Goal: Task Accomplishment & Management: Use online tool/utility

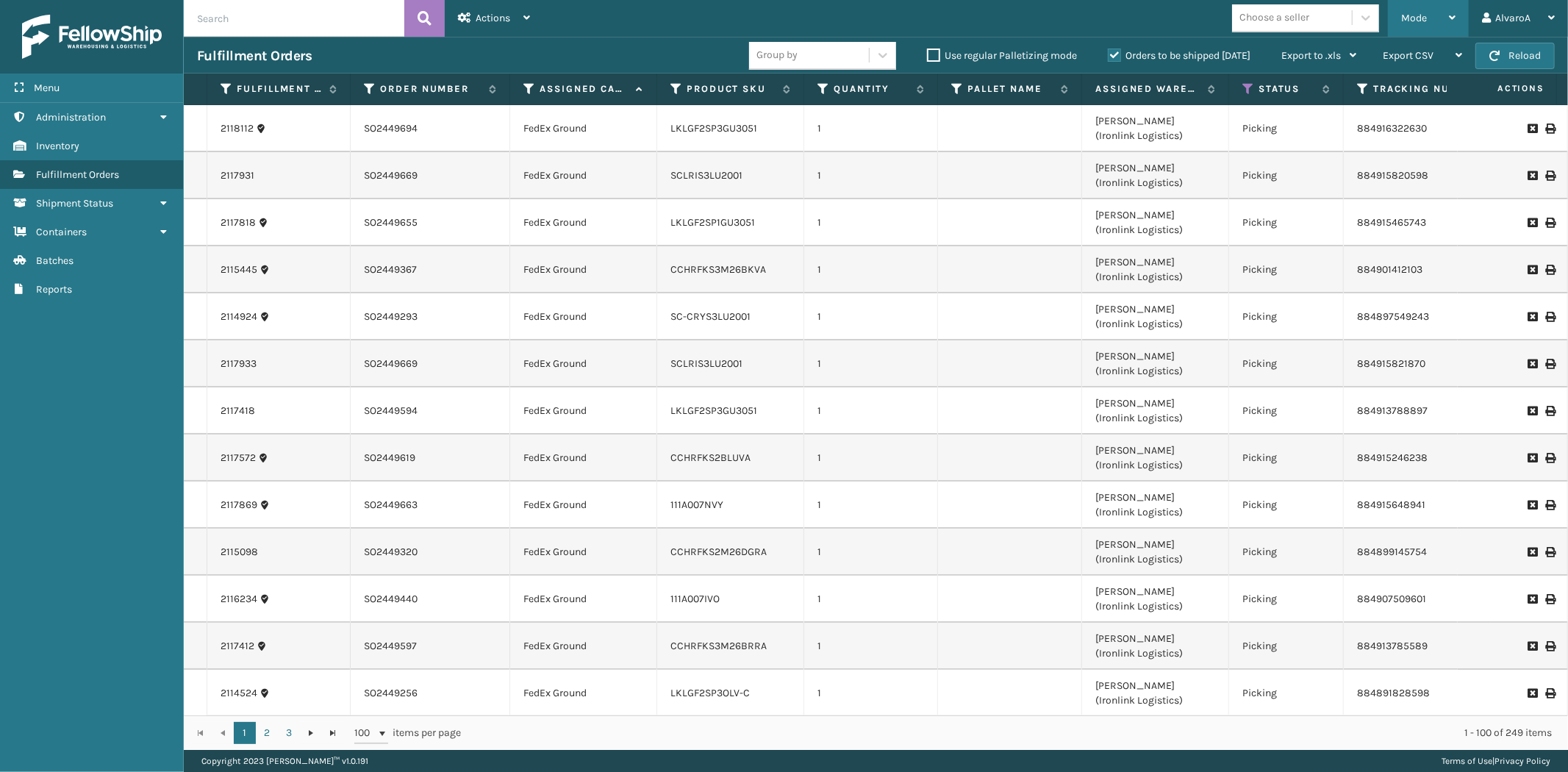
click at [1413, 23] on span "Mode" at bounding box center [1414, 17] width 26 height 12
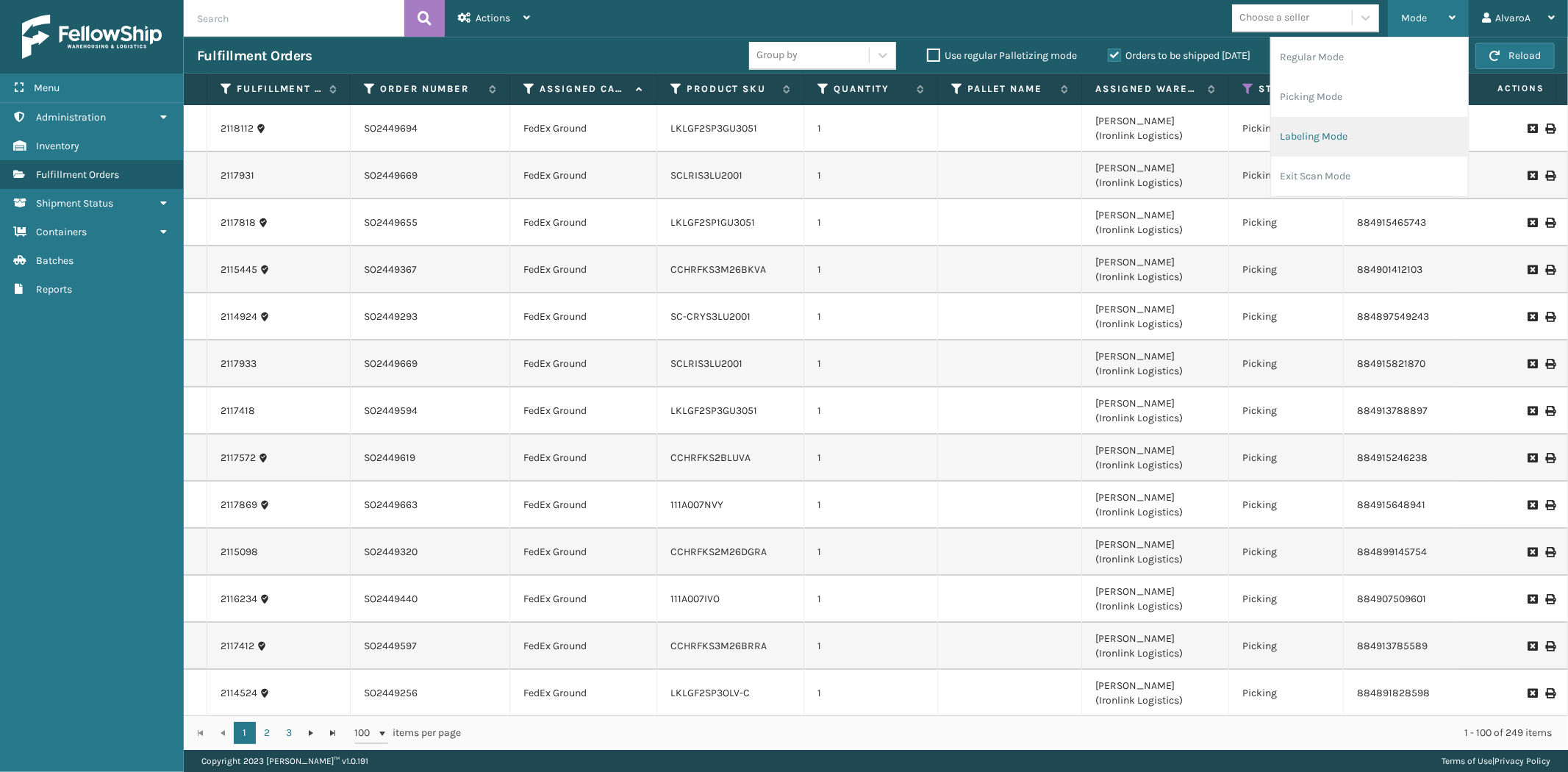
click at [1379, 125] on li "Labeling Mode" at bounding box center [1370, 137] width 197 height 40
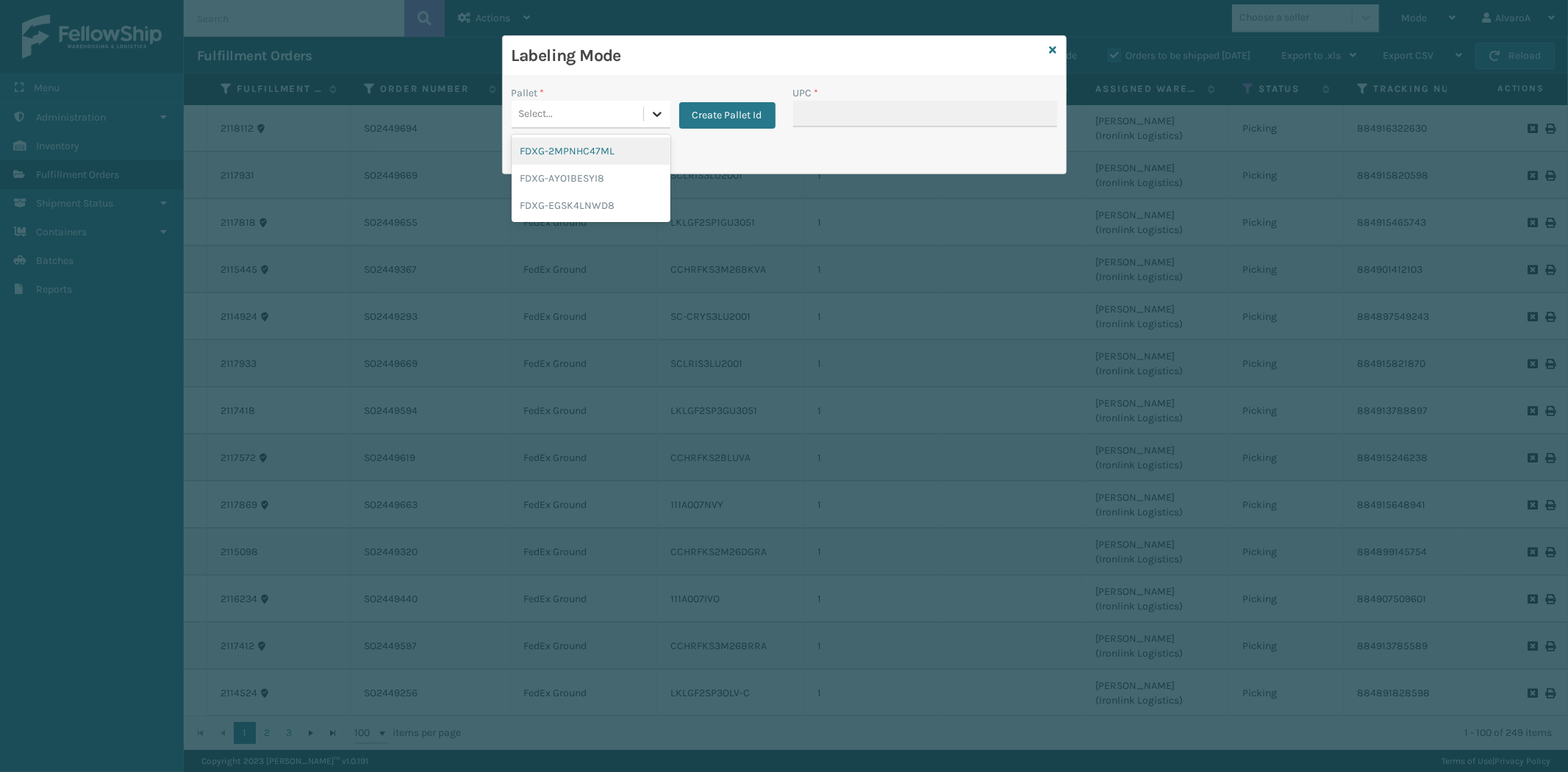
click at [647, 122] on div at bounding box center [657, 113] width 27 height 27
click at [572, 208] on div "FDXG-EGSK4LNWD8" at bounding box center [591, 205] width 159 height 27
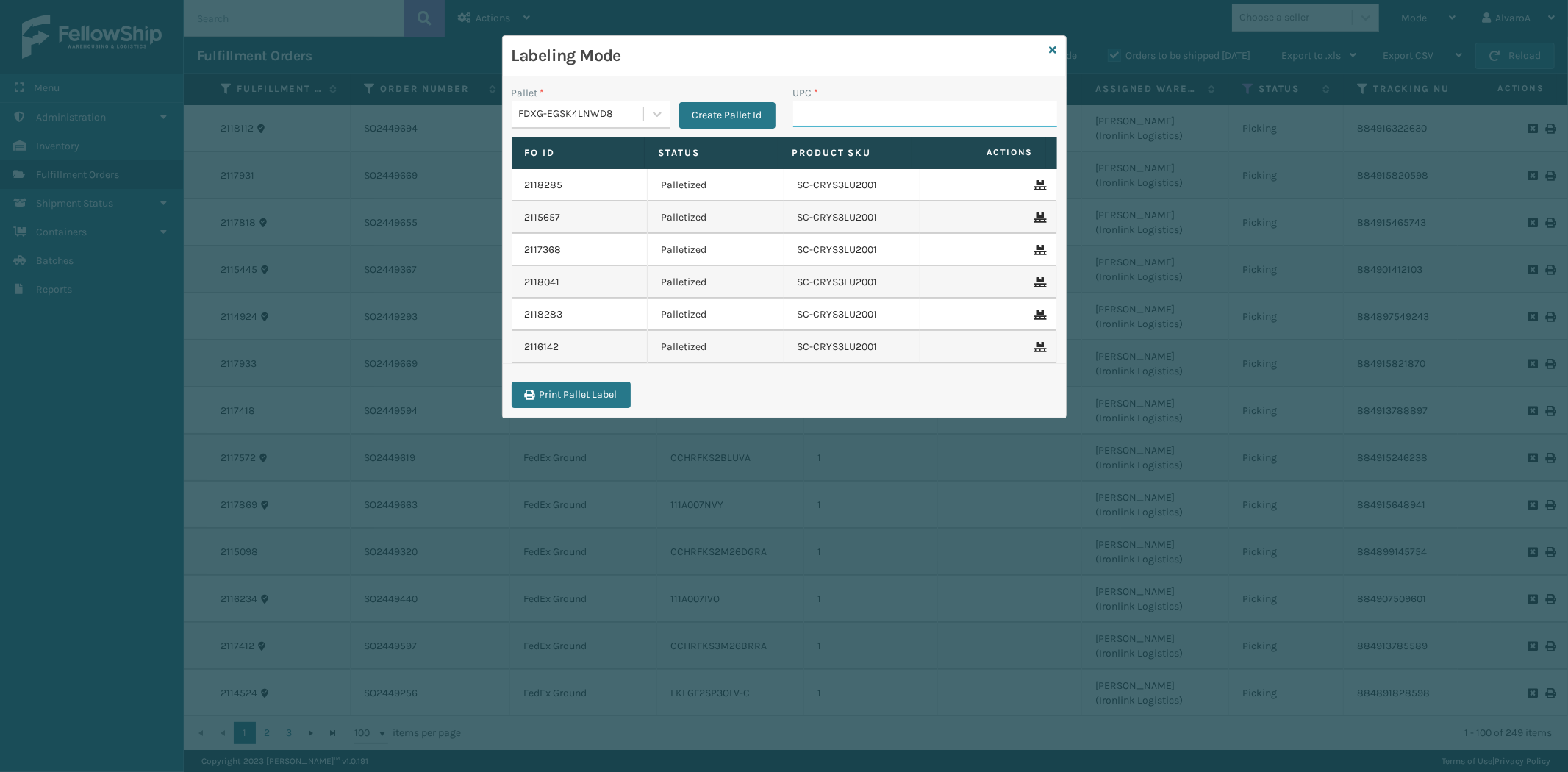
click at [824, 119] on input "UPC *" at bounding box center [925, 113] width 264 height 27
type input "SC-CRYS3LU2001"
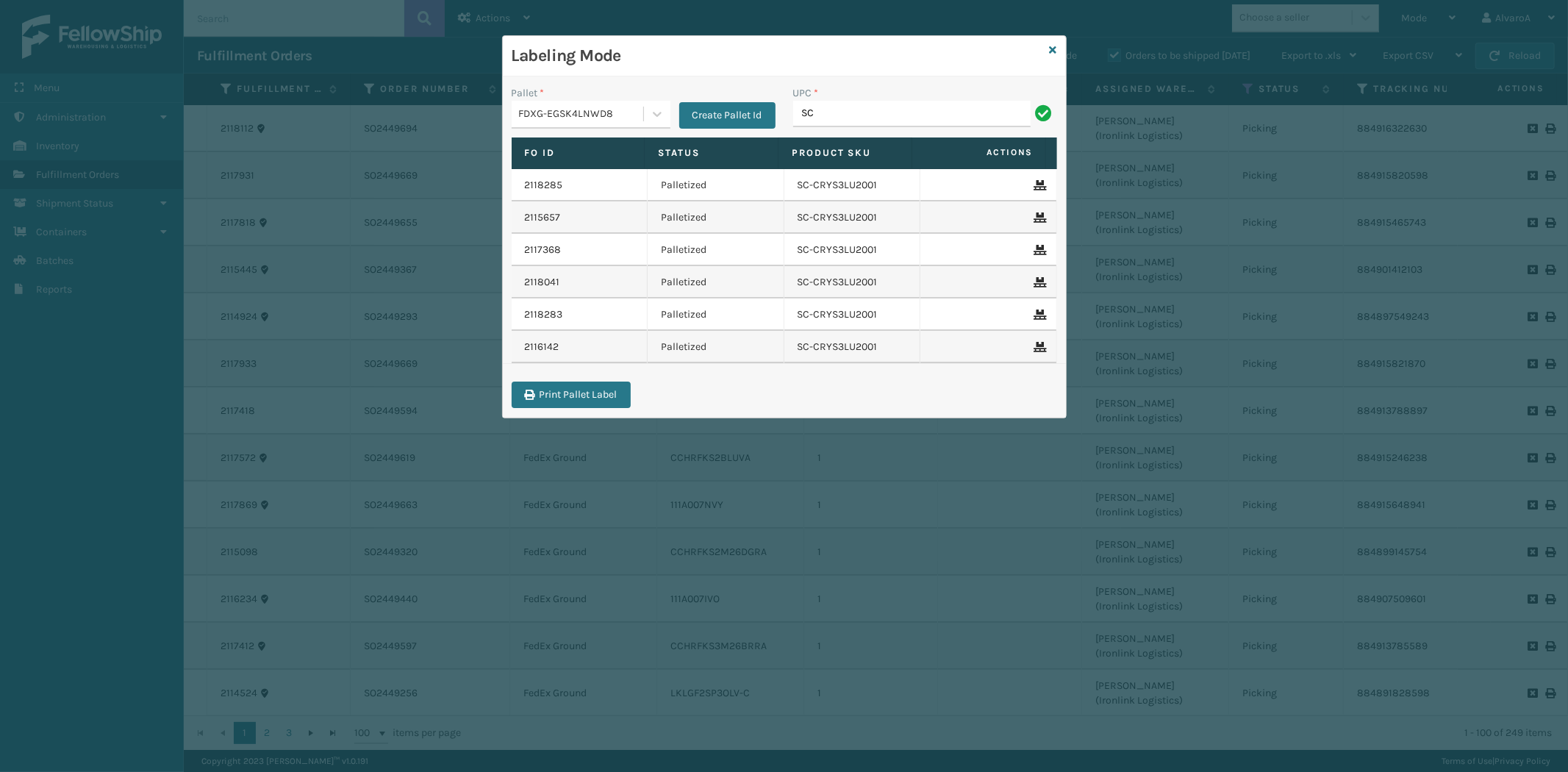
type input "SC-CRYS3LU2001"
click at [1052, 46] on icon at bounding box center [1054, 50] width 8 height 11
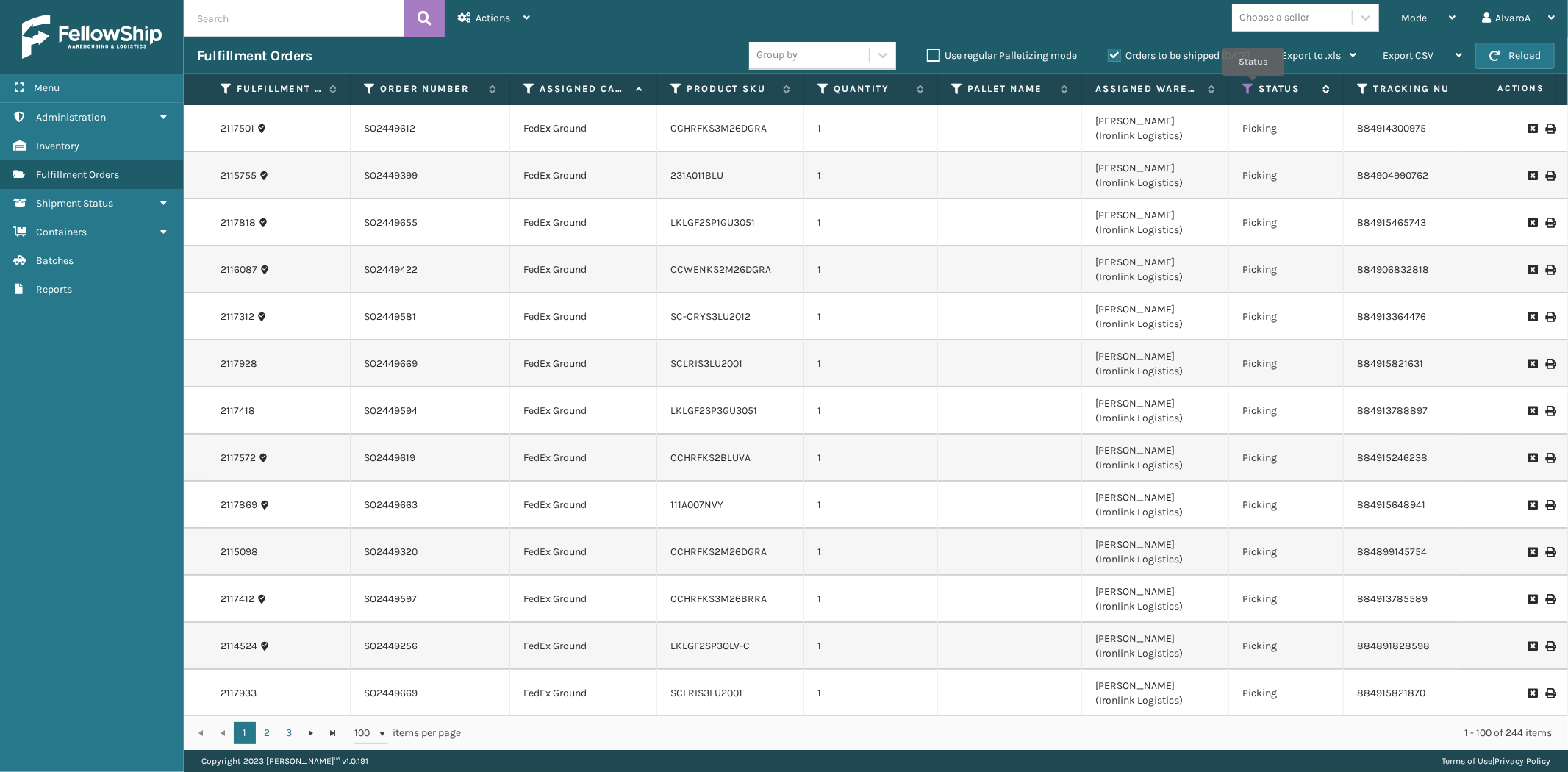
click at [1253, 86] on icon at bounding box center [1248, 88] width 11 height 13
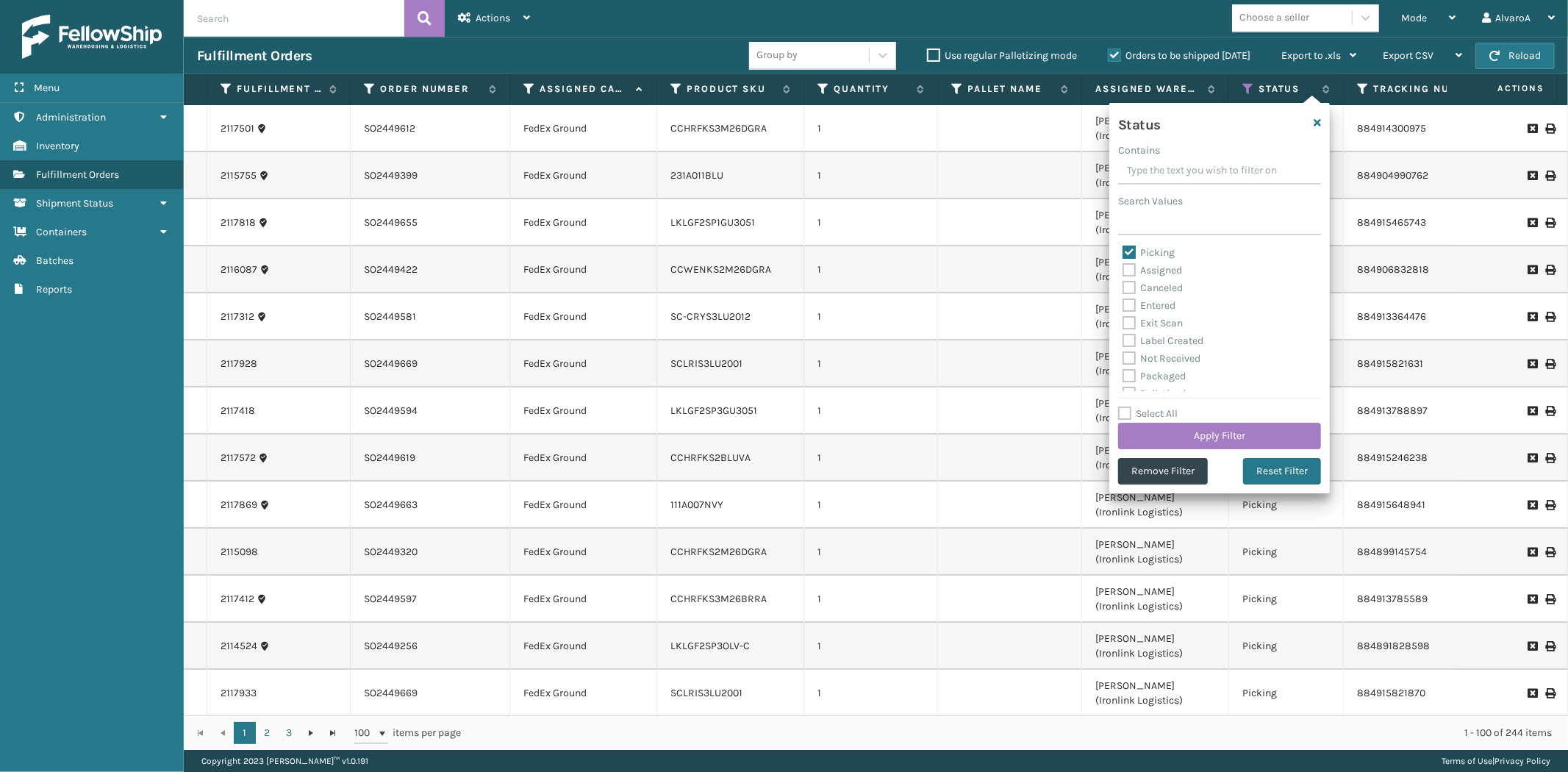
drag, startPoint x: 1128, startPoint y: 253, endPoint x: 1174, endPoint y: 356, distance: 112.8
click at [1128, 253] on label "Picking" at bounding box center [1148, 253] width 52 height 12
click at [1123, 253] on input "Picking" at bounding box center [1122, 249] width 1 height 10
checkbox input "false"
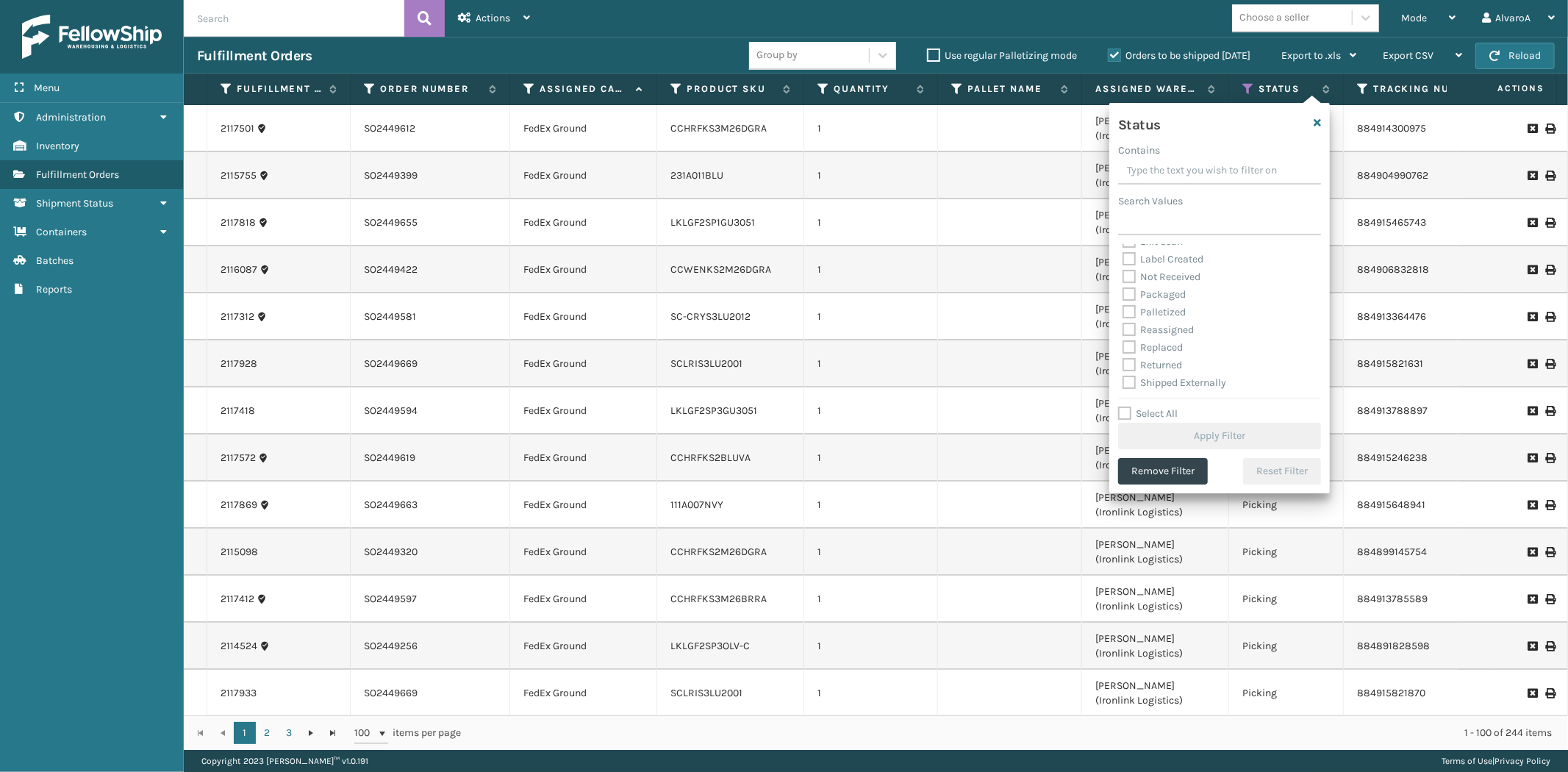
click at [1130, 318] on label "Palletized" at bounding box center [1154, 312] width 63 height 12
click at [1123, 313] on input "Palletized" at bounding box center [1122, 308] width 1 height 10
checkbox input "true"
click at [1166, 434] on button "Apply Filter" at bounding box center [1219, 436] width 203 height 27
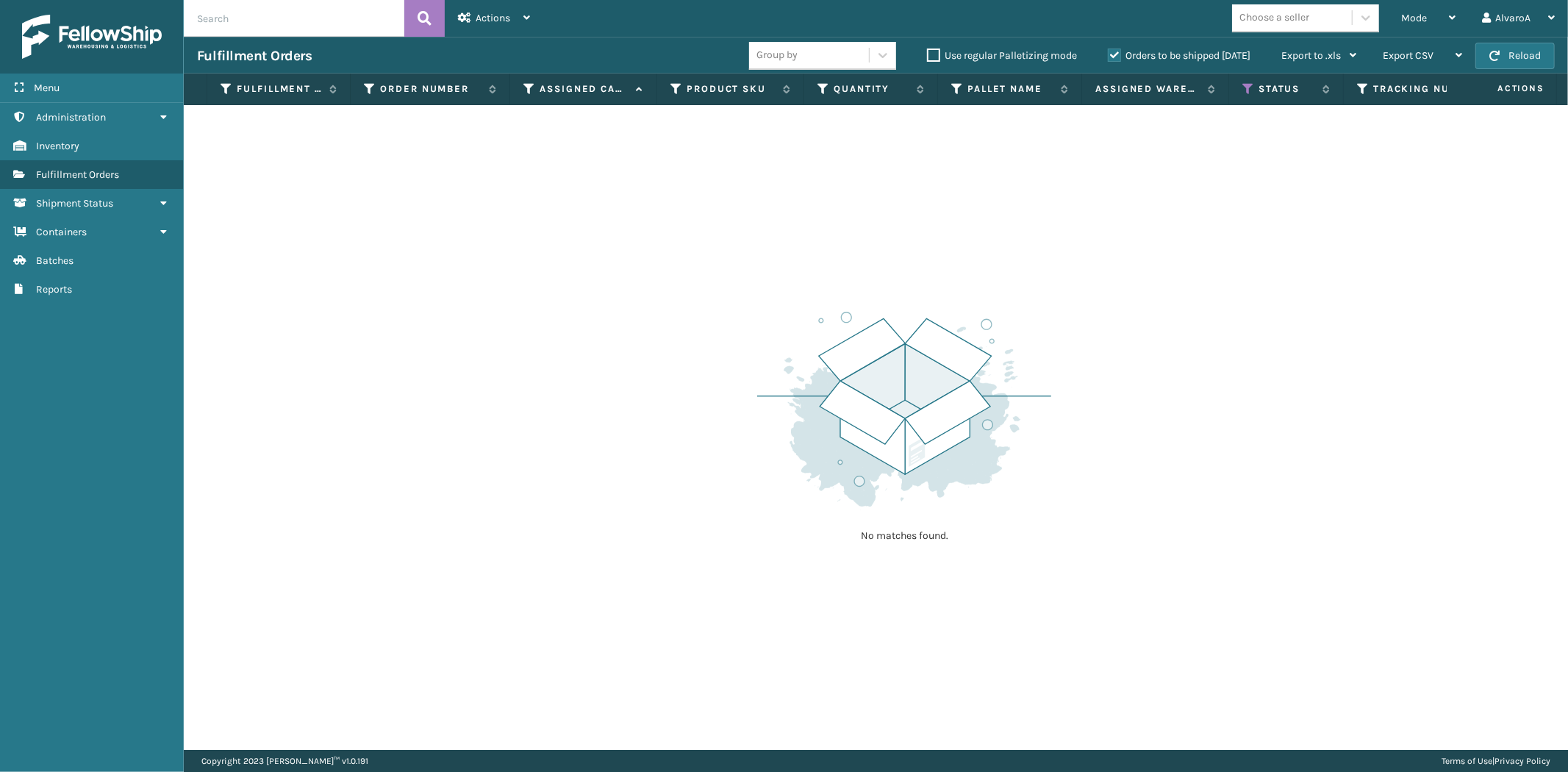
click at [1114, 57] on label "Orders to be shipped [DATE]" at bounding box center [1179, 56] width 143 height 12
click at [1109, 56] on input "Orders to be shipped [DATE]" at bounding box center [1108, 52] width 1 height 10
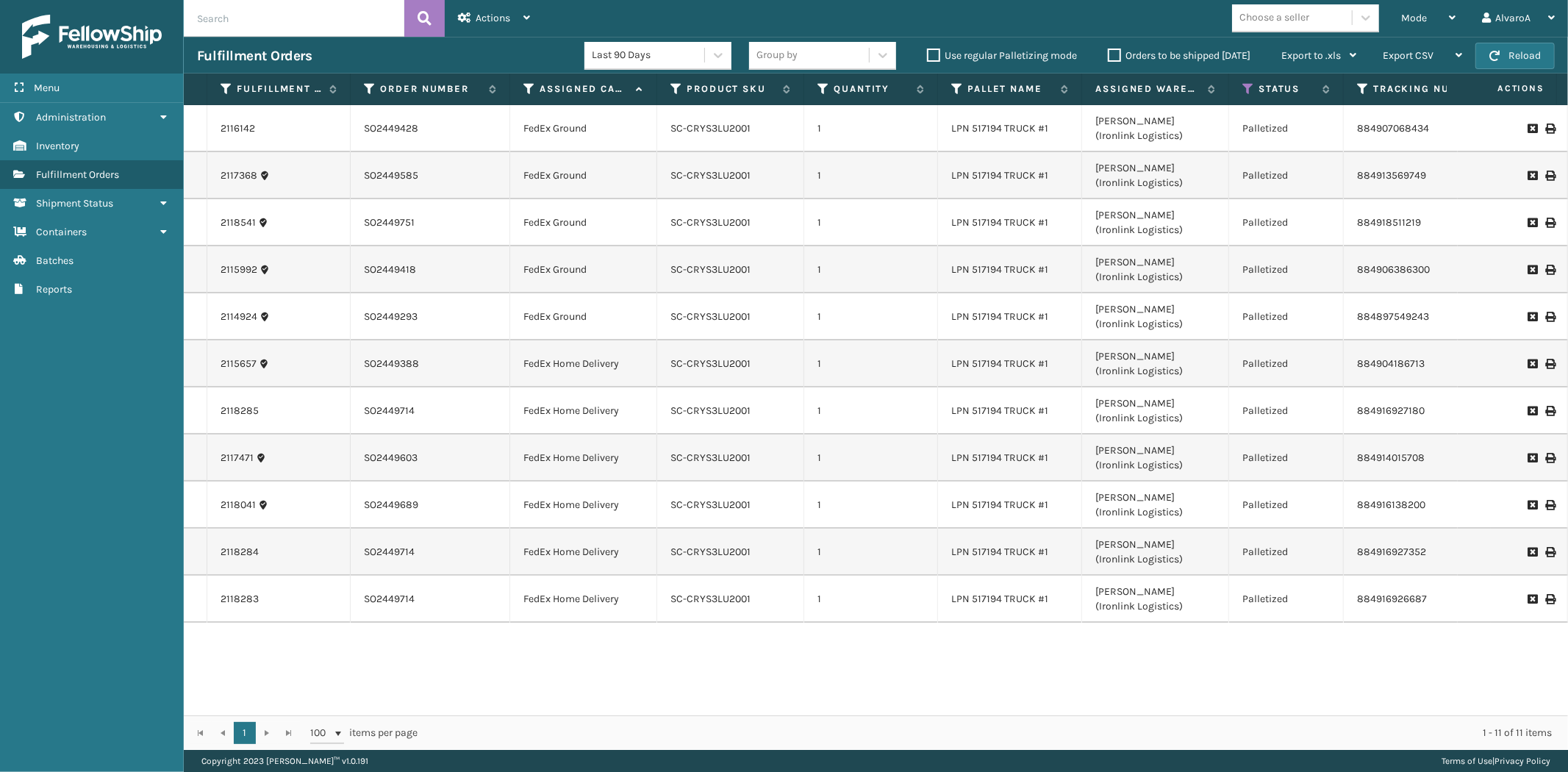
click at [1545, 413] on icon at bounding box center [1550, 411] width 9 height 11
click at [1447, 16] on div "Mode" at bounding box center [1429, 18] width 55 height 37
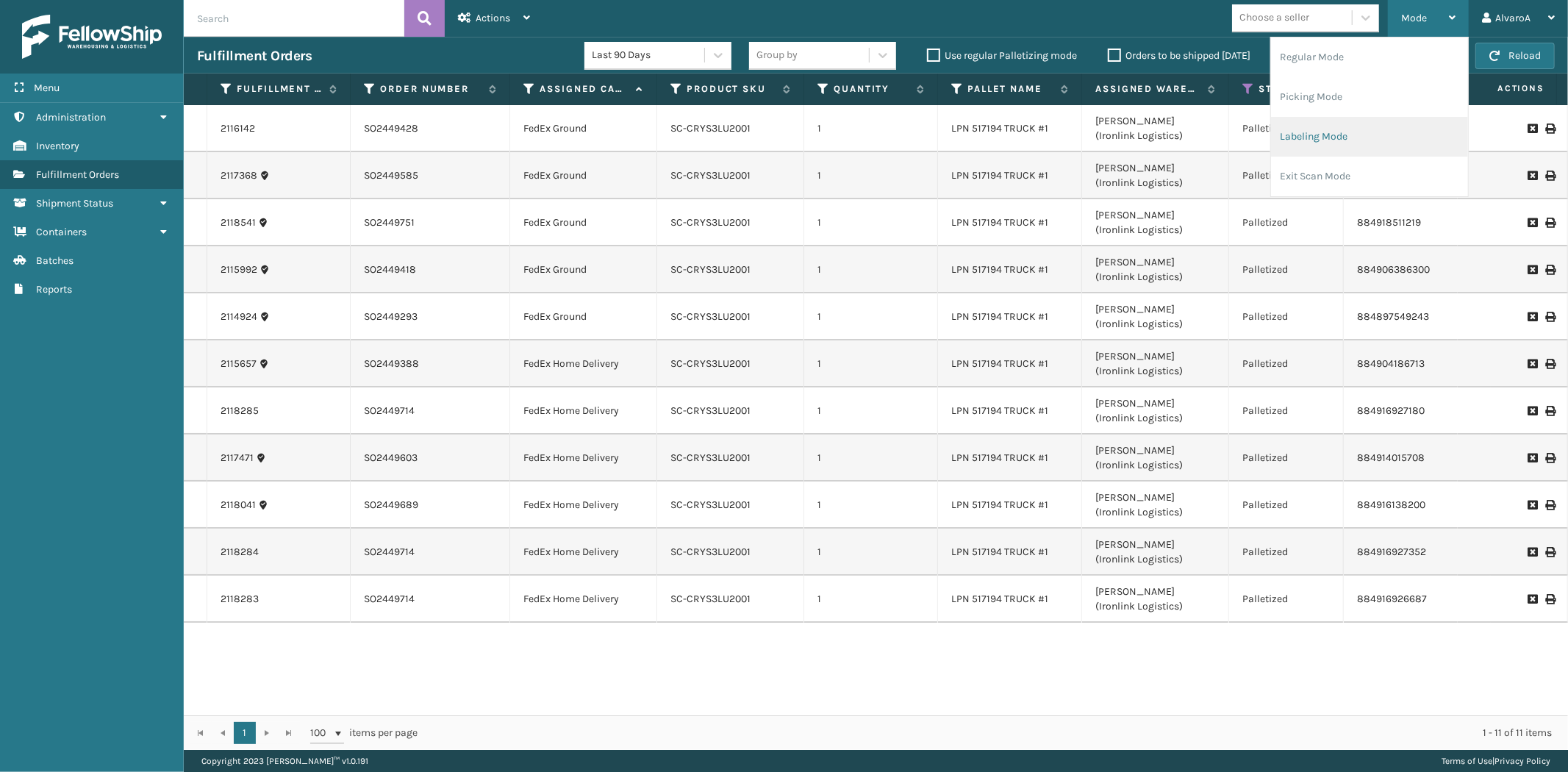
click at [1327, 131] on li "Labeling Mode" at bounding box center [1370, 137] width 197 height 40
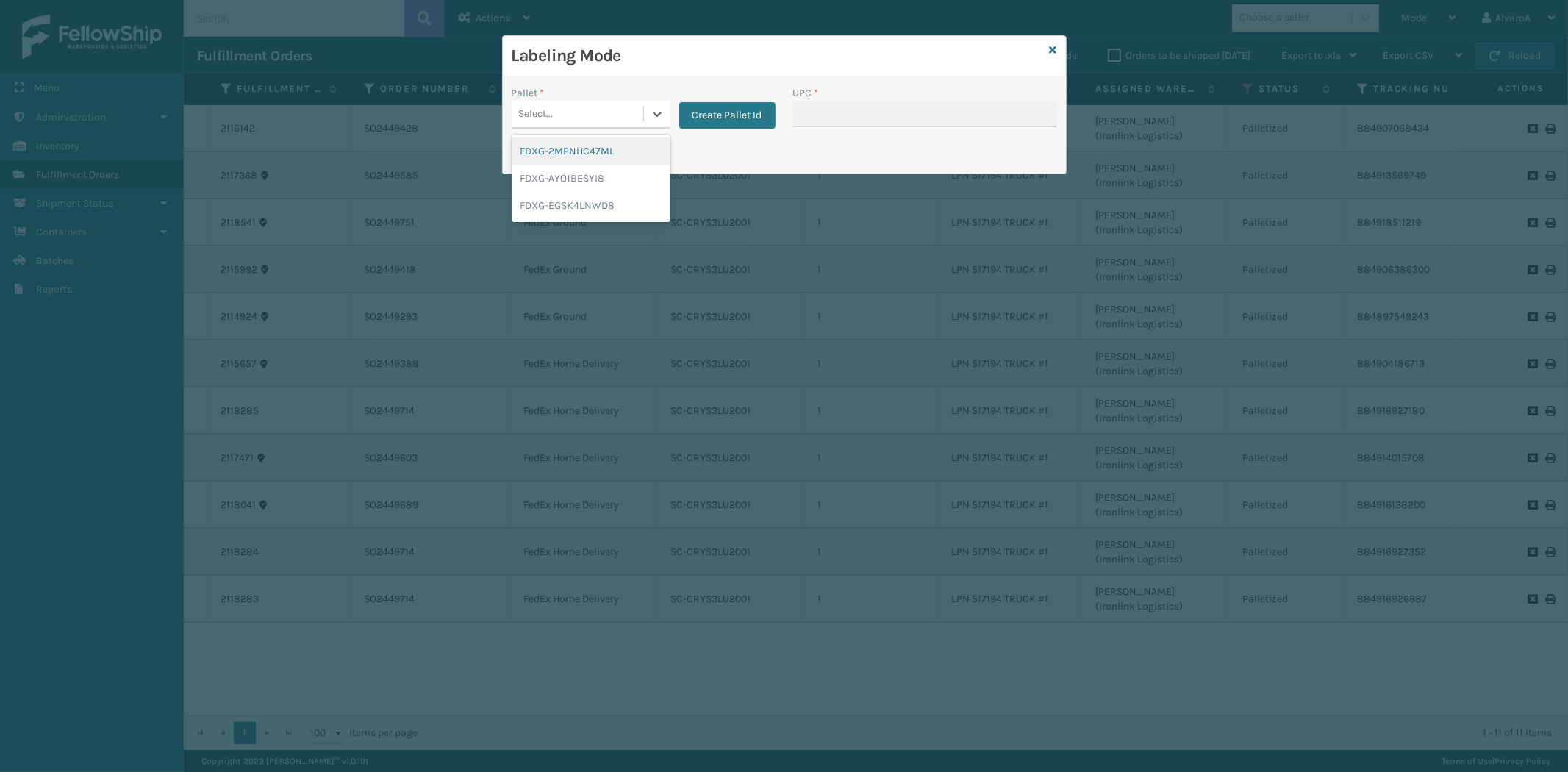
drag, startPoint x: 640, startPoint y: 113, endPoint x: 621, endPoint y: 156, distance: 47.0
click at [642, 115] on div "Select..." at bounding box center [577, 114] width 132 height 24
click at [586, 200] on div "FDXG-EGSK4LNWD8" at bounding box center [591, 205] width 159 height 27
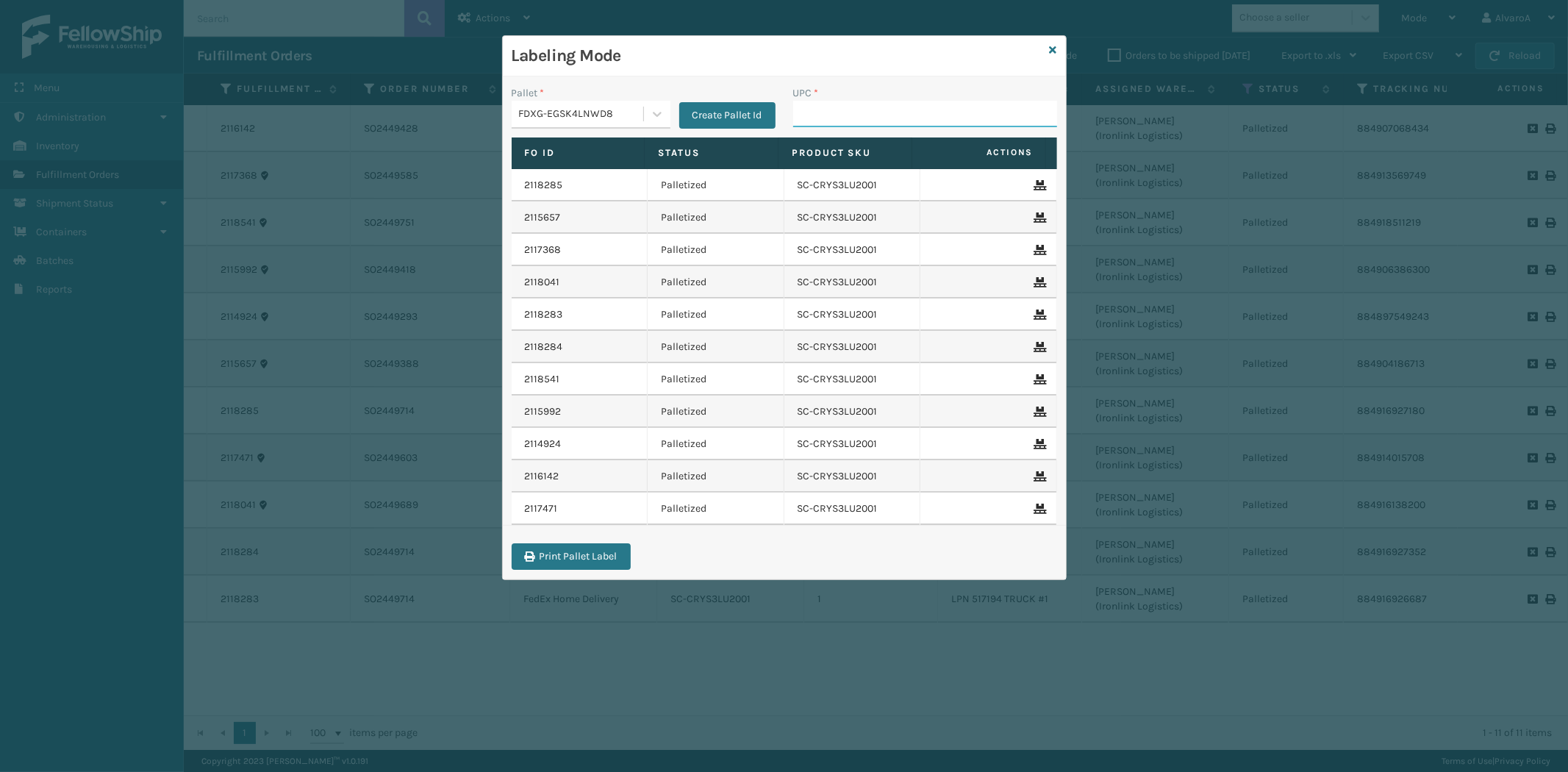
click at [798, 119] on input "UPC *" at bounding box center [925, 113] width 264 height 27
paste input "RC-DBYM2616"
type input "RC-DBYM2616"
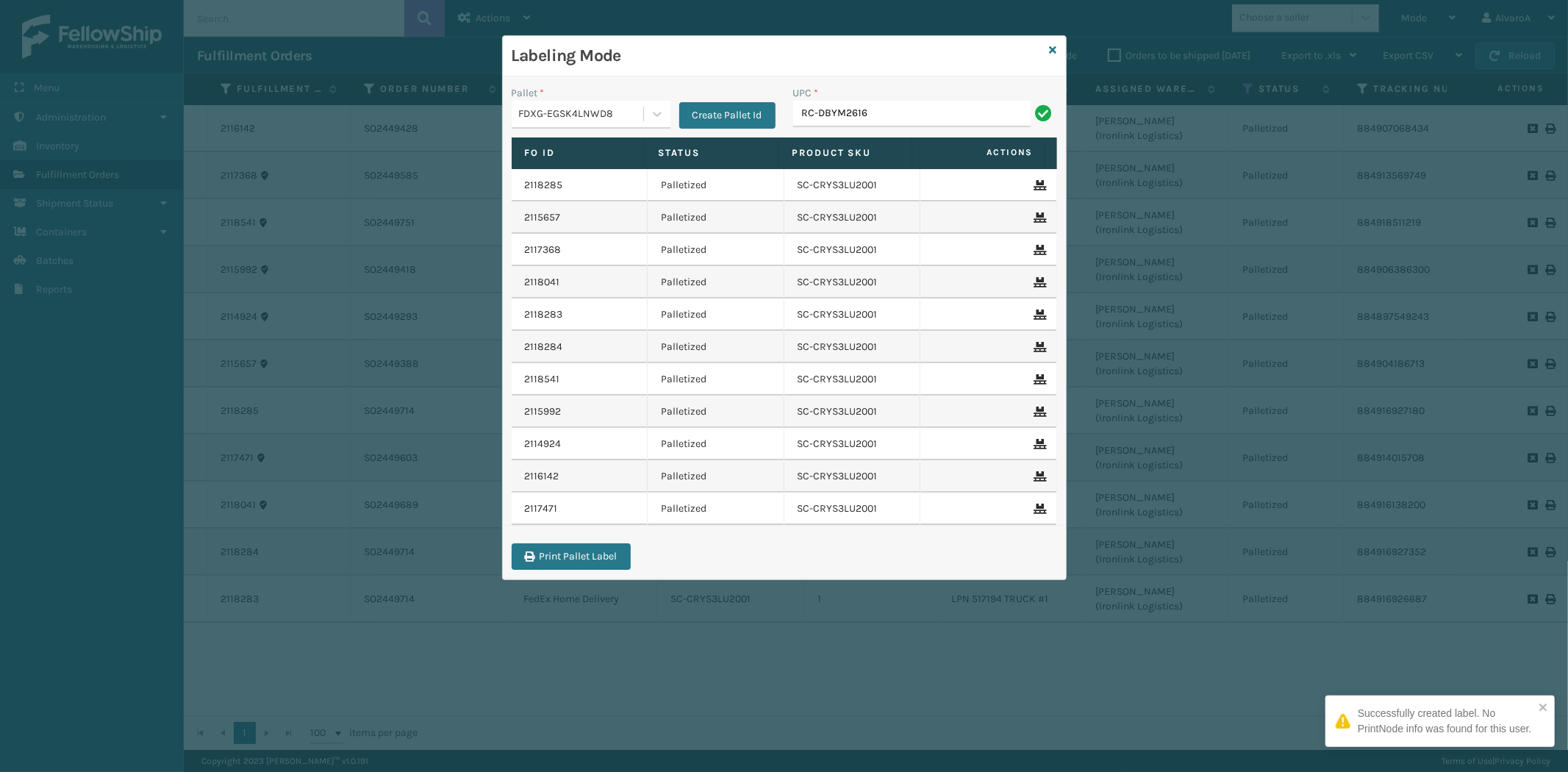
type input "RC-DBYM2616"
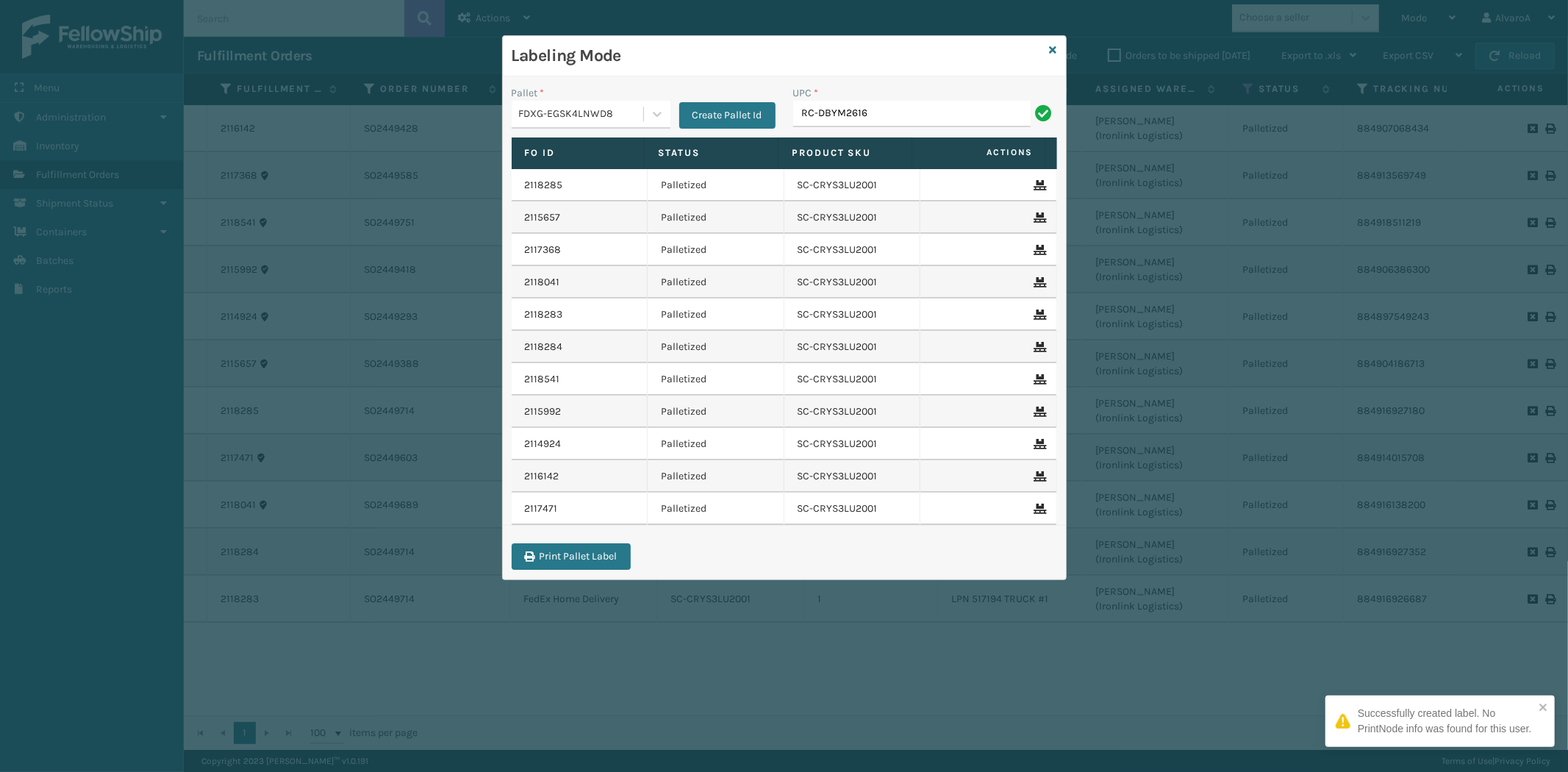
type input "RC-DBYM2616"
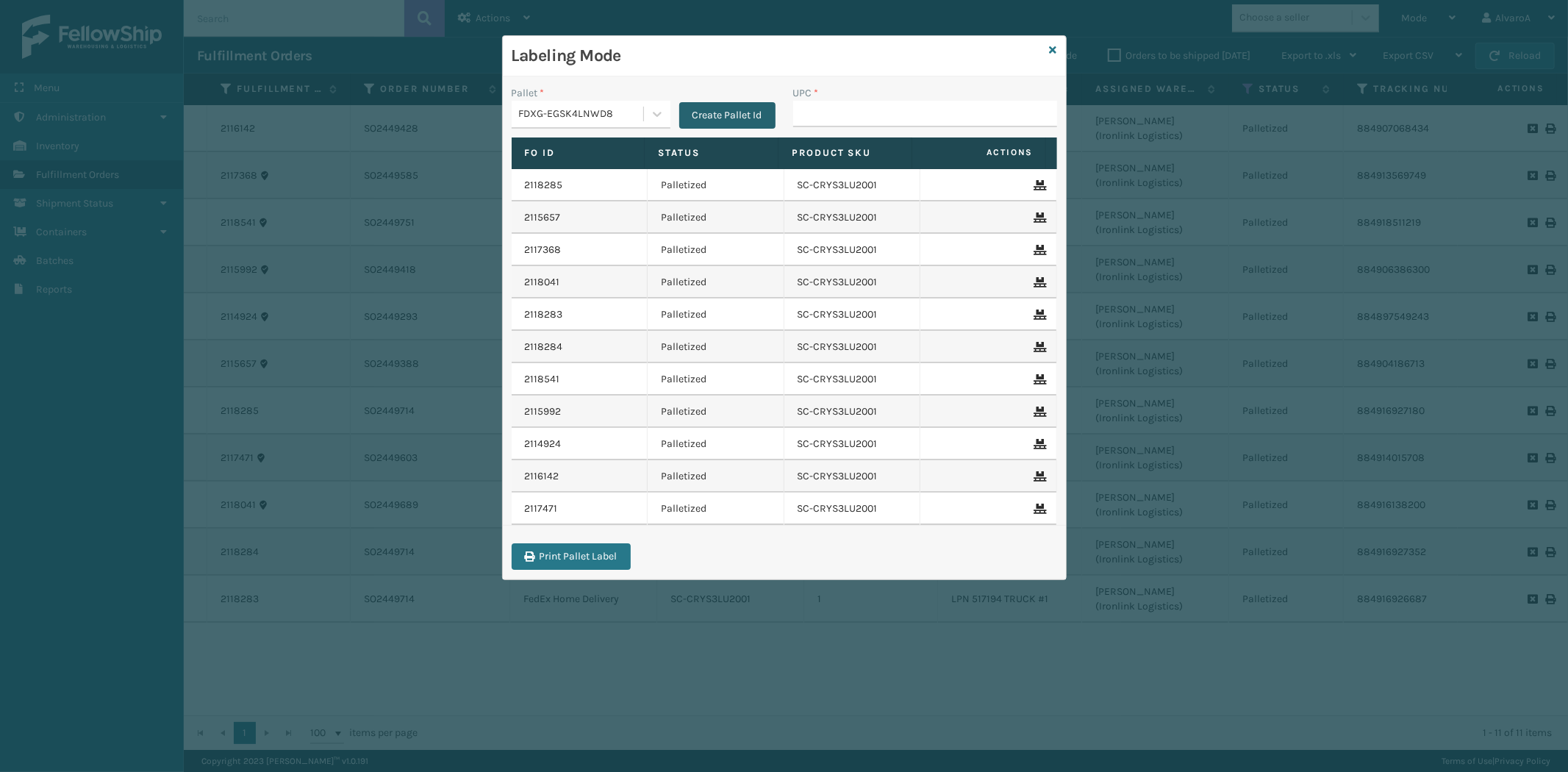
click at [719, 122] on button "Create Pallet Id" at bounding box center [727, 115] width 97 height 27
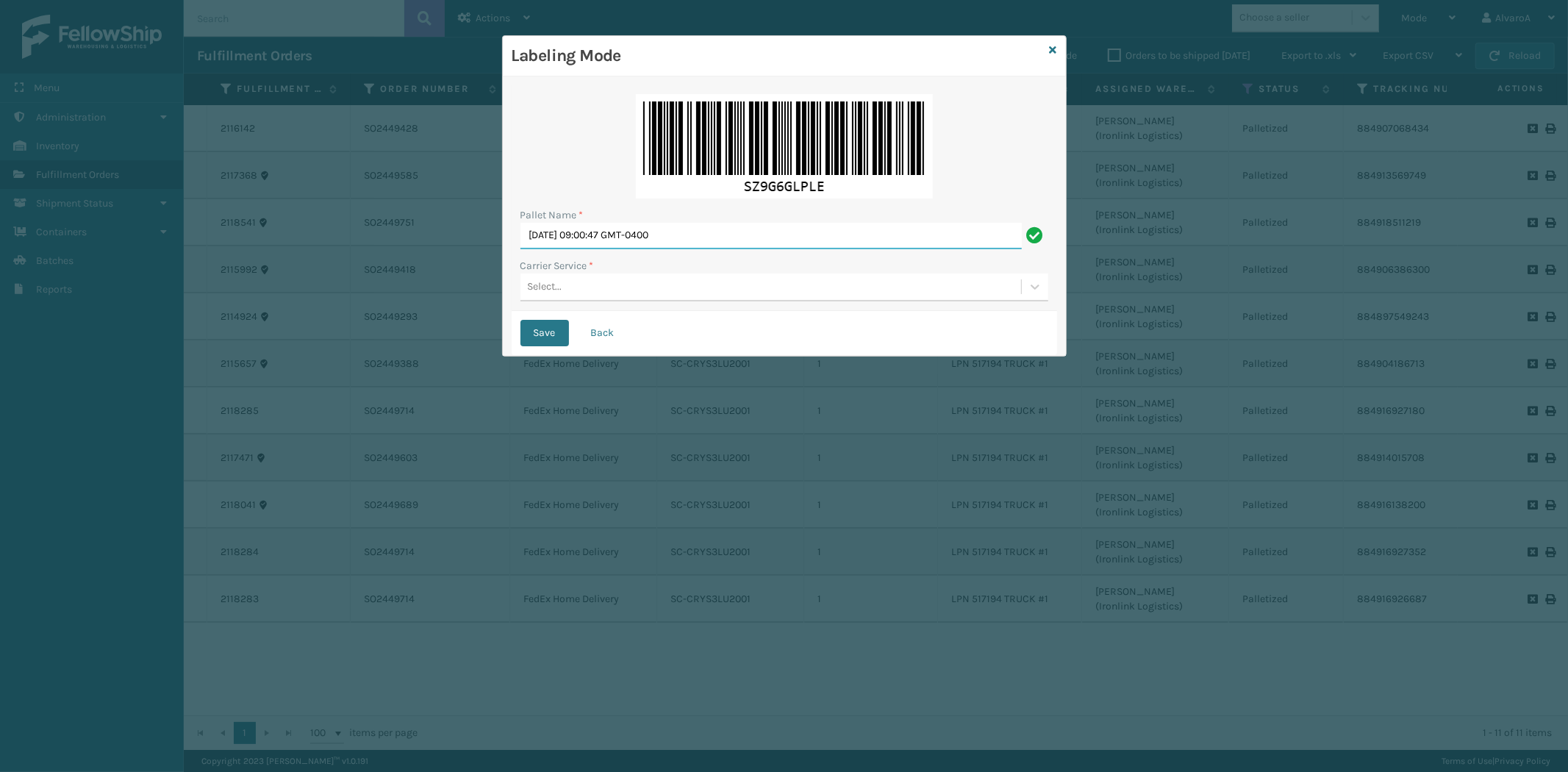
drag, startPoint x: 741, startPoint y: 240, endPoint x: 328, endPoint y: 298, distance: 417.1
click at [328, 298] on div "Labeling Mode Pallet Name * [DATE] 09:00:47 GMT-0400 Carrier Service * Select..…" at bounding box center [784, 386] width 1568 height 772
type input "LPN 517195"
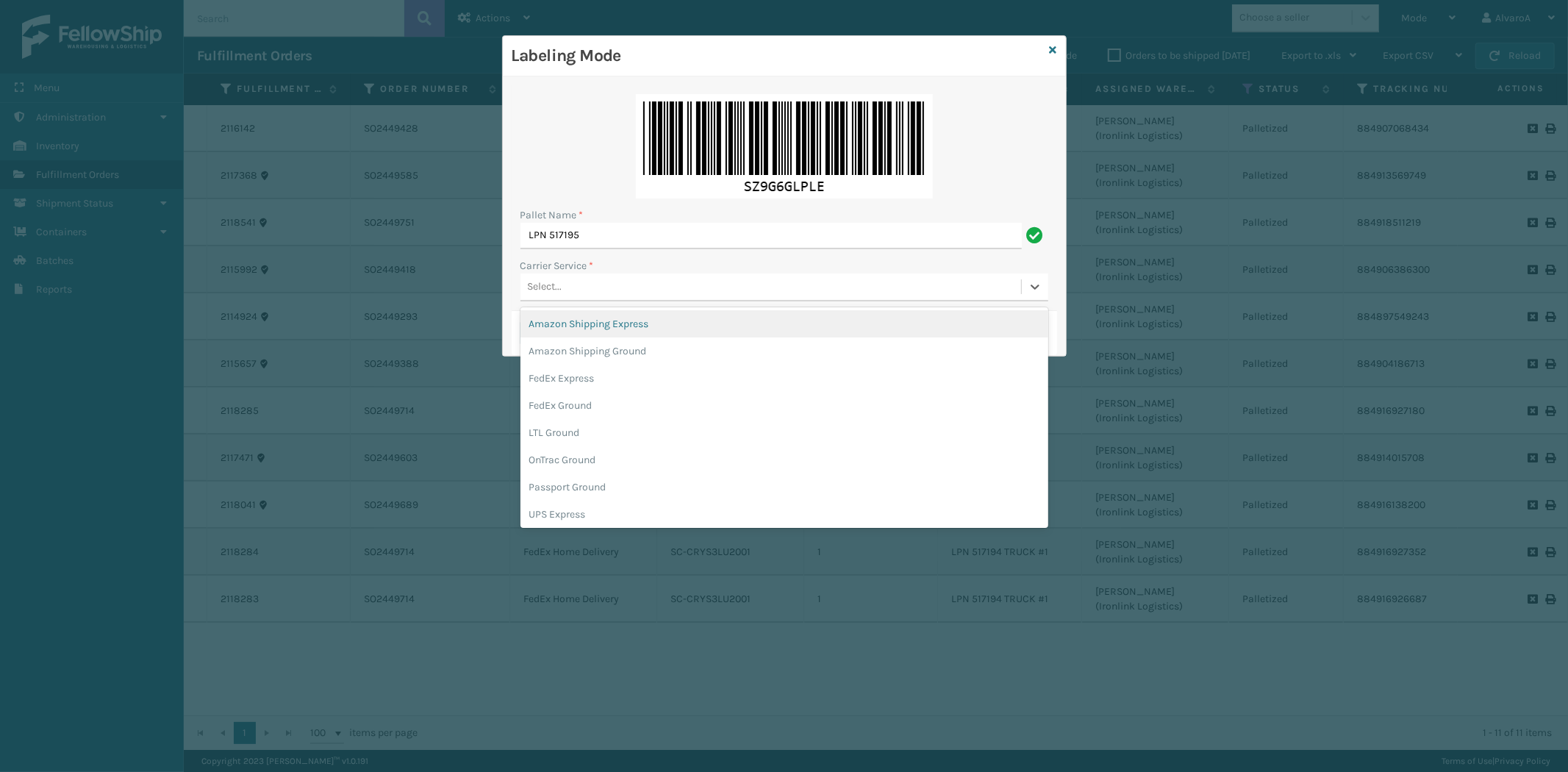
click at [578, 294] on div "Select..." at bounding box center [770, 288] width 500 height 24
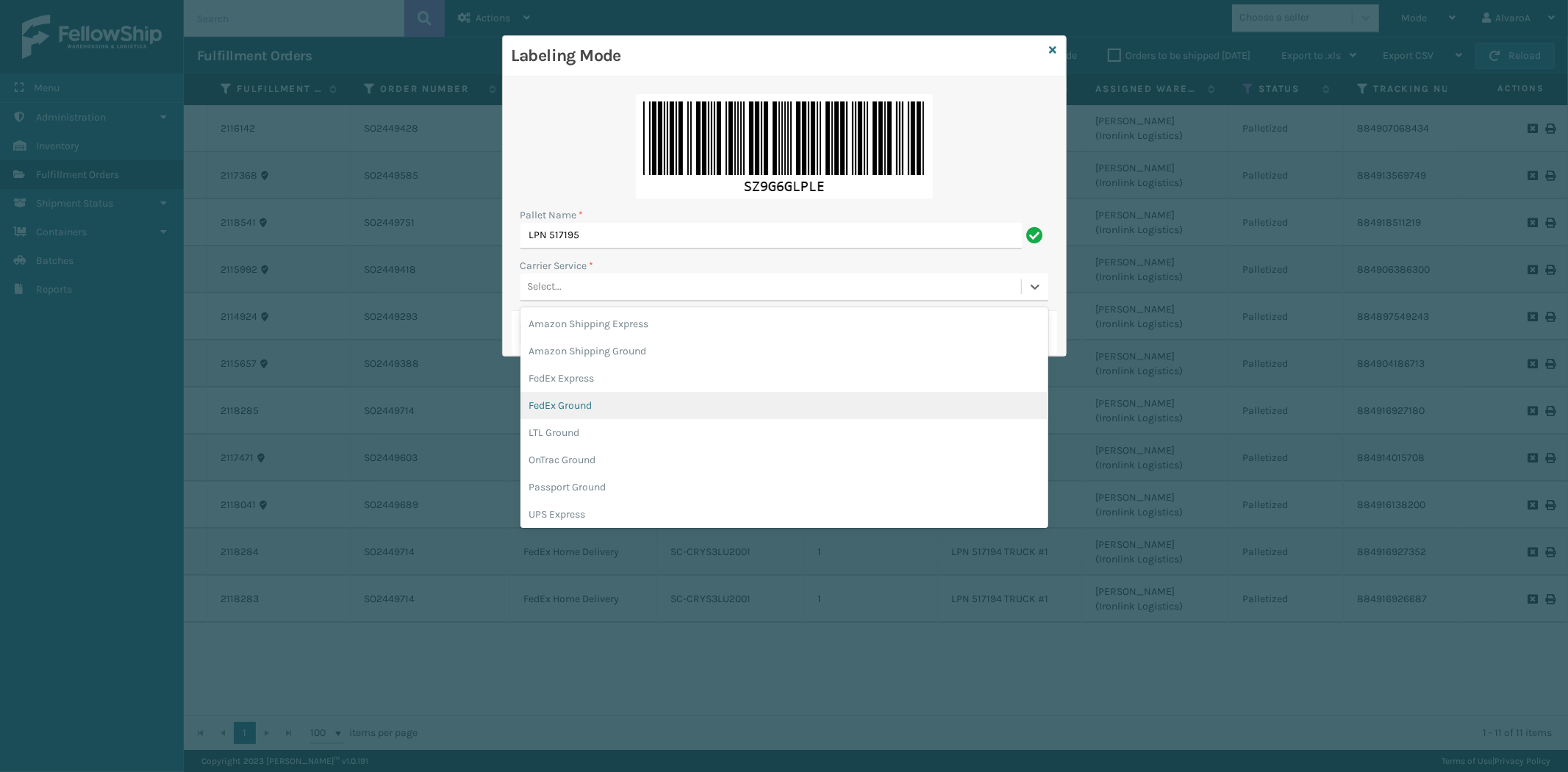
click at [589, 398] on div "FedEx Ground" at bounding box center [784, 405] width 528 height 27
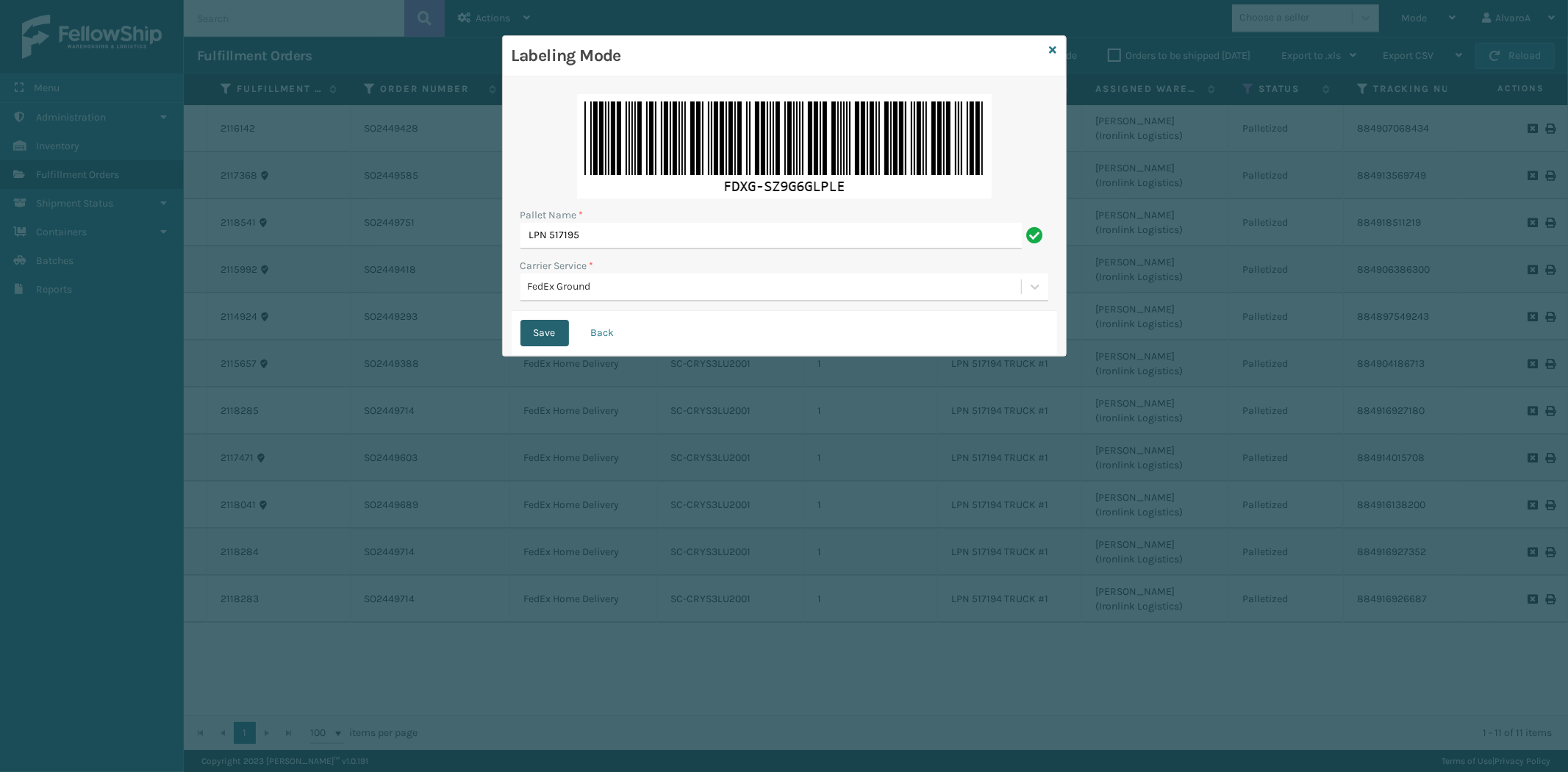
click at [544, 338] on button "Save" at bounding box center [544, 333] width 49 height 27
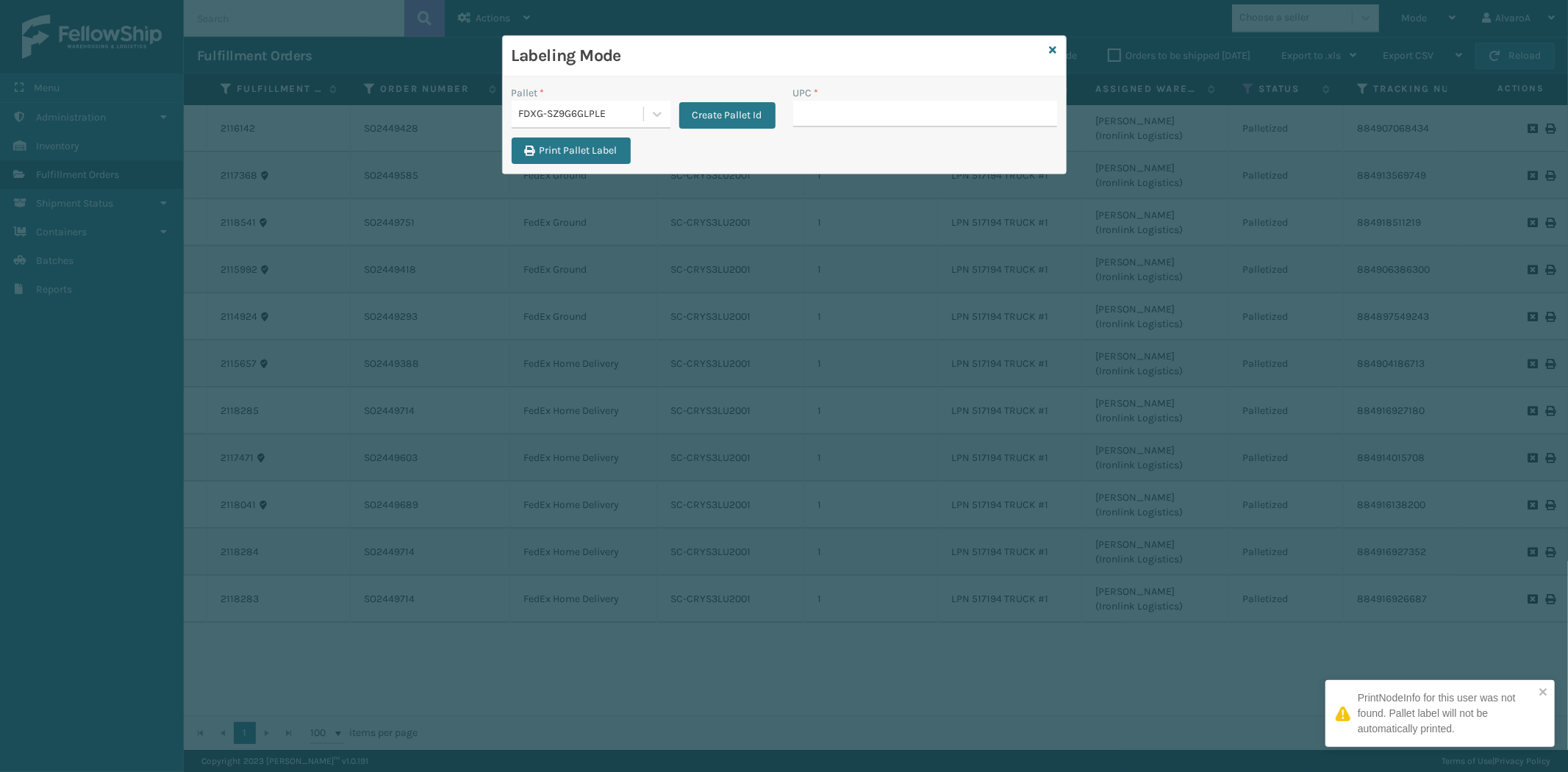
click at [893, 119] on input "UPC *" at bounding box center [925, 113] width 264 height 27
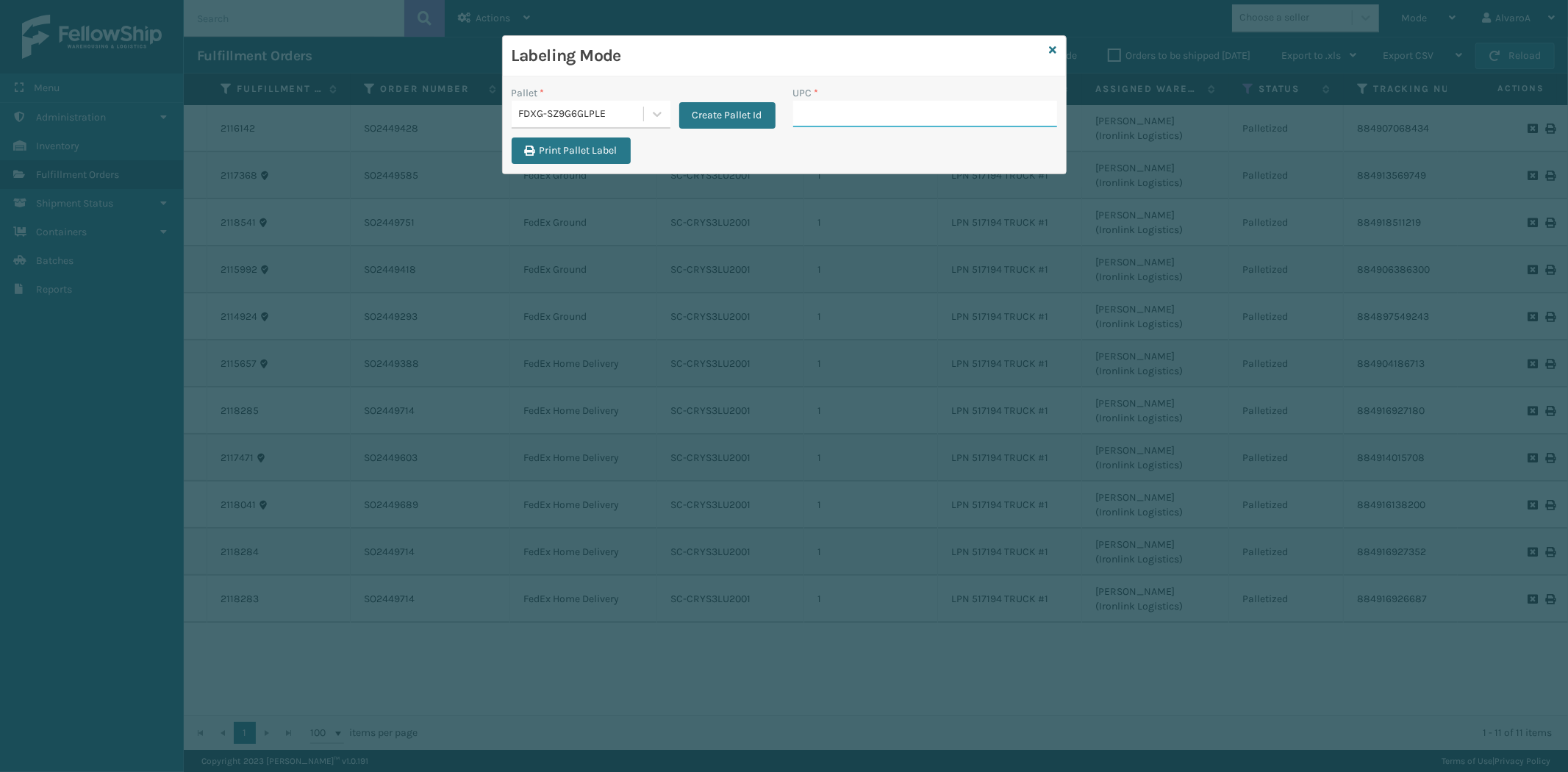
paste input "LKLGF2SP2GU3051"
type input "LKLGF2SP2GU3051"
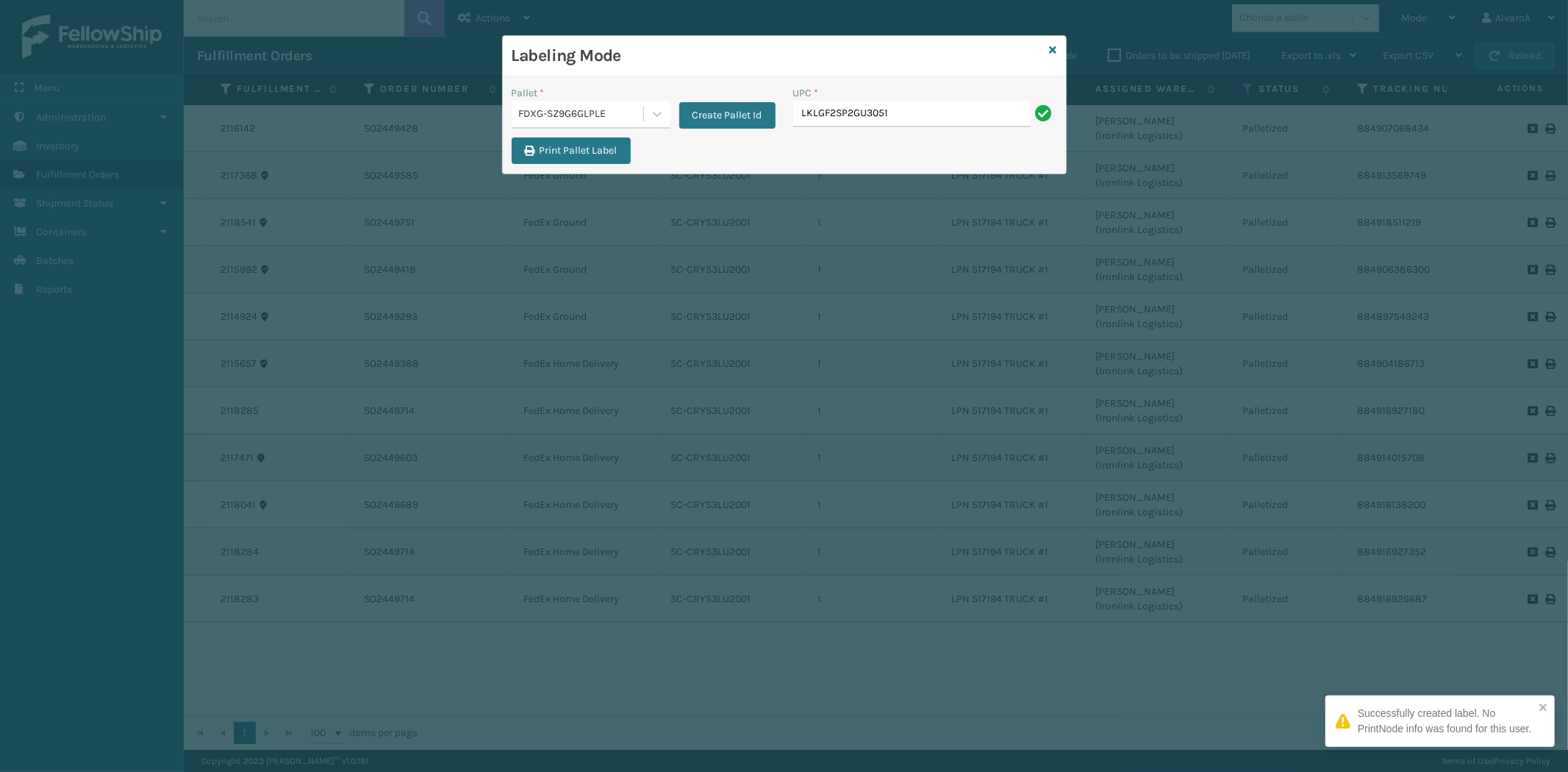
type input "LKLGF2SP2GU3051"
paste input "CCHRFKS2M26DGRA"
type input "CCHRFKS2M26DGRA"
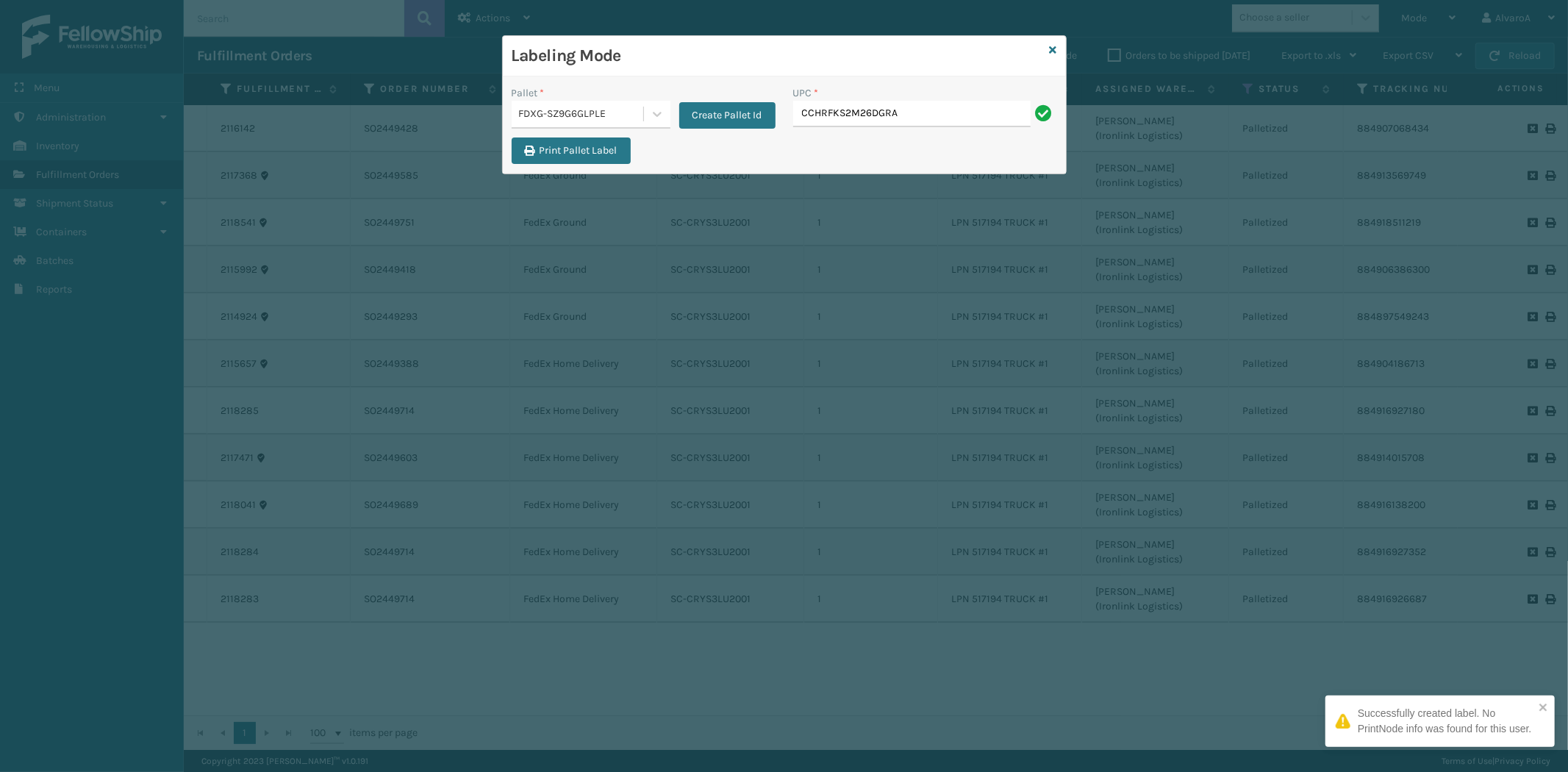
type input "CCHRFKS2M26DGRA"
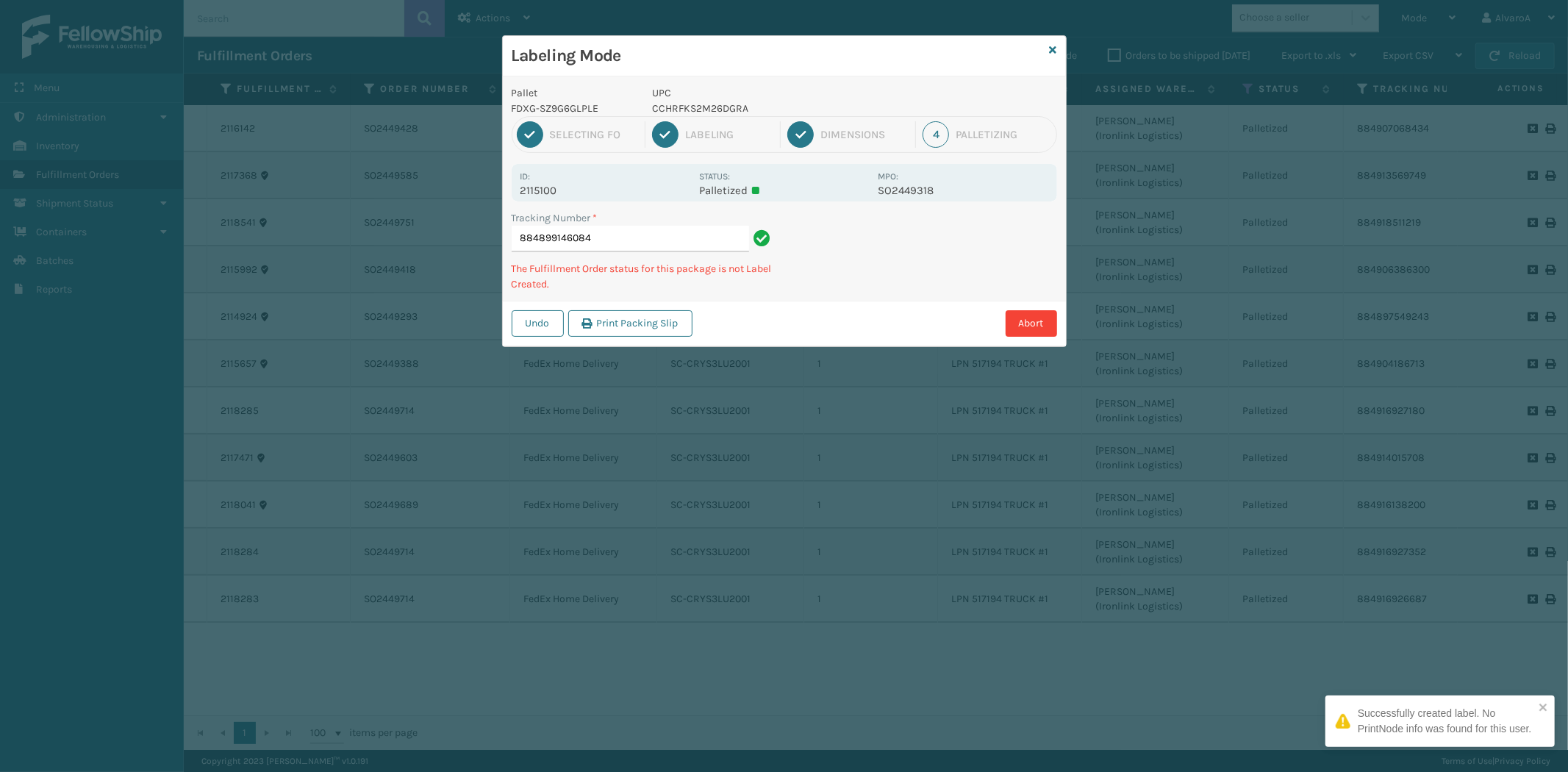
type input "884899146084 CCHRFKS2M26DGRA"
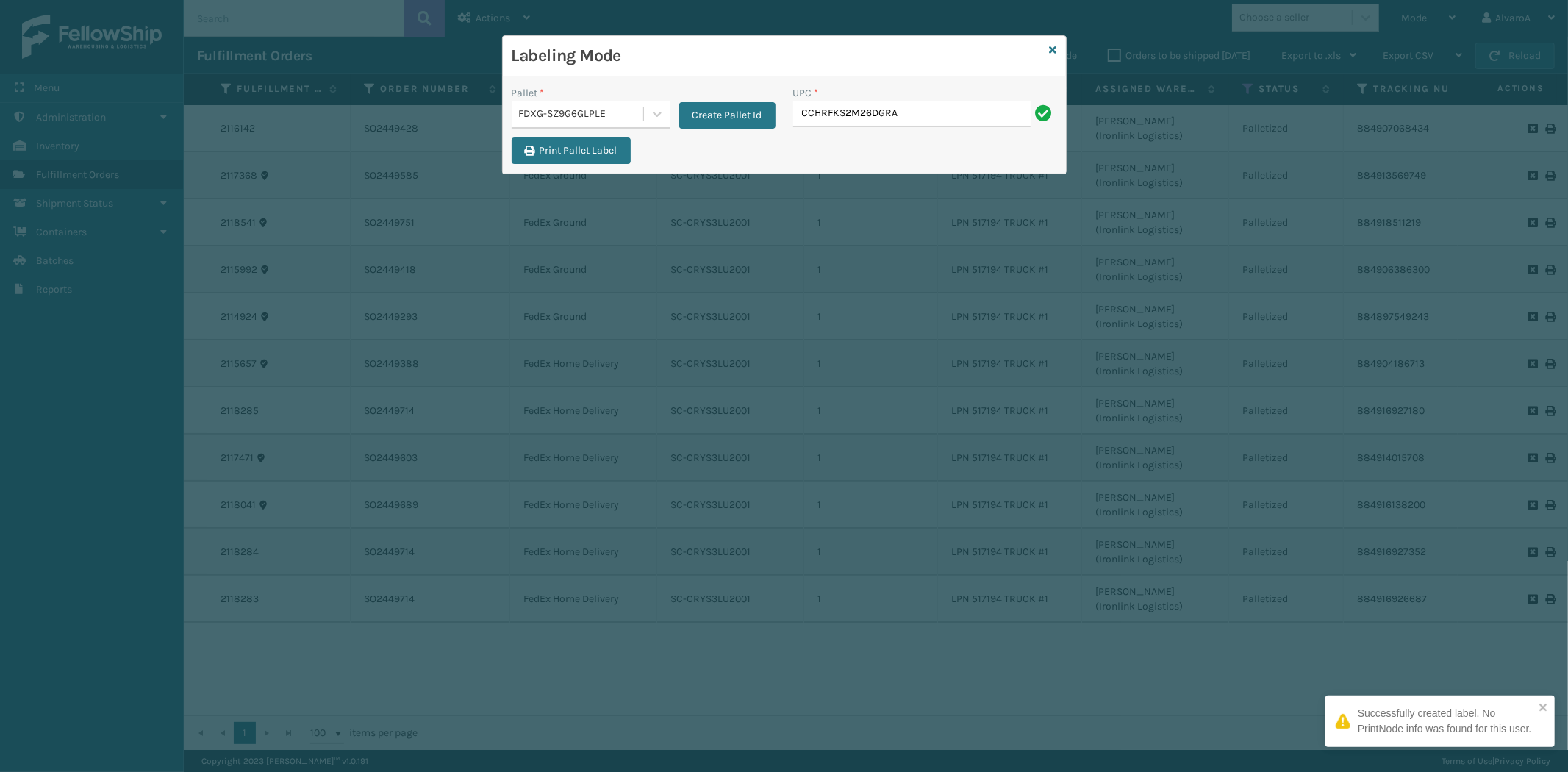
type input "CCHRFKS2M26DGRA"
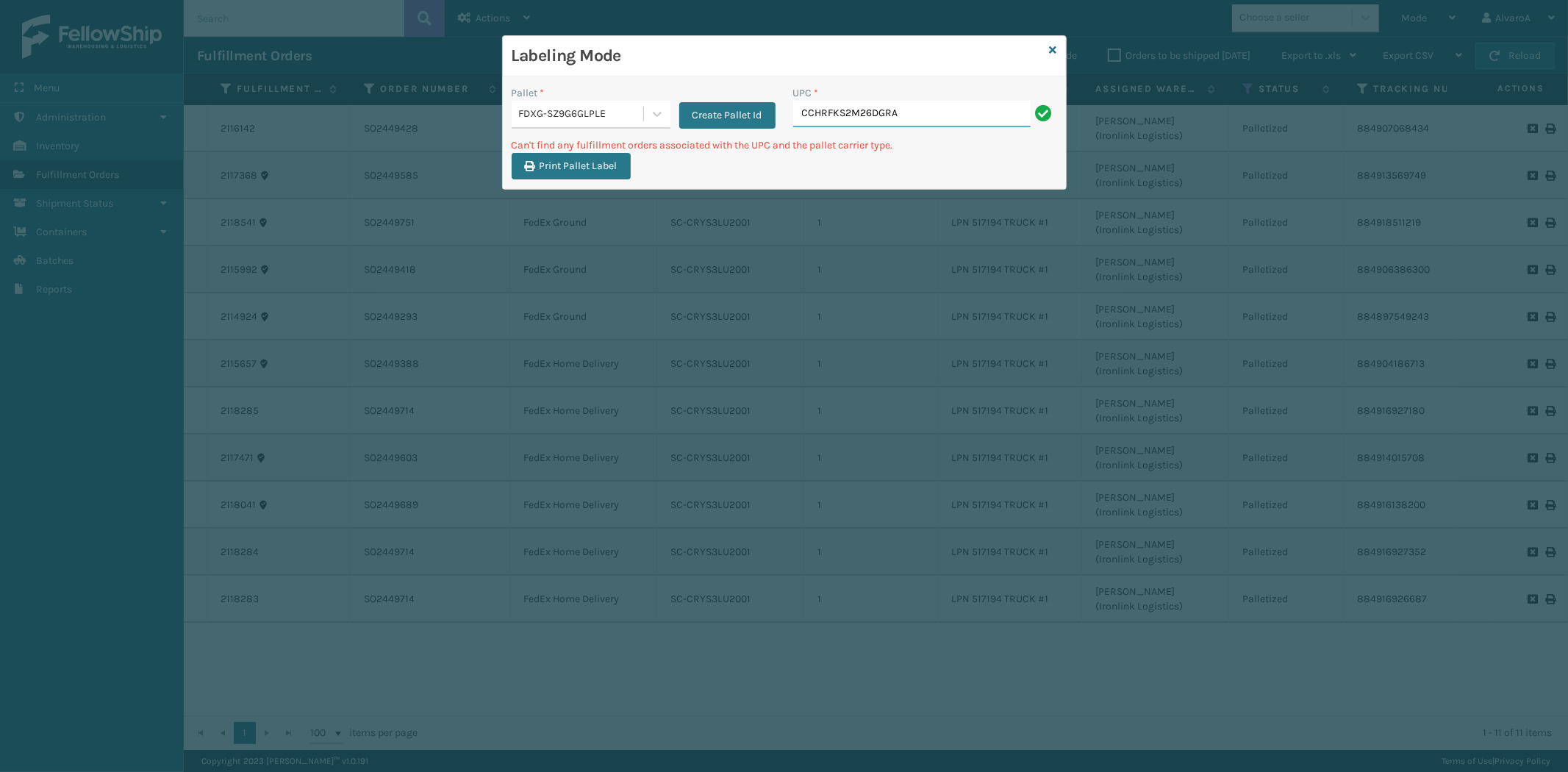
drag, startPoint x: 930, startPoint y: 122, endPoint x: 720, endPoint y: 166, distance: 214.6
click at [720, 166] on div "Pallet * FDXG-SZ9G6GLPLE Create Pallet Id UPC * CCHRFKS2M26DGRA Can't find any …" at bounding box center [784, 133] width 563 height 113
paste input "CCWEN"
type input "CCWENKS2M26DGRA"
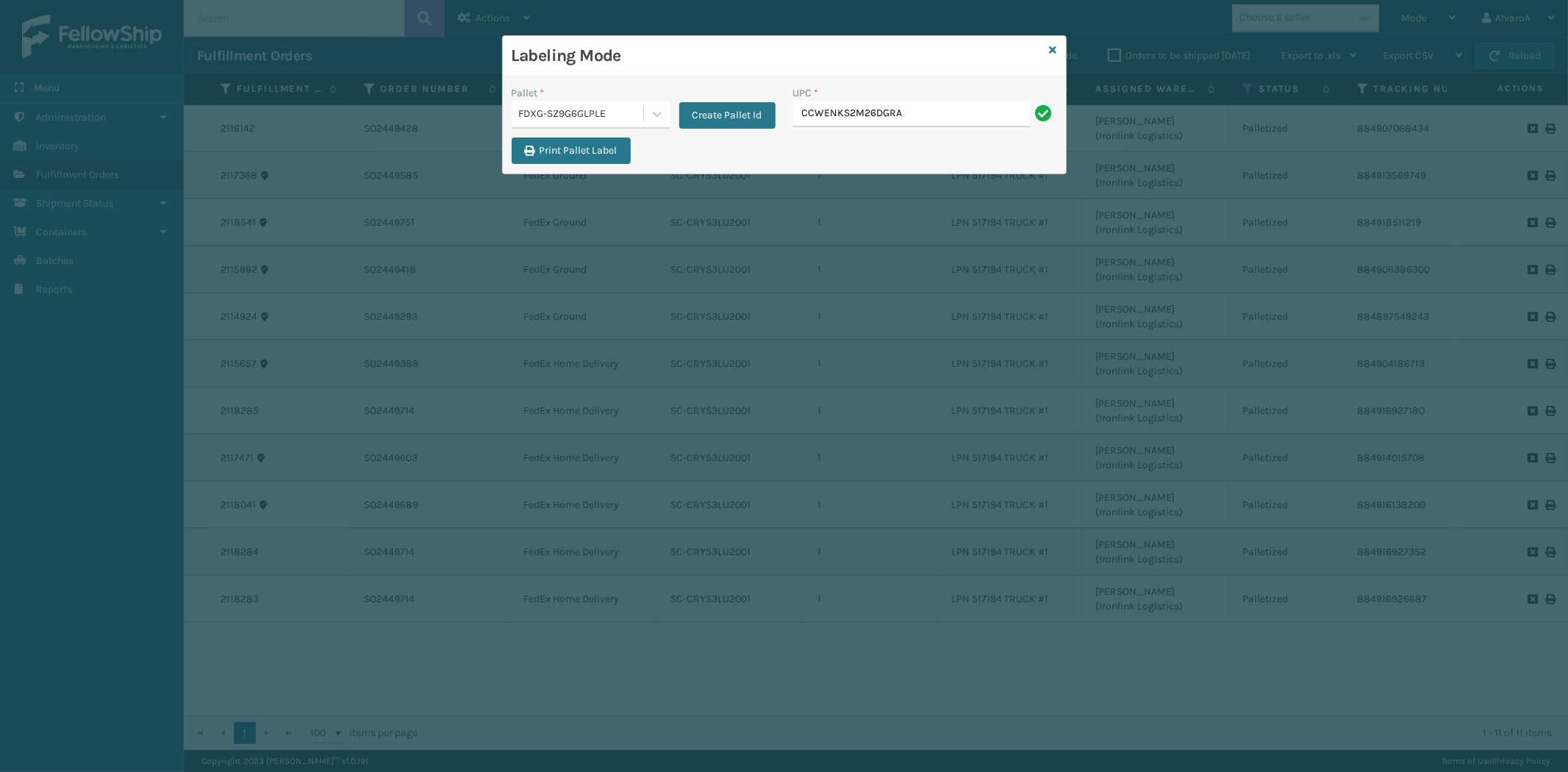
type input "CCWENKS2M26DGRA"
click at [722, 111] on button "Create Pallet Id" at bounding box center [727, 115] width 97 height 27
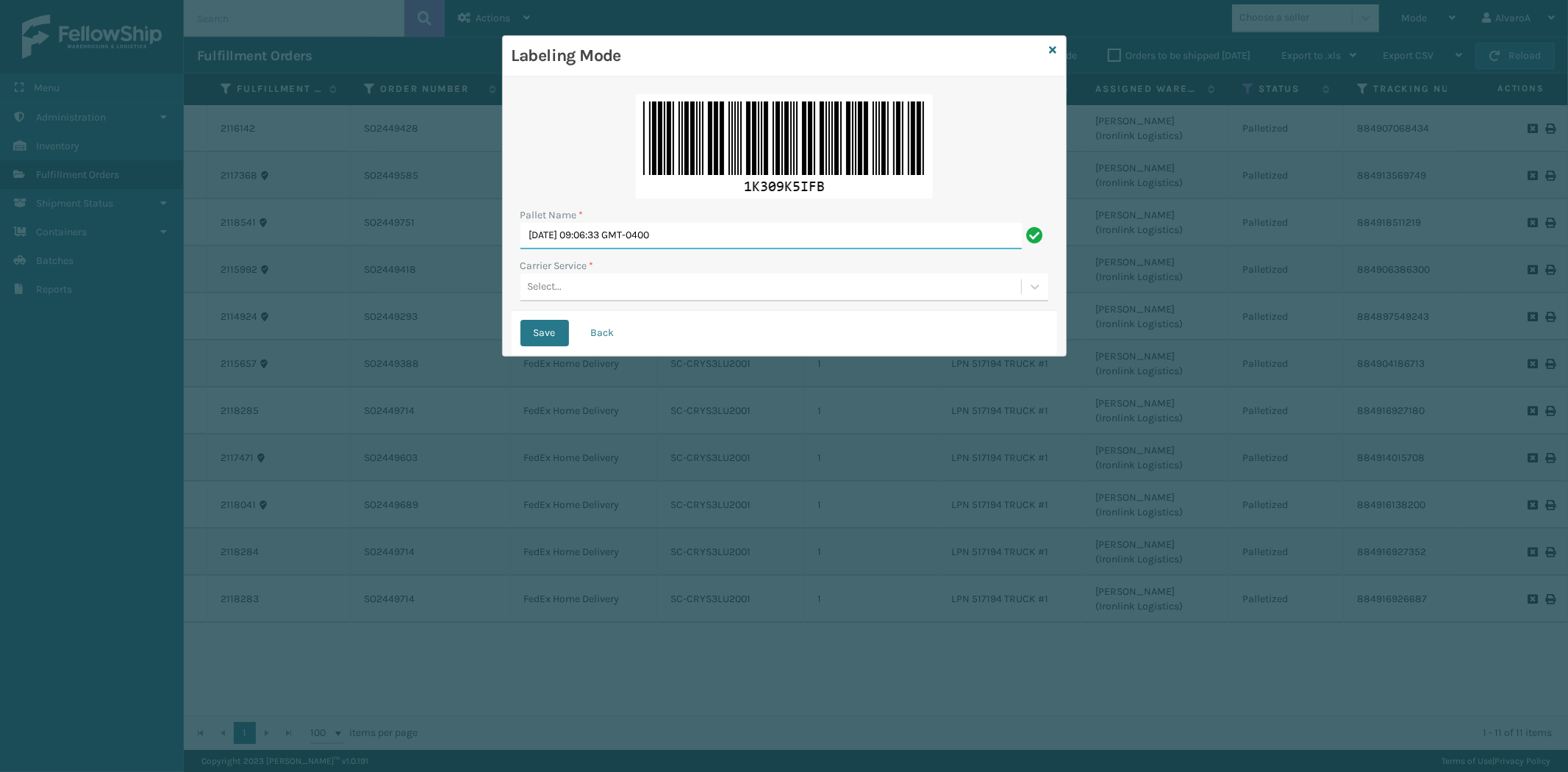
drag, startPoint x: 732, startPoint y: 231, endPoint x: 181, endPoint y: 357, distance: 565.2
click at [193, 362] on div "Labeling Mode Pallet Name * [DATE] 09:06:33 GMT-0400 Carrier Service * Select..…" at bounding box center [784, 386] width 1568 height 772
type input "LPN 517196"
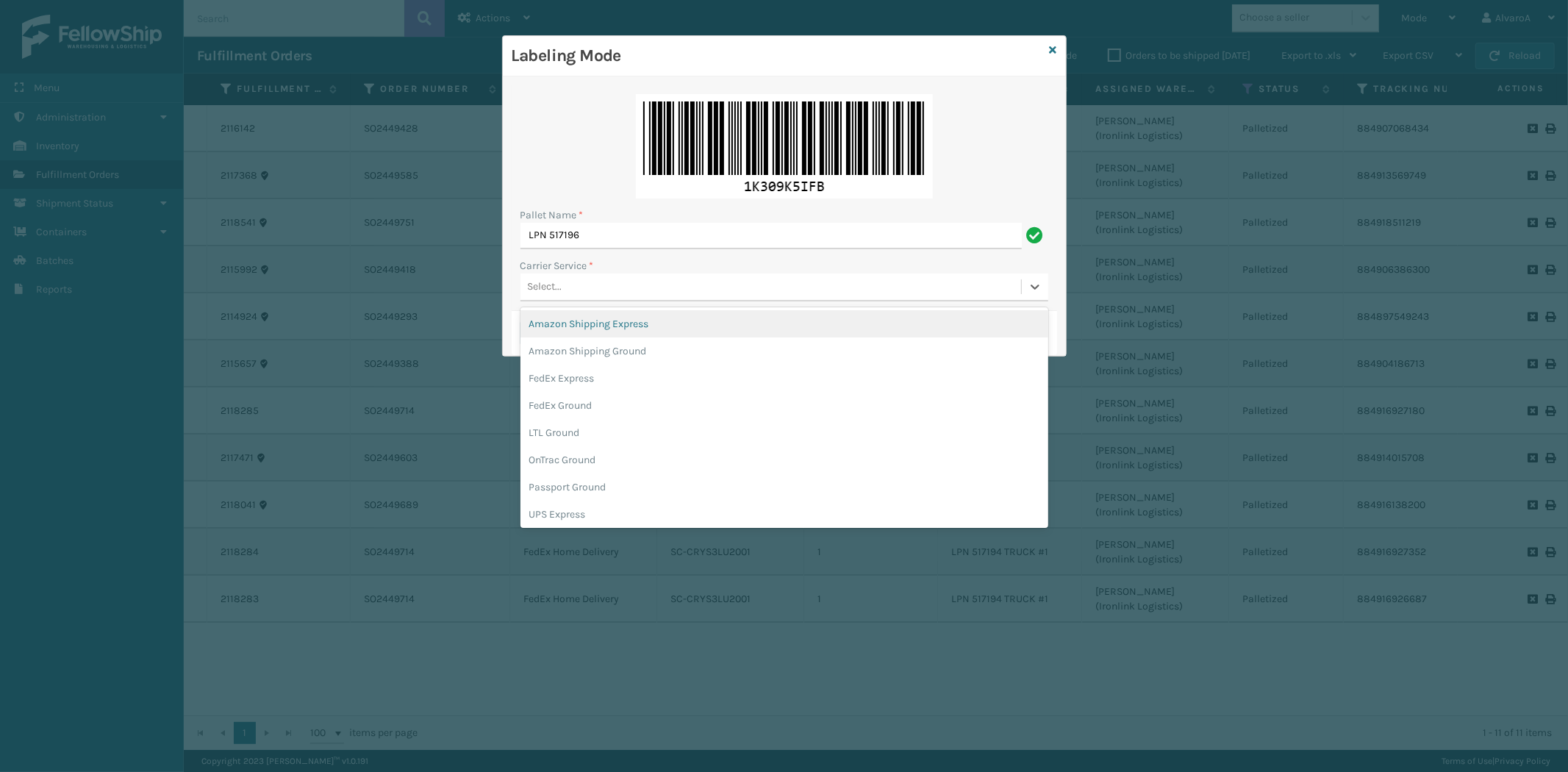
click at [576, 285] on div "Select..." at bounding box center [770, 288] width 500 height 24
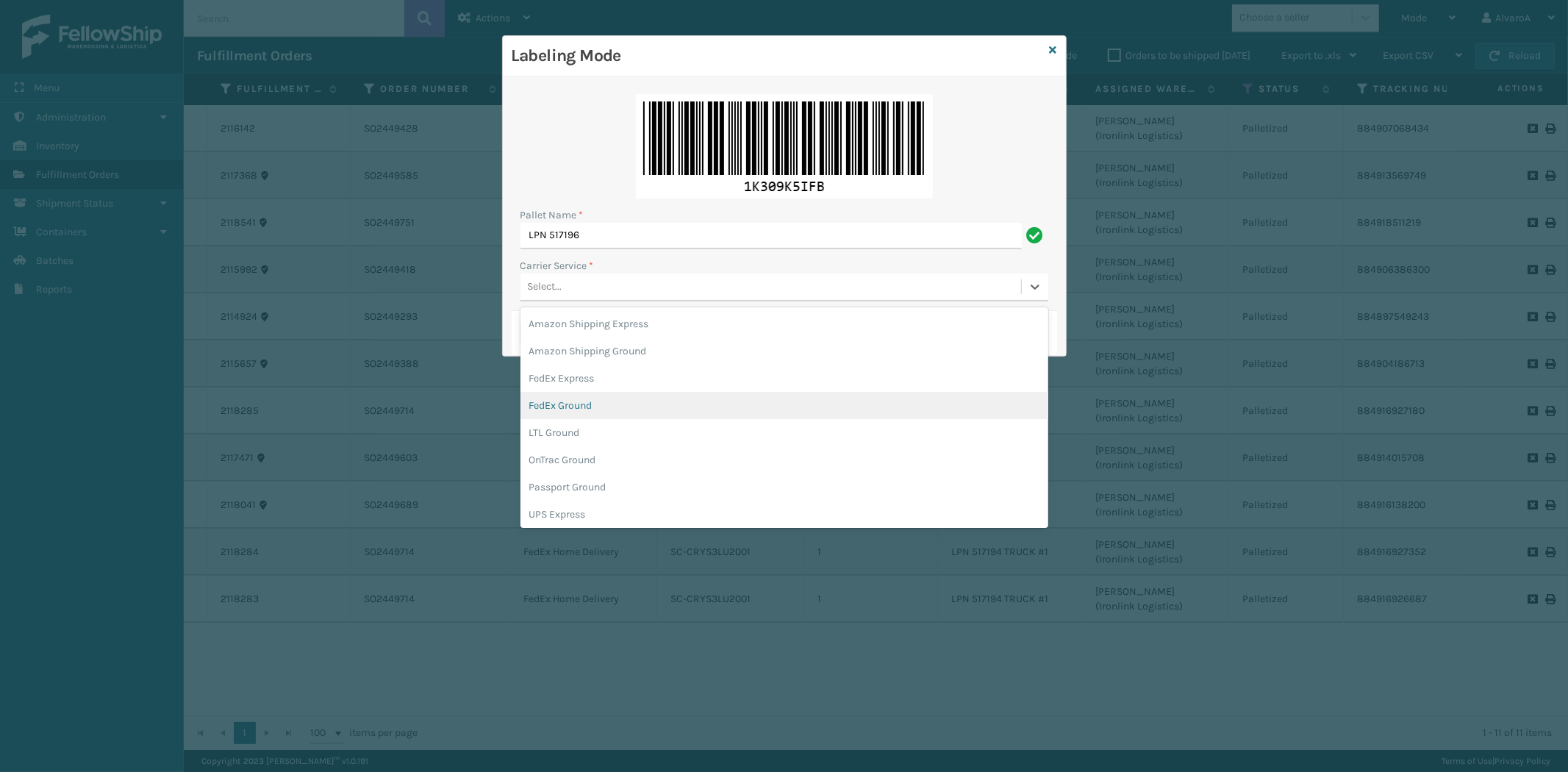
click at [575, 400] on div "FedEx Ground" at bounding box center [784, 405] width 528 height 27
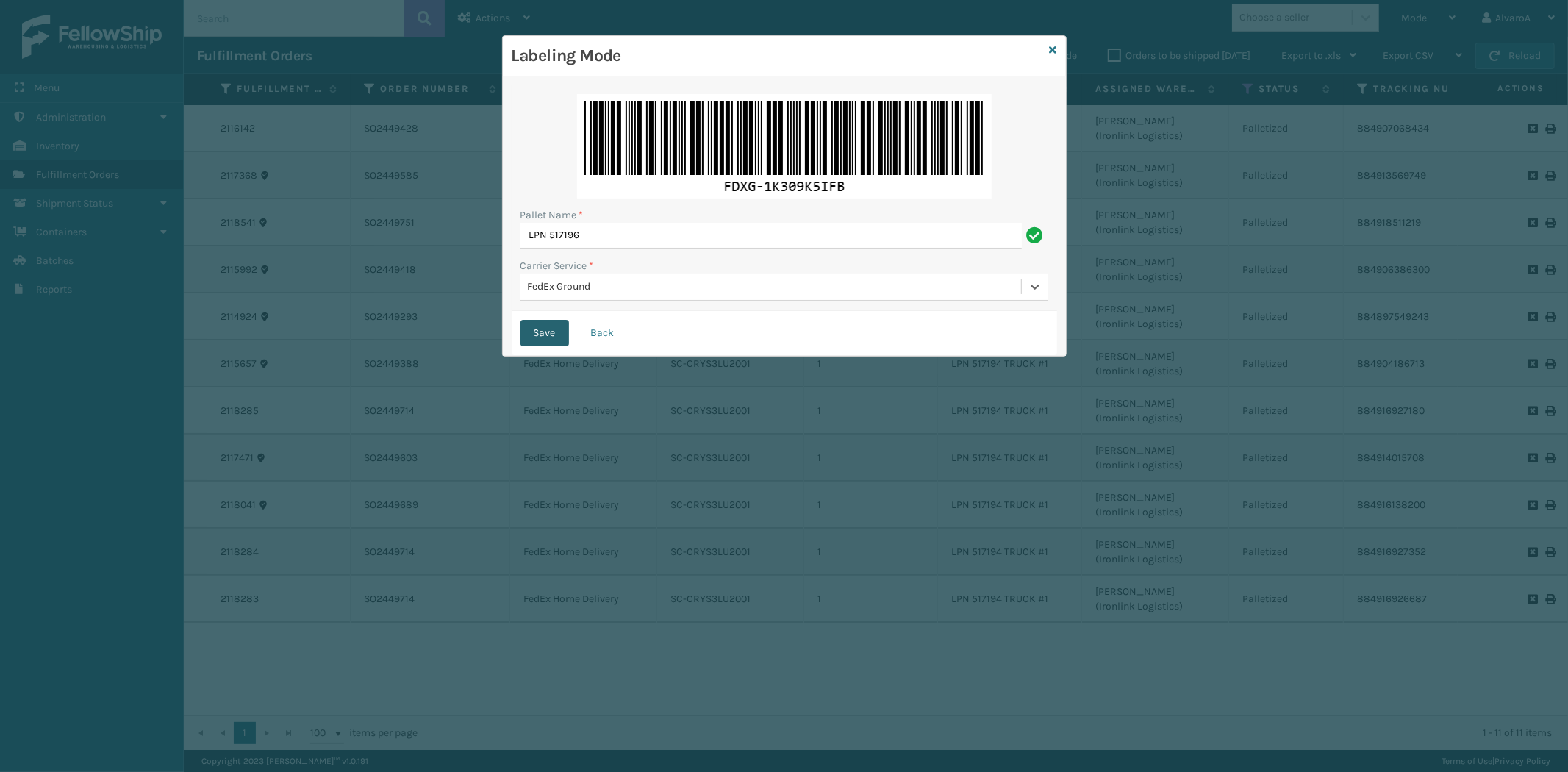
click at [555, 334] on button "Save" at bounding box center [544, 333] width 49 height 27
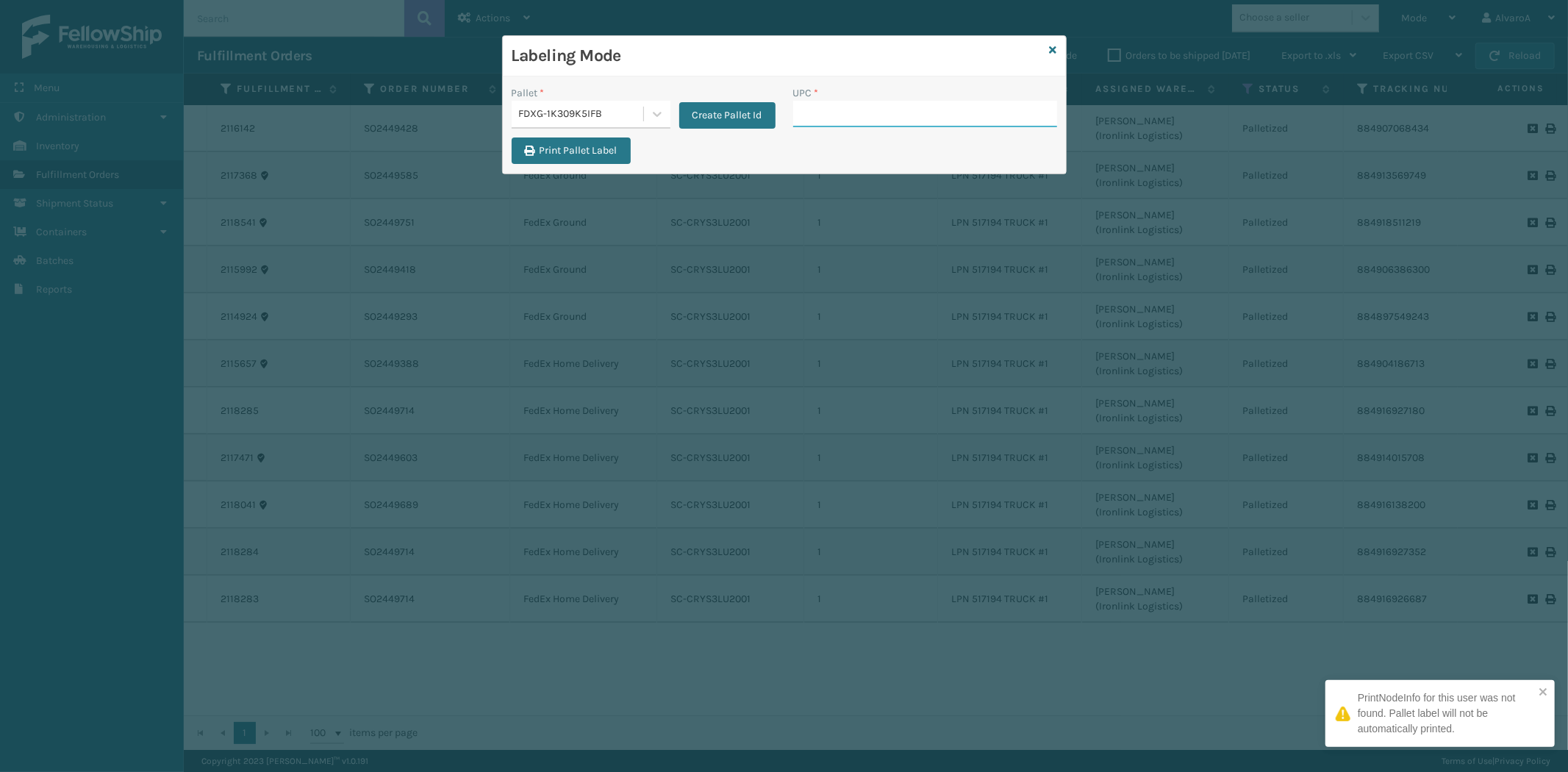
paste input "LSHRFS3CP3003R"
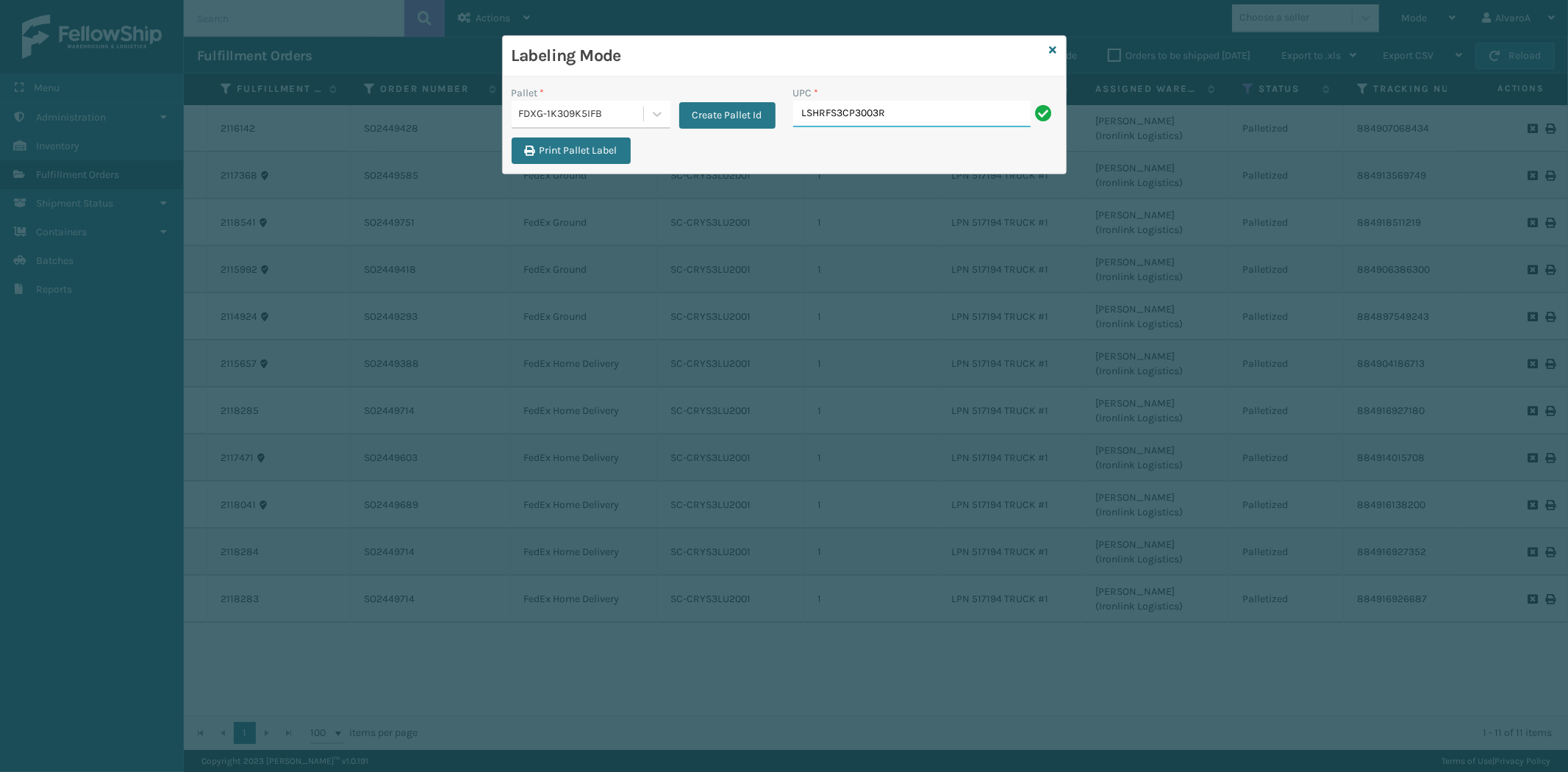
type input "LSHRFS3CP3003R"
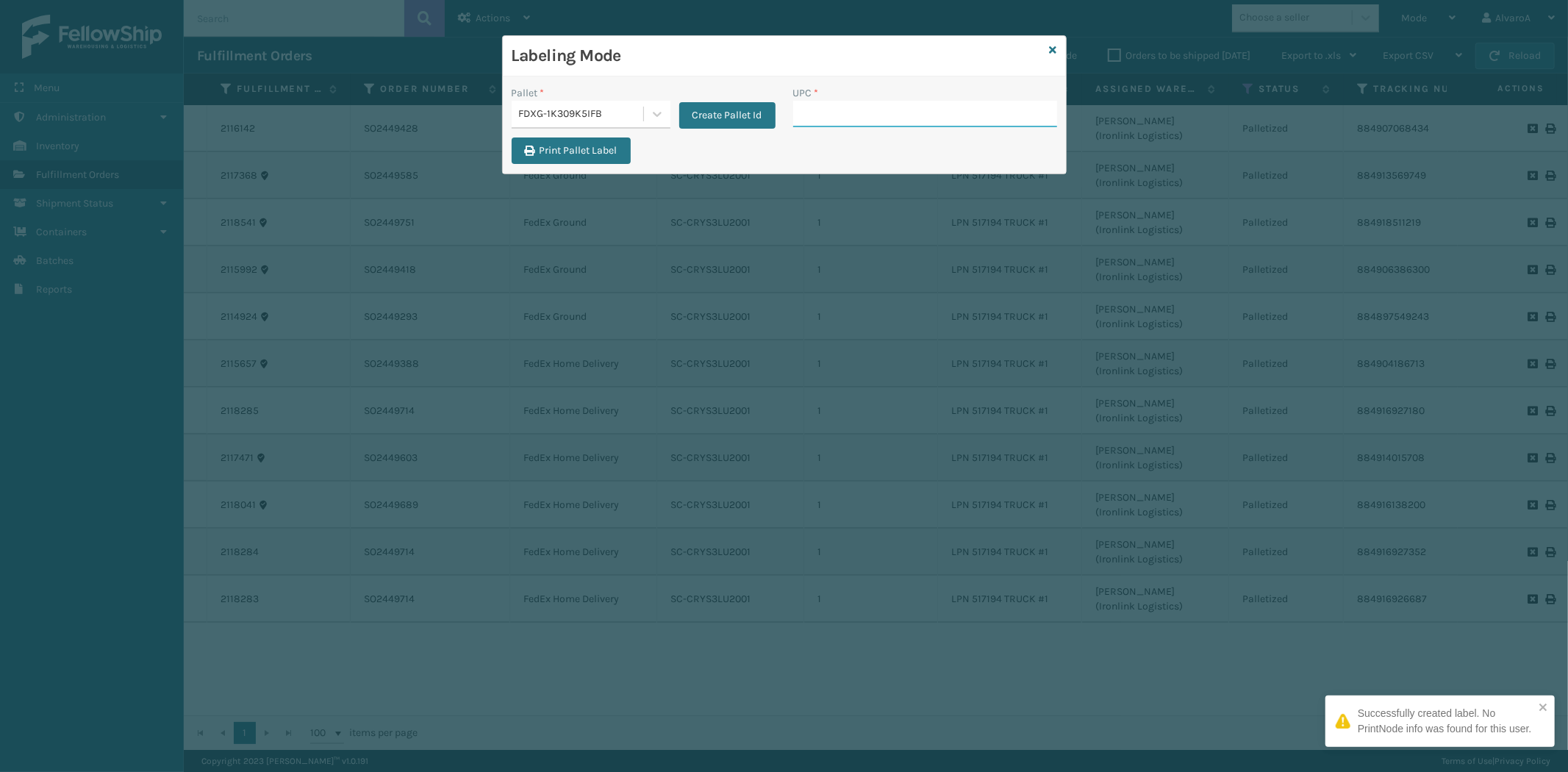
paste input "111A049CRM"
type input "111A049CRM"
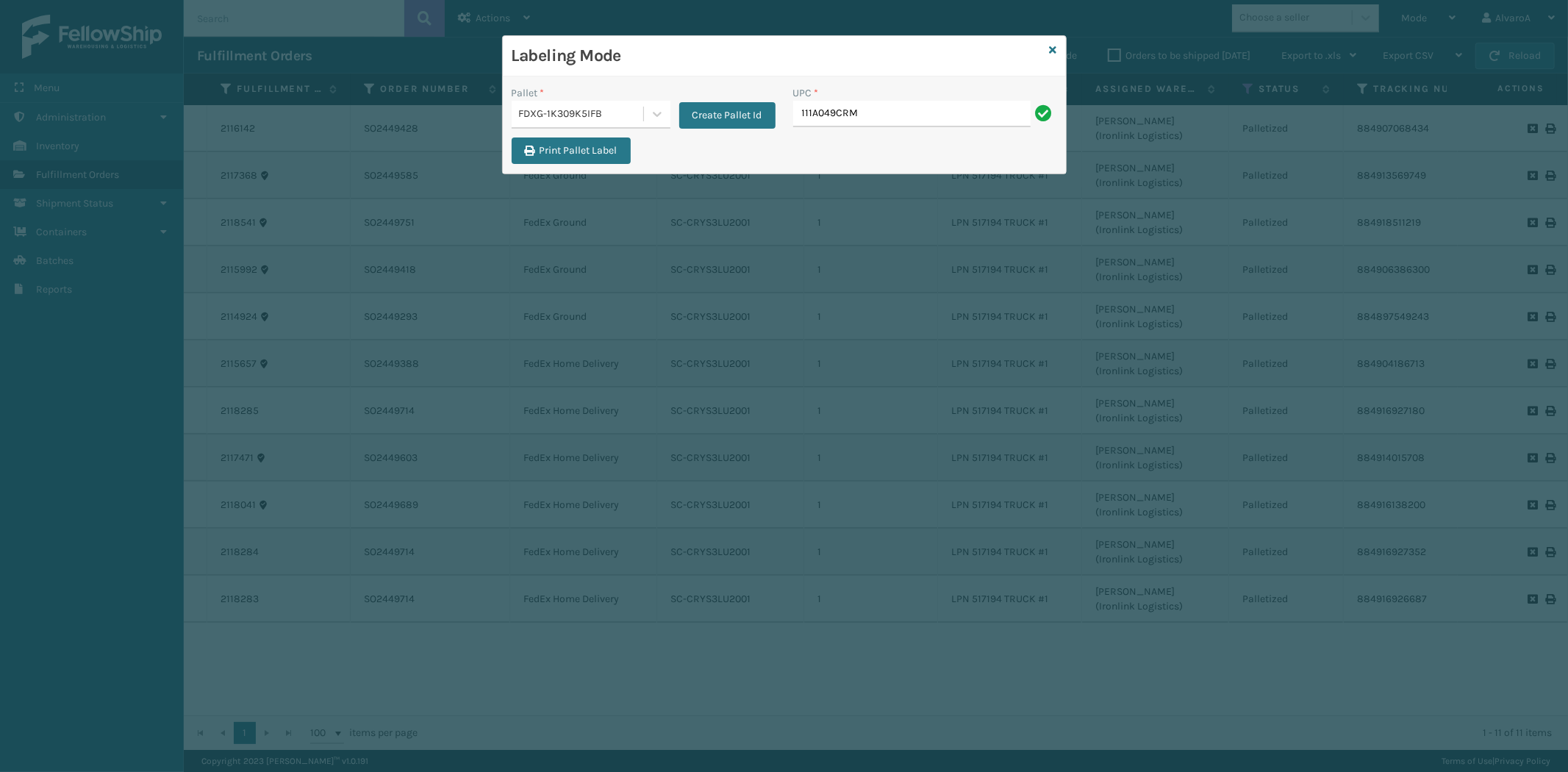
type input "111A049CRM"
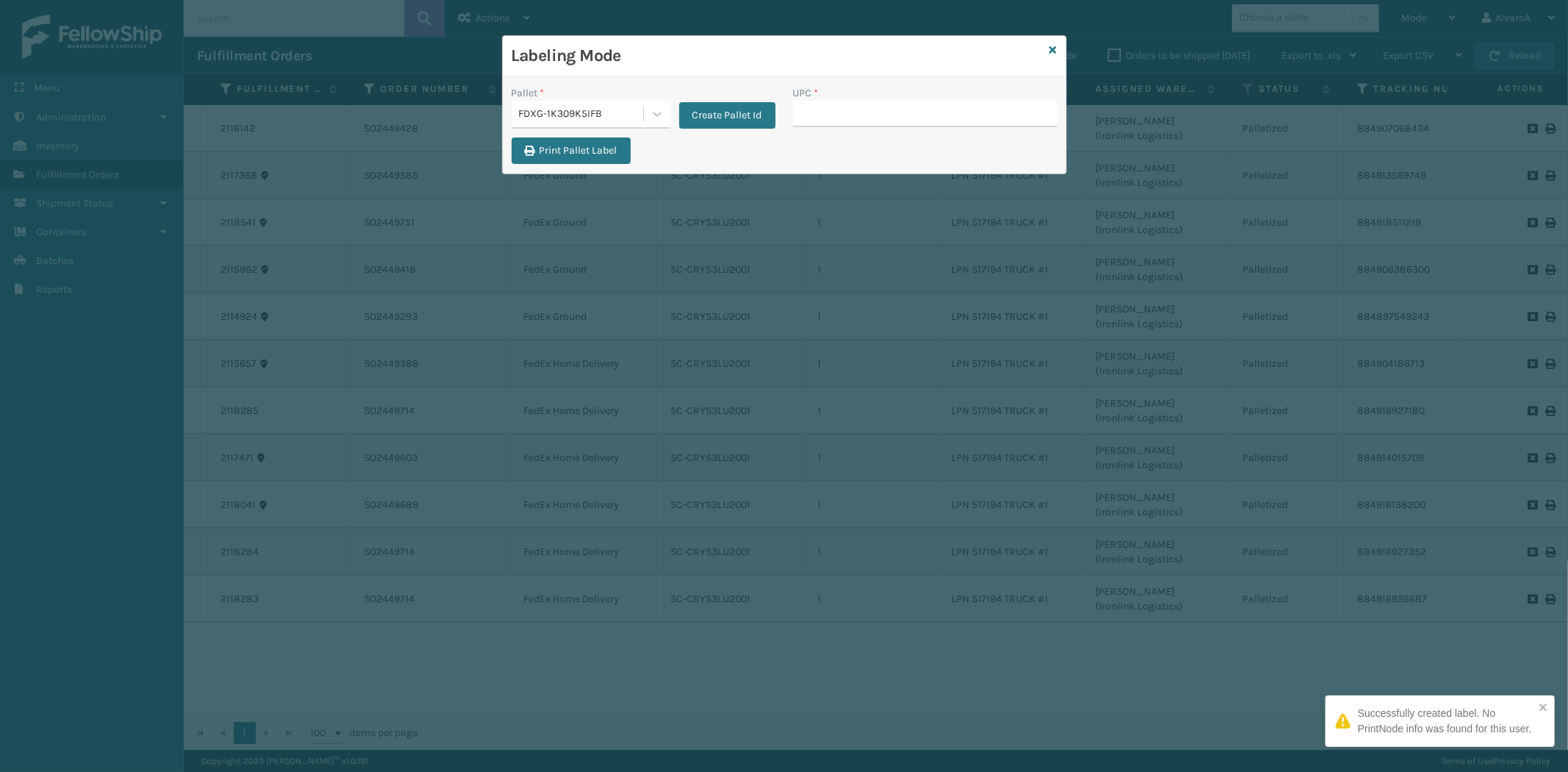
type input "111A049CRM"
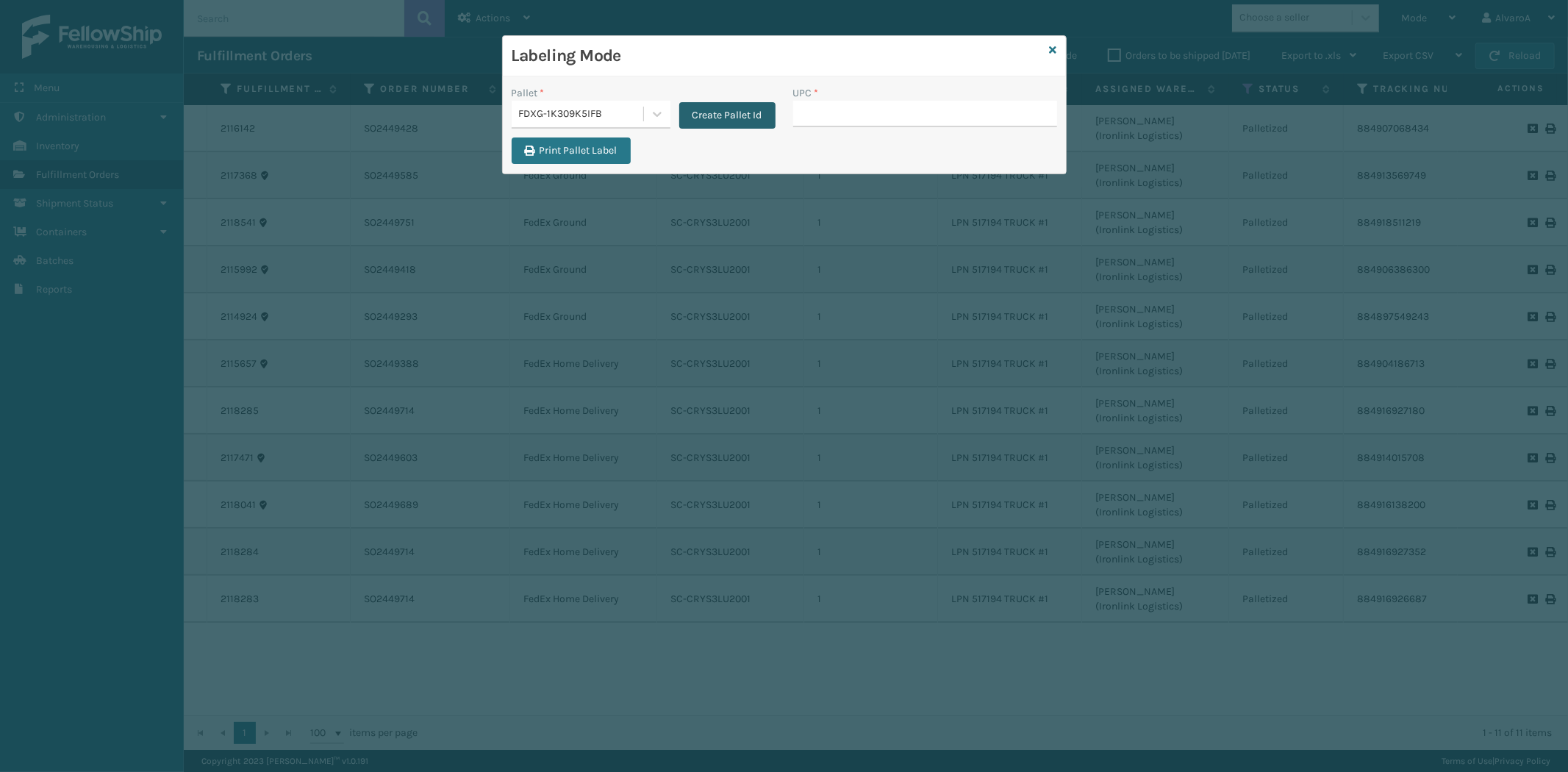
click at [690, 109] on button "Create Pallet Id" at bounding box center [727, 115] width 97 height 27
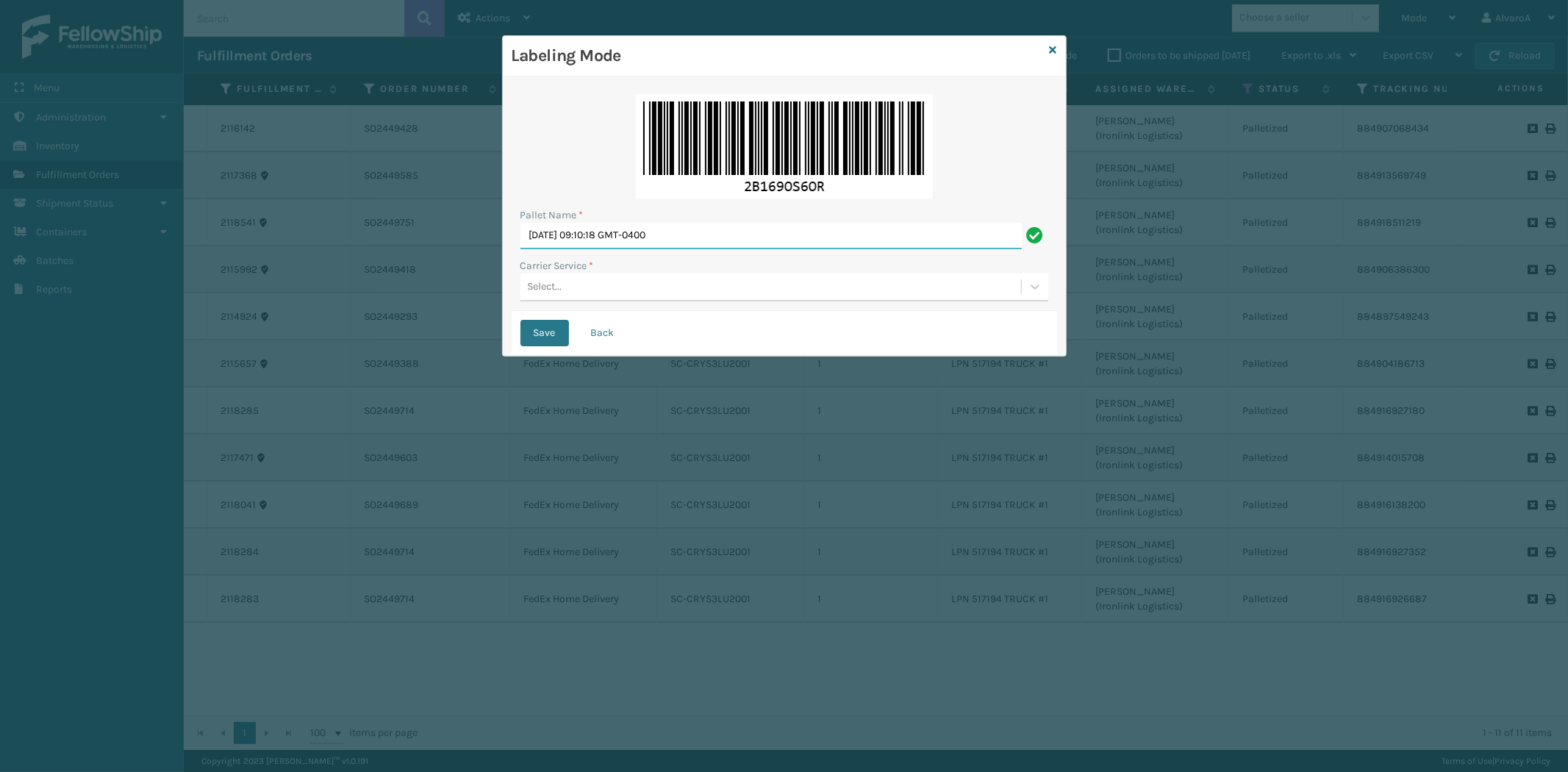
drag, startPoint x: 718, startPoint y: 239, endPoint x: 438, endPoint y: 289, distance: 284.4
click at [438, 289] on div "Labeling Mode Pallet Name * [DATE] 09:10:18 GMT-0400 Carrier Service * Select..…" at bounding box center [784, 386] width 1568 height 772
type input "LPN 517200"
click at [554, 291] on div "Select..." at bounding box center [544, 287] width 34 height 15
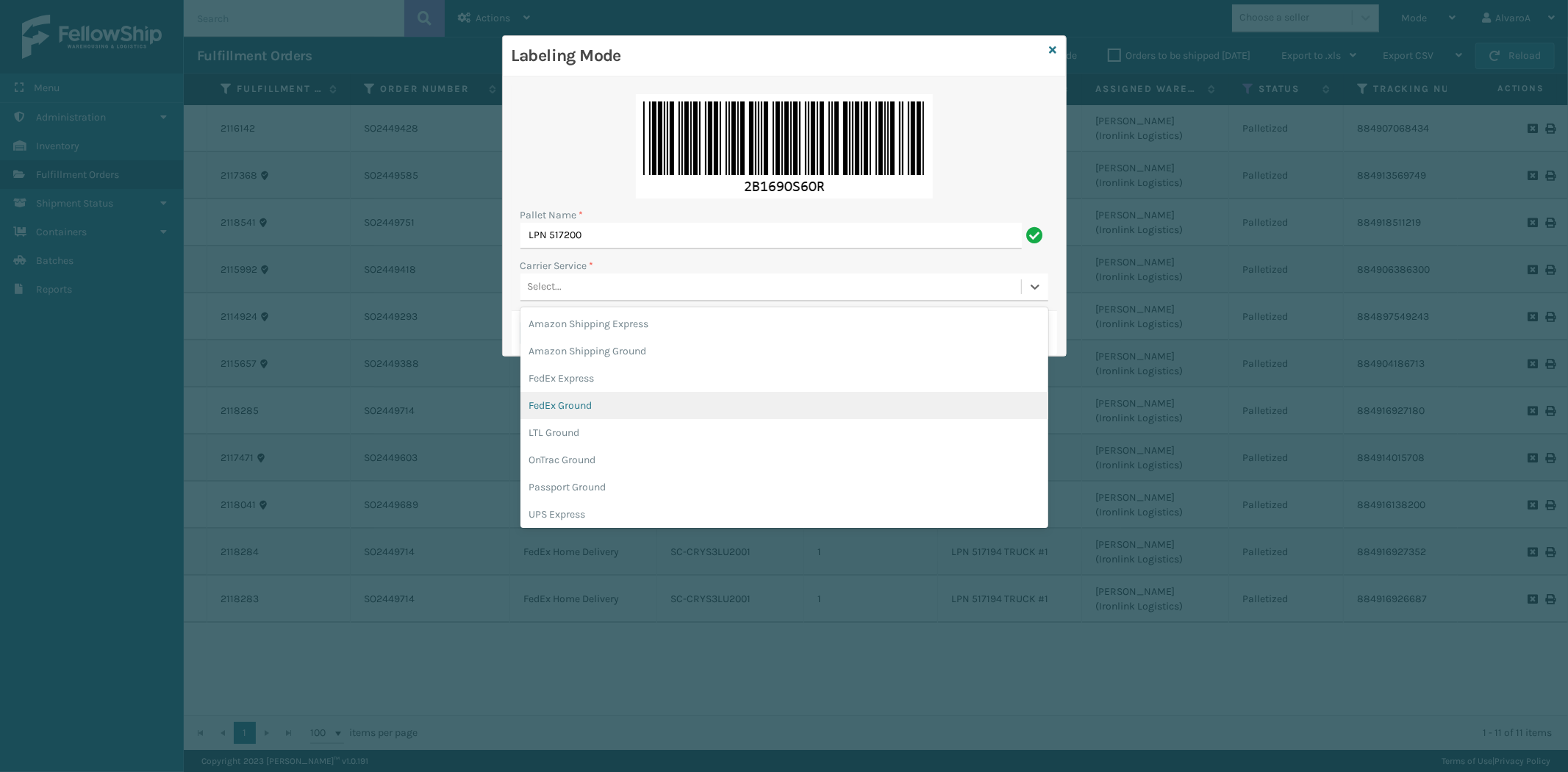
click at [583, 405] on div "FedEx Ground" at bounding box center [784, 405] width 528 height 27
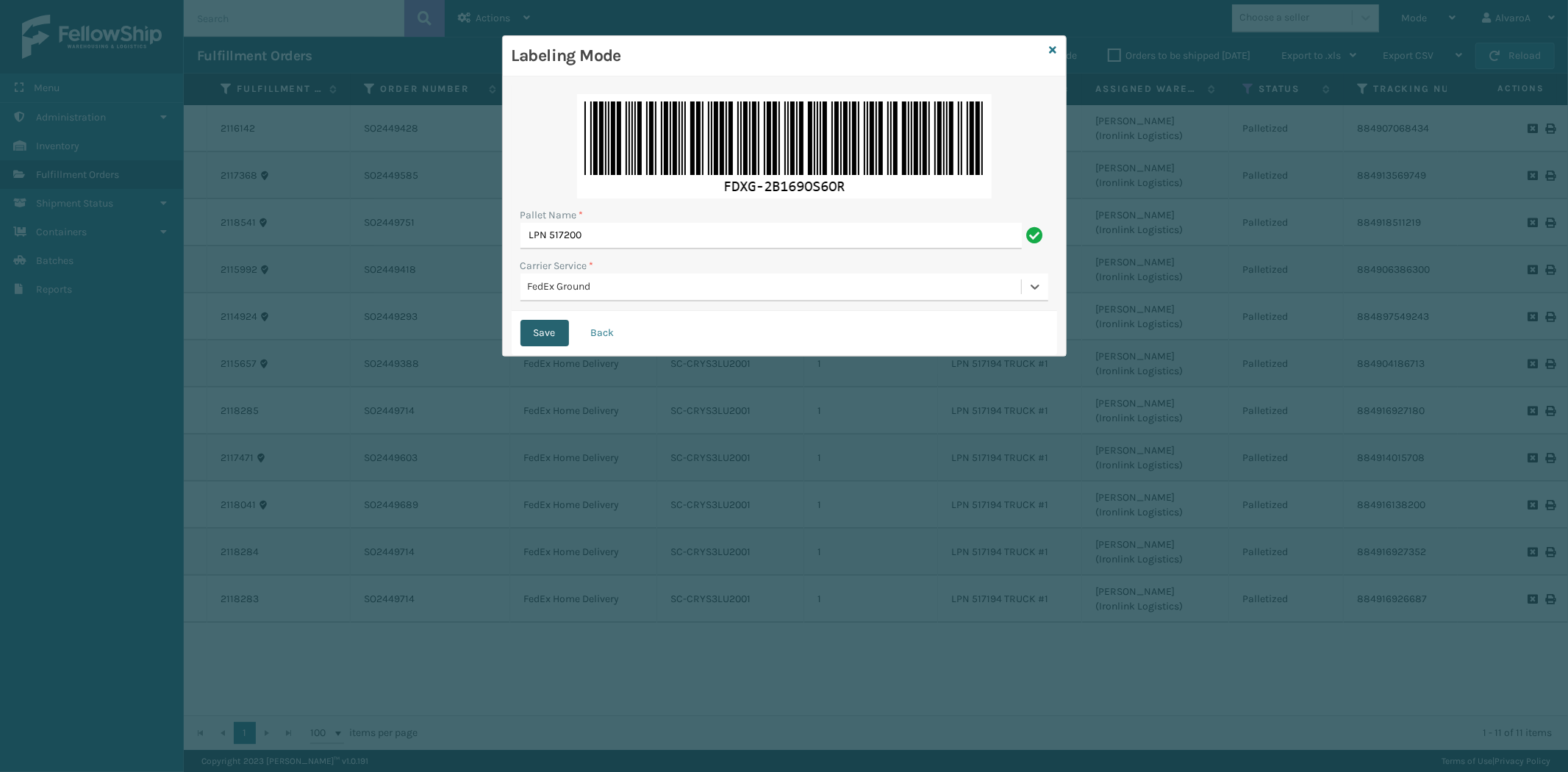
click at [542, 325] on button "Save" at bounding box center [544, 333] width 49 height 27
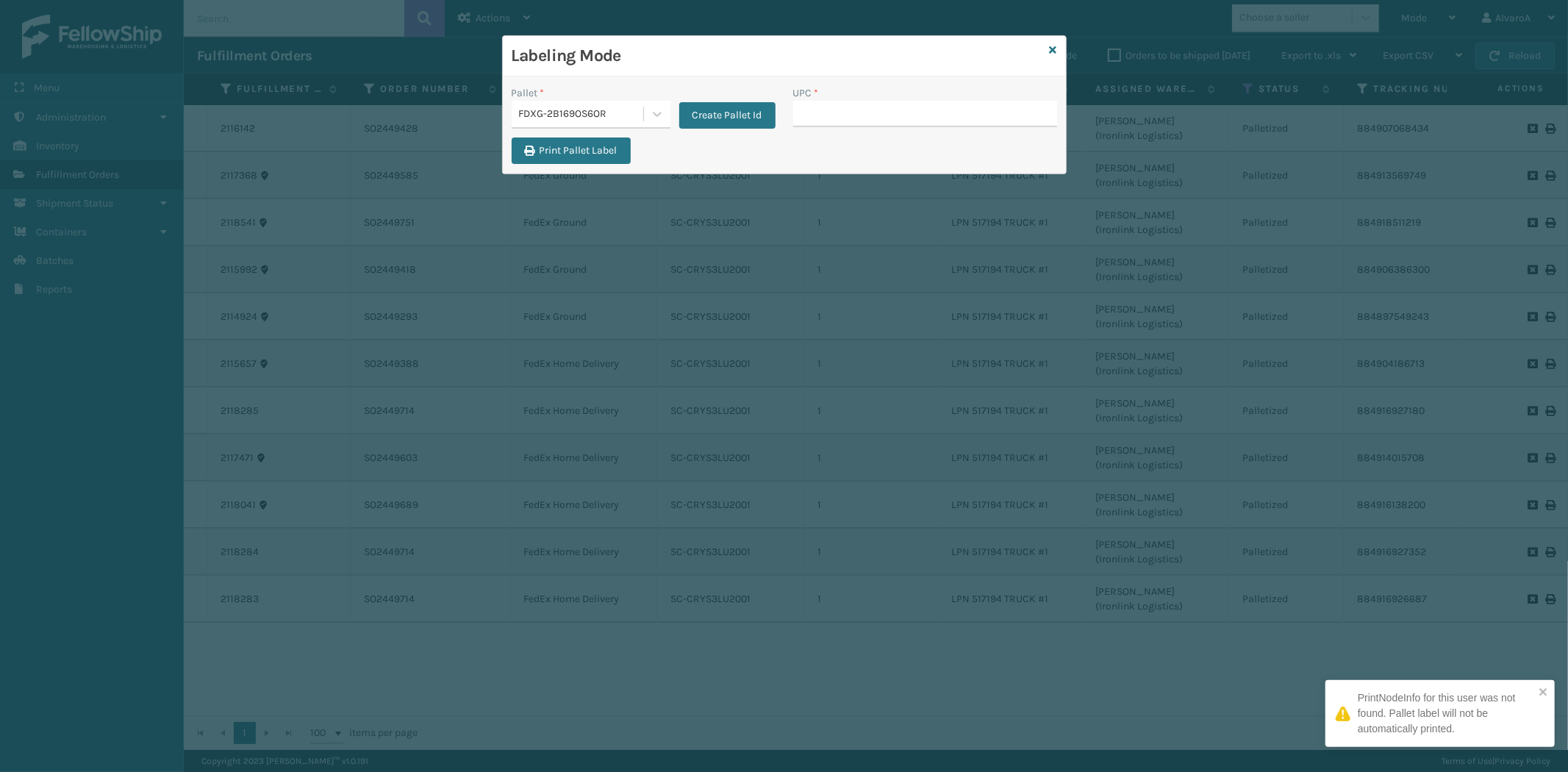
click at [829, 121] on input "UPC *" at bounding box center [925, 113] width 264 height 27
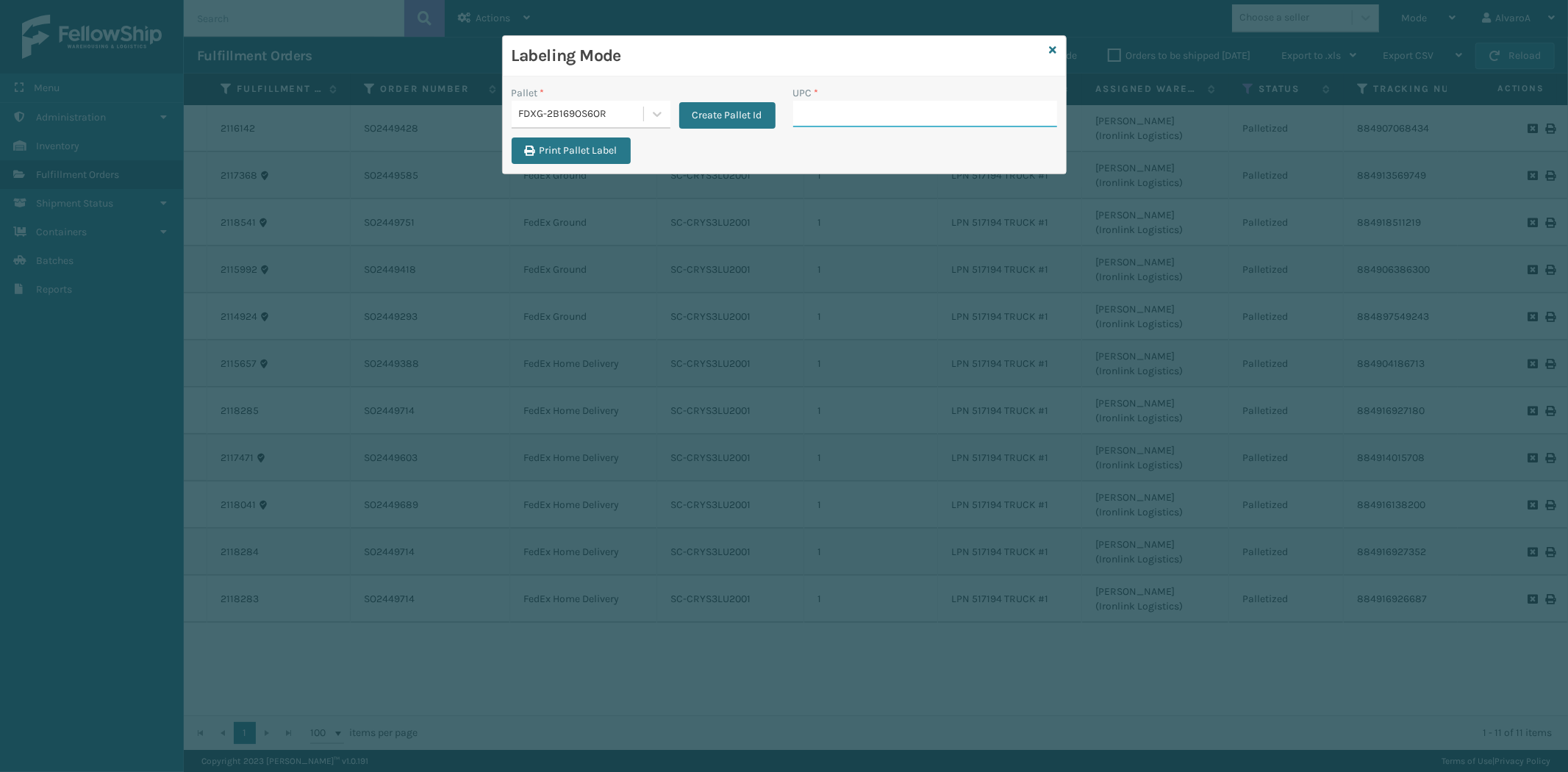
paste input "CCWENKS3BLURA"
type input "CCWENKS3BLURA"
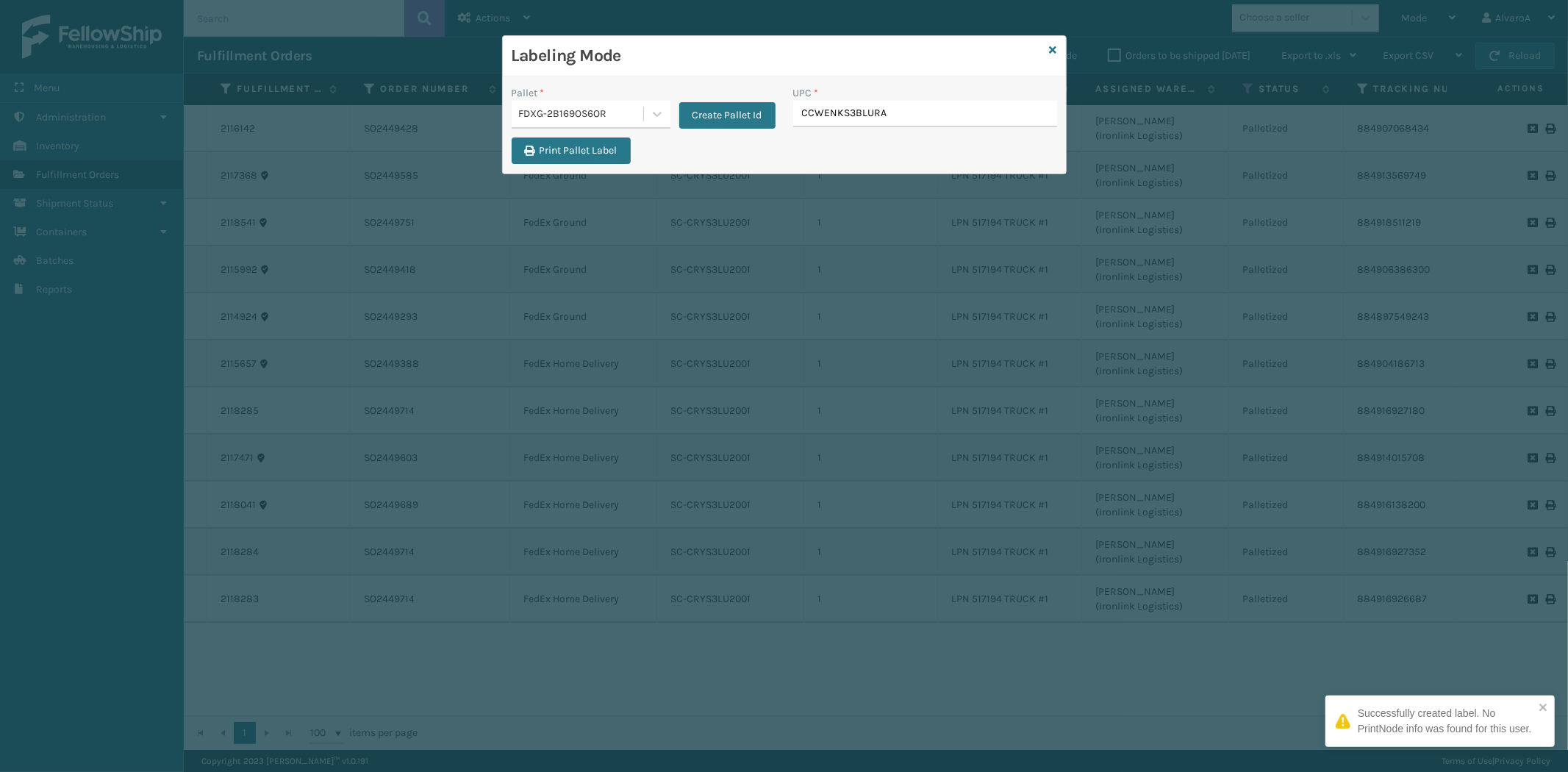
type input "CCWENKS3BLURA"
paste input "111A049BLU"
type input "111A049BLU"
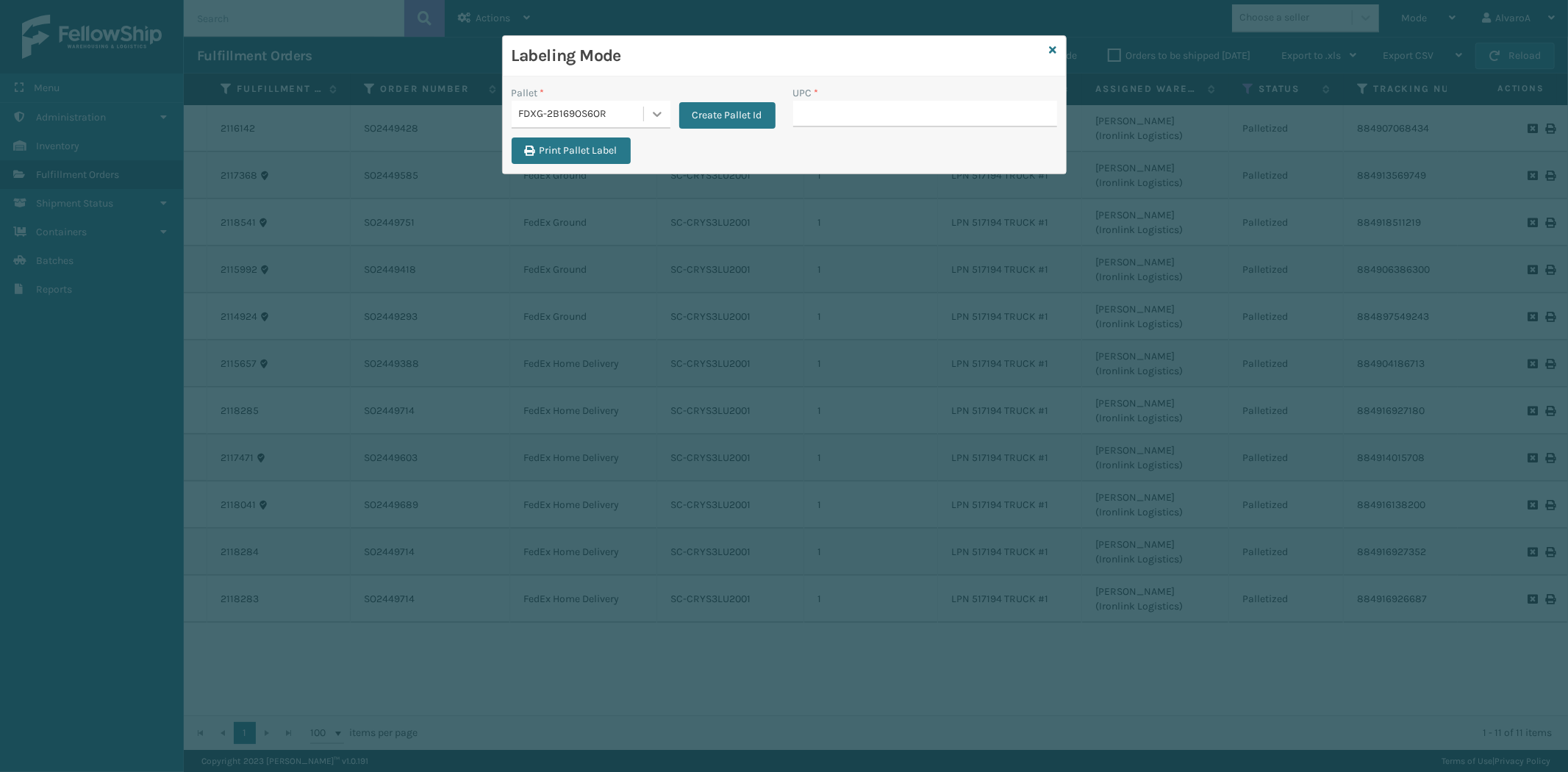
click at [665, 113] on div at bounding box center [657, 113] width 27 height 27
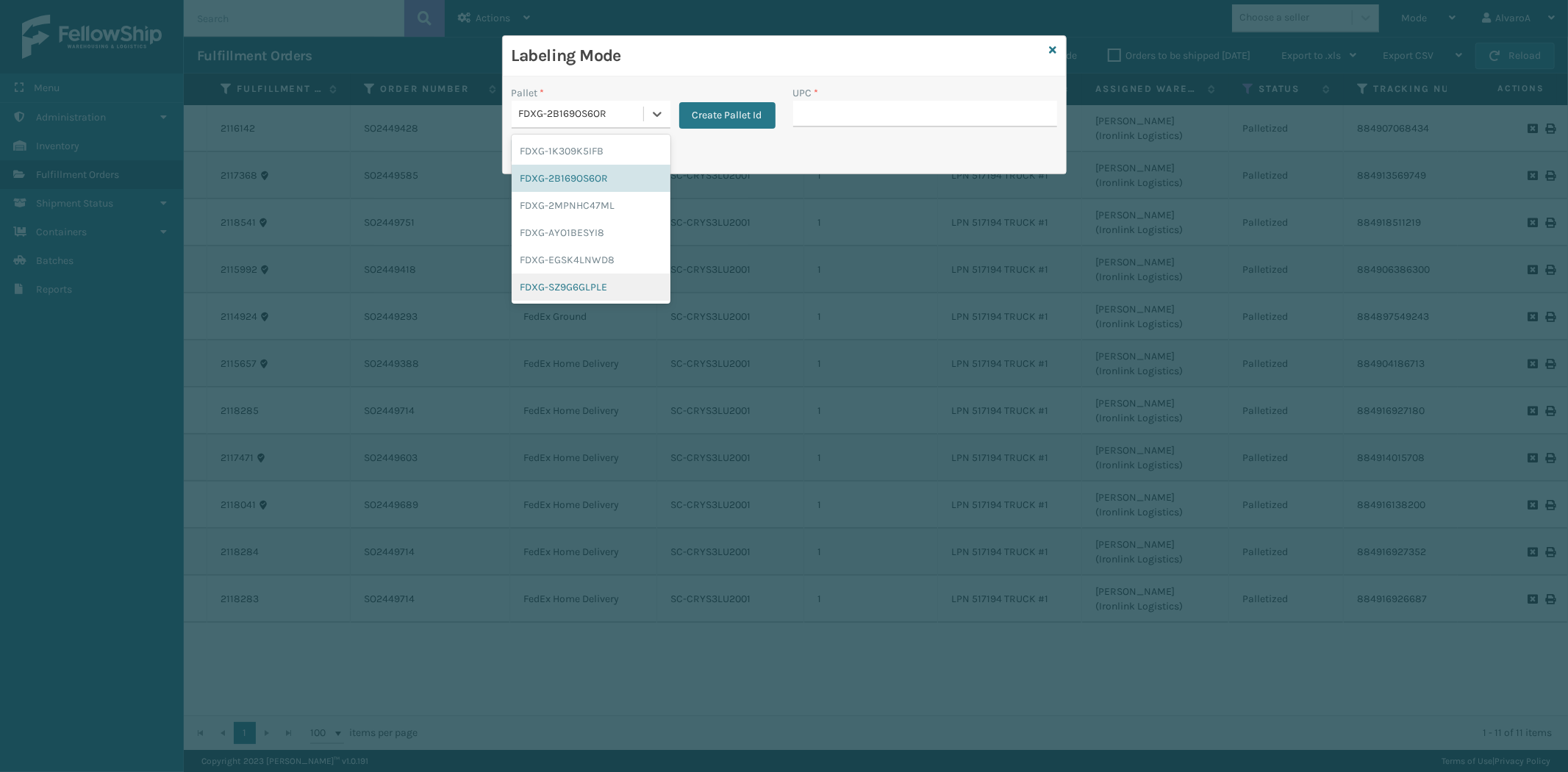
click at [582, 278] on div "FDXG-SZ9G6GLPLE" at bounding box center [591, 288] width 159 height 27
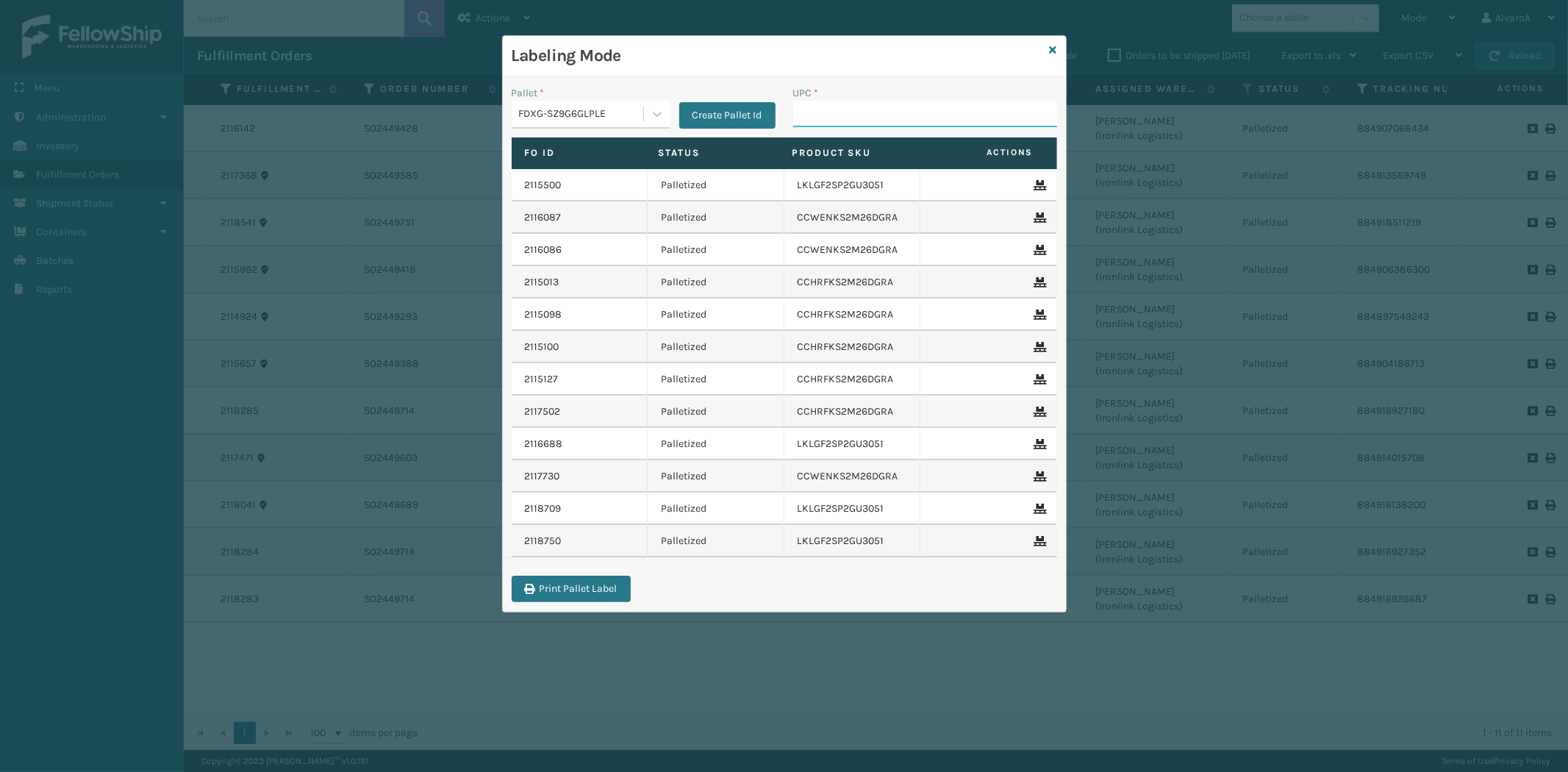
click at [868, 113] on input "UPC *" at bounding box center [925, 113] width 264 height 27
type input "CCWENKS2M26DGRA"
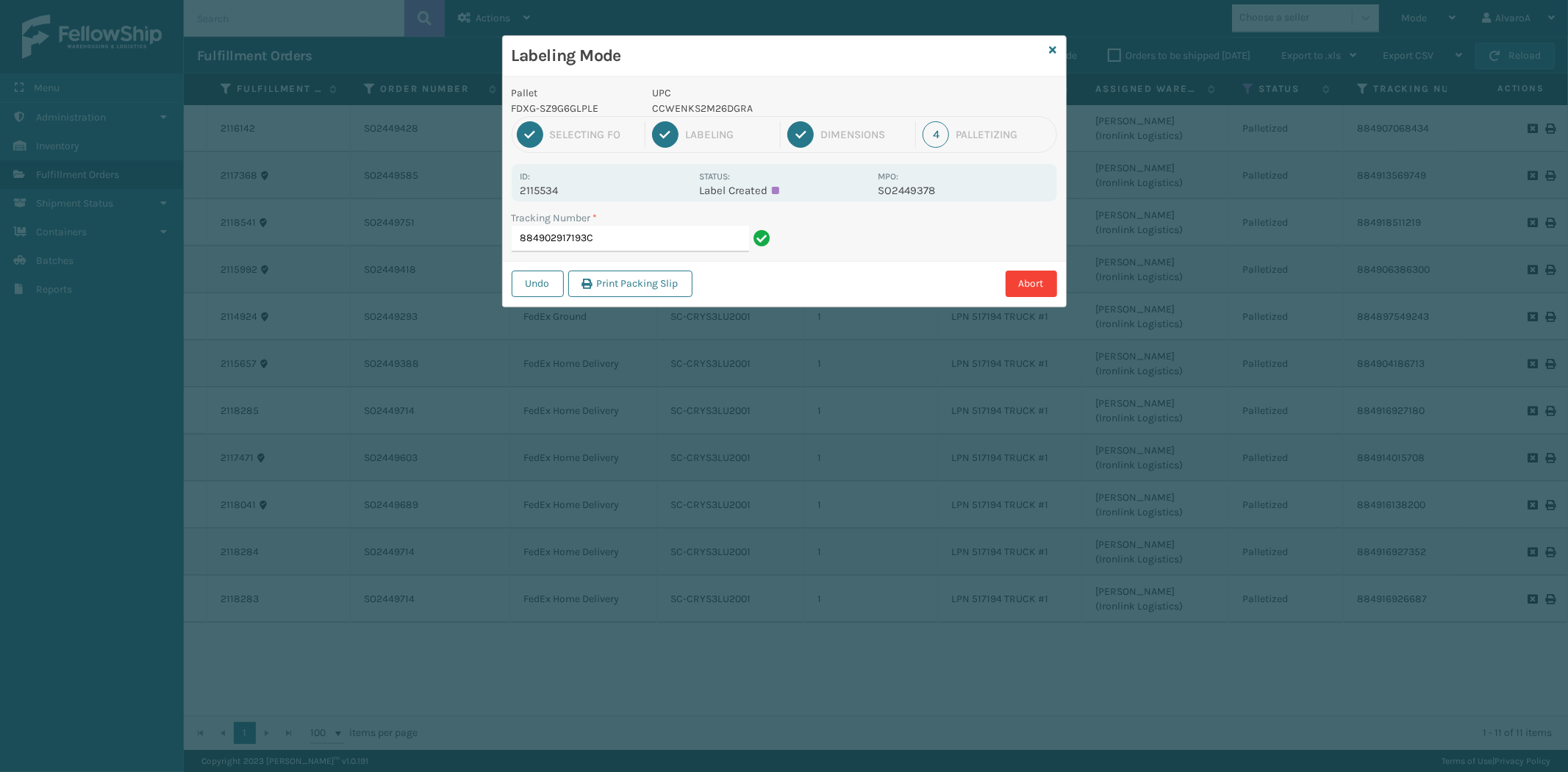
type input "884902917193"
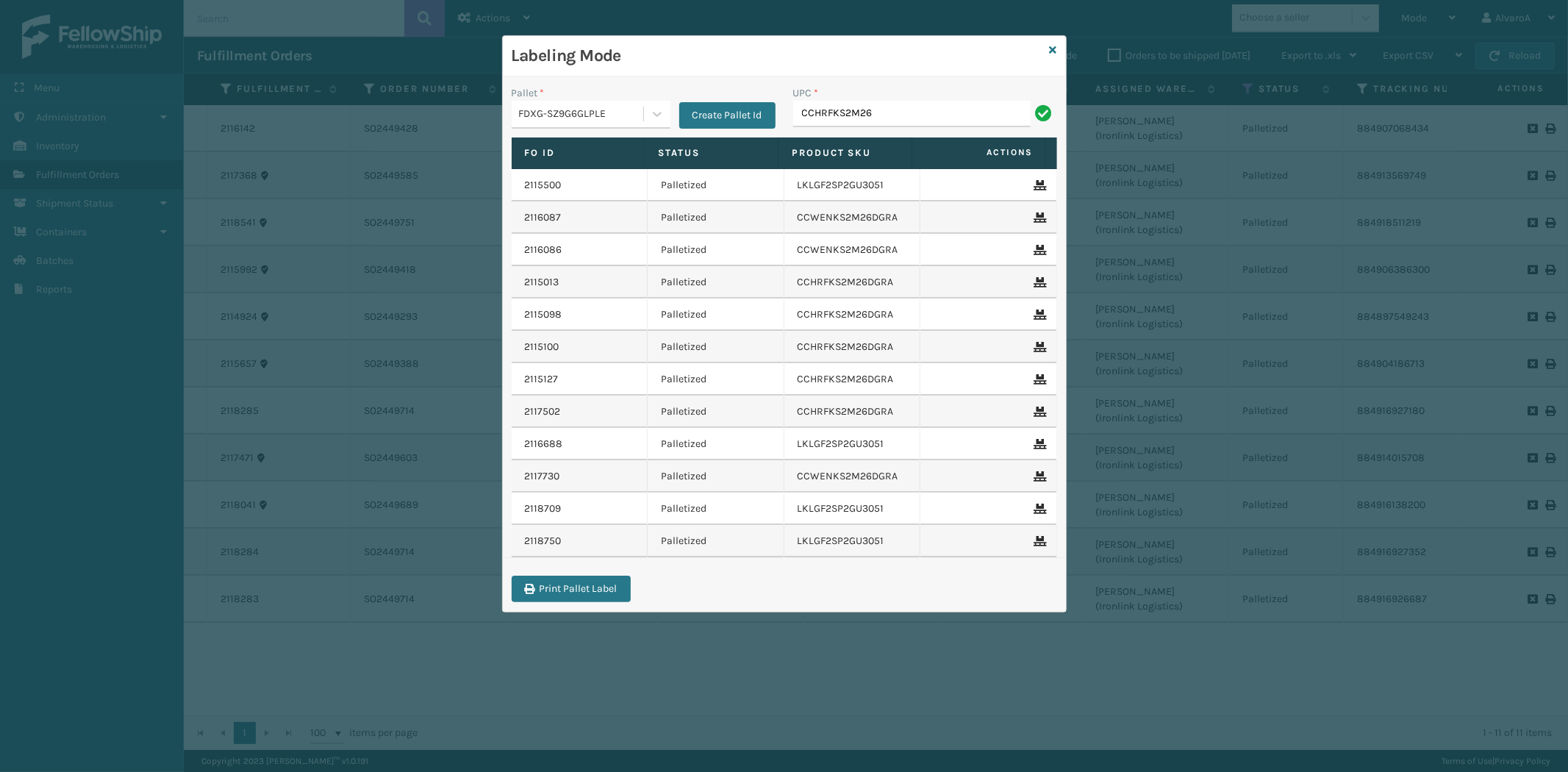
type input "CCHRFKS2M26BRRA"
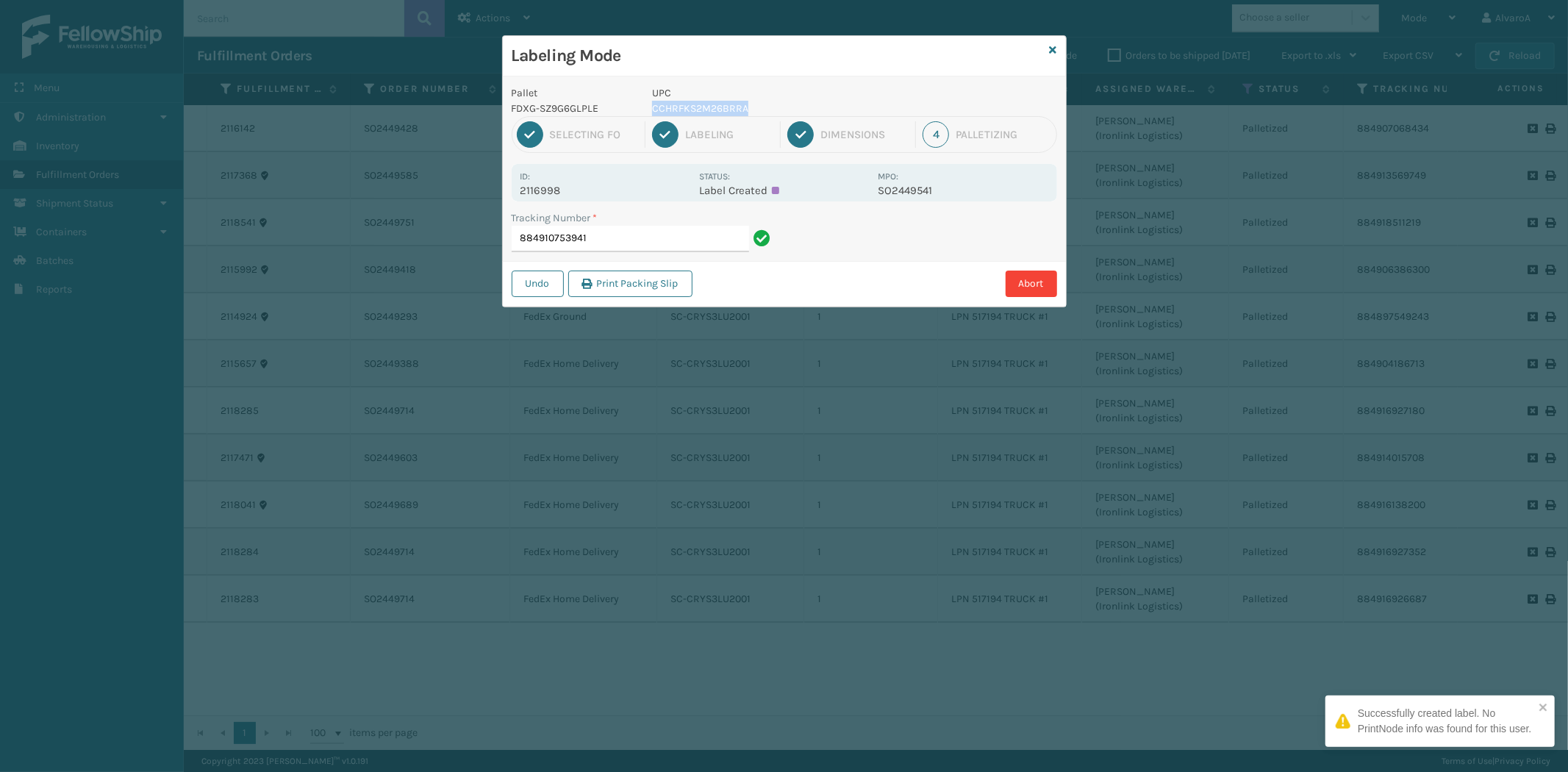
copy p "CCHRFKS2M26BRRA"
drag, startPoint x: 755, startPoint y: 111, endPoint x: 647, endPoint y: 107, distance: 108.1
click at [647, 107] on div "UPC CCHRFKS2M26BRRA" at bounding box center [760, 100] width 234 height 31
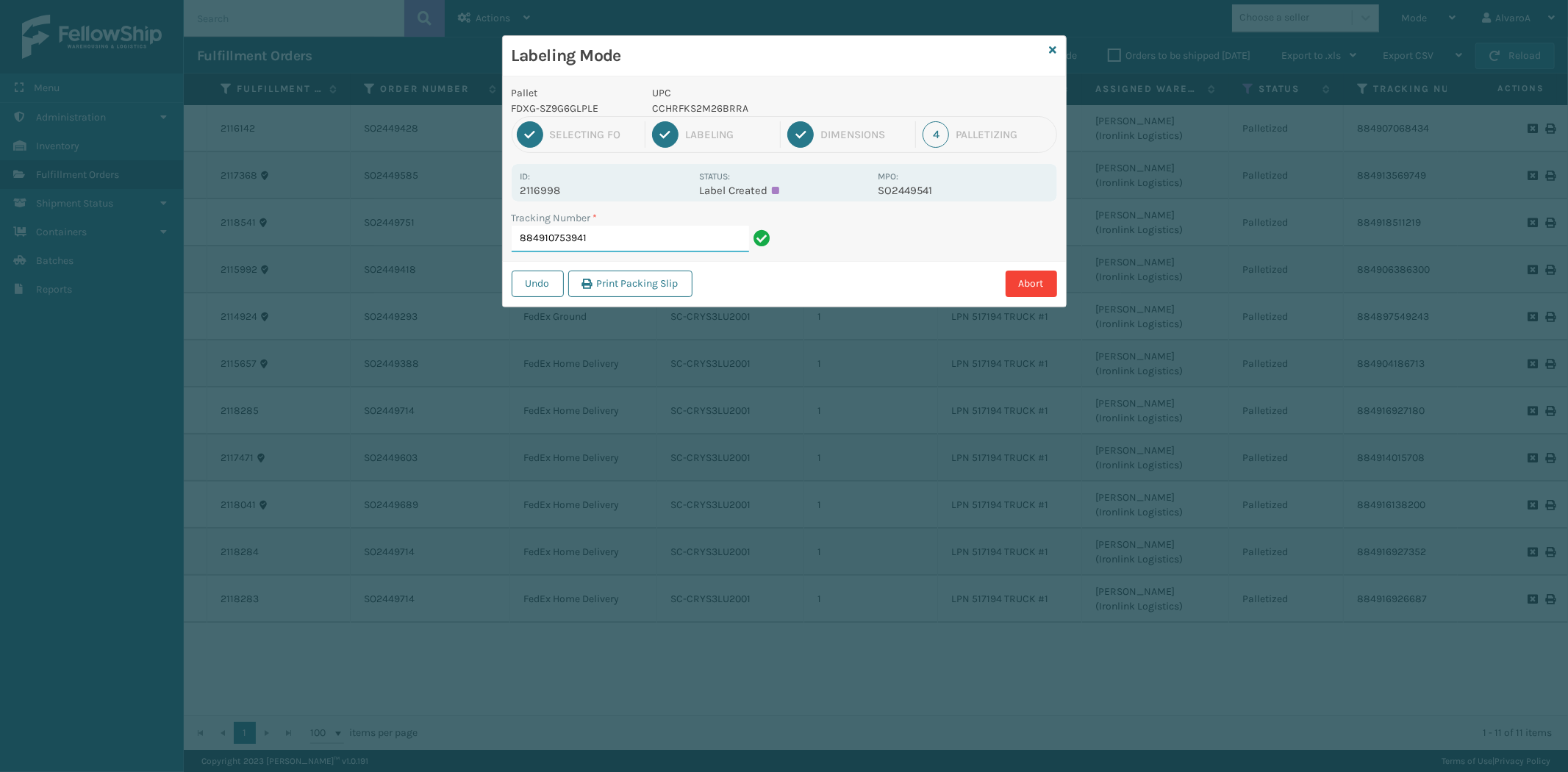
click at [615, 232] on input "884910753941" at bounding box center [630, 239] width 237 height 27
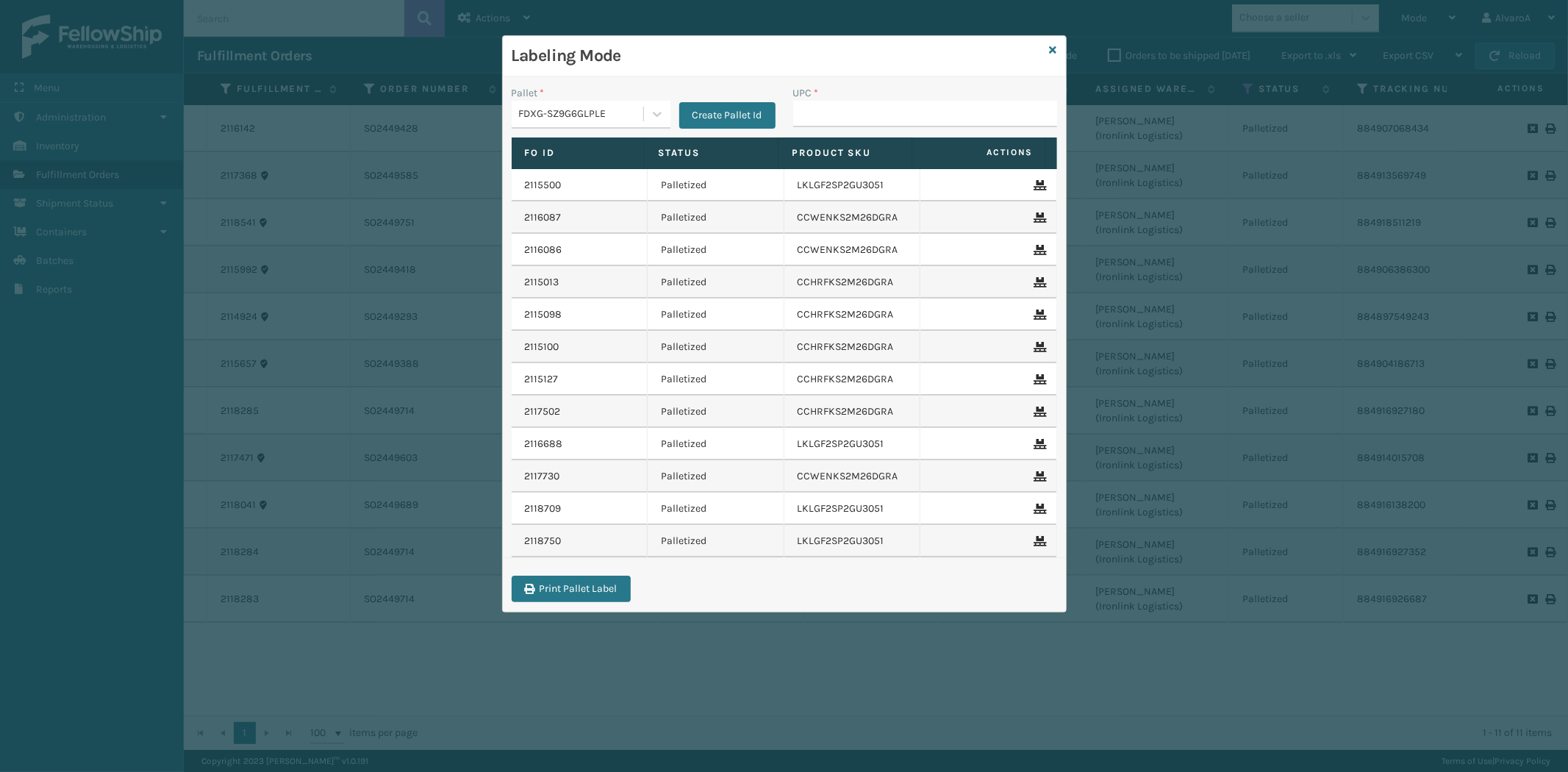
type input "CCHRFKS2M26BRRA"
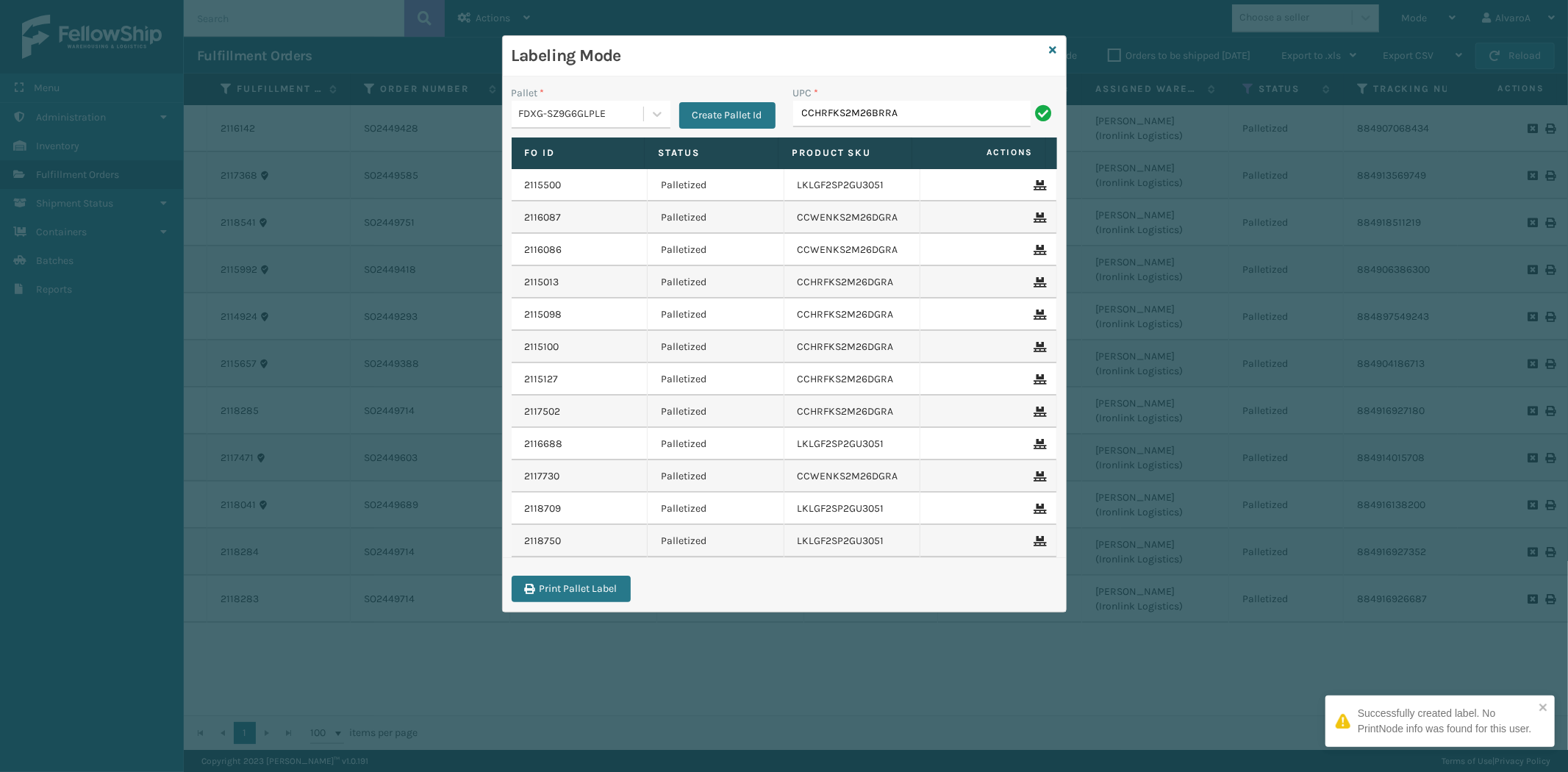
type input "CCHRFKS2M26BRRA"
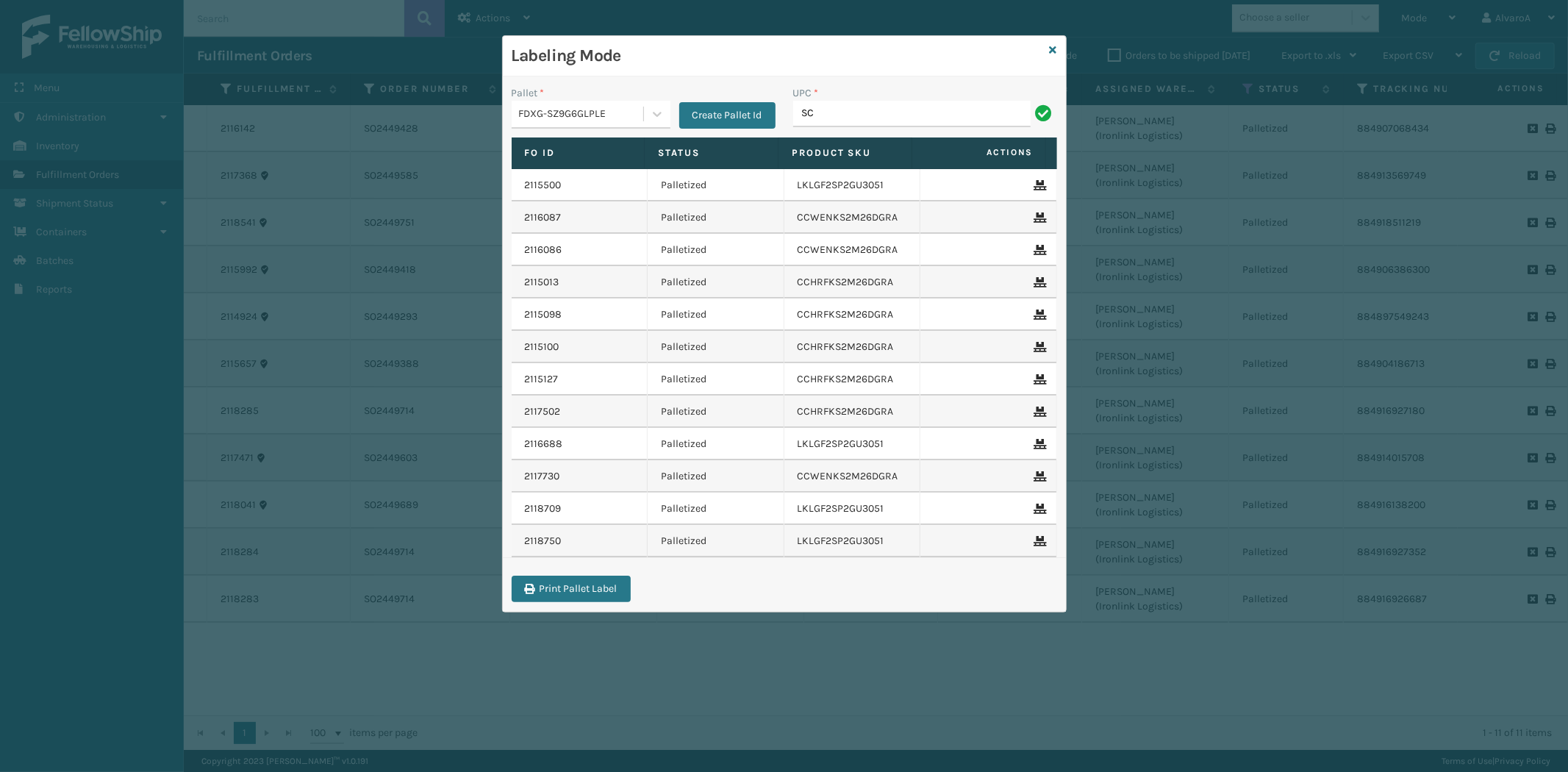
type input "SC-CRYS3LU2012"
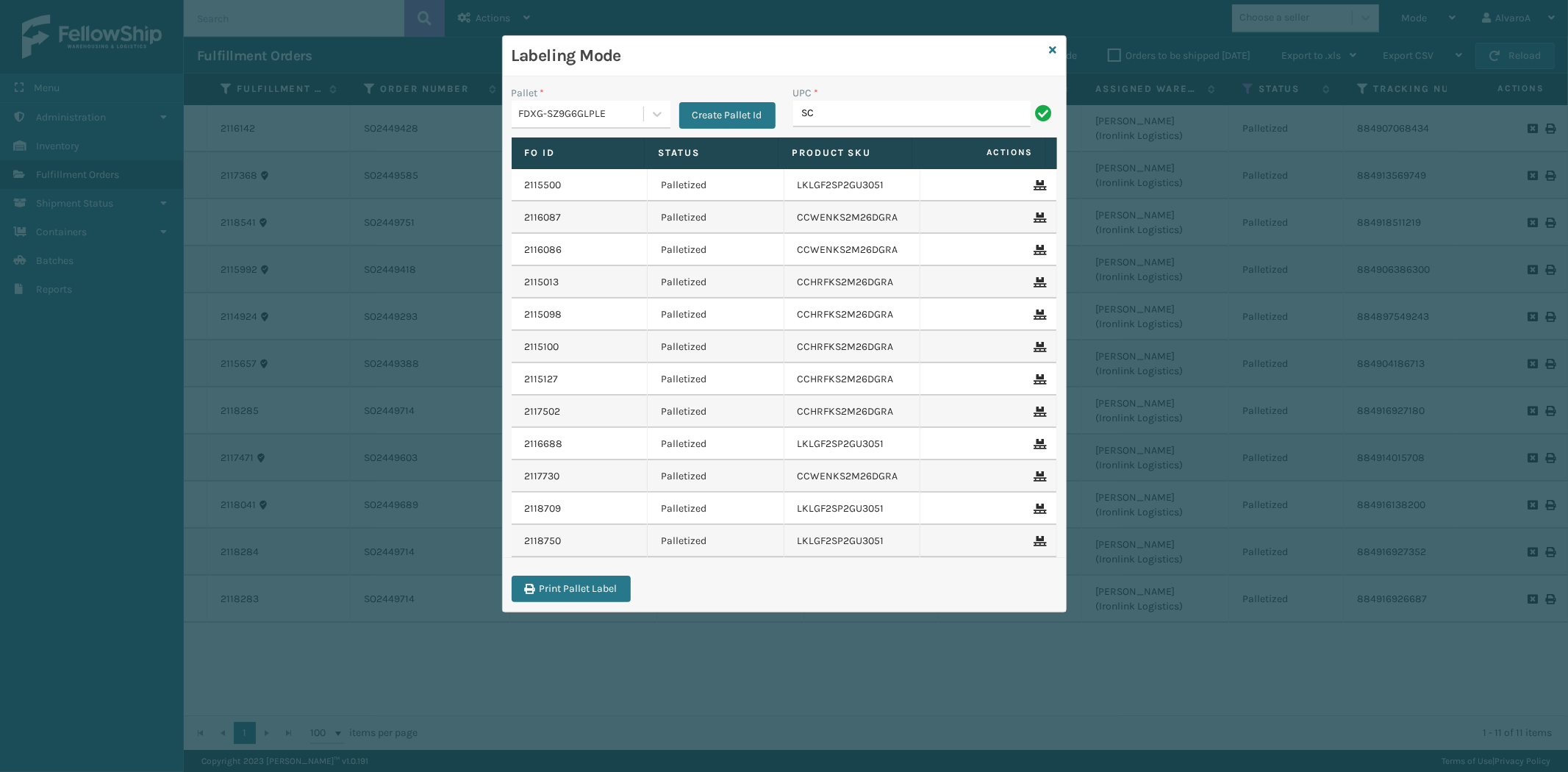
type input "SC-CRYS3LU2012"
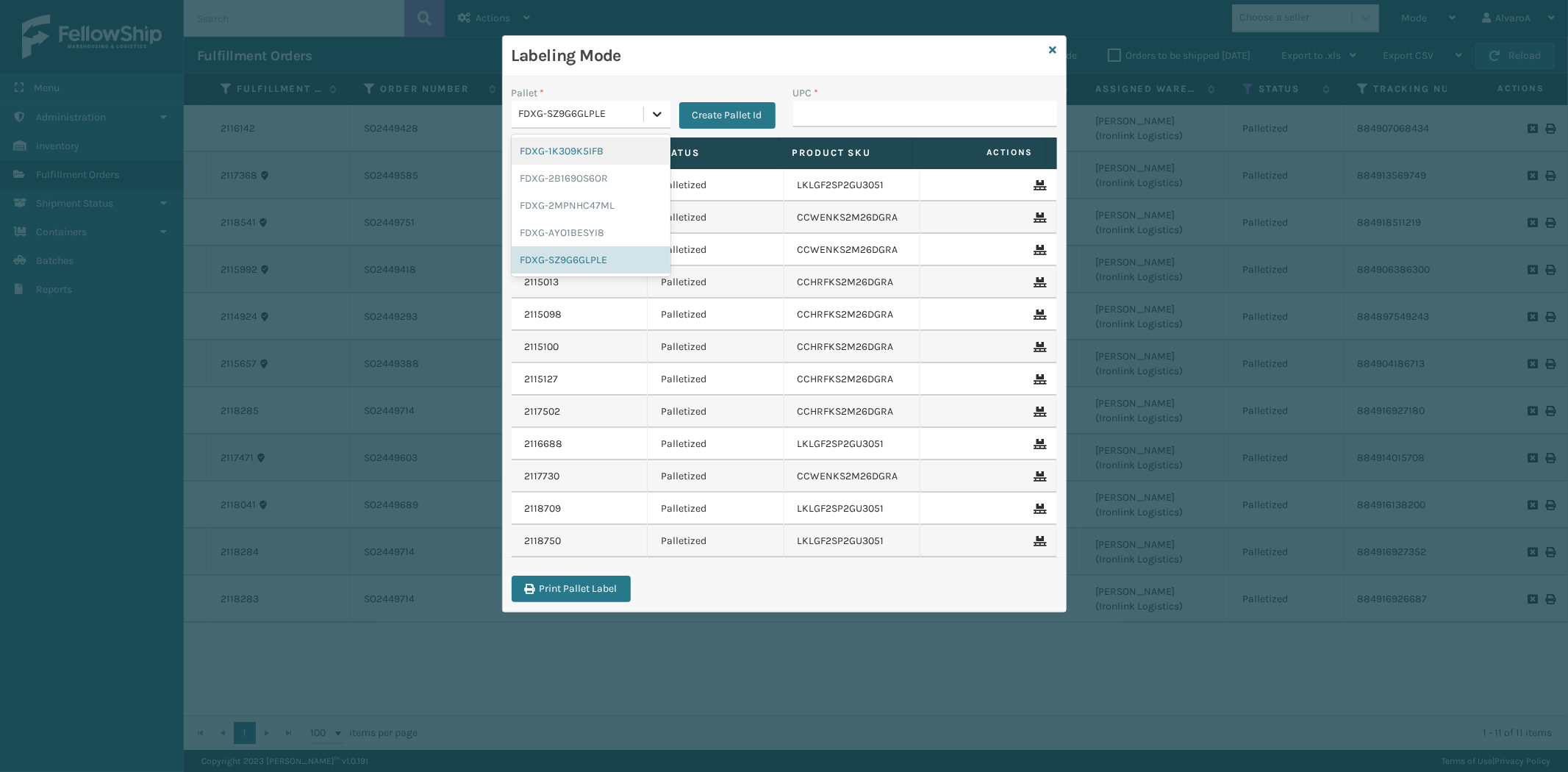
click at [655, 122] on div at bounding box center [657, 113] width 27 height 27
click at [590, 156] on div "FDXG-1K309K5IFB" at bounding box center [591, 151] width 159 height 27
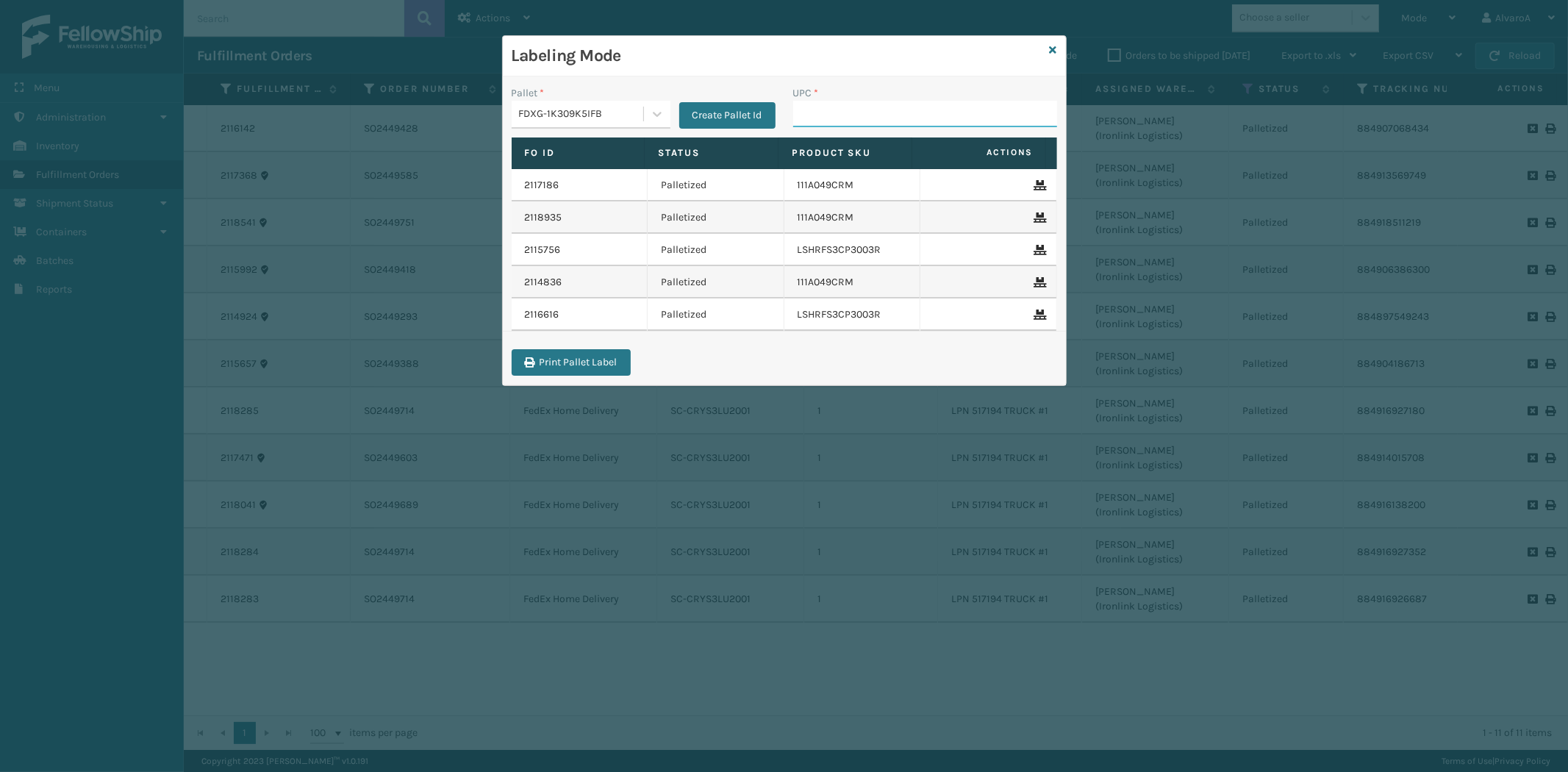
click at [852, 107] on input "UPC *" at bounding box center [925, 113] width 264 height 27
drag, startPoint x: 637, startPoint y: 122, endPoint x: 645, endPoint y: 129, distance: 10.6
click at [640, 123] on div "FDXG-1K309K5IFB" at bounding box center [577, 114] width 132 height 24
click at [597, 180] on div "FDXG-2B169OS6OR" at bounding box center [591, 179] width 159 height 27
click at [843, 113] on input "UPC *" at bounding box center [925, 113] width 264 height 27
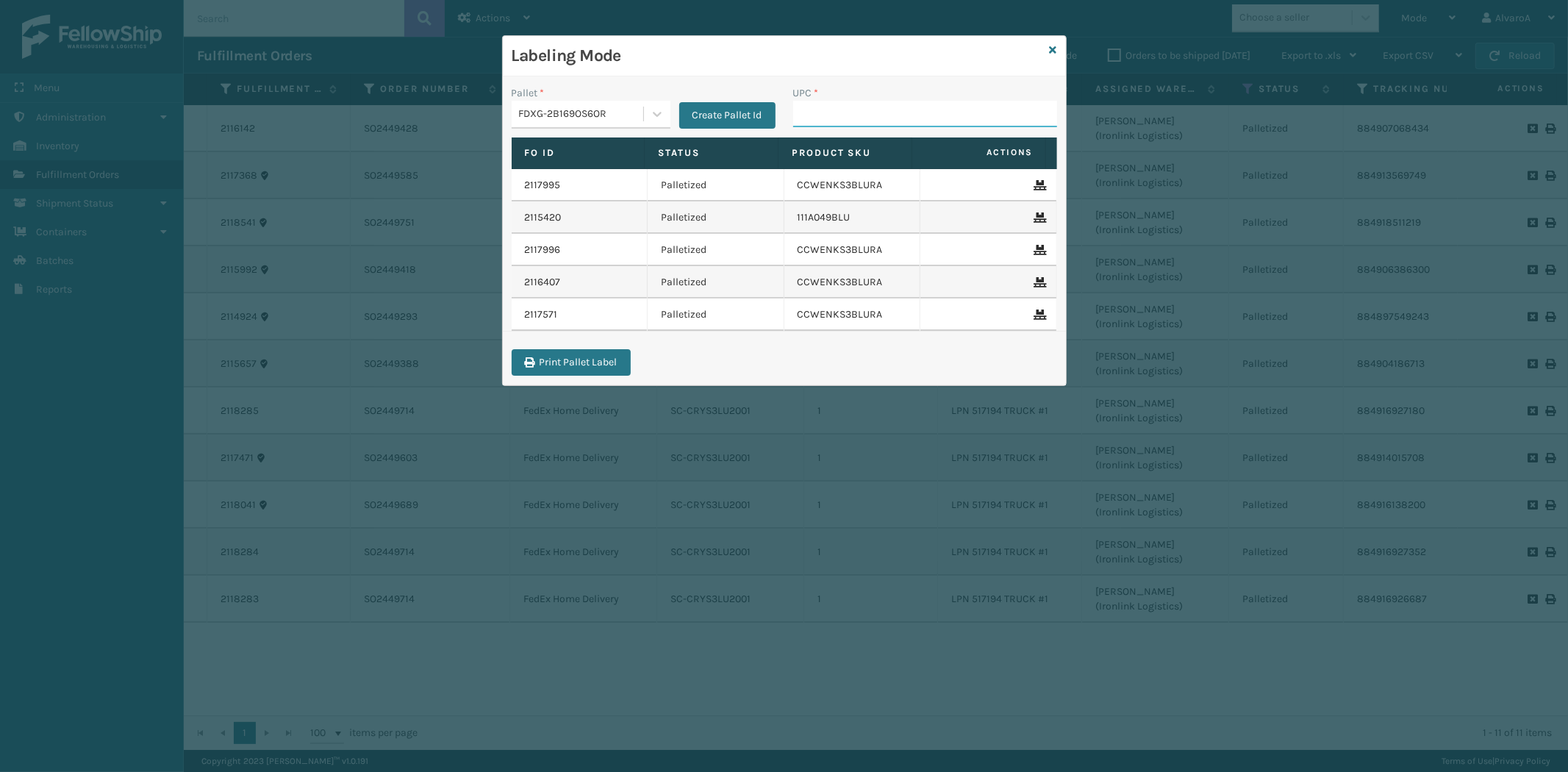
paste input "111A049BLU"
type input "111A049BLU"
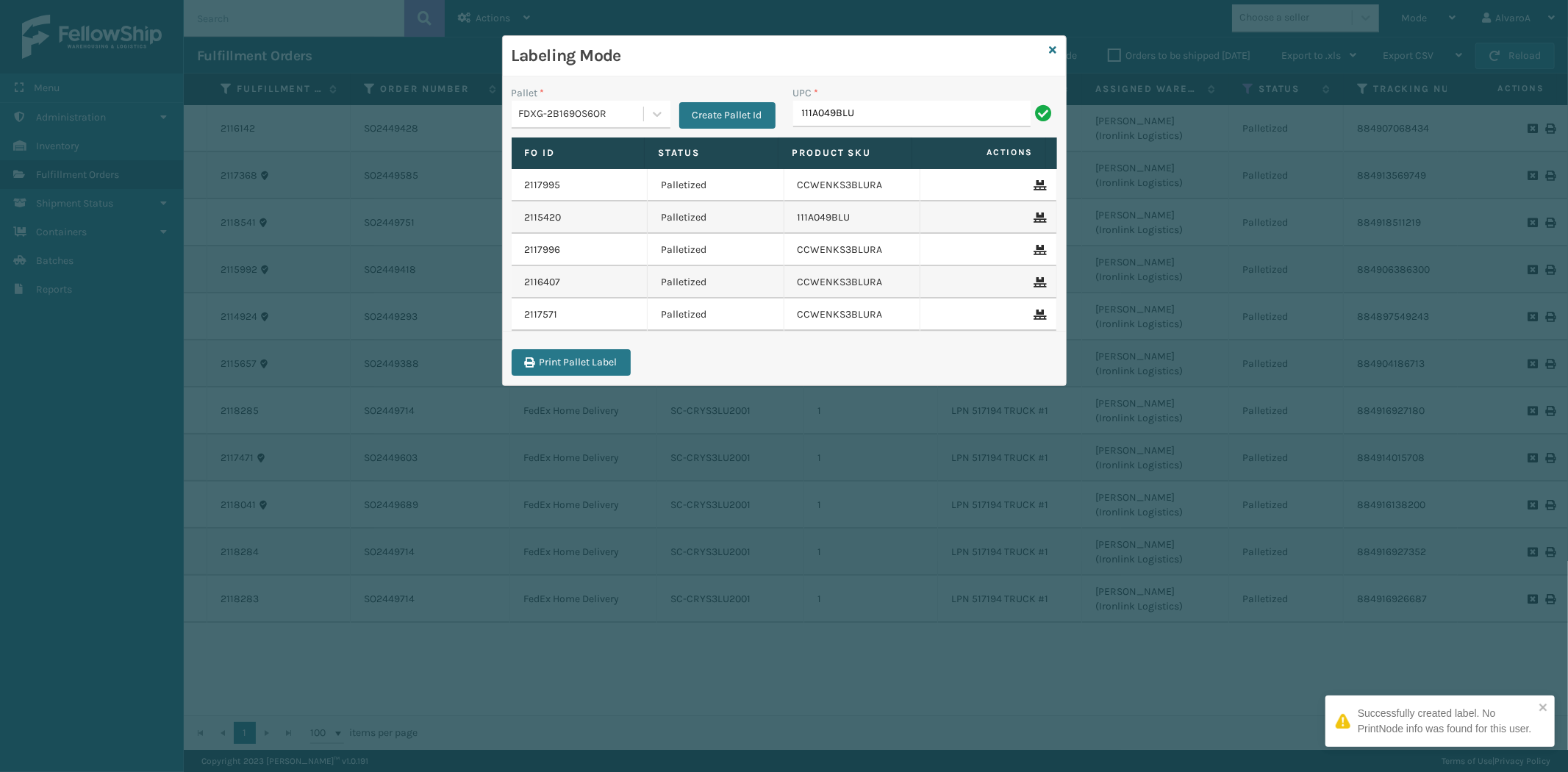
type input "111A049BLU"
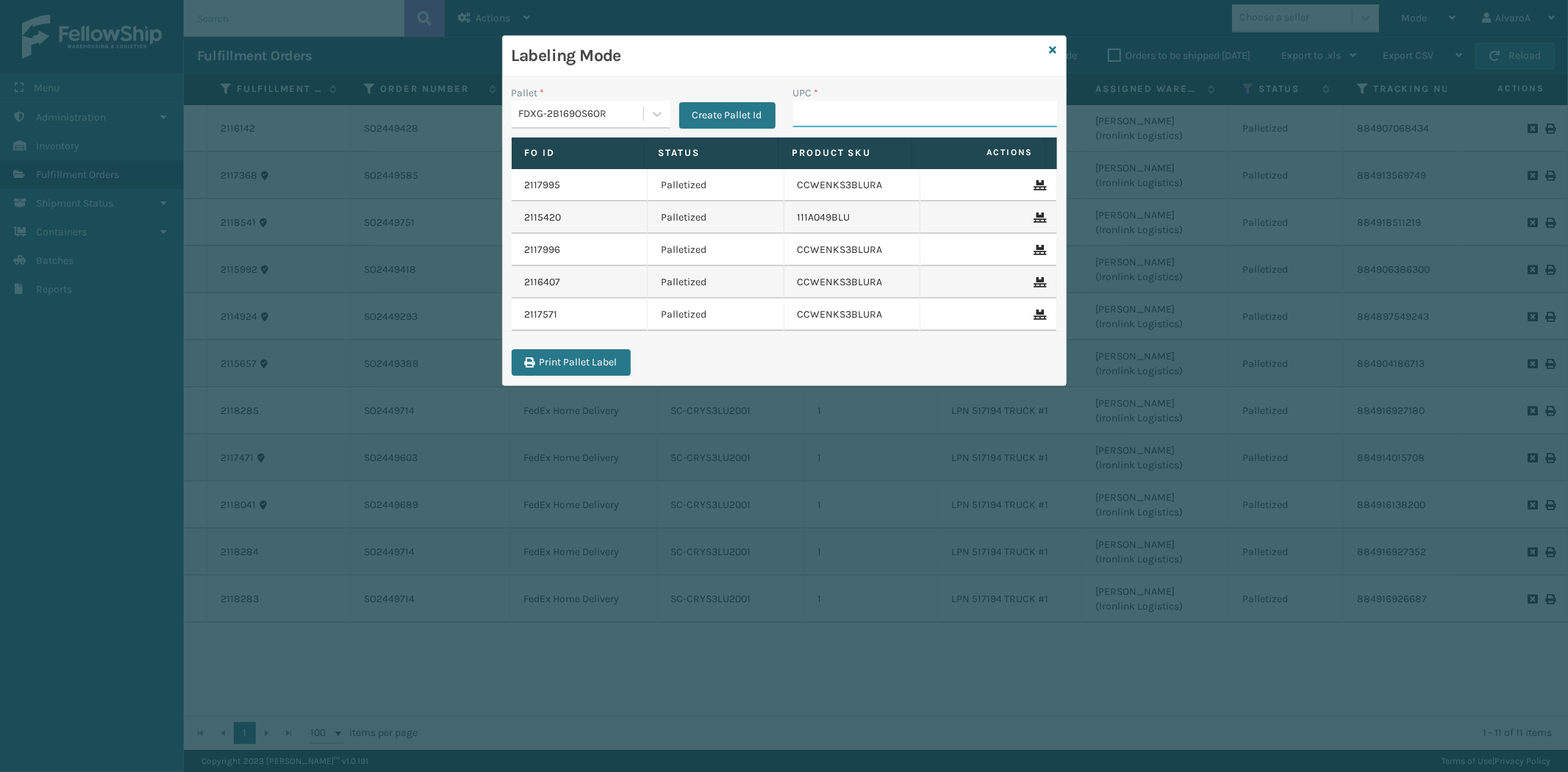
paste input "133A013NVY"
type input "133A013NVY"
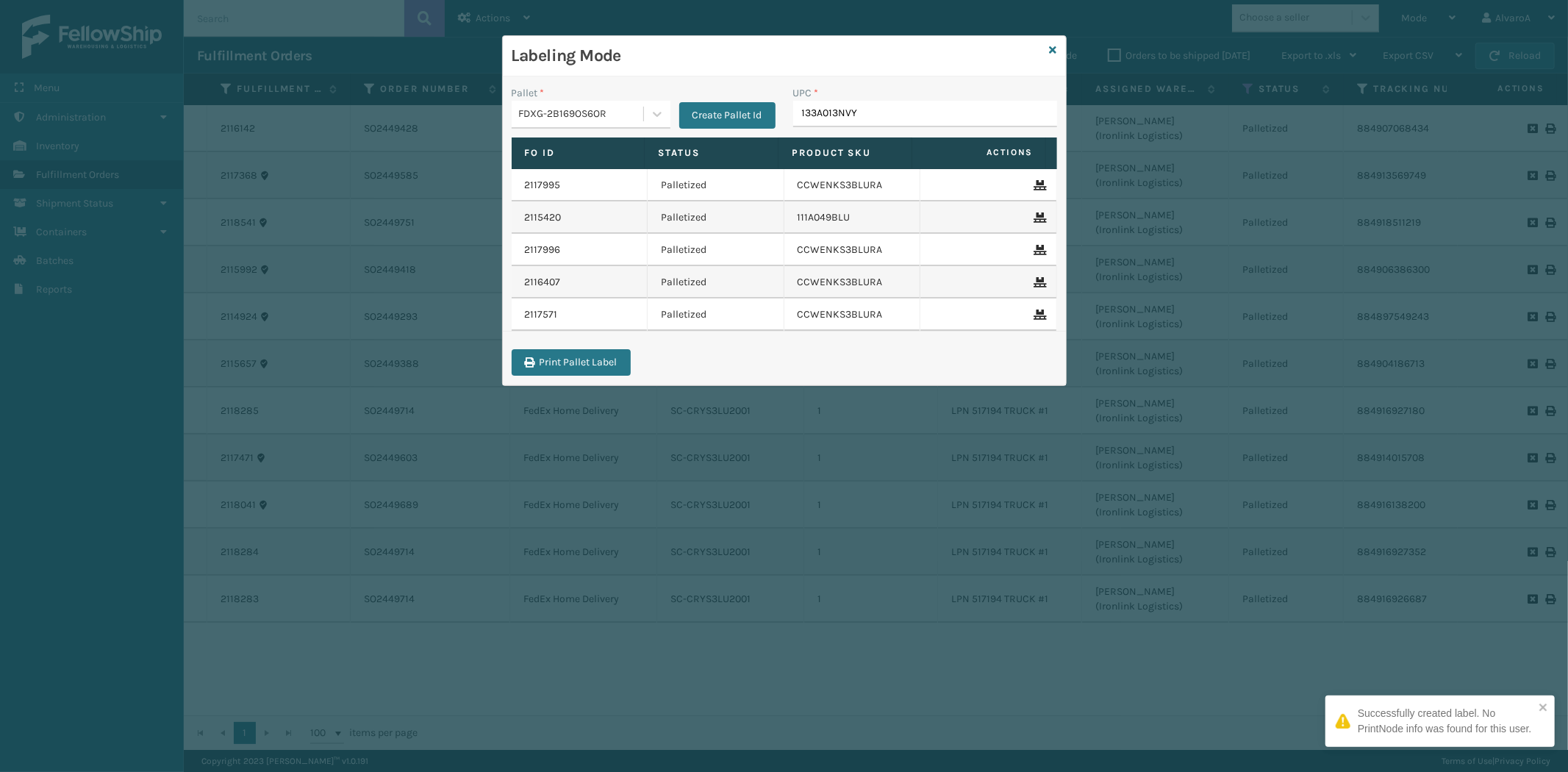
type input "133A013NVY"
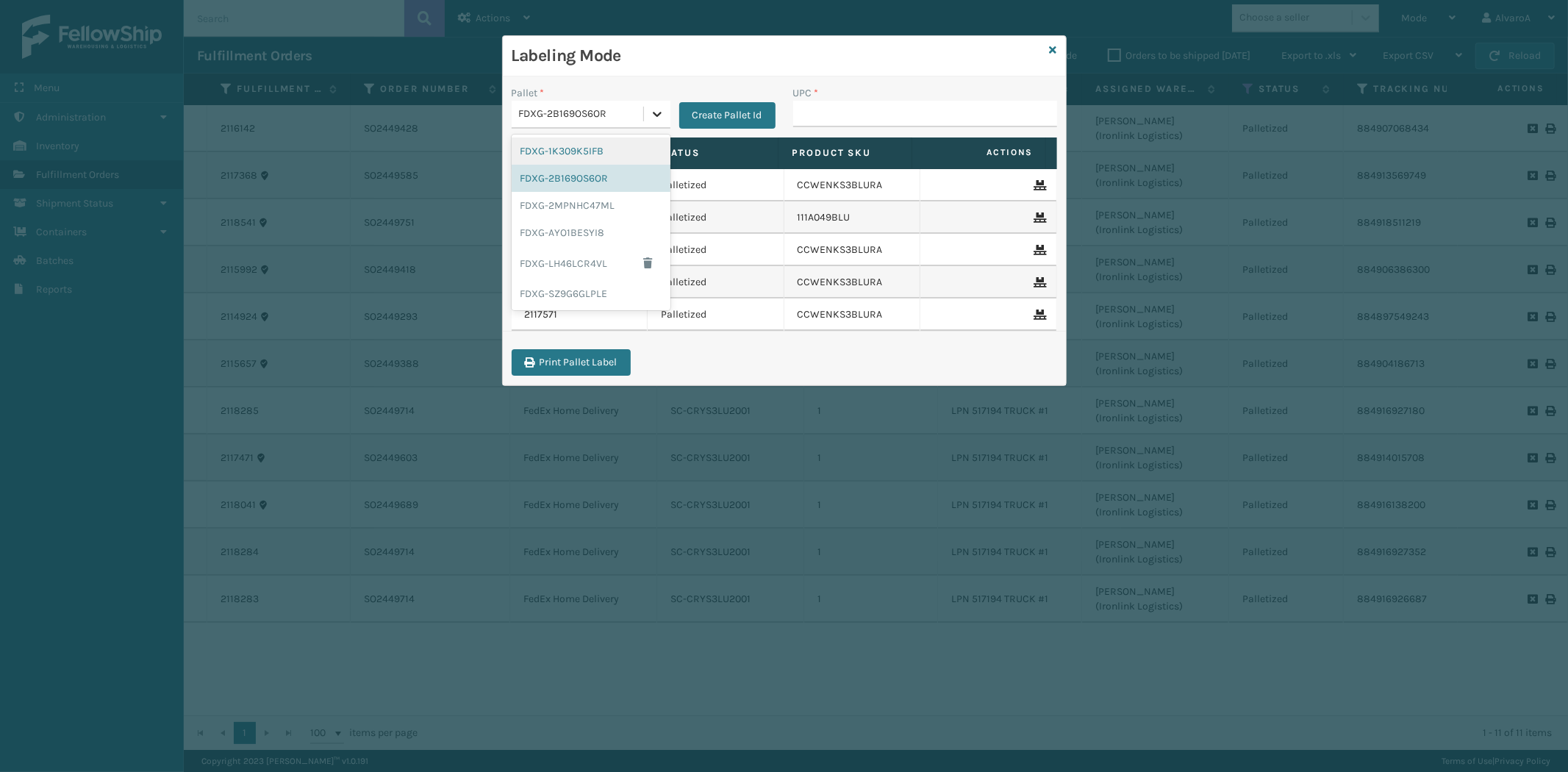
click at [662, 108] on icon at bounding box center [657, 113] width 14 height 14
click at [607, 145] on div "FDXG-1K309K5IFB" at bounding box center [591, 151] width 159 height 27
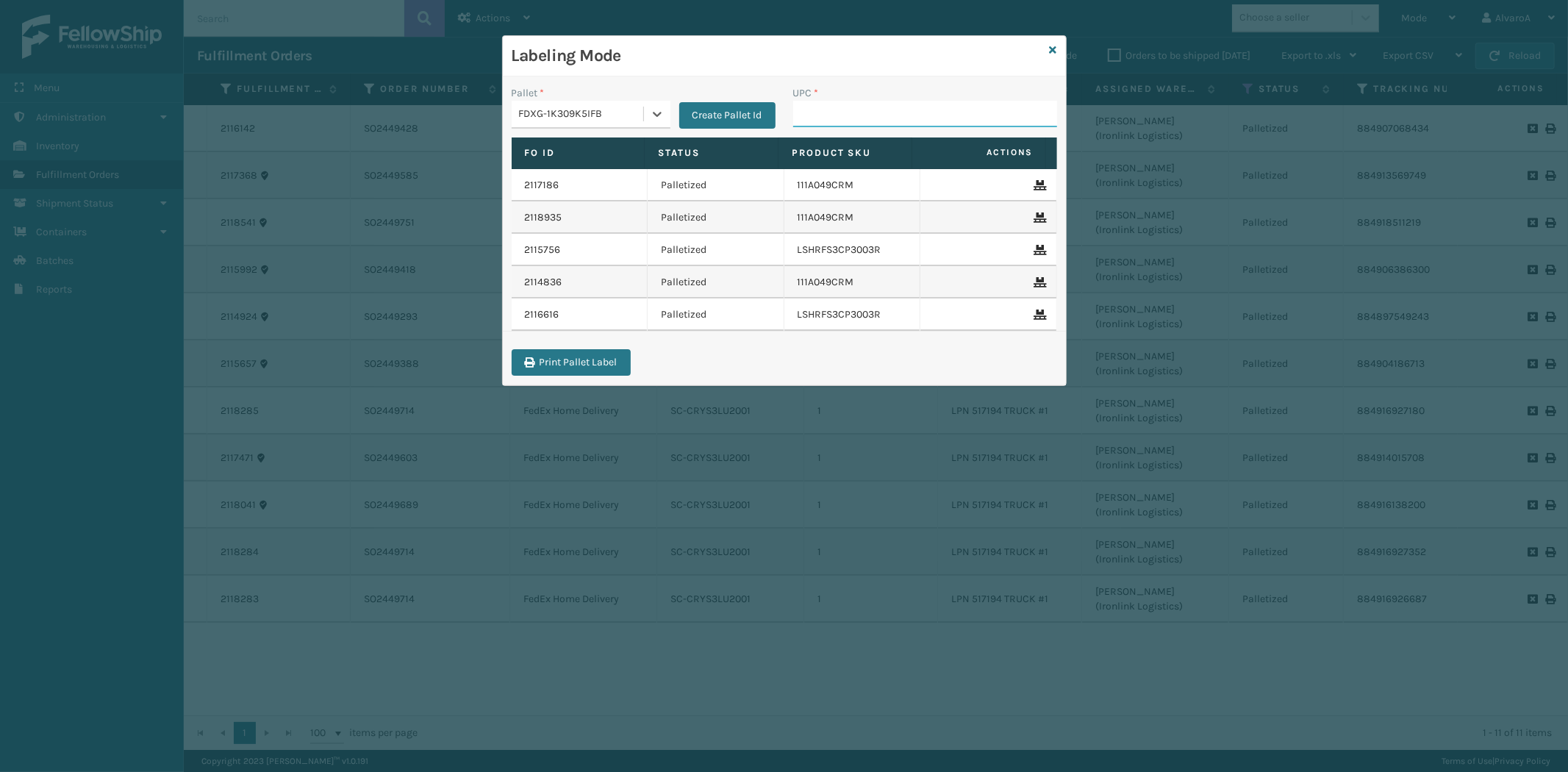
drag, startPoint x: 859, startPoint y: 109, endPoint x: 851, endPoint y: 111, distance: 8.2
click at [859, 109] on input "UPC *" at bounding box center [925, 113] width 264 height 27
paste input "111A012FLX"
type input "111A012FLX"
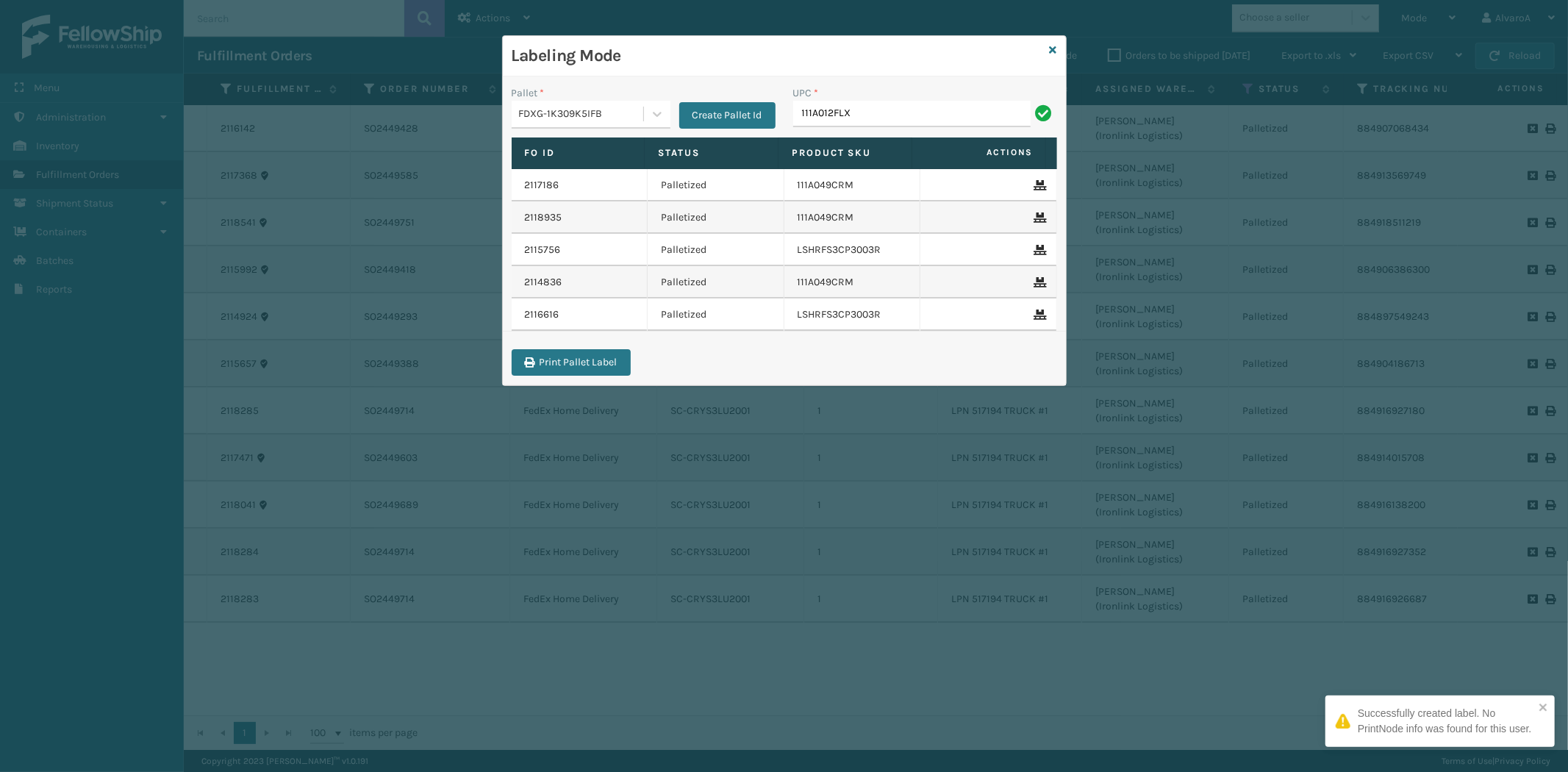
type input "111A012FLX"
paste input "CCWENKS3LBRRA"
type input "CCWENKS3LBRRA"
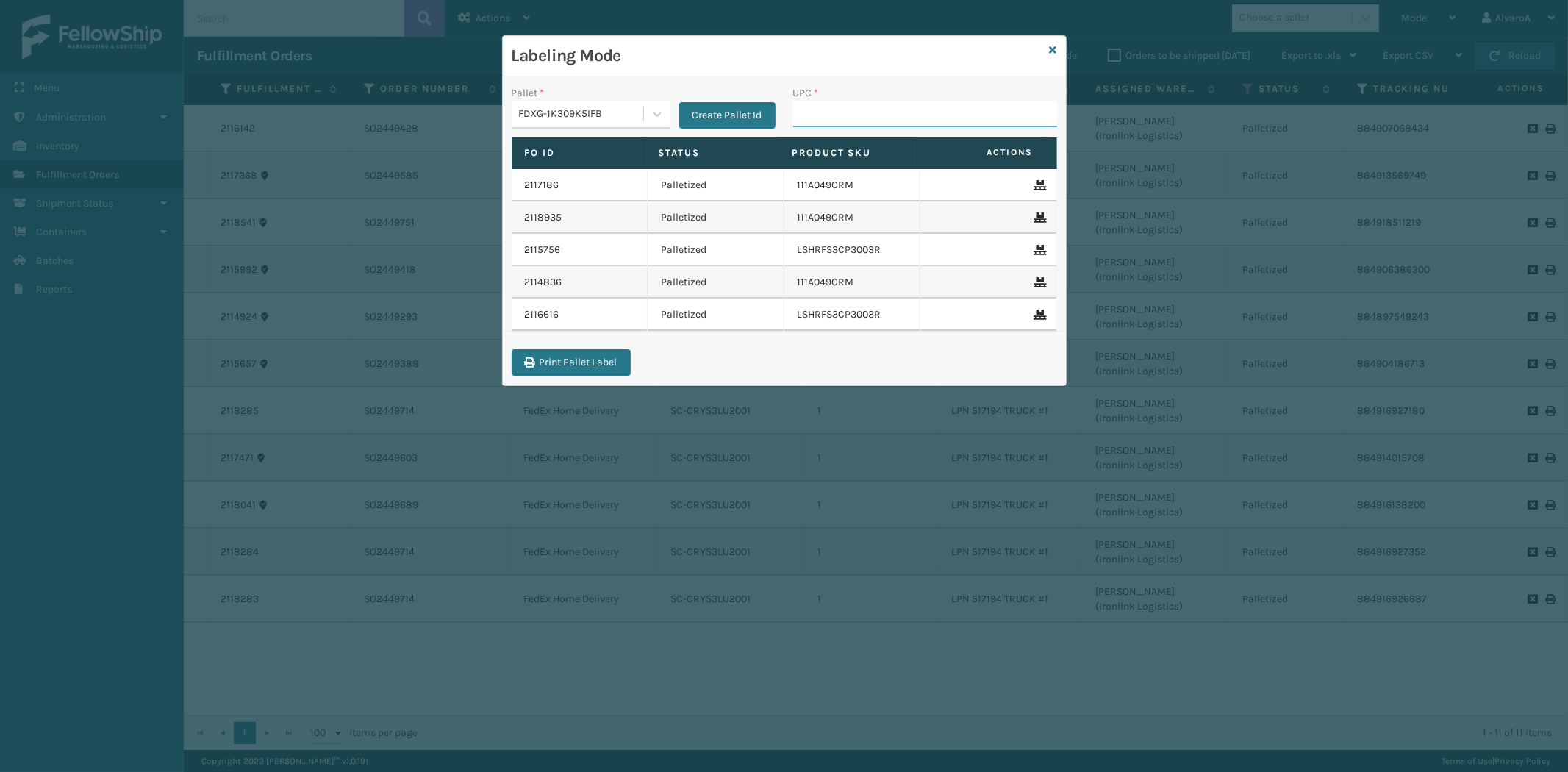
paste input "114A064BGE"
type input "114A064BGE"
paste input "135A001GRY-B1"
type input "135A001GRY-B1"
paste input "CCHRFKS3BGEVA"
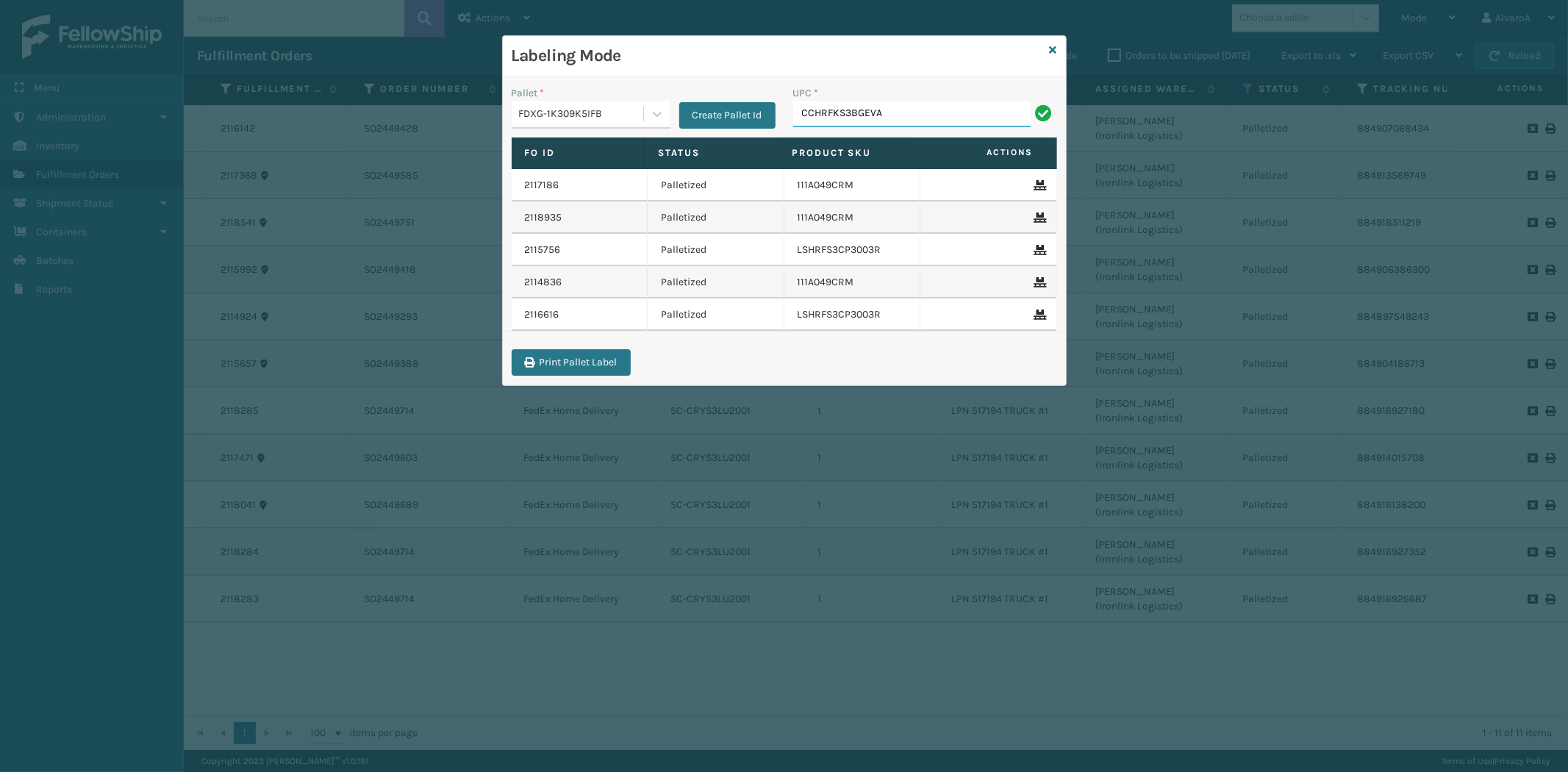
type input "CCHRFKS3BGEVA"
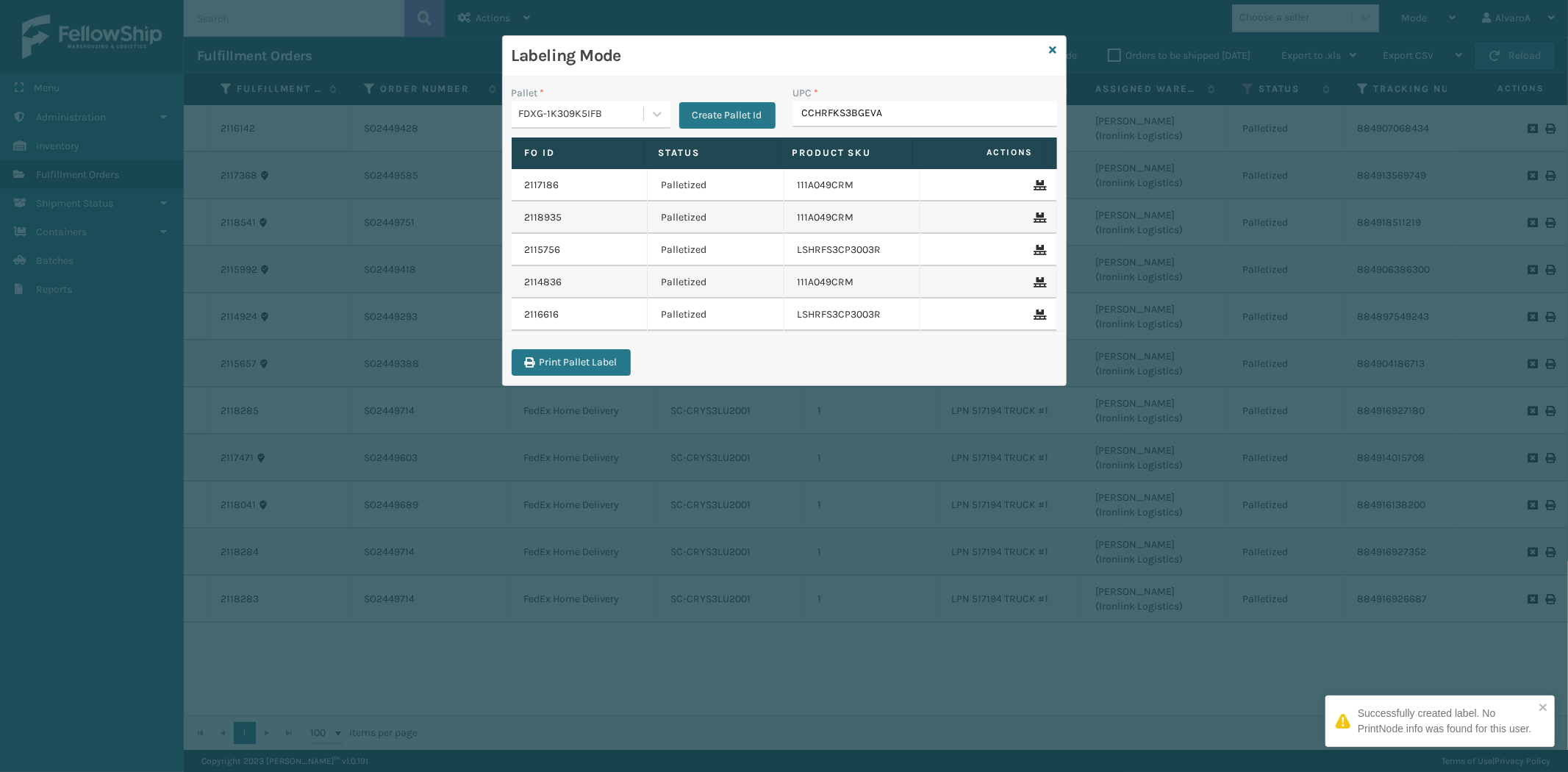
type input "CCHRFKS3BGEVA"
paste input "135A001GRY-B2"
type input "135A001GRY-B2"
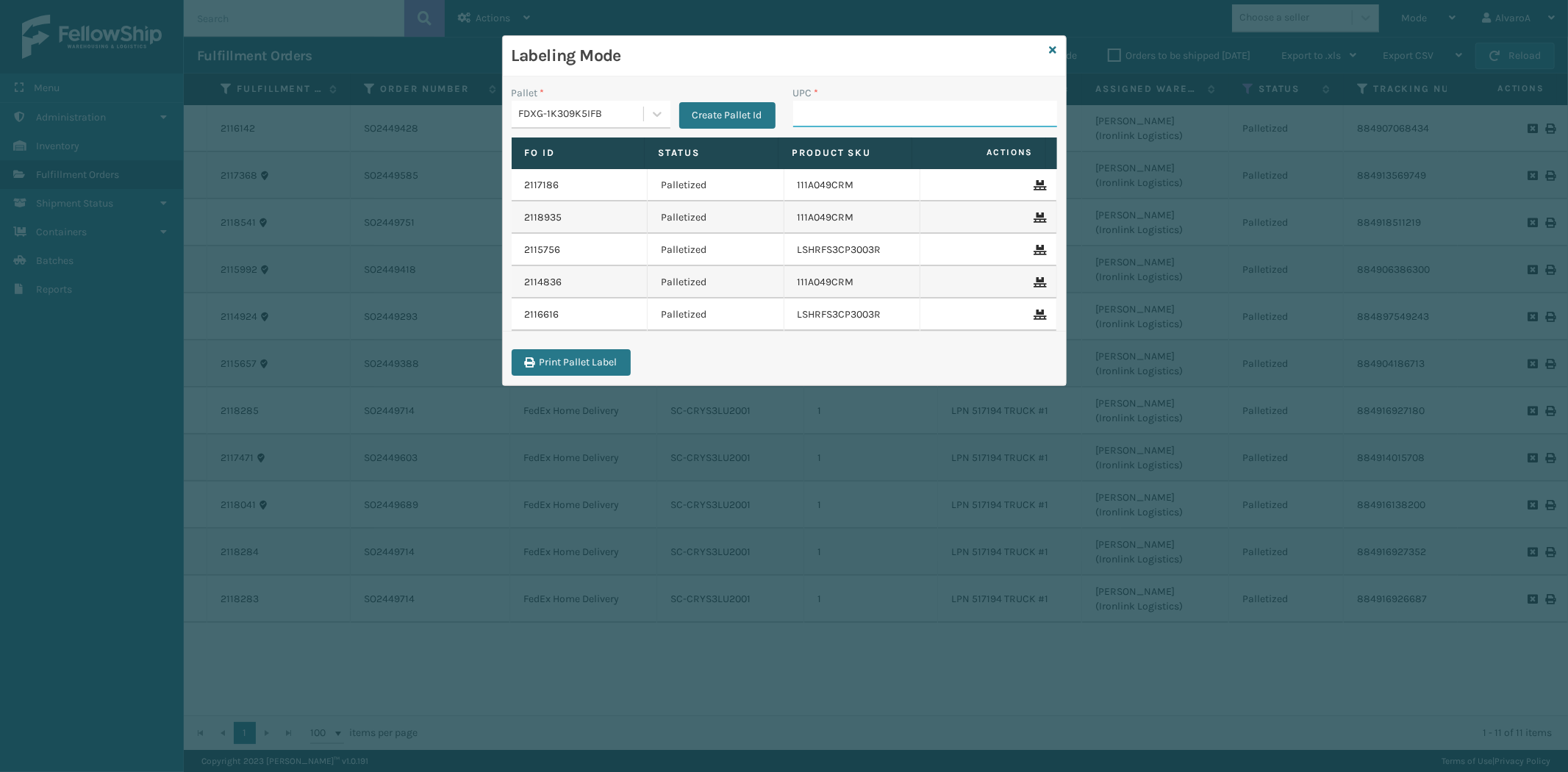
paste input "111A007GRY"
type input "111A007GRY"
click at [1053, 49] on icon at bounding box center [1054, 50] width 8 height 11
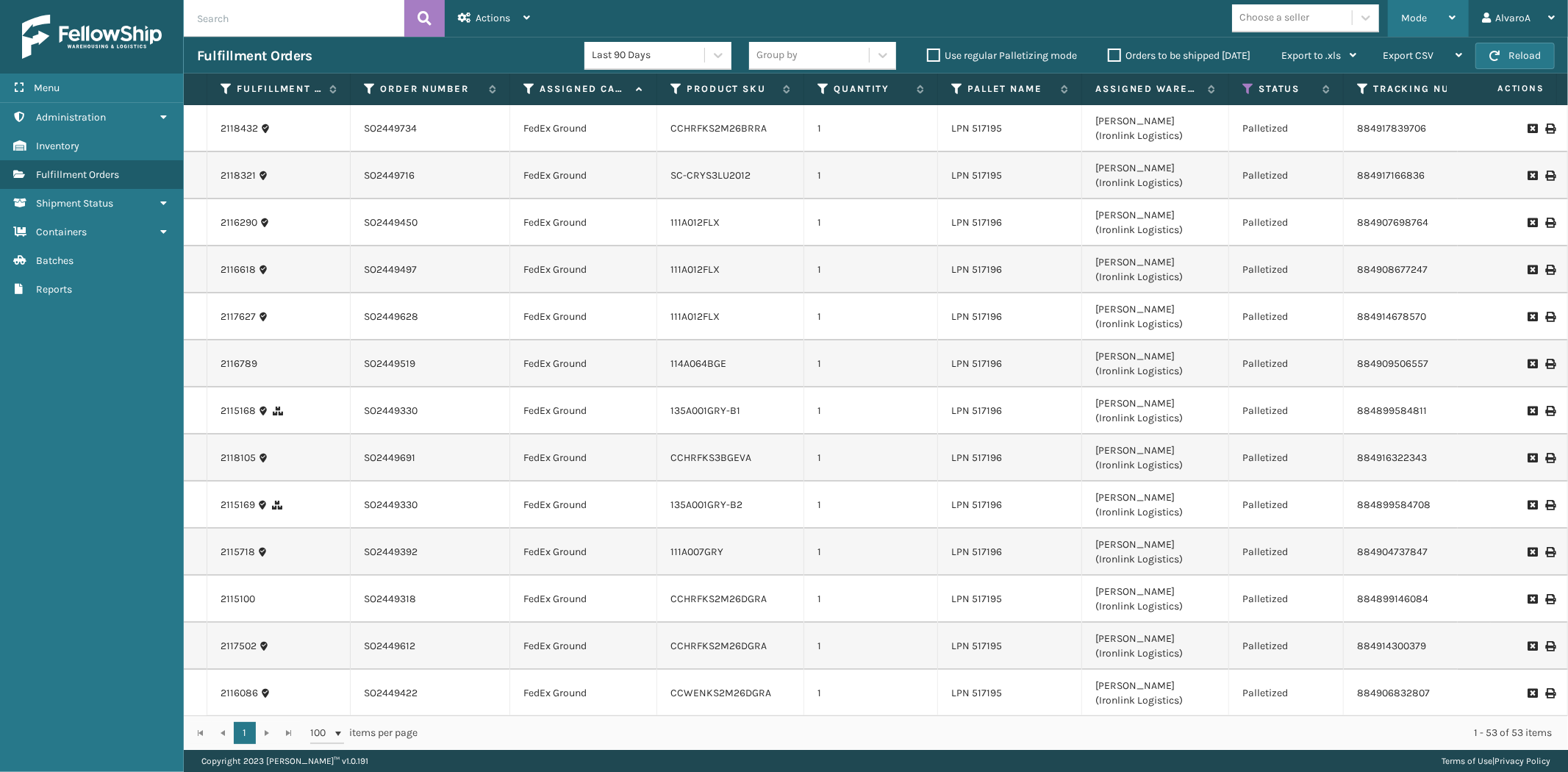
click at [1437, 8] on div "Mode" at bounding box center [1429, 18] width 55 height 37
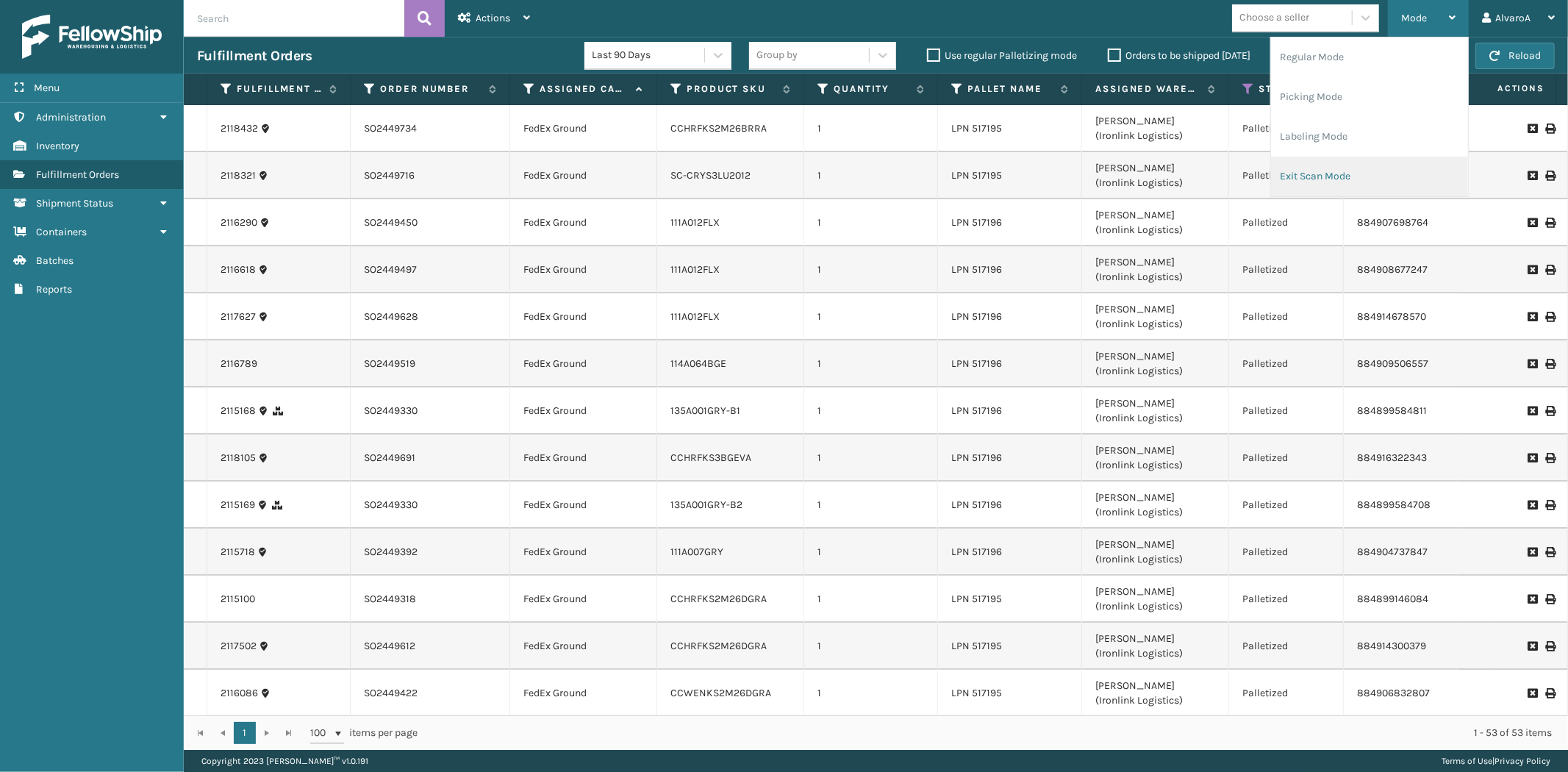
click at [1305, 174] on li "Exit Scan Mode" at bounding box center [1370, 176] width 197 height 40
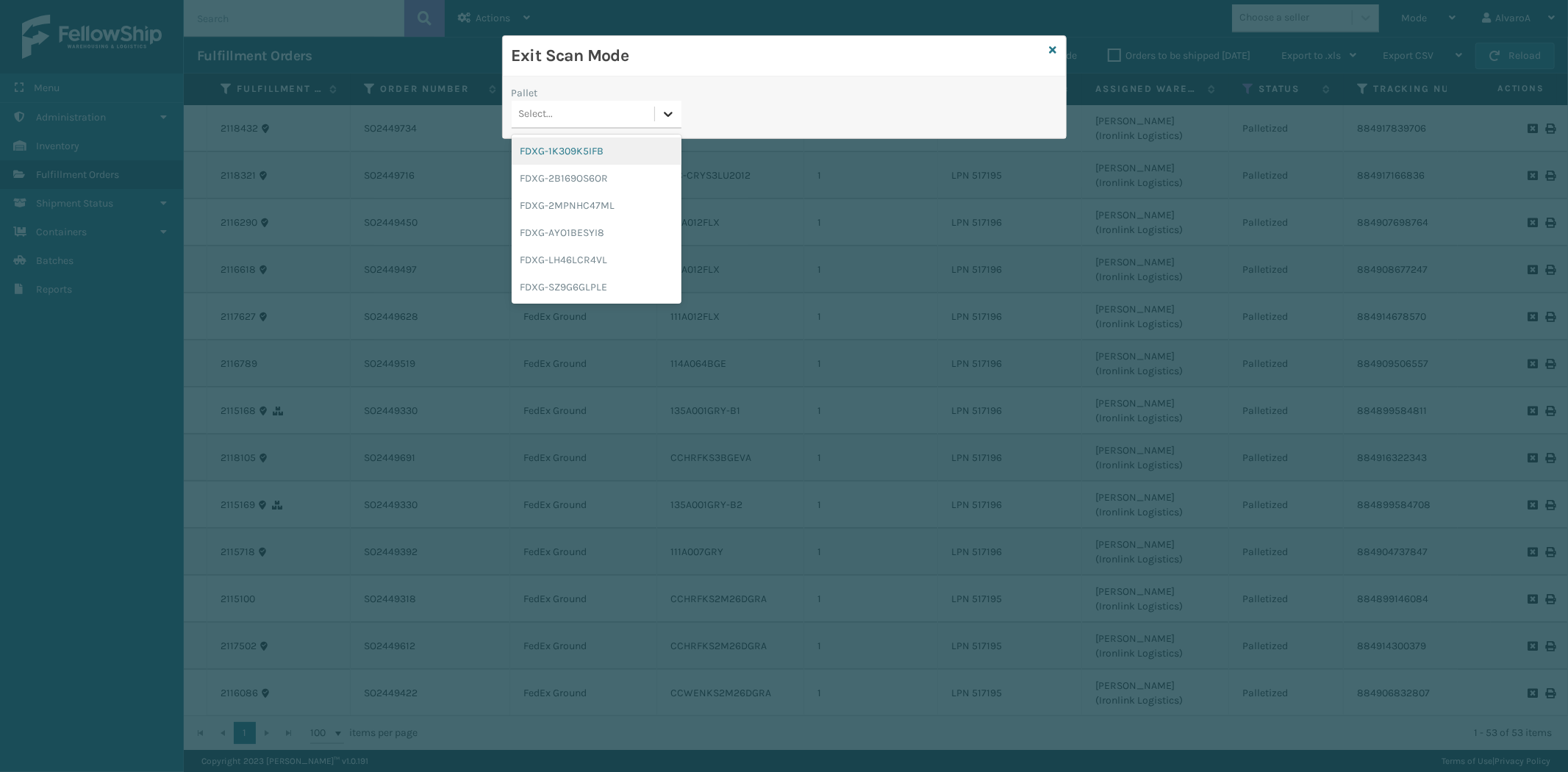
click at [671, 112] on icon at bounding box center [668, 113] width 14 height 14
click at [579, 284] on div "FDXG-SZ9G6GLPLE" at bounding box center [596, 288] width 170 height 27
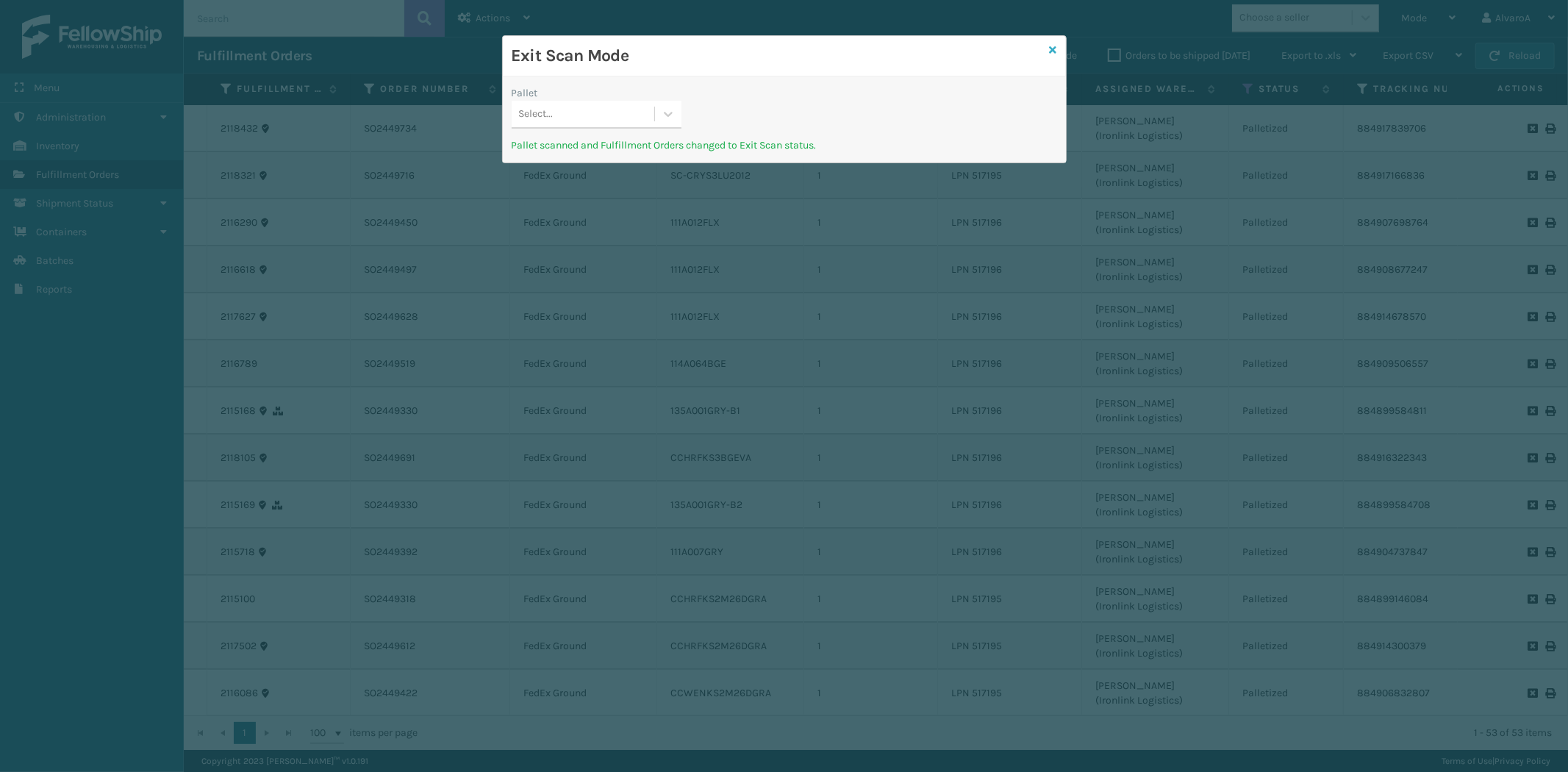
click at [1052, 52] on icon at bounding box center [1054, 50] width 8 height 11
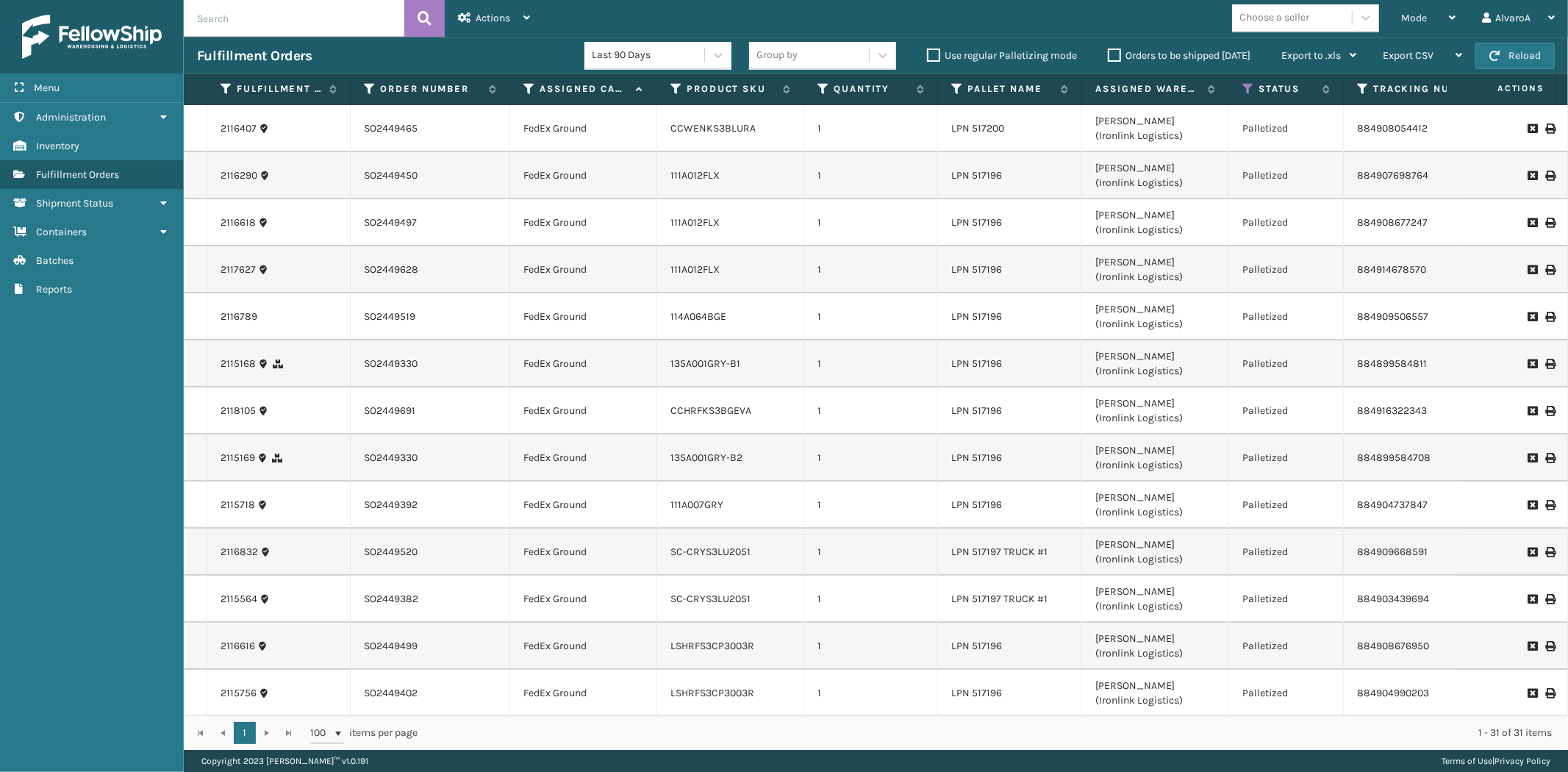
click at [1545, 456] on icon at bounding box center [1550, 459] width 9 height 11
click at [1450, 11] on div "Mode" at bounding box center [1429, 18] width 55 height 37
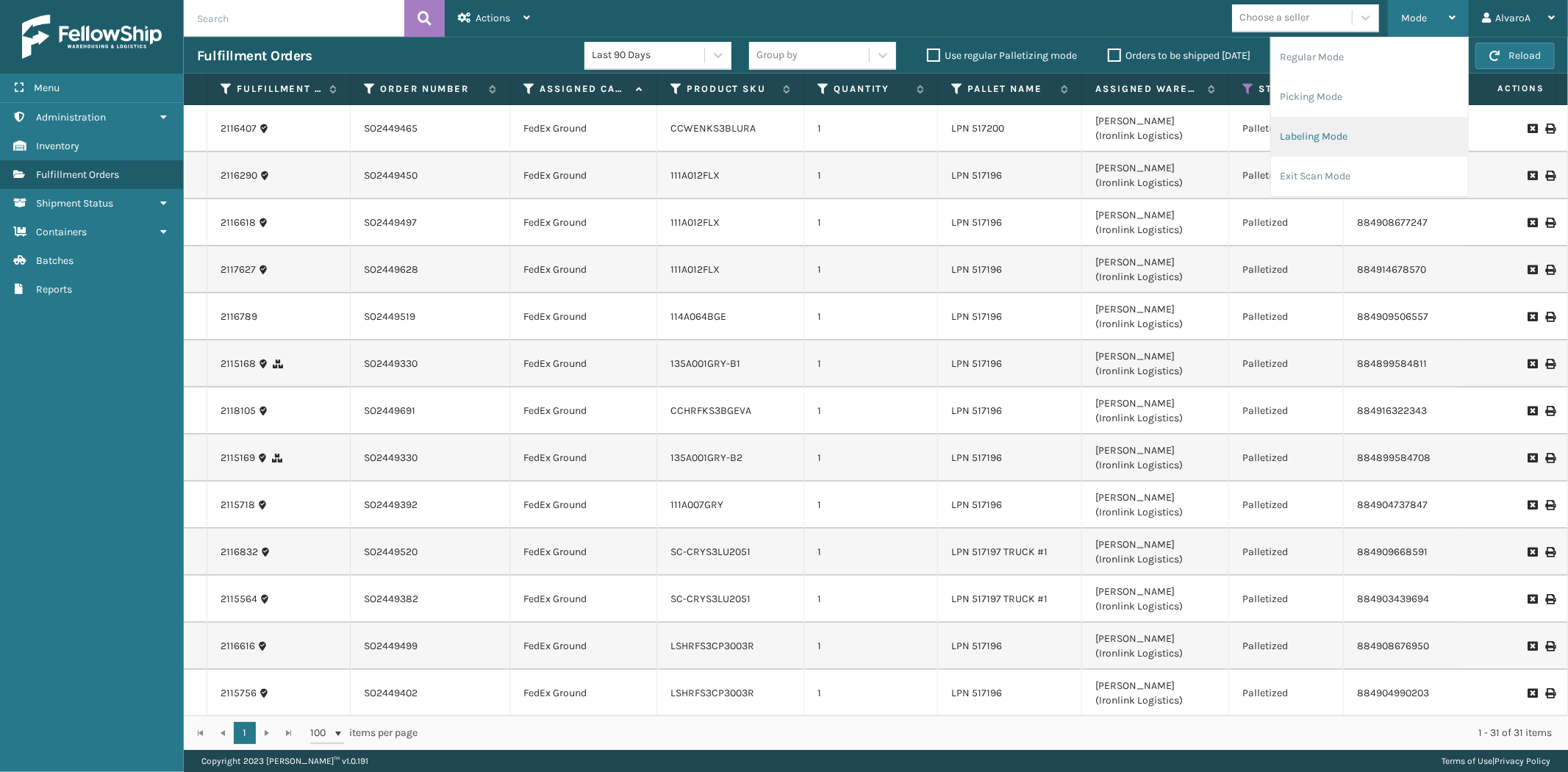
click at [1320, 135] on li "Labeling Mode" at bounding box center [1370, 137] width 197 height 40
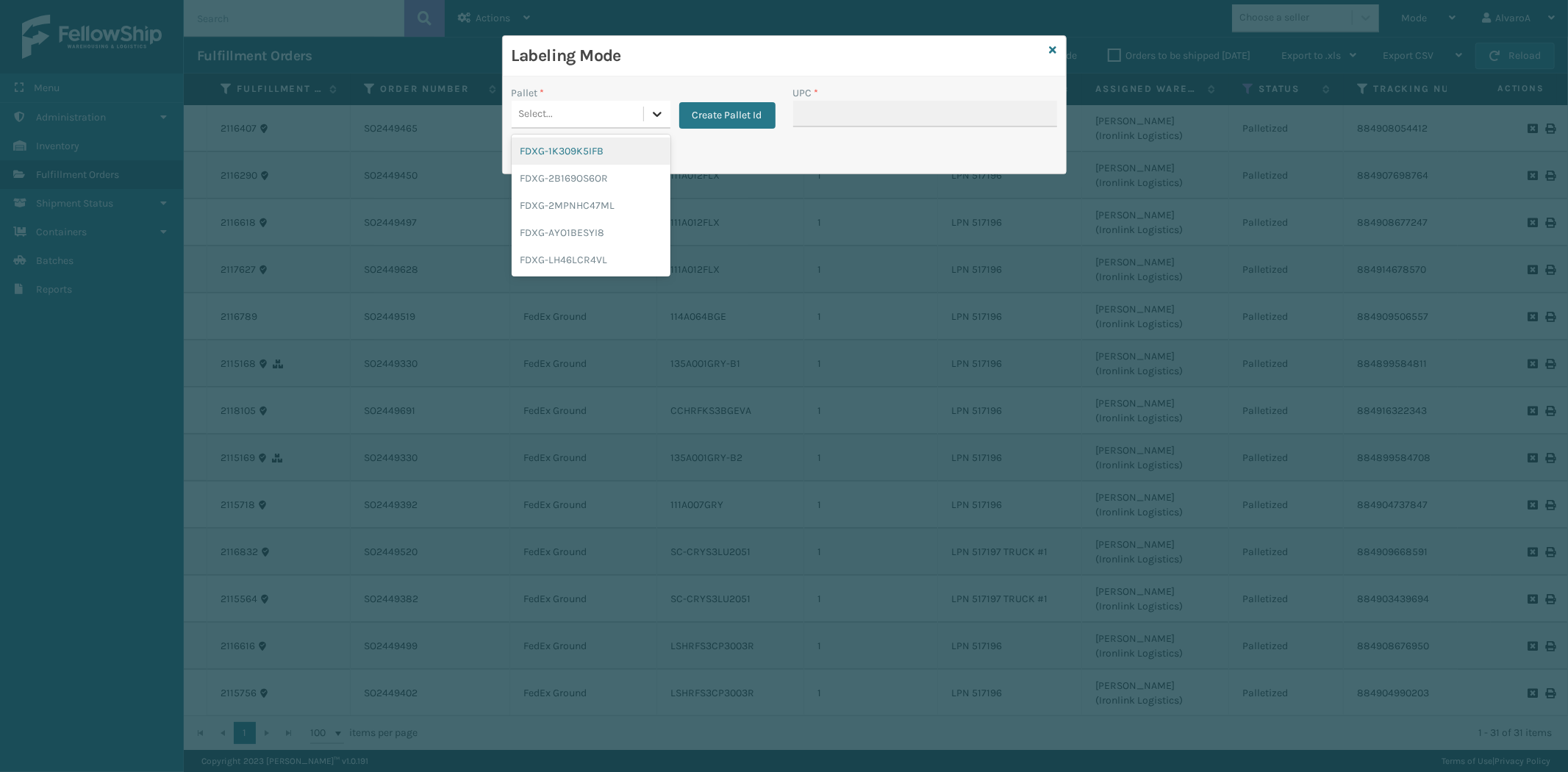
click at [650, 118] on icon at bounding box center [657, 113] width 14 height 14
click at [598, 177] on div "FDXG-2B169OS6OR" at bounding box center [591, 179] width 159 height 27
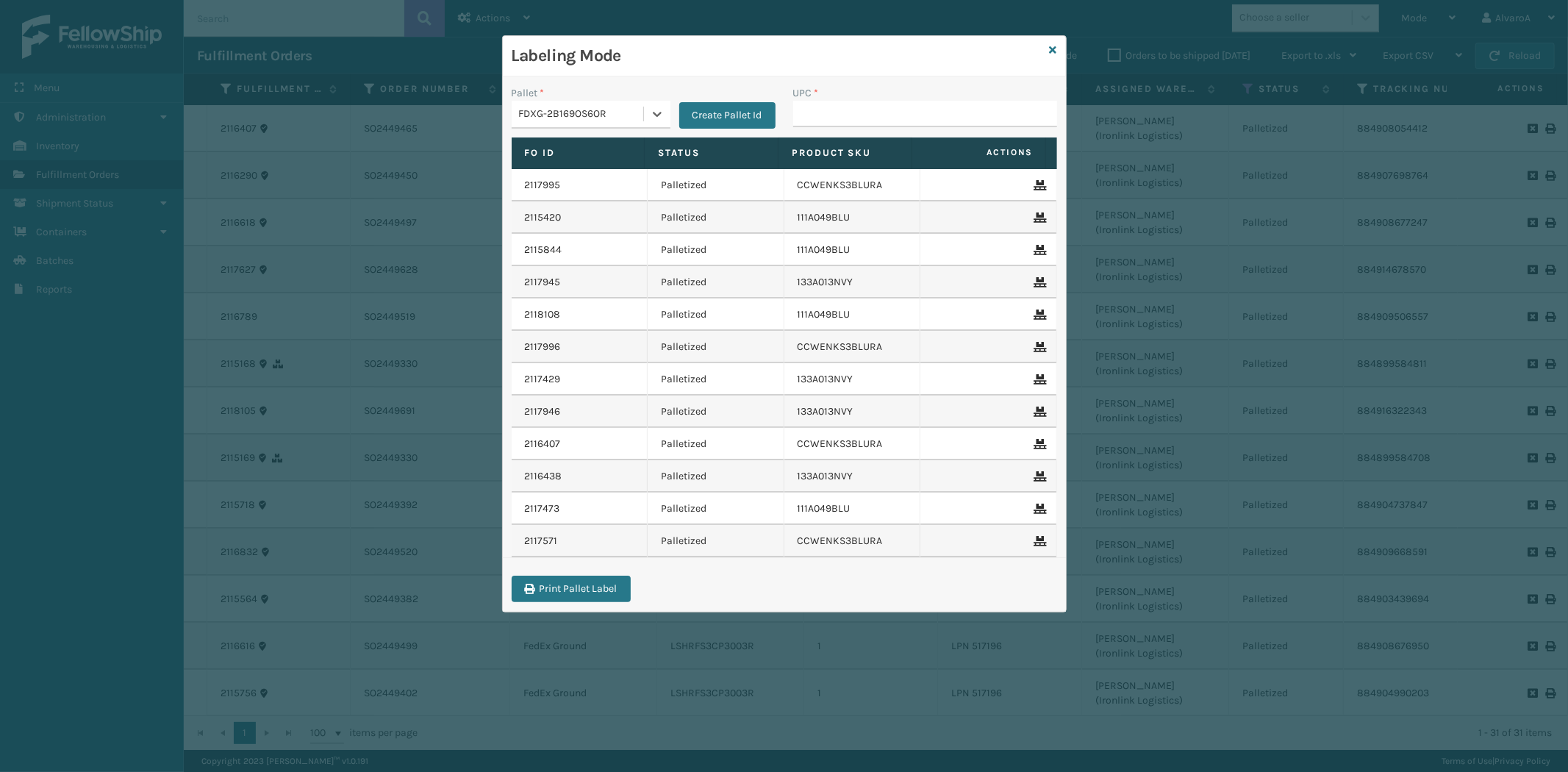
paste input "CCHRFKS3BLUVA"
type input "C"
click at [833, 113] on input "UPC *" at bounding box center [925, 113] width 264 height 27
paste input "CCHRFKS3BLUVA"
type input "CCHRFKS3BLUVA"
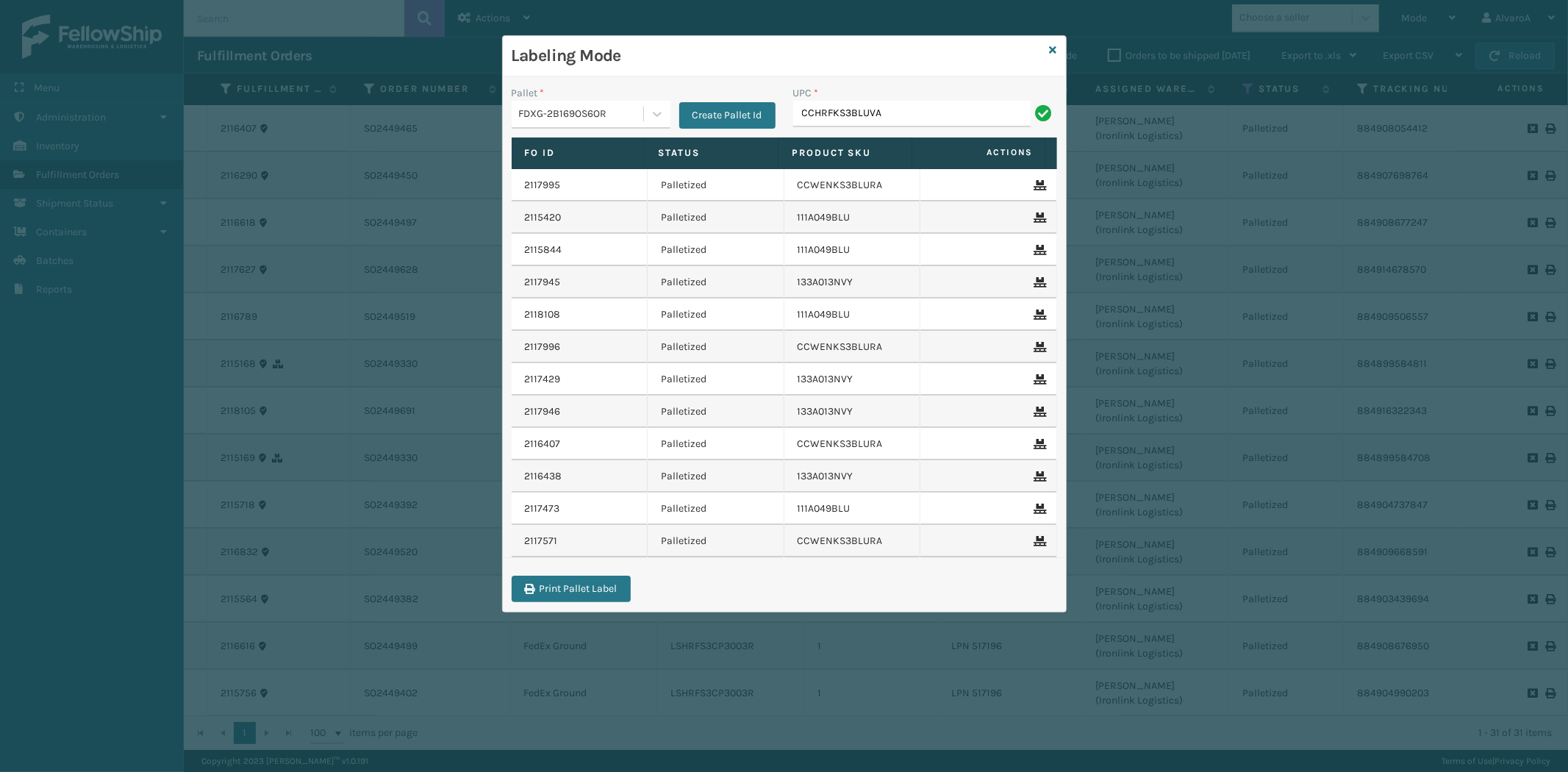
type input "CCHRFKS3BLUVA"
paste input "114A063NVY"
type input "114A063NVY"
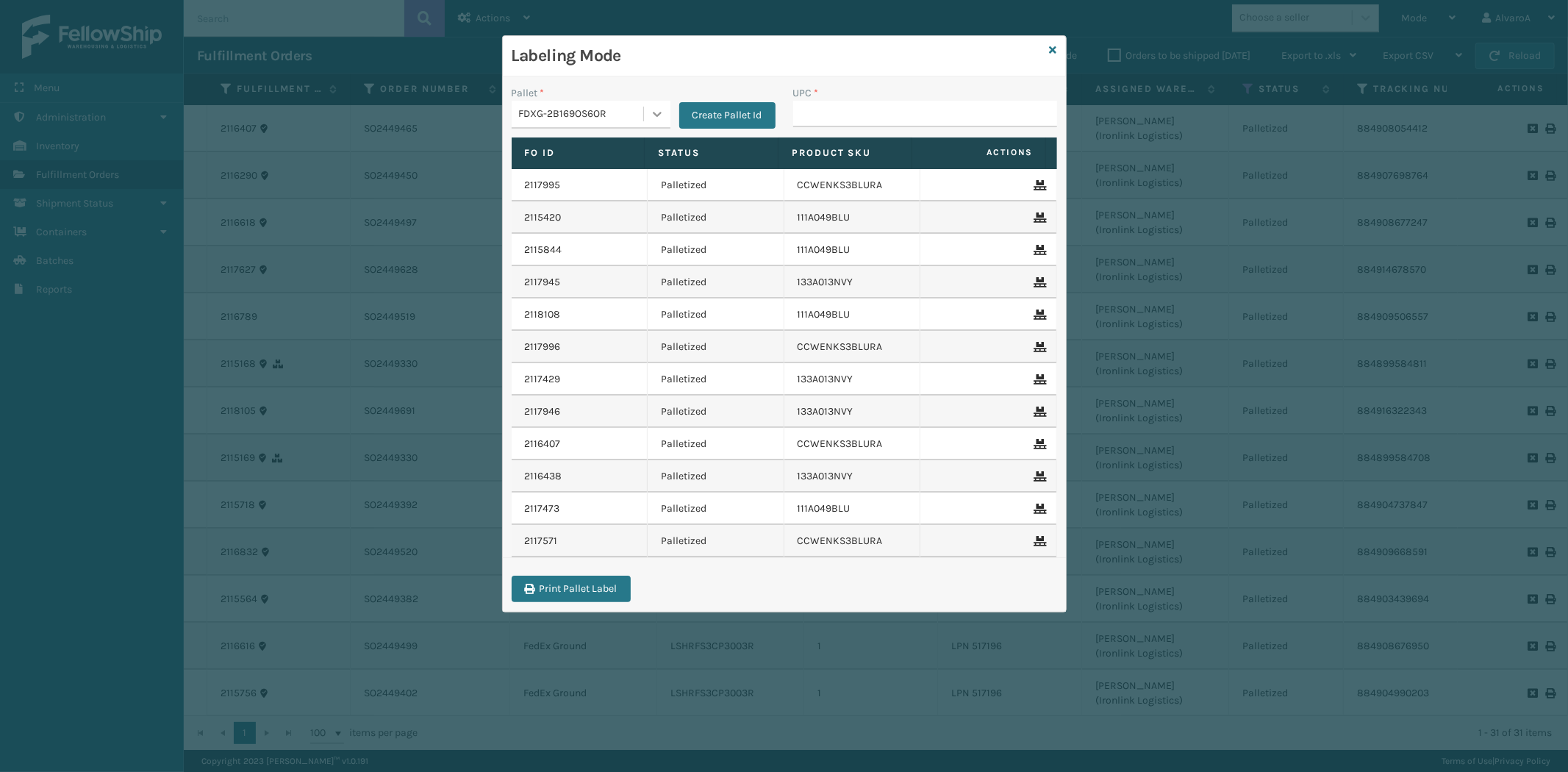
click at [651, 115] on icon at bounding box center [657, 113] width 14 height 14
click at [571, 151] on div "FDXG-1K309K5IFB" at bounding box center [591, 151] width 159 height 27
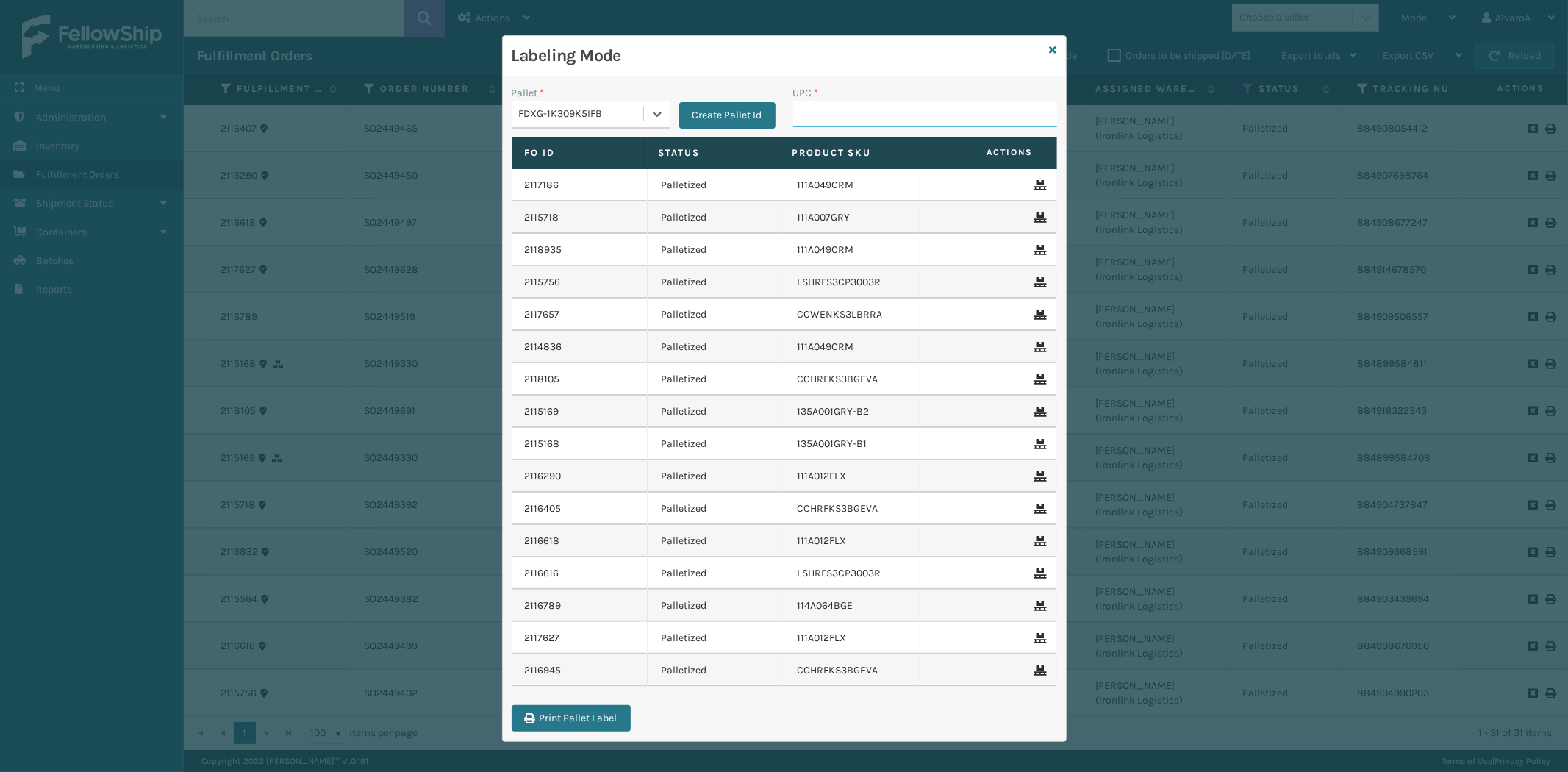
click at [825, 105] on input "UPC *" at bounding box center [925, 113] width 264 height 27
paste input "111A007NVY"
type input "111A007NVY"
paste input "114A063OAT"
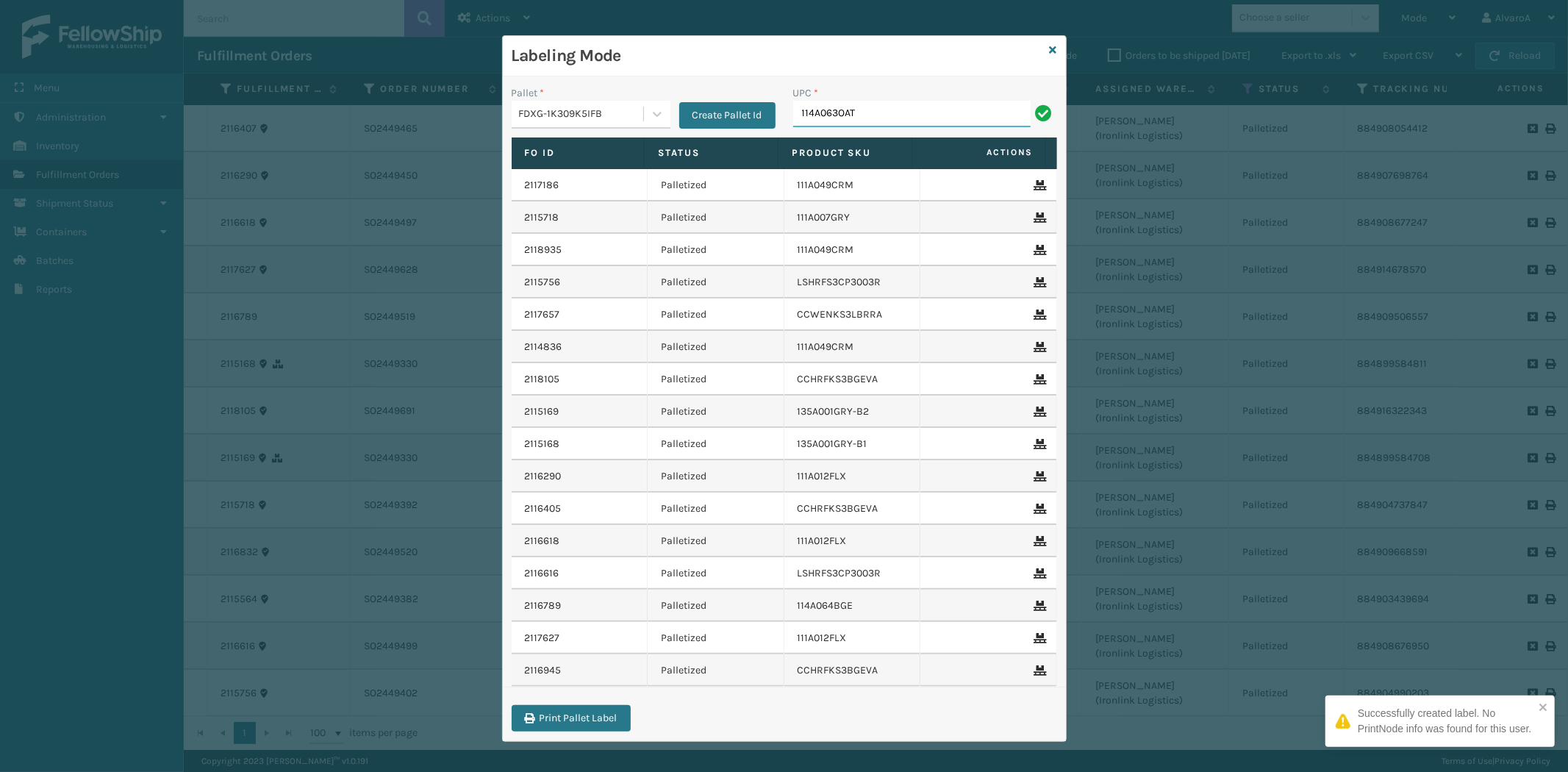
type input "114A063OAT"
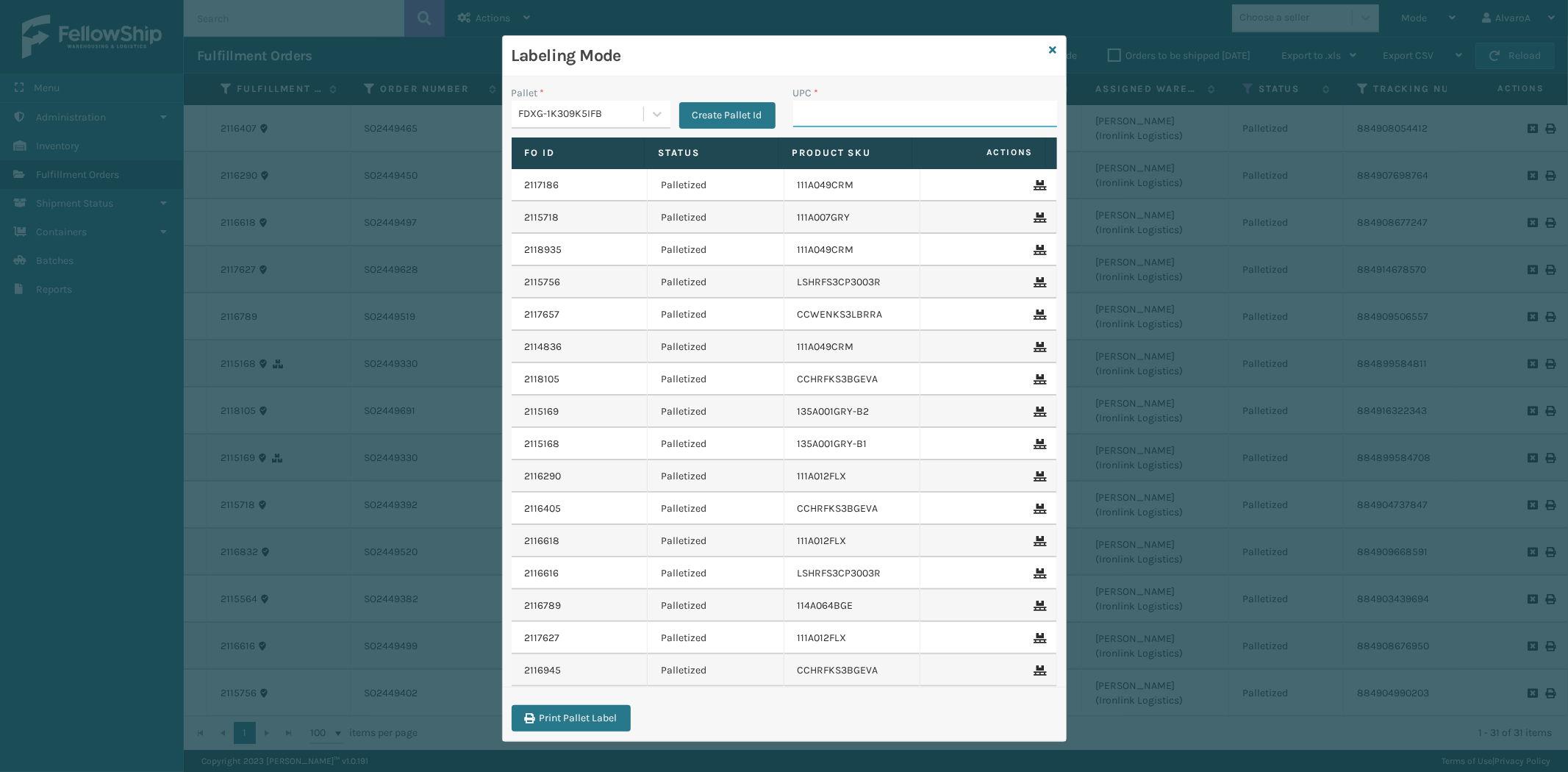
paste input "LKLGF2SP3OLV-C"
type input "LKLGF2SP3OLV-C"
paste input "CCHRFKS3M26DGRA"
type input "CCHRFKS3M26DGRA"
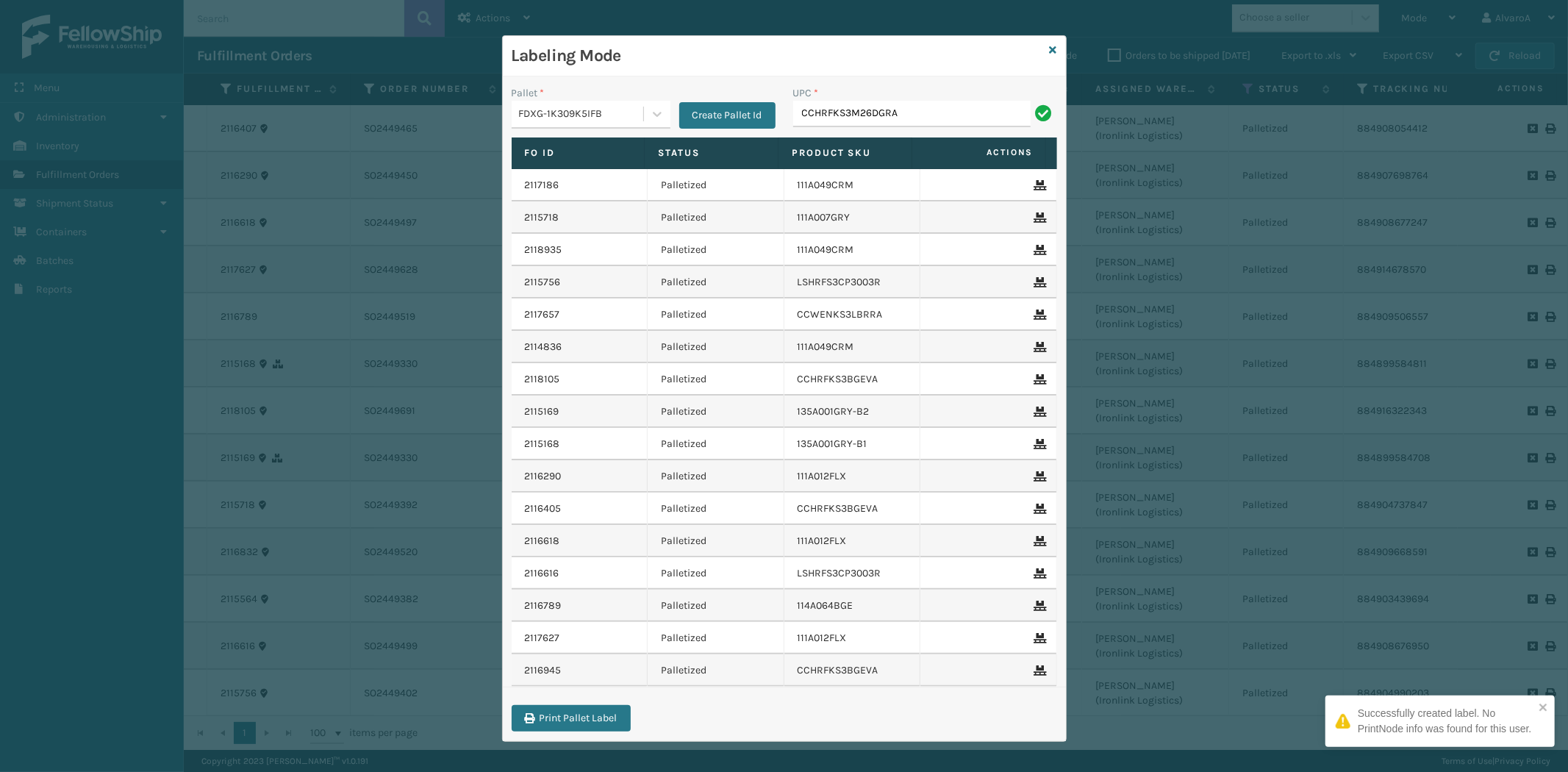
type input "CCHRFKS3M26DGRA"
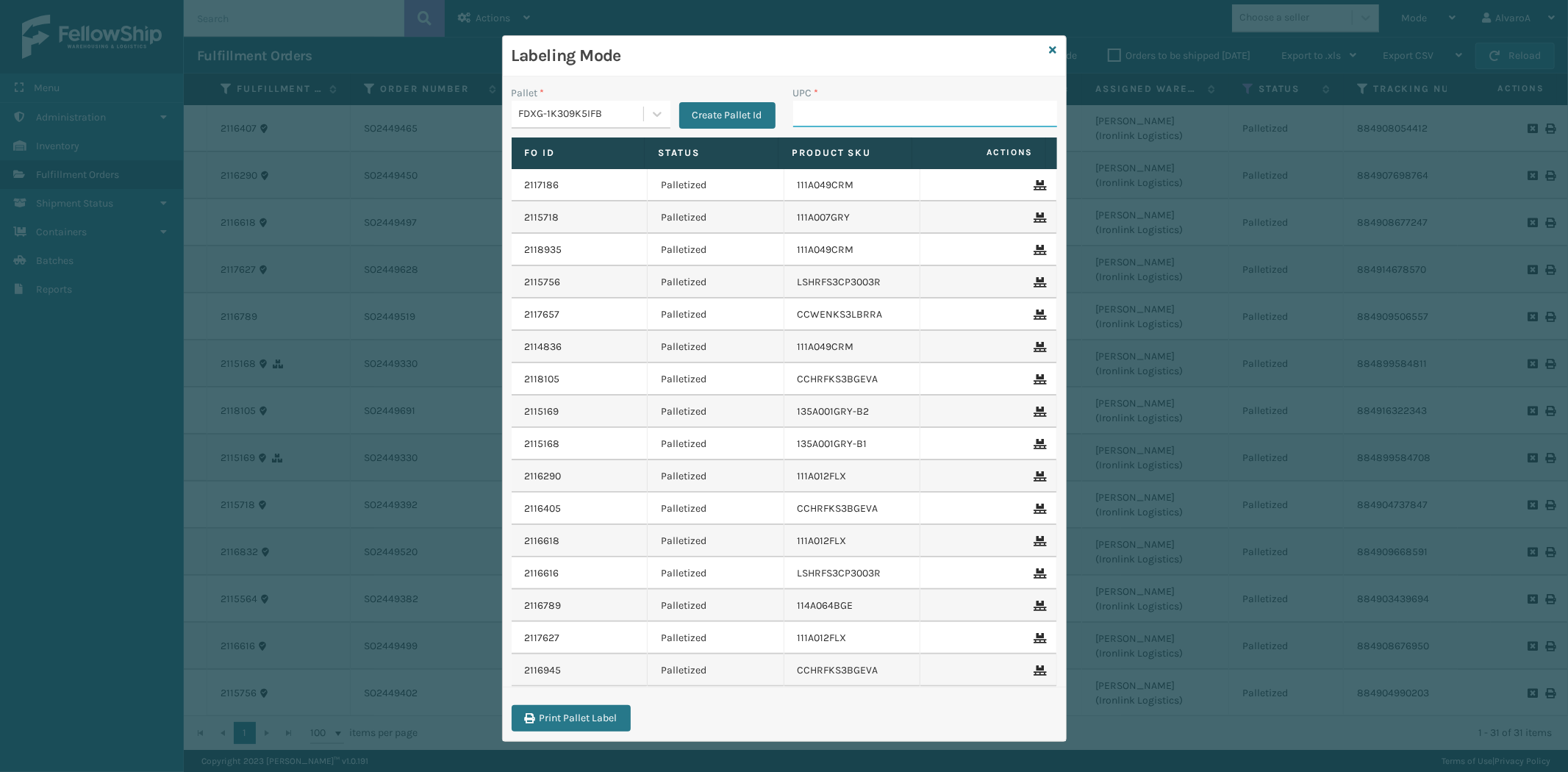
click at [843, 116] on input "UPC *" at bounding box center [925, 113] width 264 height 27
type input "V"
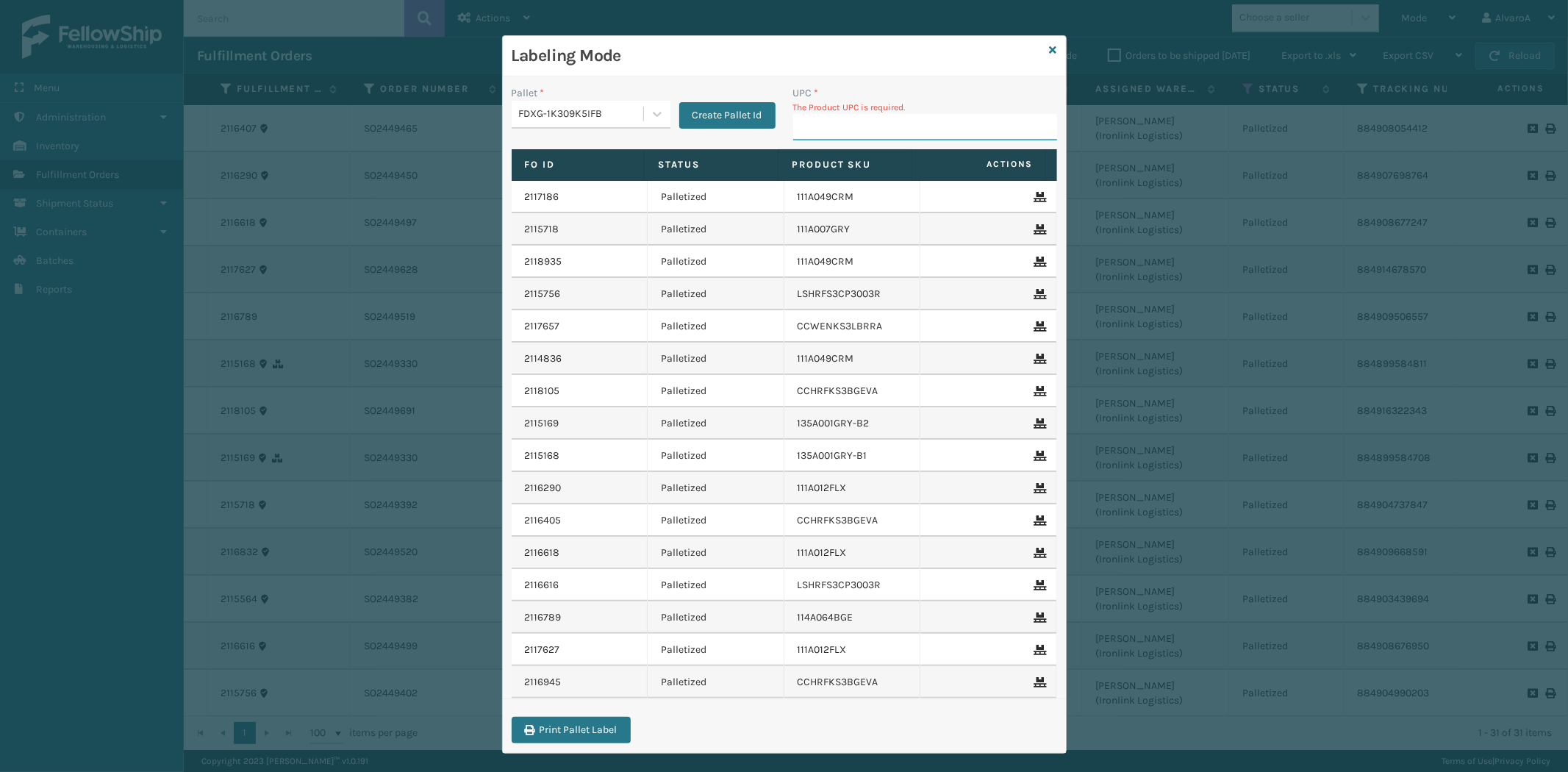
paste input "133A016BLK"
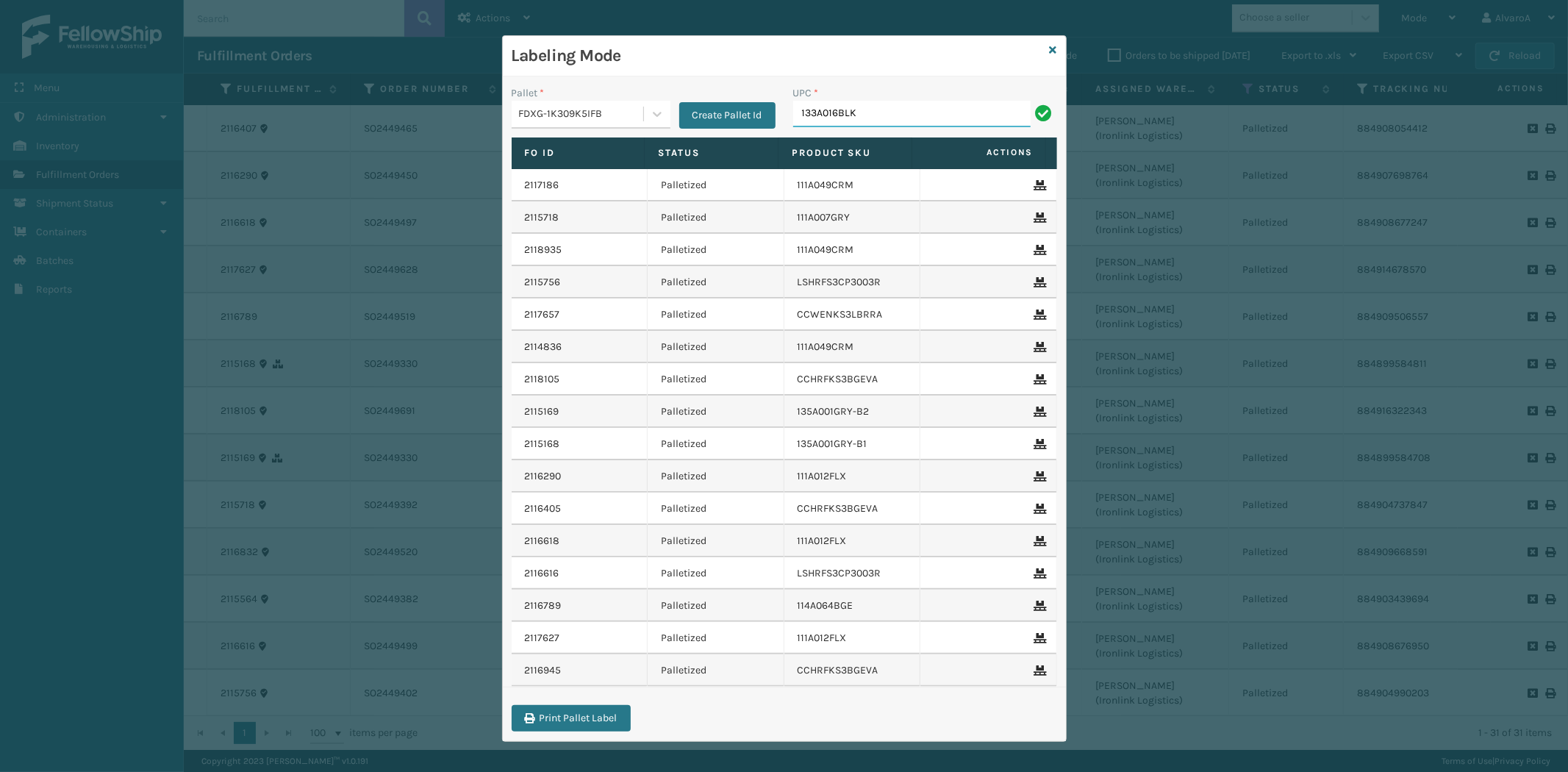
type input "133A016BLK"
click at [1050, 49] on icon at bounding box center [1054, 50] width 8 height 11
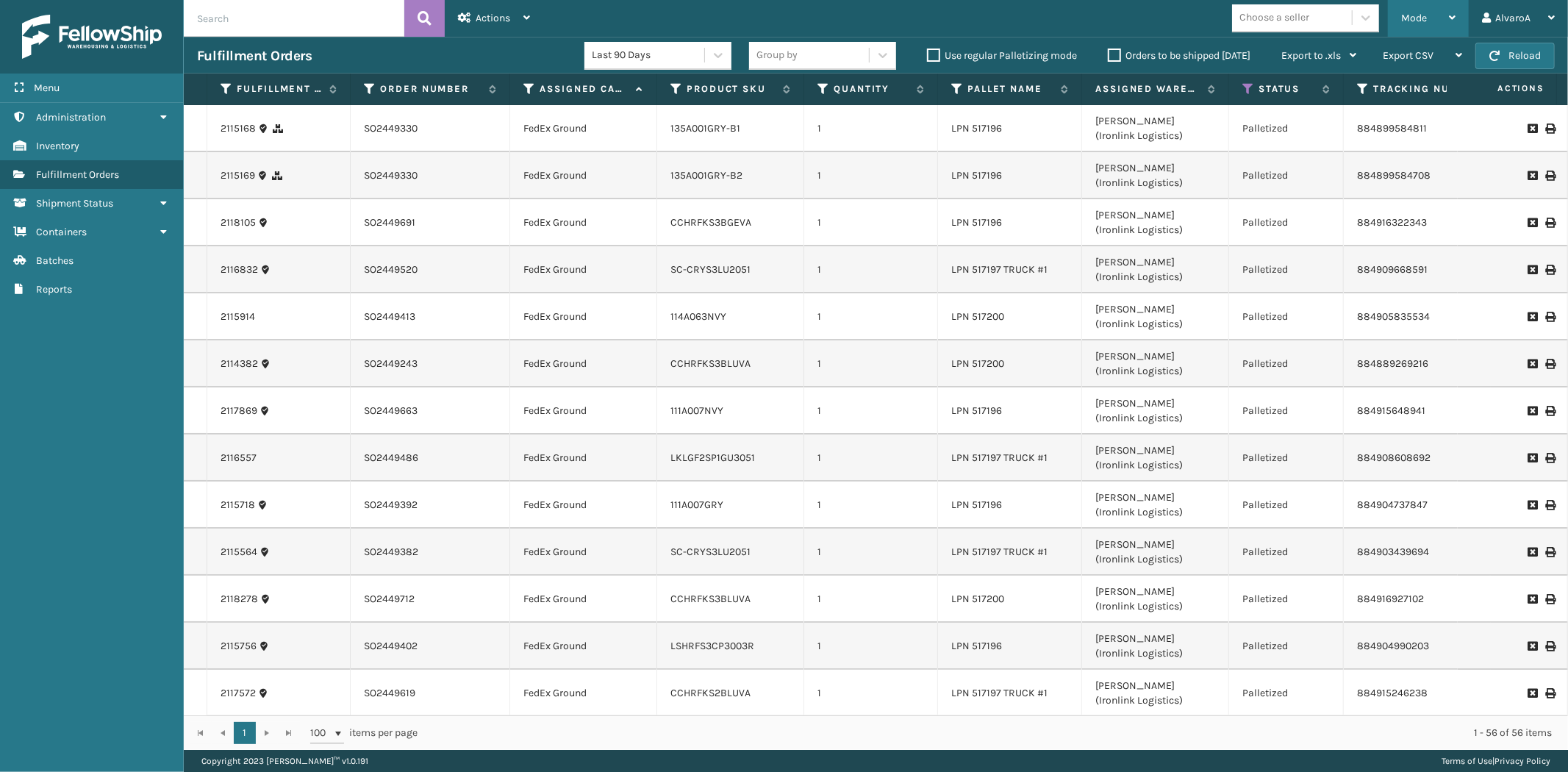
click at [1450, 23] on icon at bounding box center [1452, 17] width 7 height 11
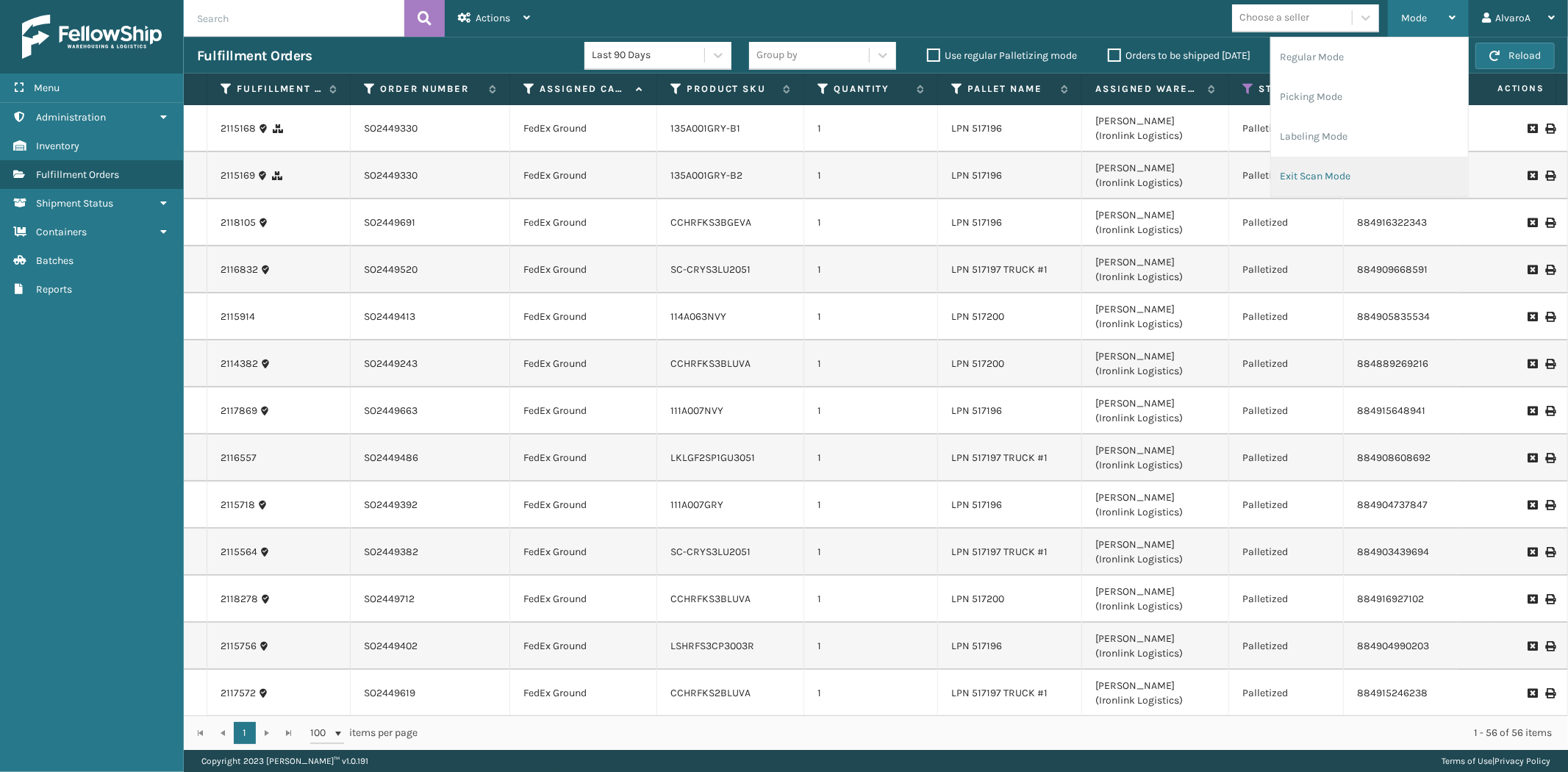
click at [1318, 174] on li "Exit Scan Mode" at bounding box center [1370, 176] width 197 height 40
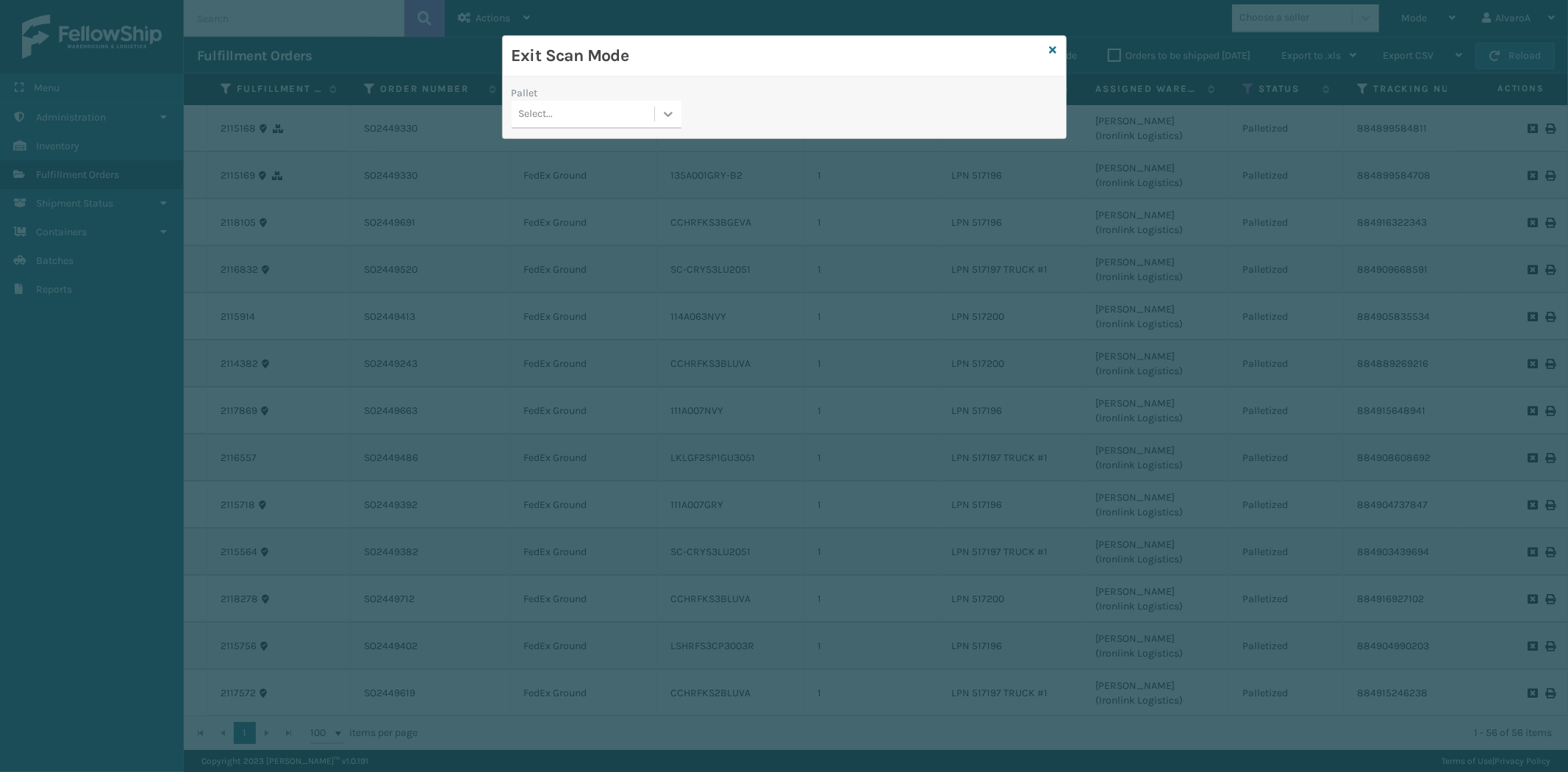
click at [671, 111] on icon at bounding box center [668, 113] width 14 height 14
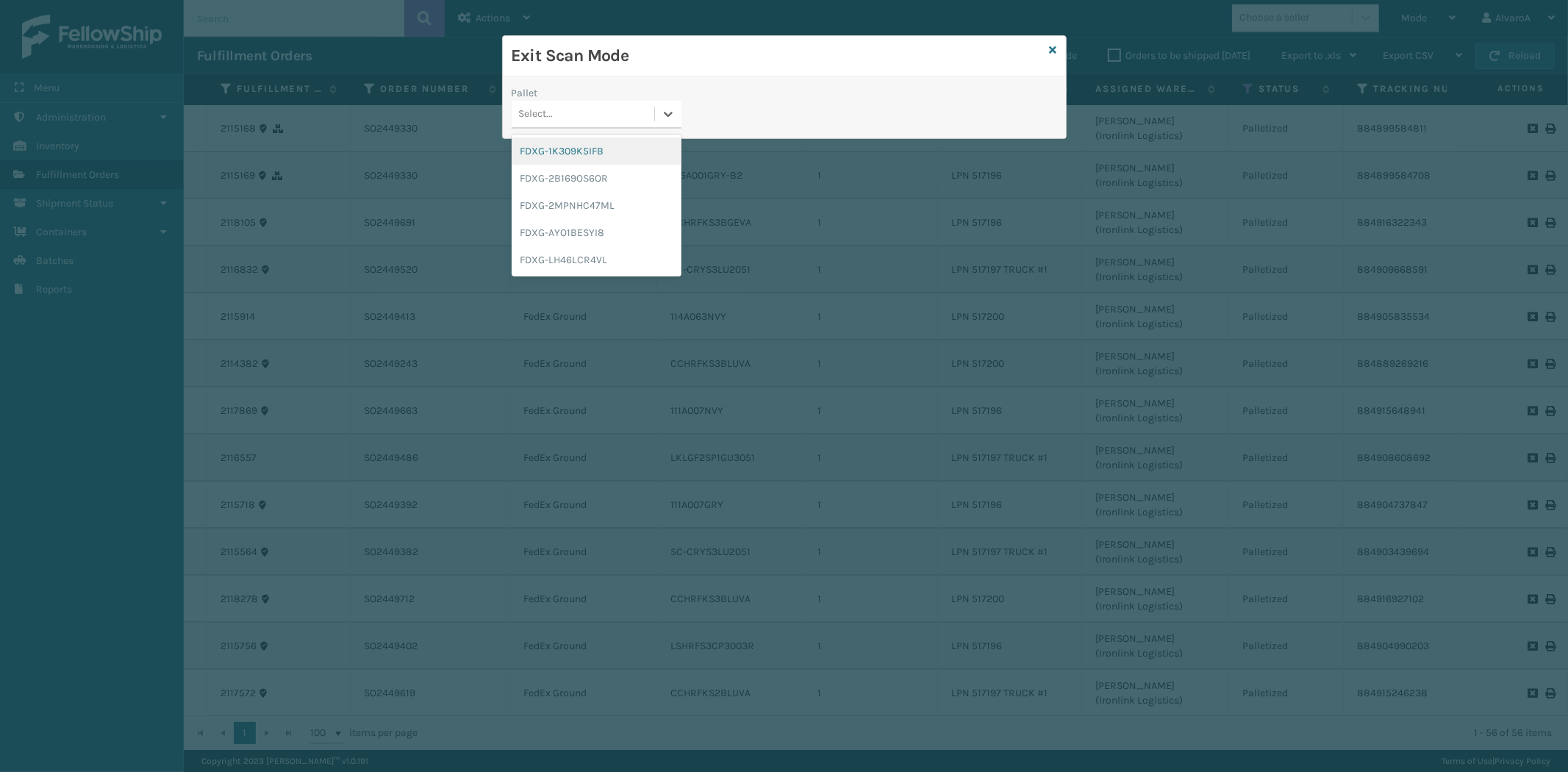
click at [607, 148] on div "FDXG-1K309K5IFB" at bounding box center [596, 151] width 170 height 27
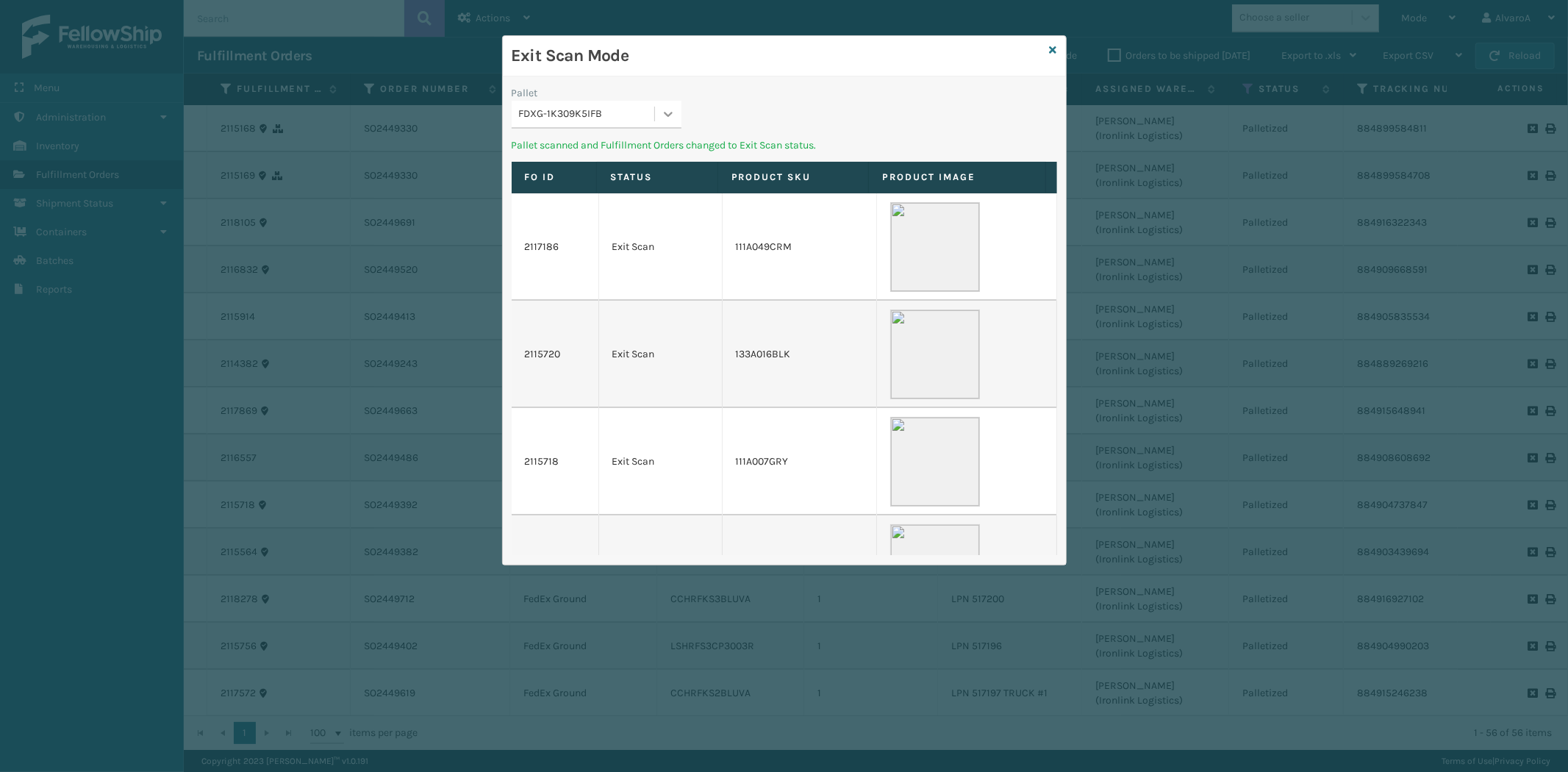
click at [667, 103] on div at bounding box center [668, 113] width 27 height 27
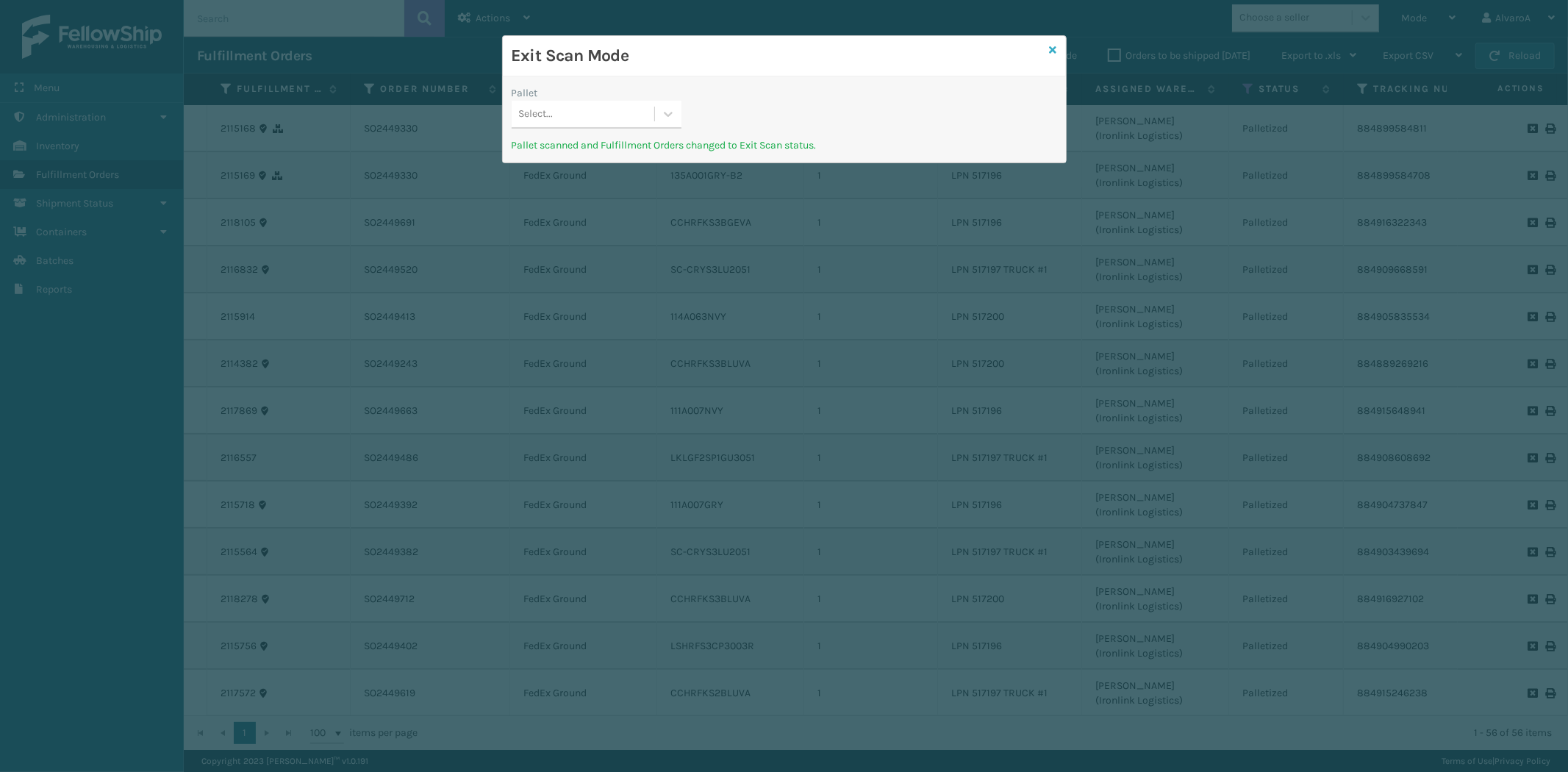
click at [1052, 49] on icon at bounding box center [1054, 50] width 8 height 11
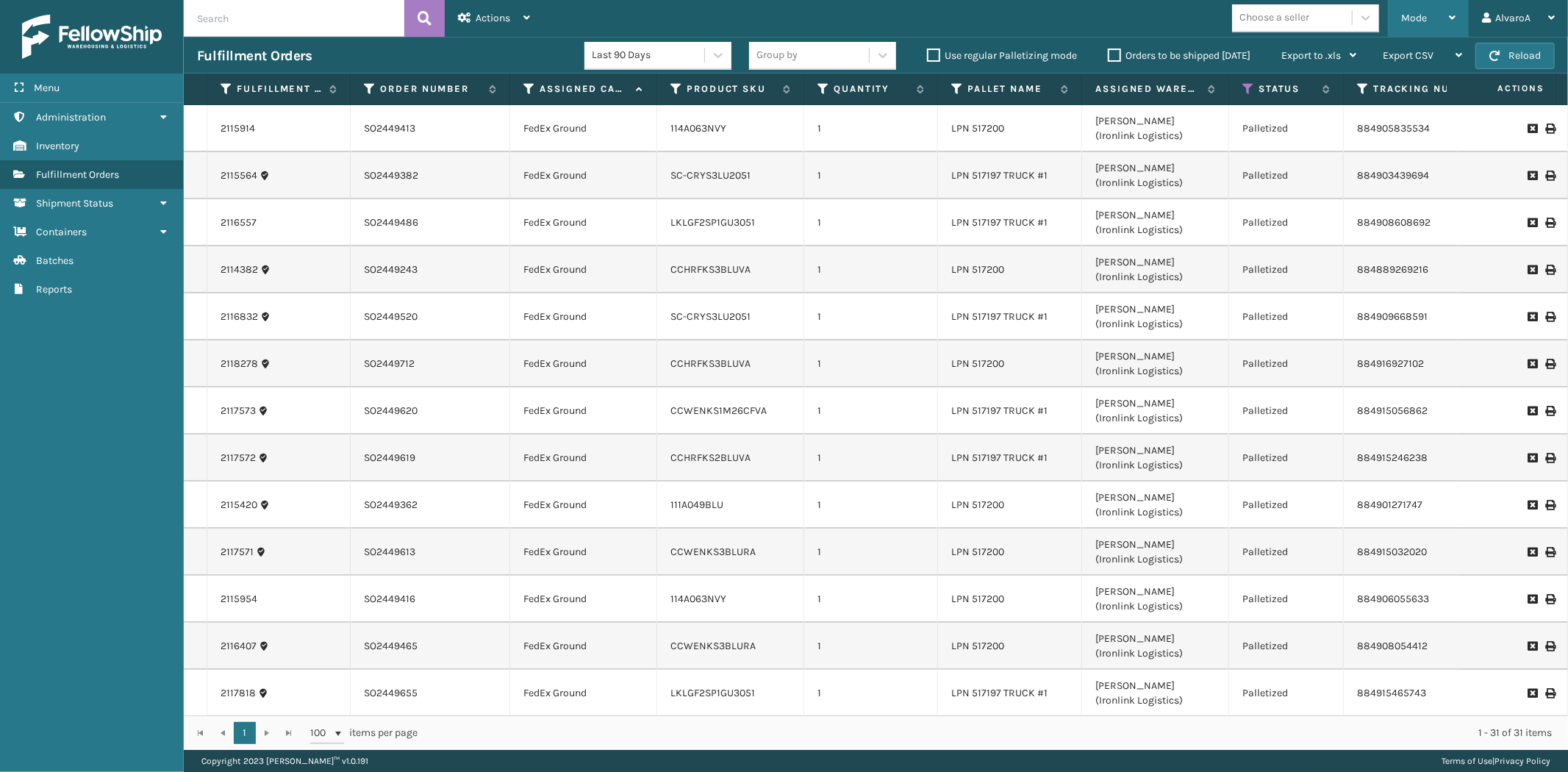
click at [1424, 12] on span "Mode" at bounding box center [1414, 17] width 26 height 12
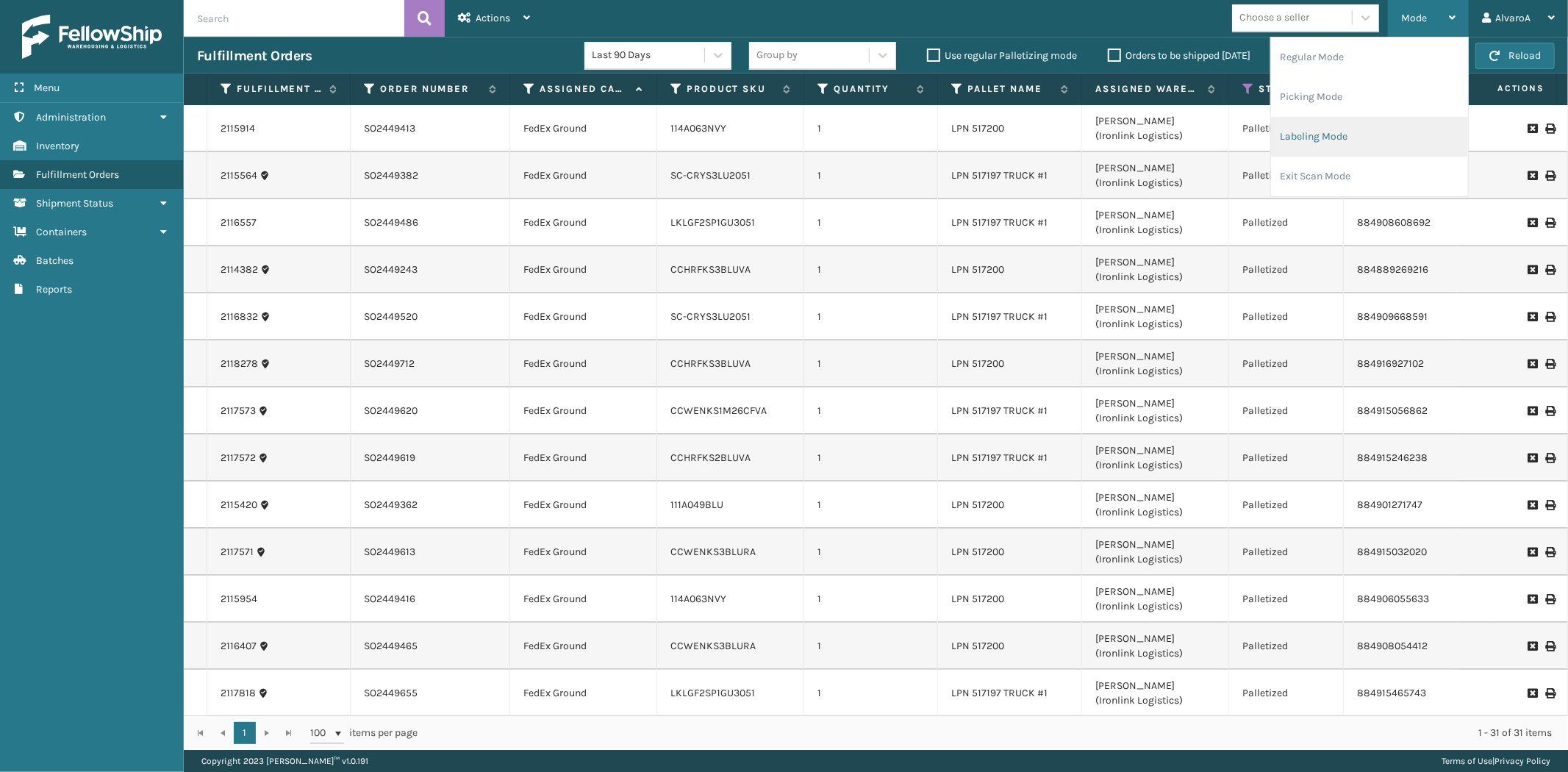
click at [1316, 145] on li "Labeling Mode" at bounding box center [1370, 137] width 197 height 40
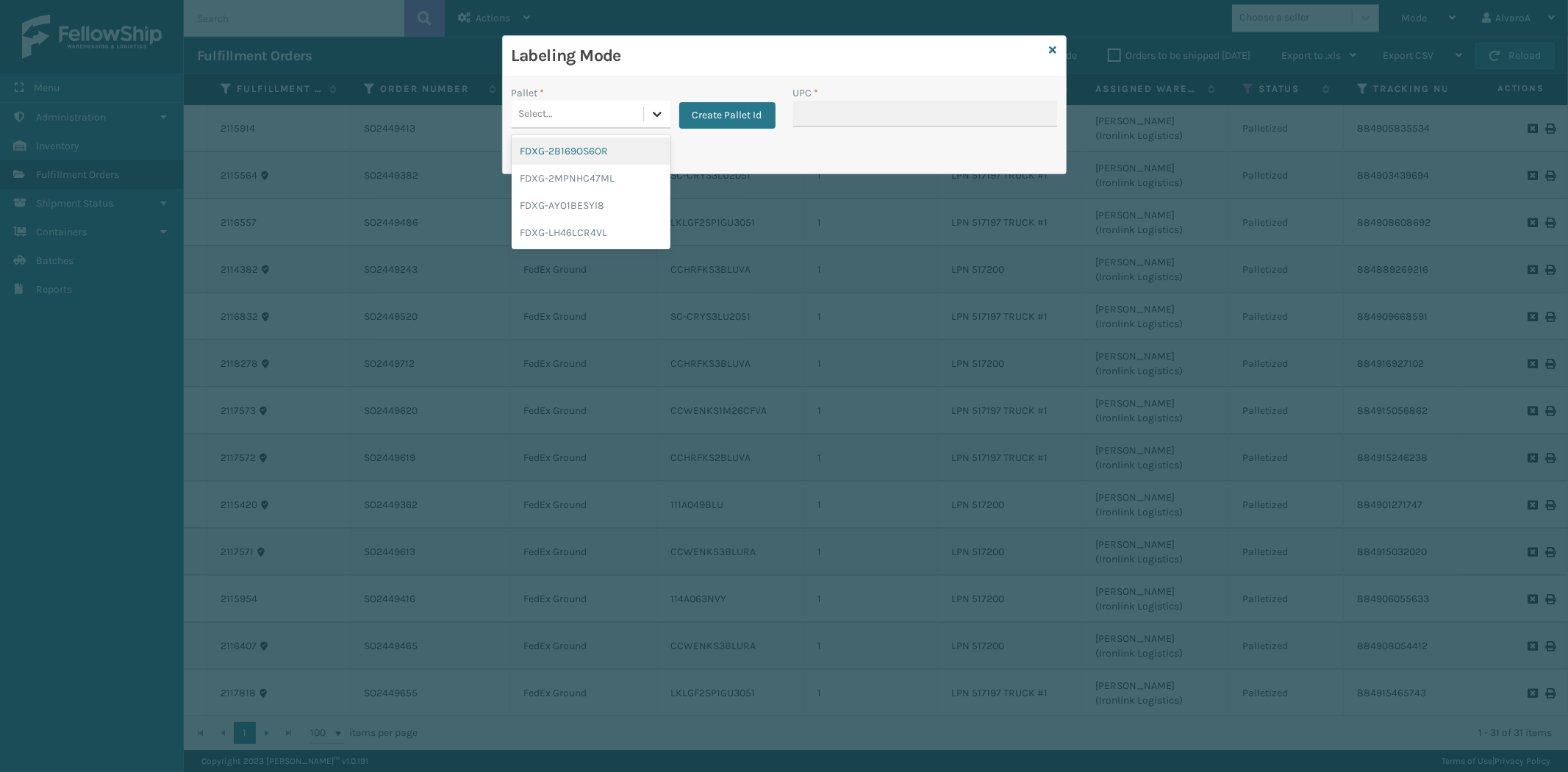
click at [645, 113] on div at bounding box center [657, 113] width 27 height 27
click at [741, 118] on button "Create Pallet Id" at bounding box center [727, 115] width 97 height 27
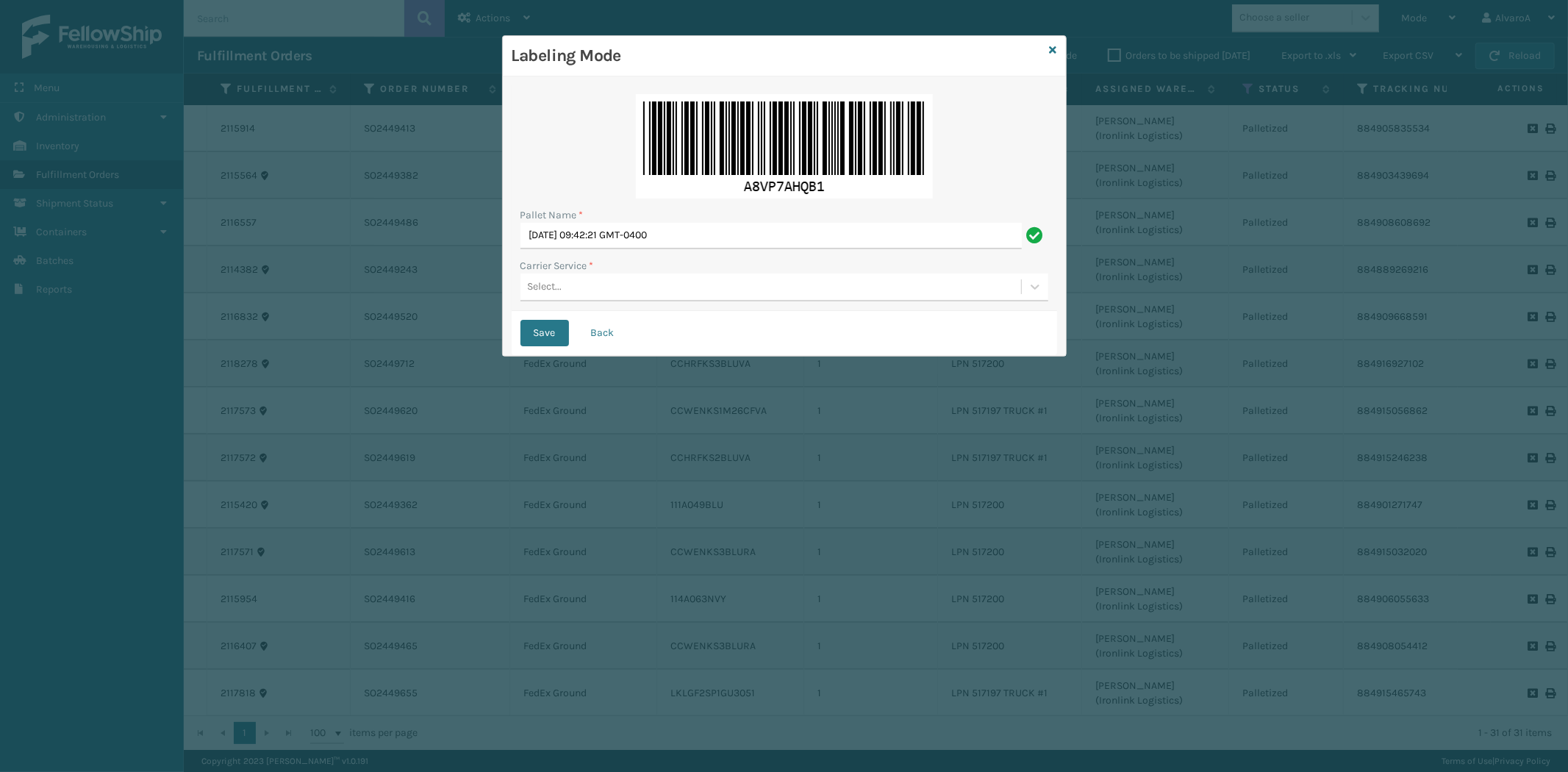
drag, startPoint x: 730, startPoint y: 218, endPoint x: 720, endPoint y: 225, distance: 12.2
click at [730, 218] on div "Pallet Name *" at bounding box center [784, 215] width 528 height 15
drag, startPoint x: 723, startPoint y: 228, endPoint x: 427, endPoint y: 275, distance: 299.7
click at [427, 275] on div "Labeling Mode Pallet Name * [DATE] 09:42:21 GMT-0400 Carrier Service * Select..…" at bounding box center [784, 386] width 1568 height 772
type input "LPN 517199"
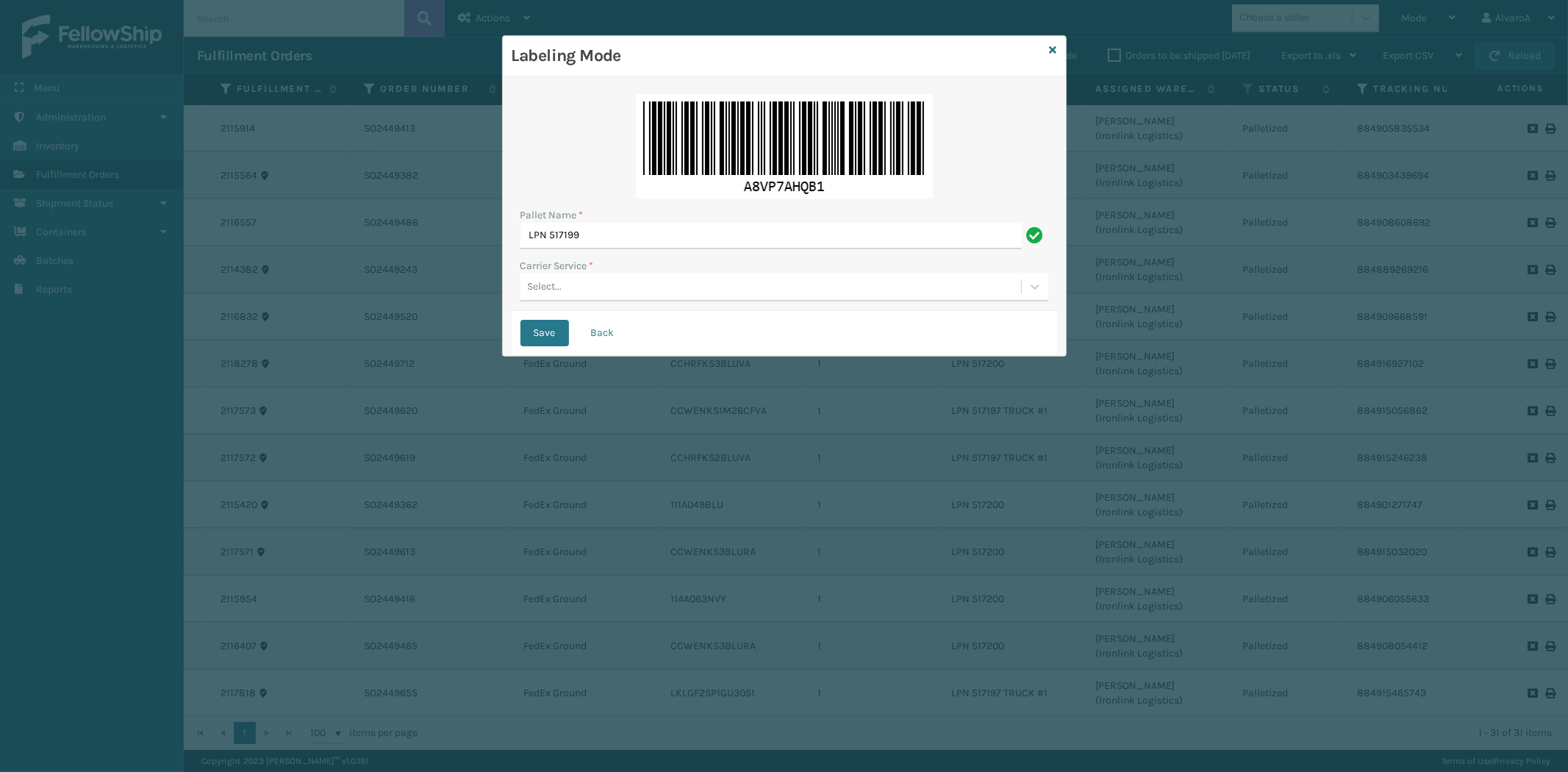
drag, startPoint x: 633, startPoint y: 270, endPoint x: 630, endPoint y: 281, distance: 11.4
click at [633, 272] on div "Carrier Service *" at bounding box center [784, 265] width 528 height 15
click at [630, 288] on div "Select..." at bounding box center [770, 288] width 500 height 24
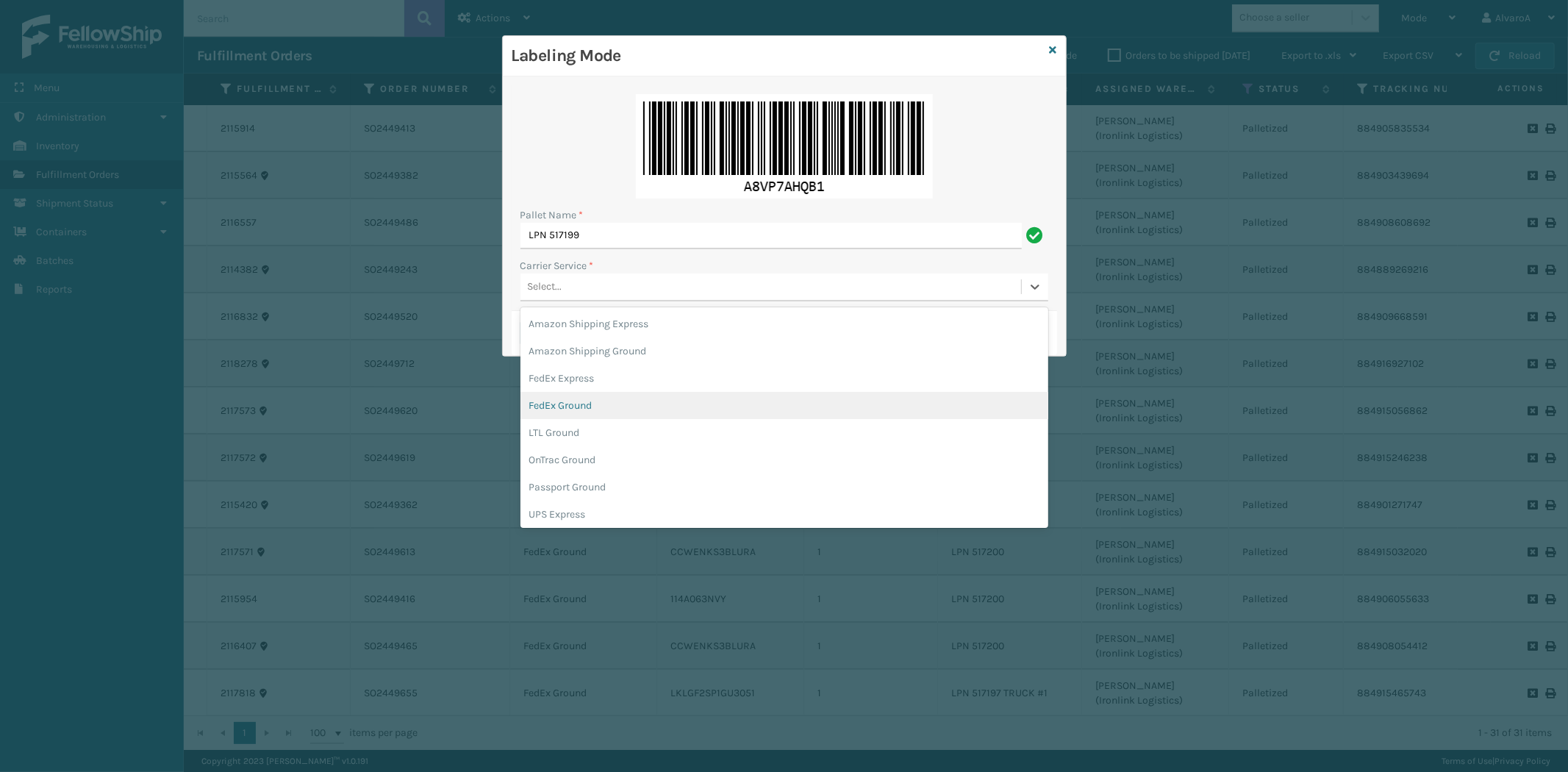
click at [586, 397] on div "FedEx Ground" at bounding box center [784, 405] width 528 height 27
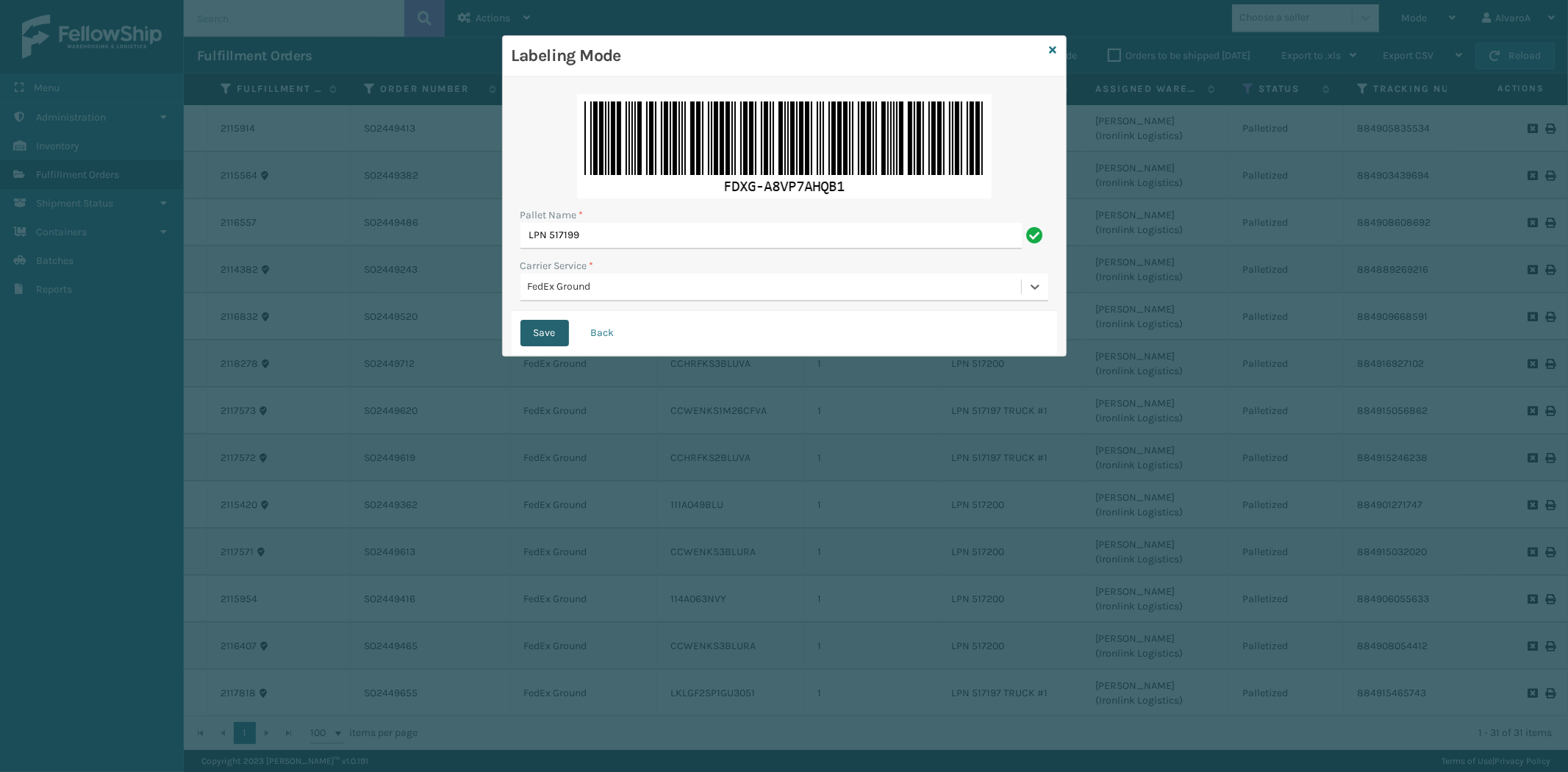
click at [561, 335] on button "Save" at bounding box center [544, 333] width 49 height 27
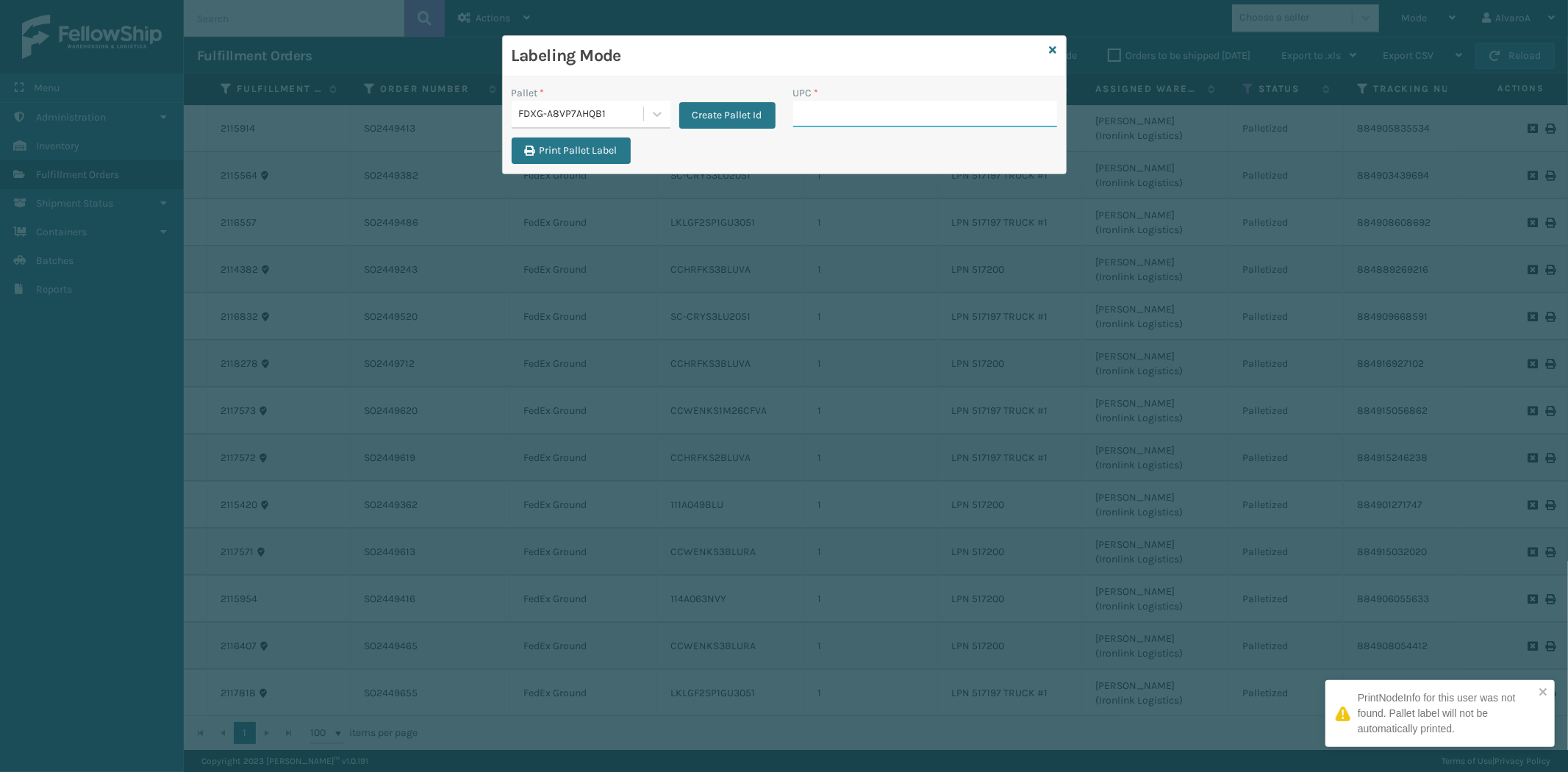
paste input "516A007RST"
type input "516A007RST"
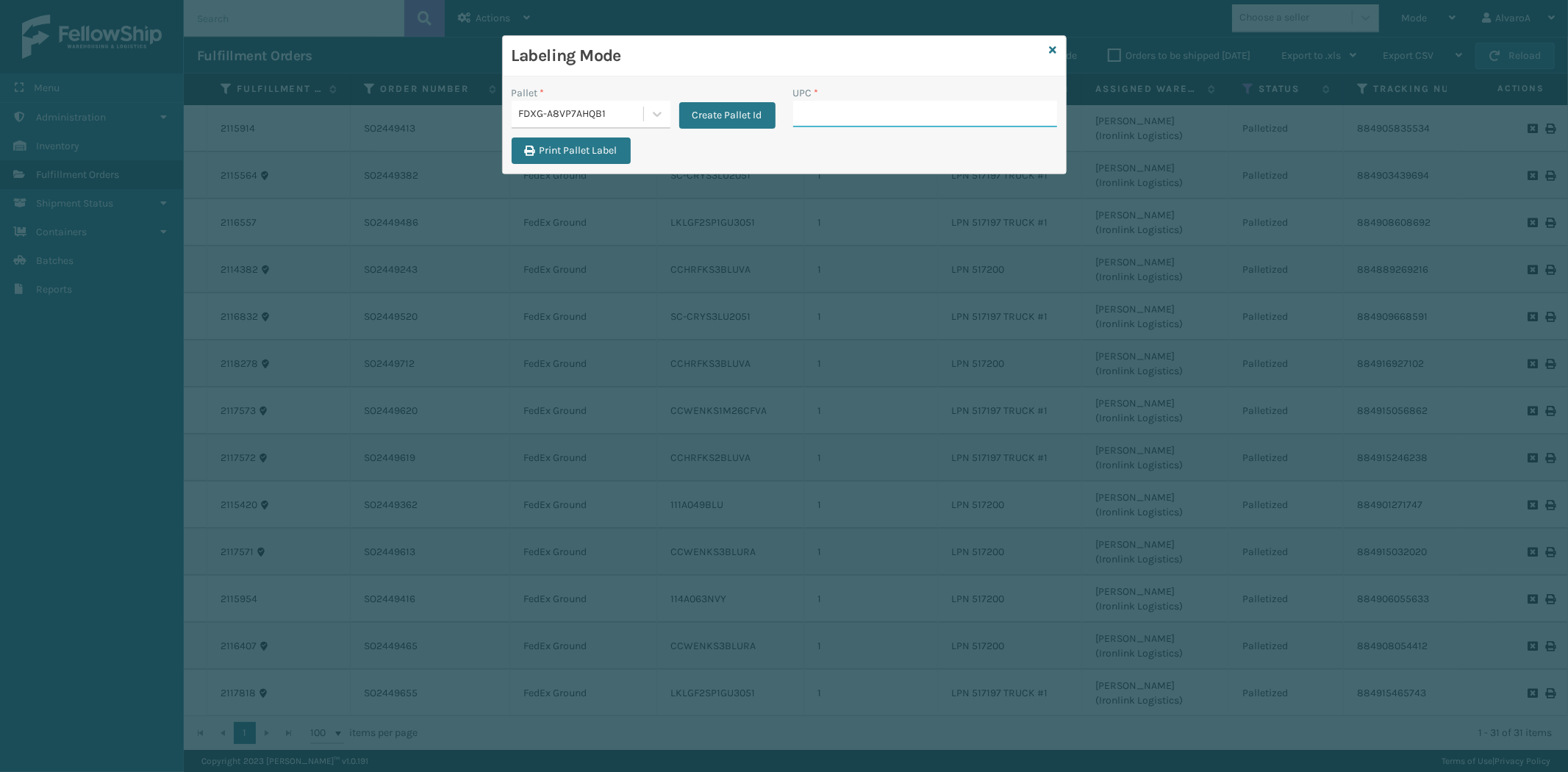
paste input "516A007TPE"
type input "516A007TPE"
paste input "516A007GRN"
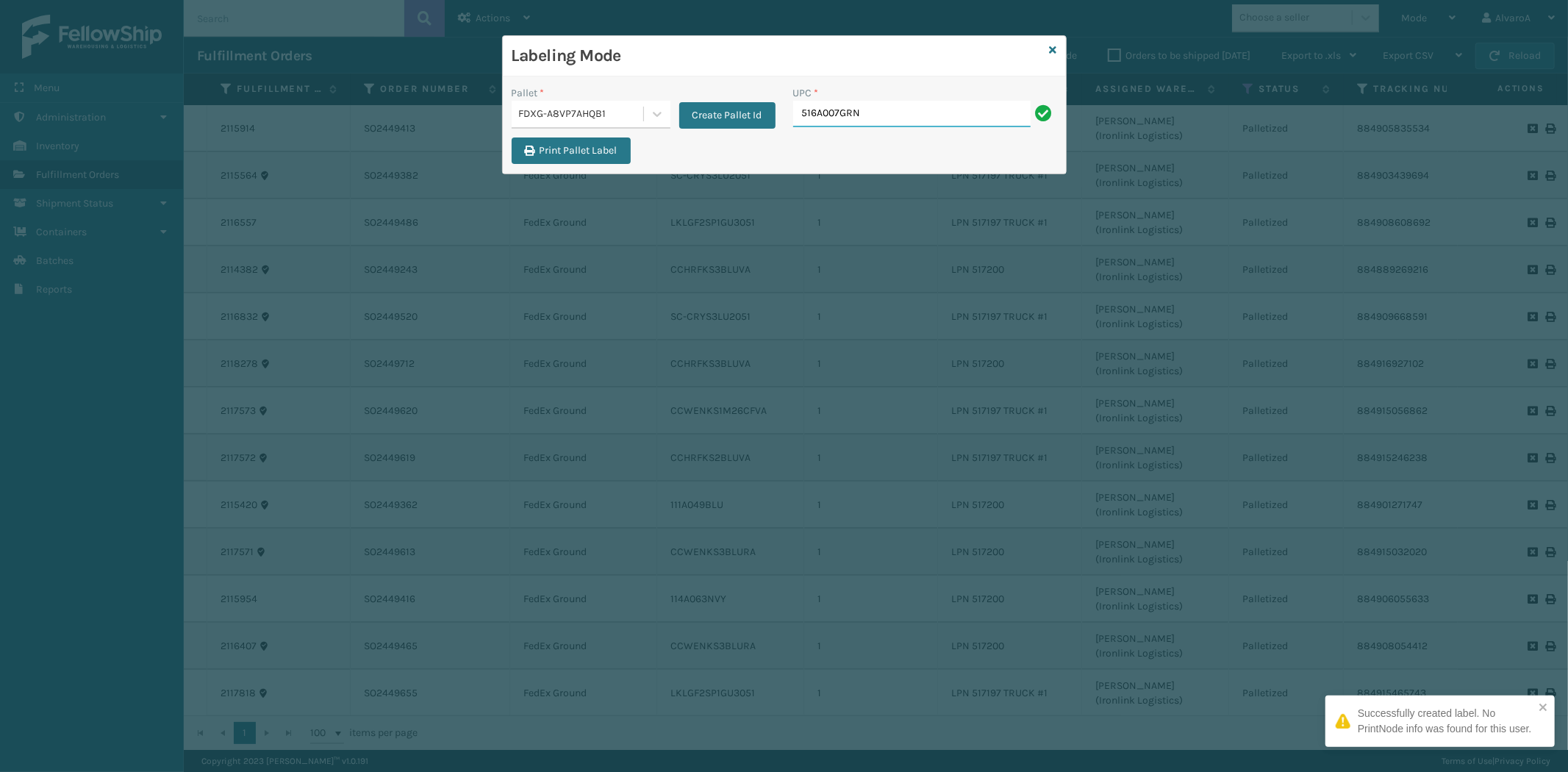
type input "516A007GRN"
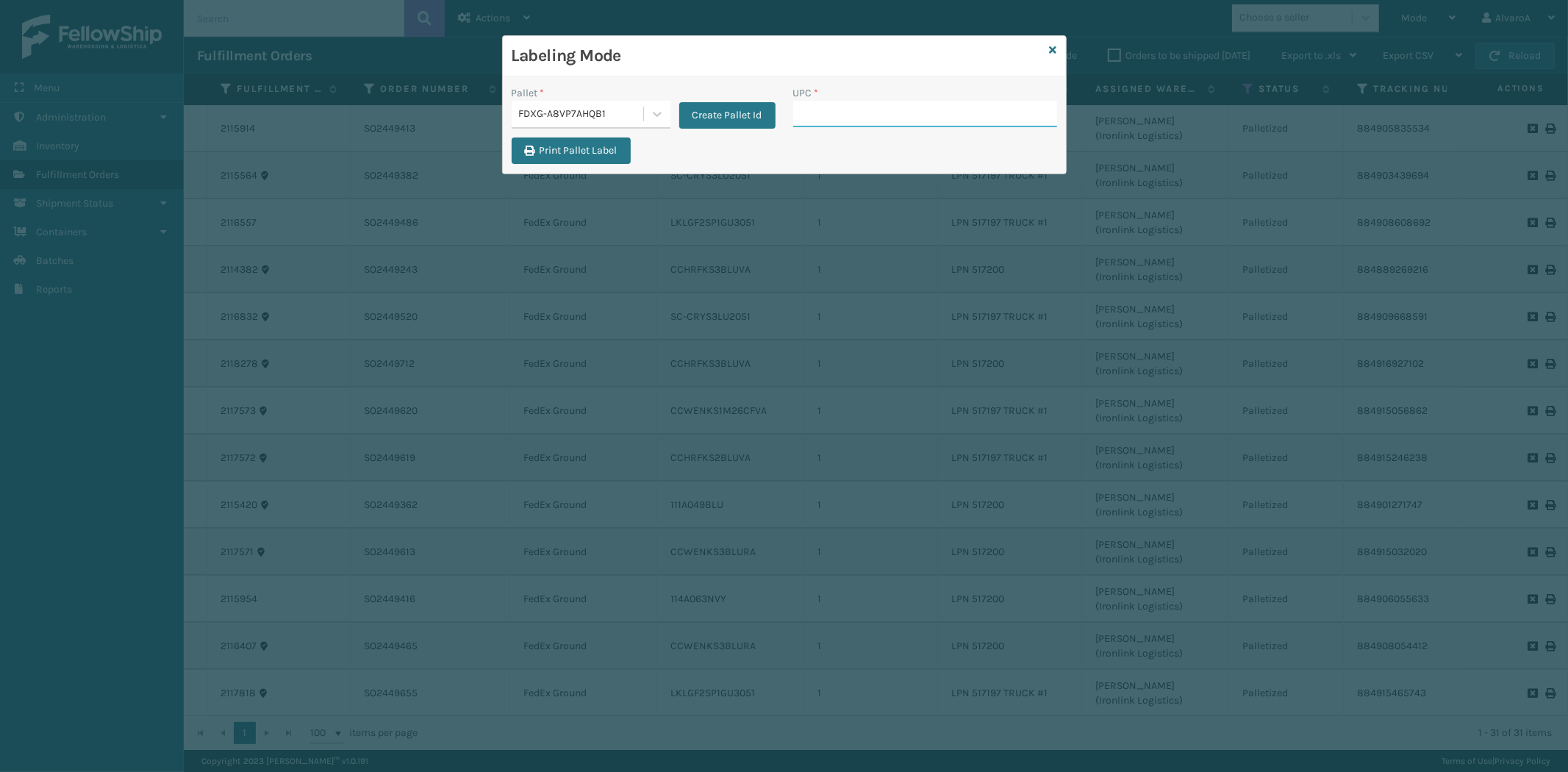
paste input "CCWENKS2M26CFVA"
type input "CCWENKS2M26CFVA"
paste input "123A047GRN"
type input "123A047GRN"
paste input "CCWENKS1M26DGRA"
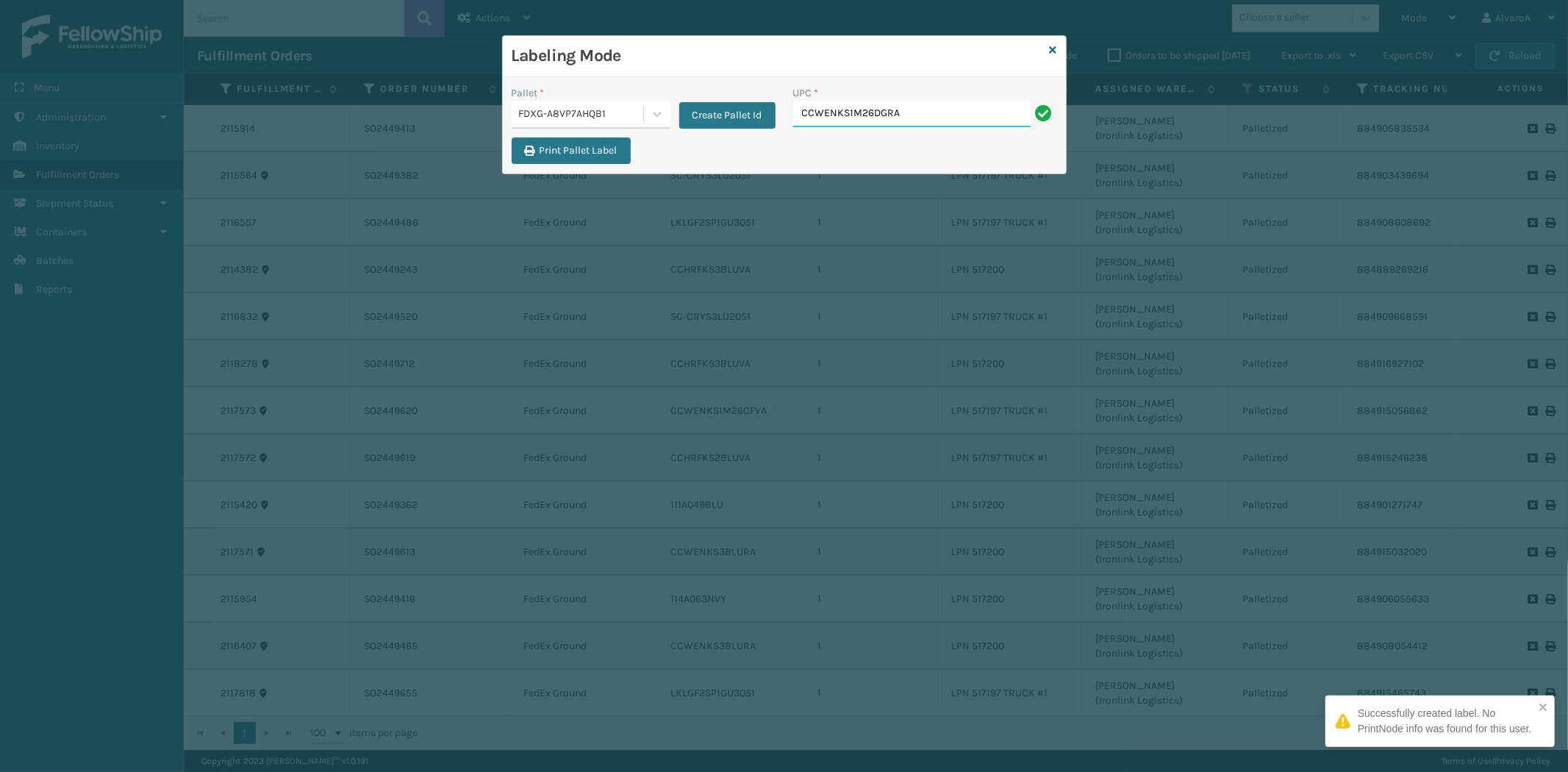
type input "CCWENKS1M26DGRA"
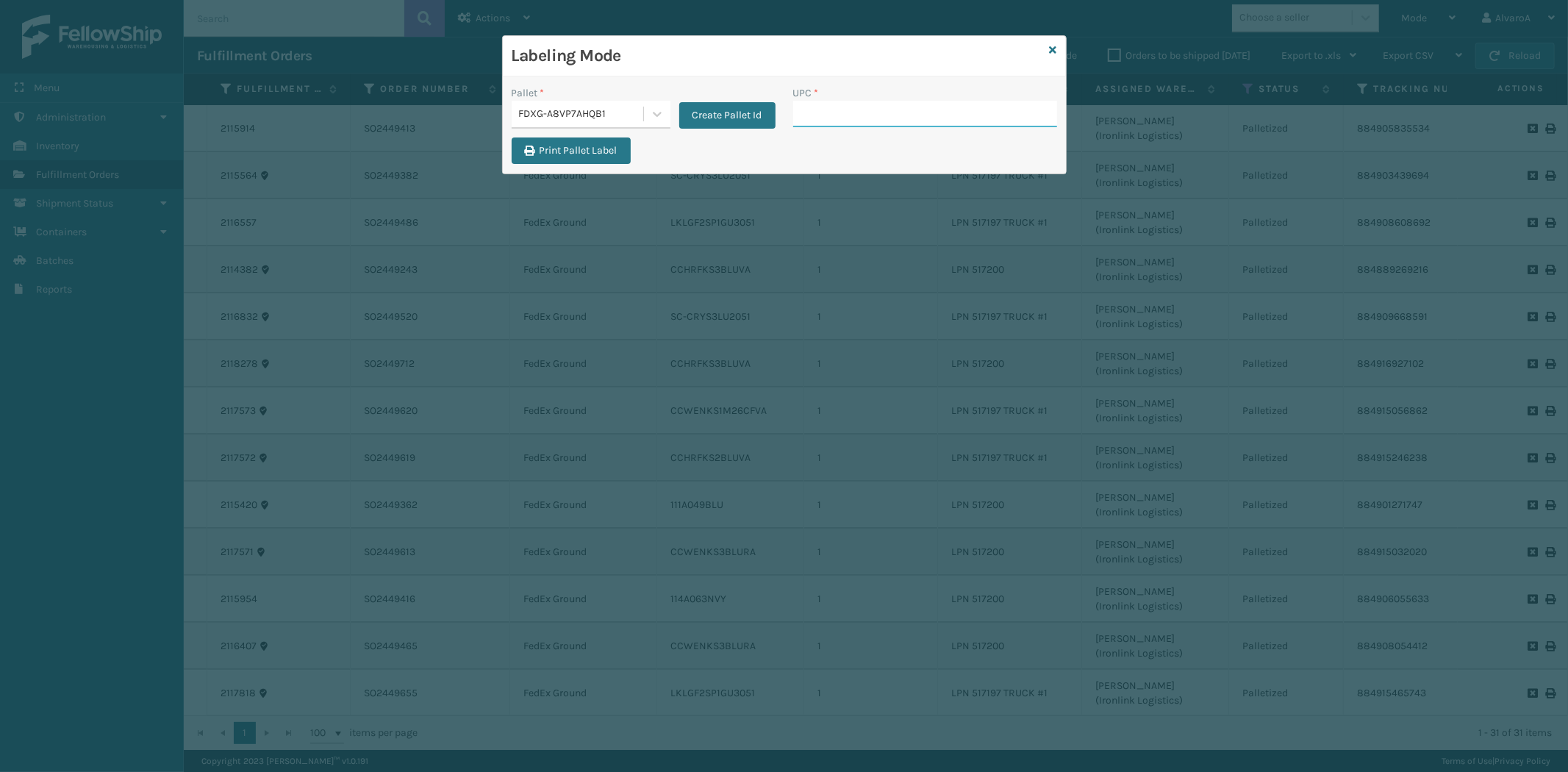
paste input "123A045NVY"
type input "123A045NVY"
paste input "123A046TPE"
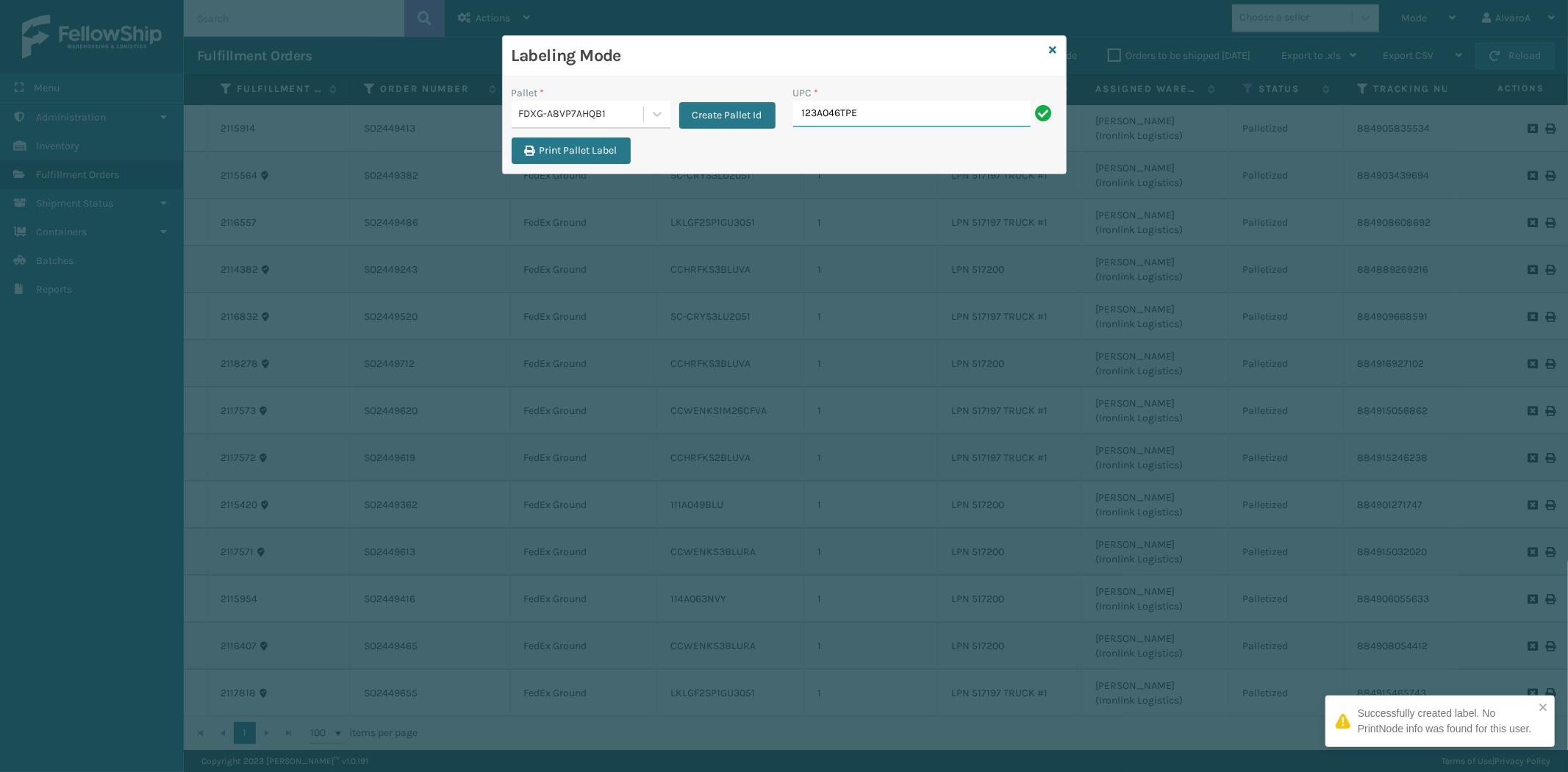
type input "123A046TPE"
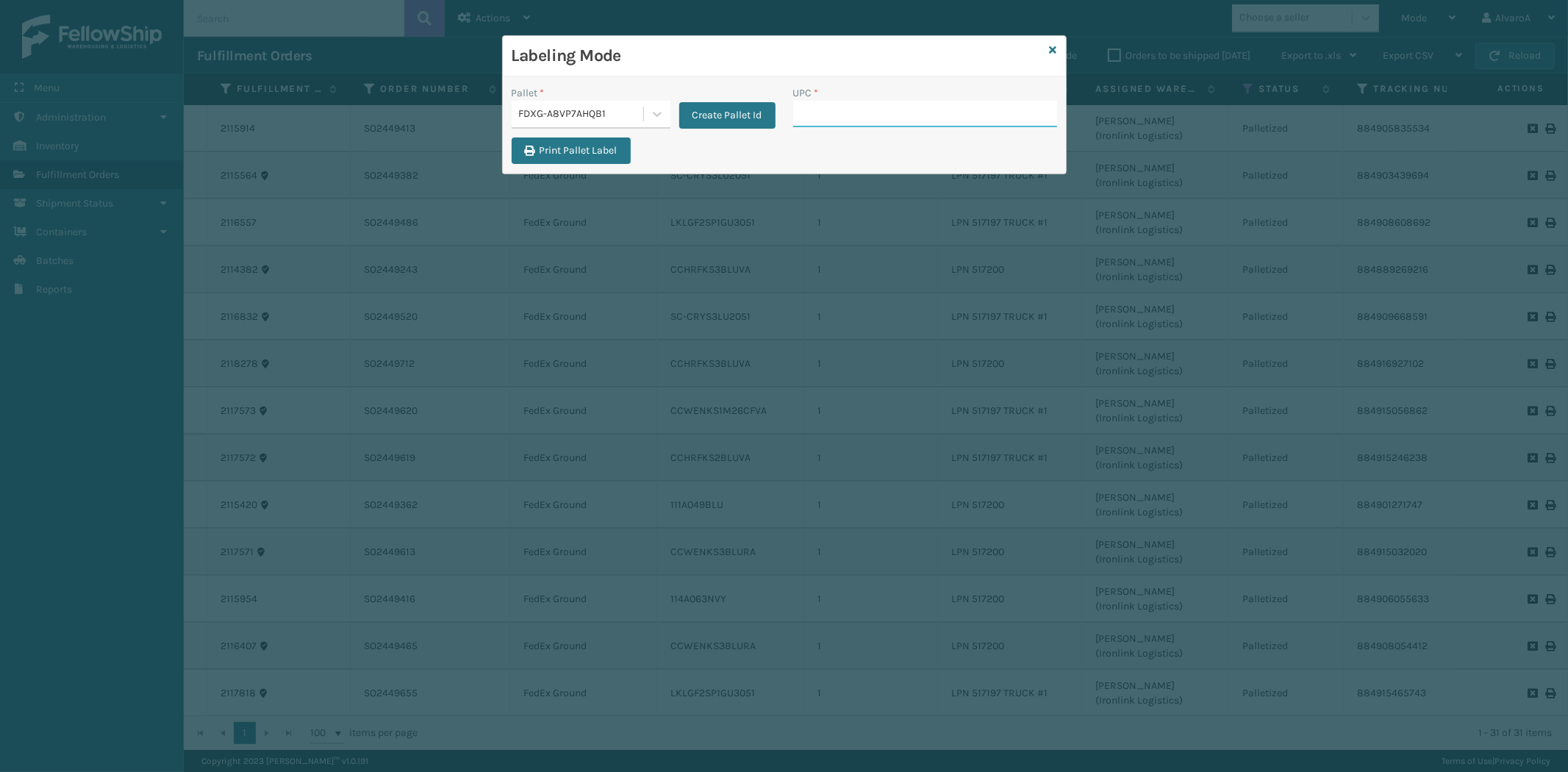
paste input "RR-PRK1CP3003"
type input "RR-PRK1CP3003"
paste input "231A009CAR"
type input "231A009CAR"
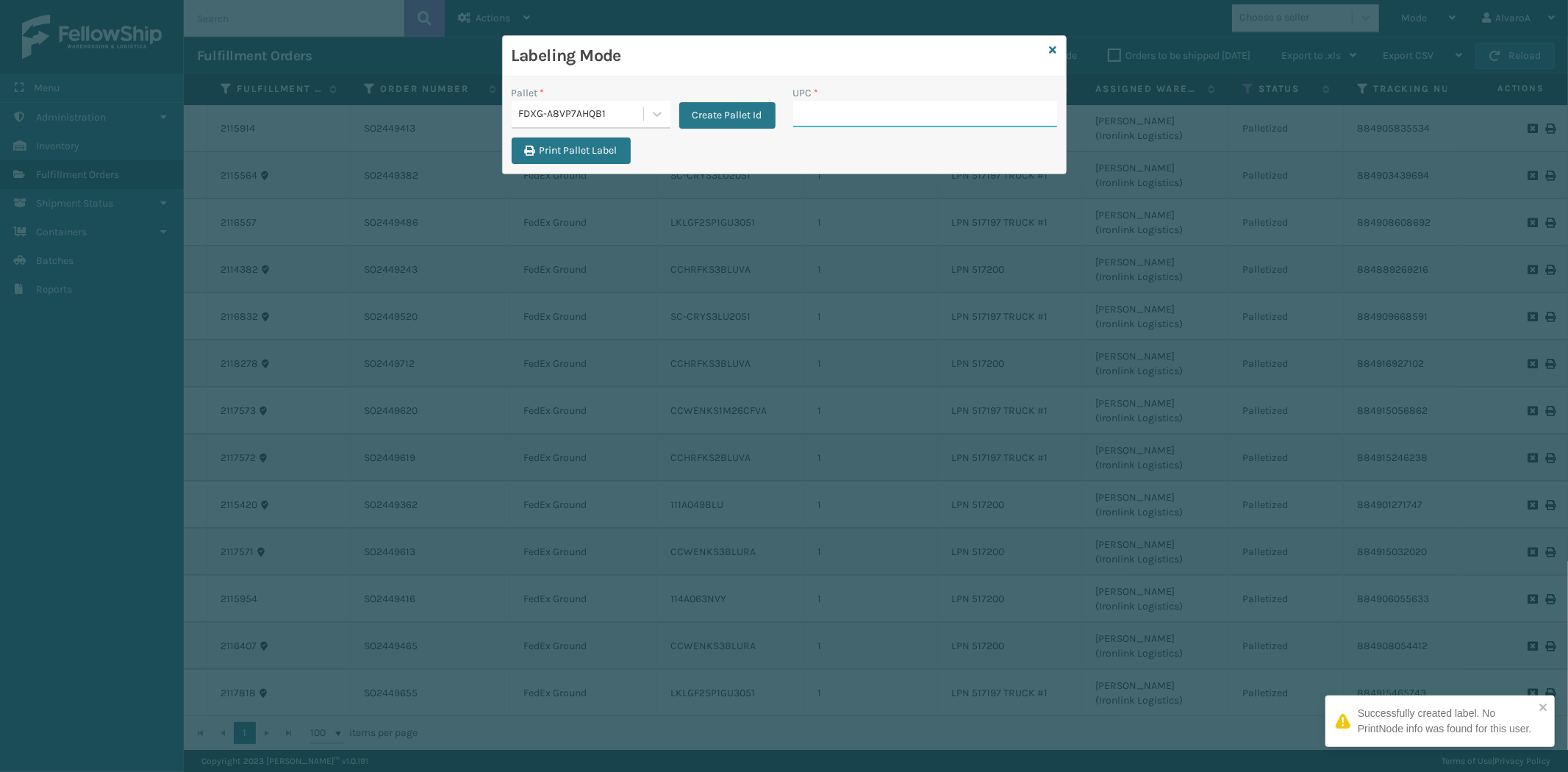
paste input "LKLGF2SP1CAR"
type input "LKLGF2SP1CAR"
paste input "123A036LTG"
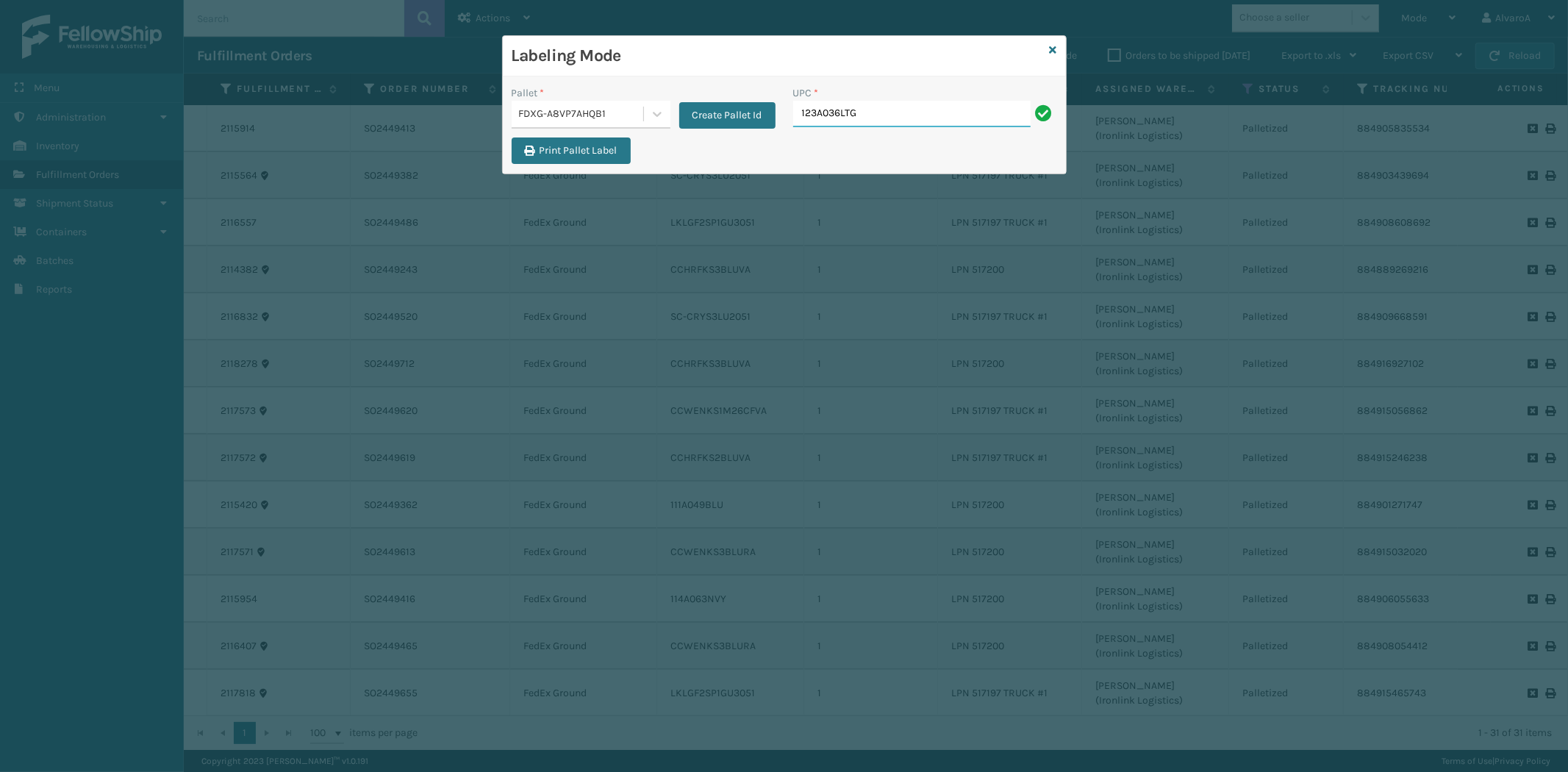
type input "123A036LTG"
paste input "123A047CHR"
type input "123A047CHR"
paste input "135A001NVY-B2"
type input "135A001NVY-B2"
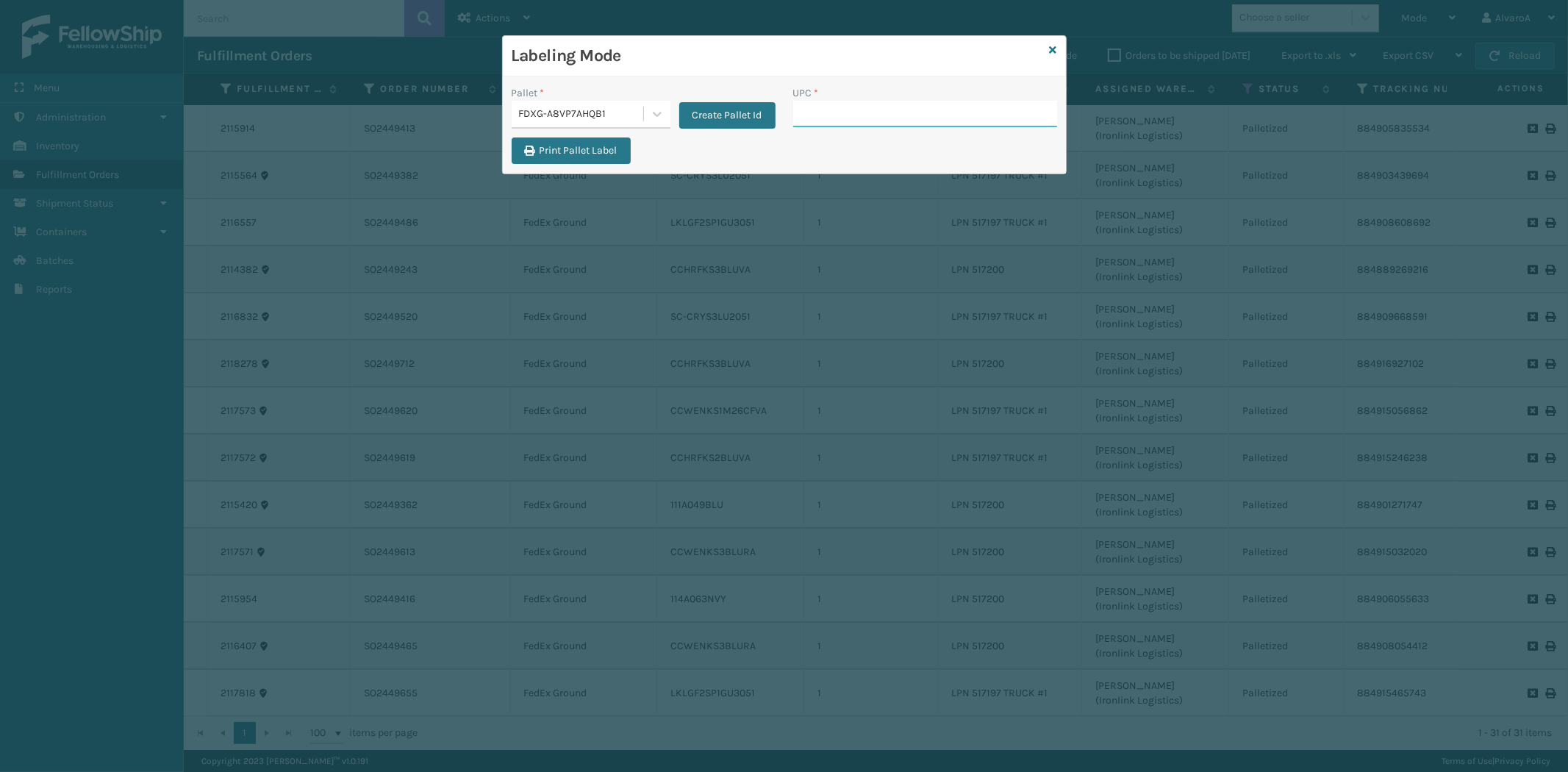
paste input "135A001NVY-B1"
type input "135A001NVY-B1"
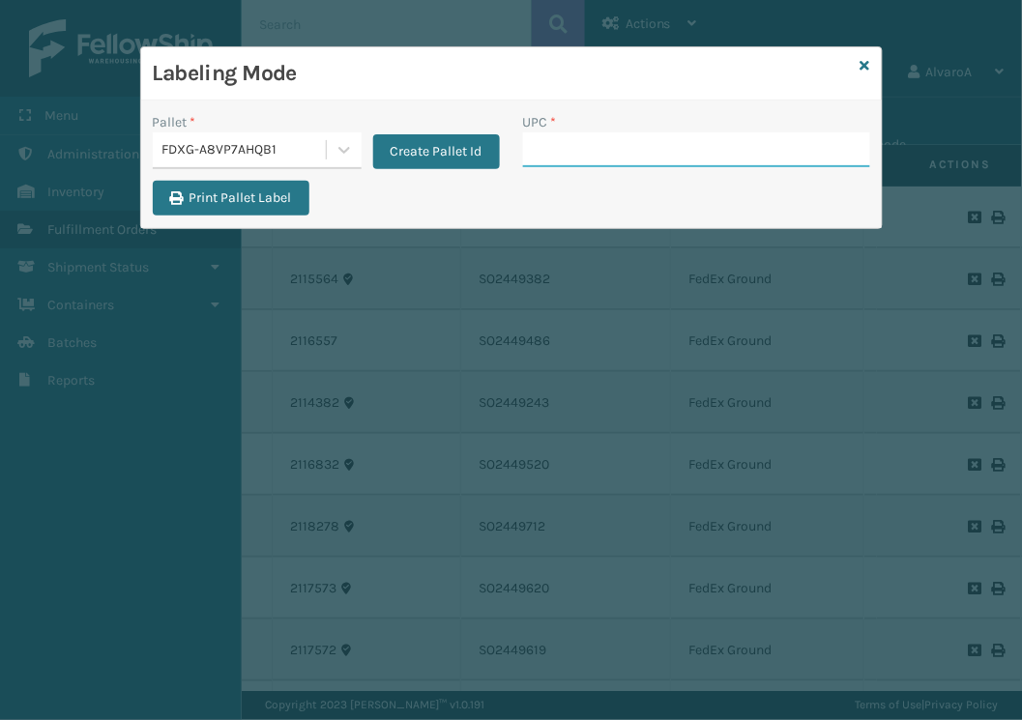
paste input "SC-CRYS3LU2043"
type input "SC-CRYS3LU2043"
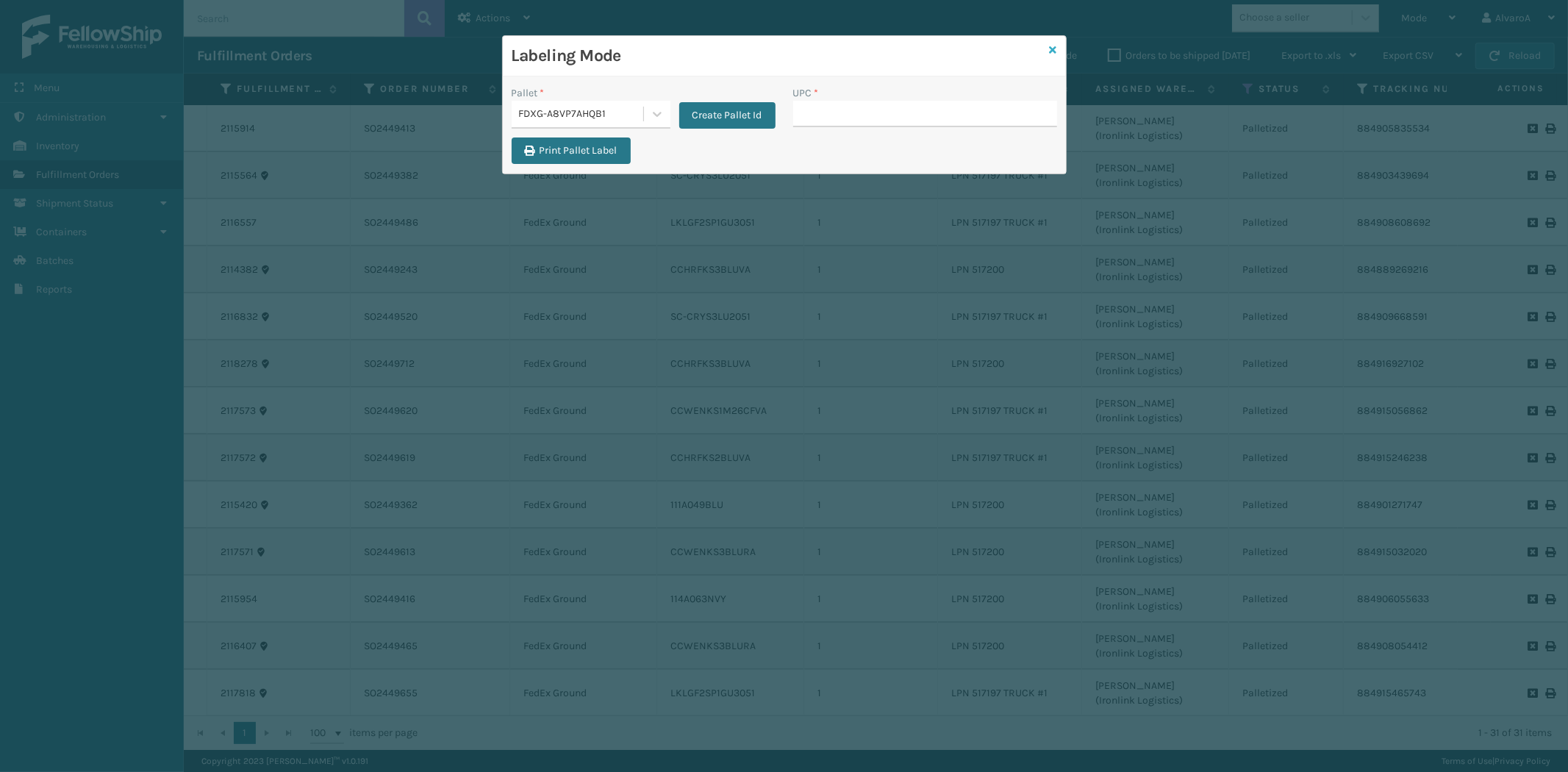
click at [1051, 49] on icon at bounding box center [1054, 50] width 8 height 11
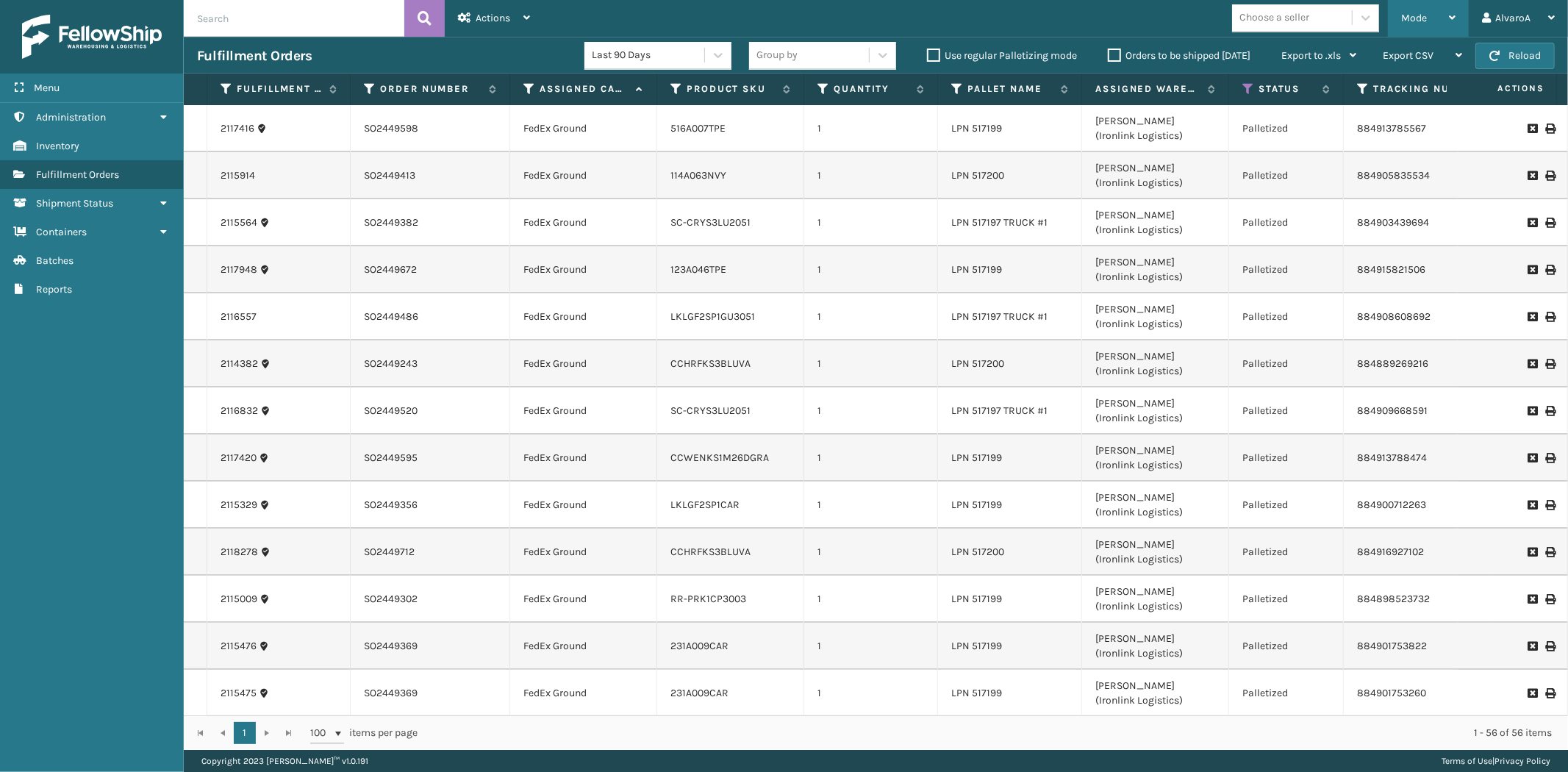
click at [1425, 4] on div "Mode" at bounding box center [1429, 18] width 55 height 37
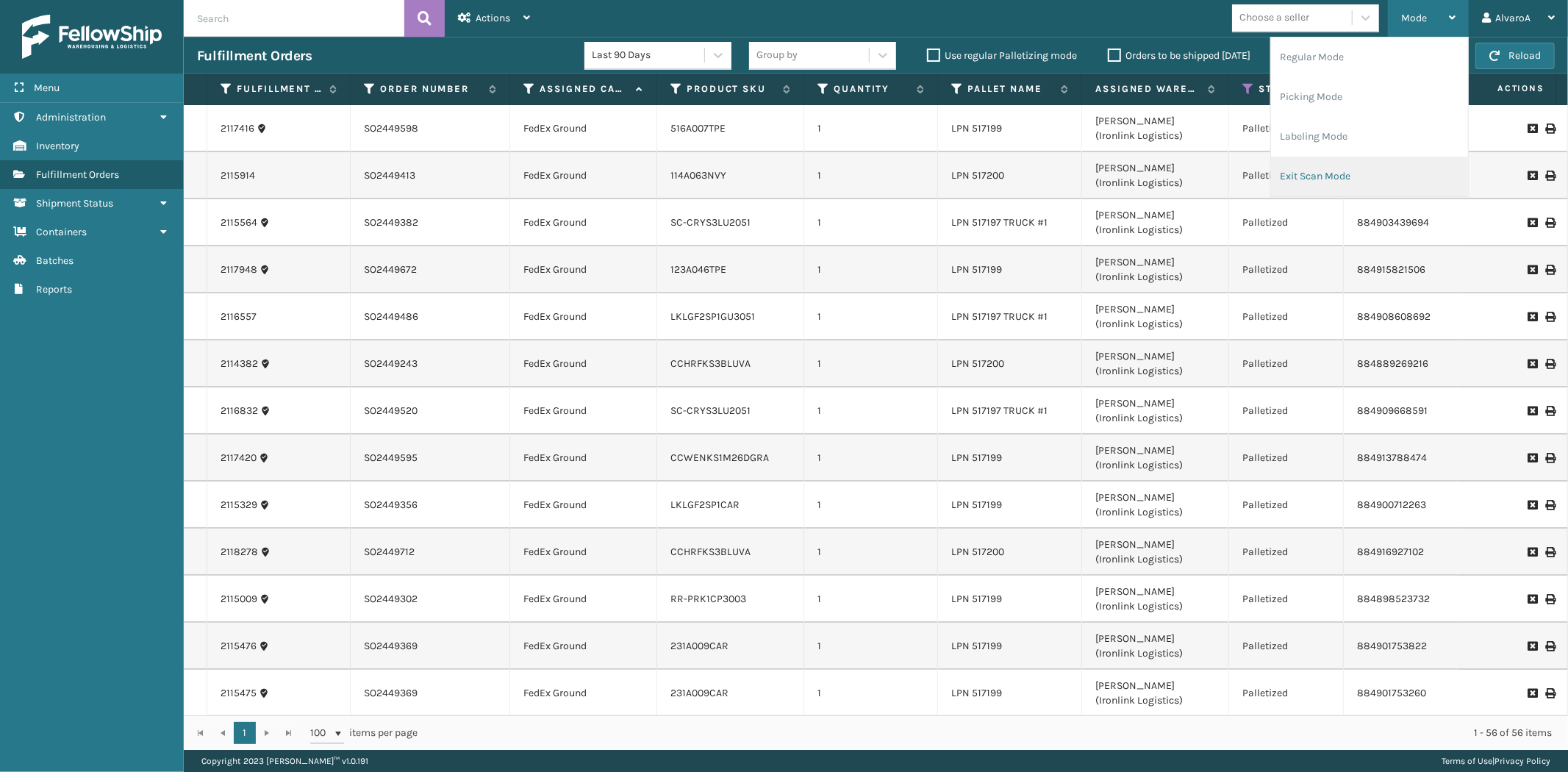
click at [1358, 163] on li "Exit Scan Mode" at bounding box center [1370, 176] width 197 height 40
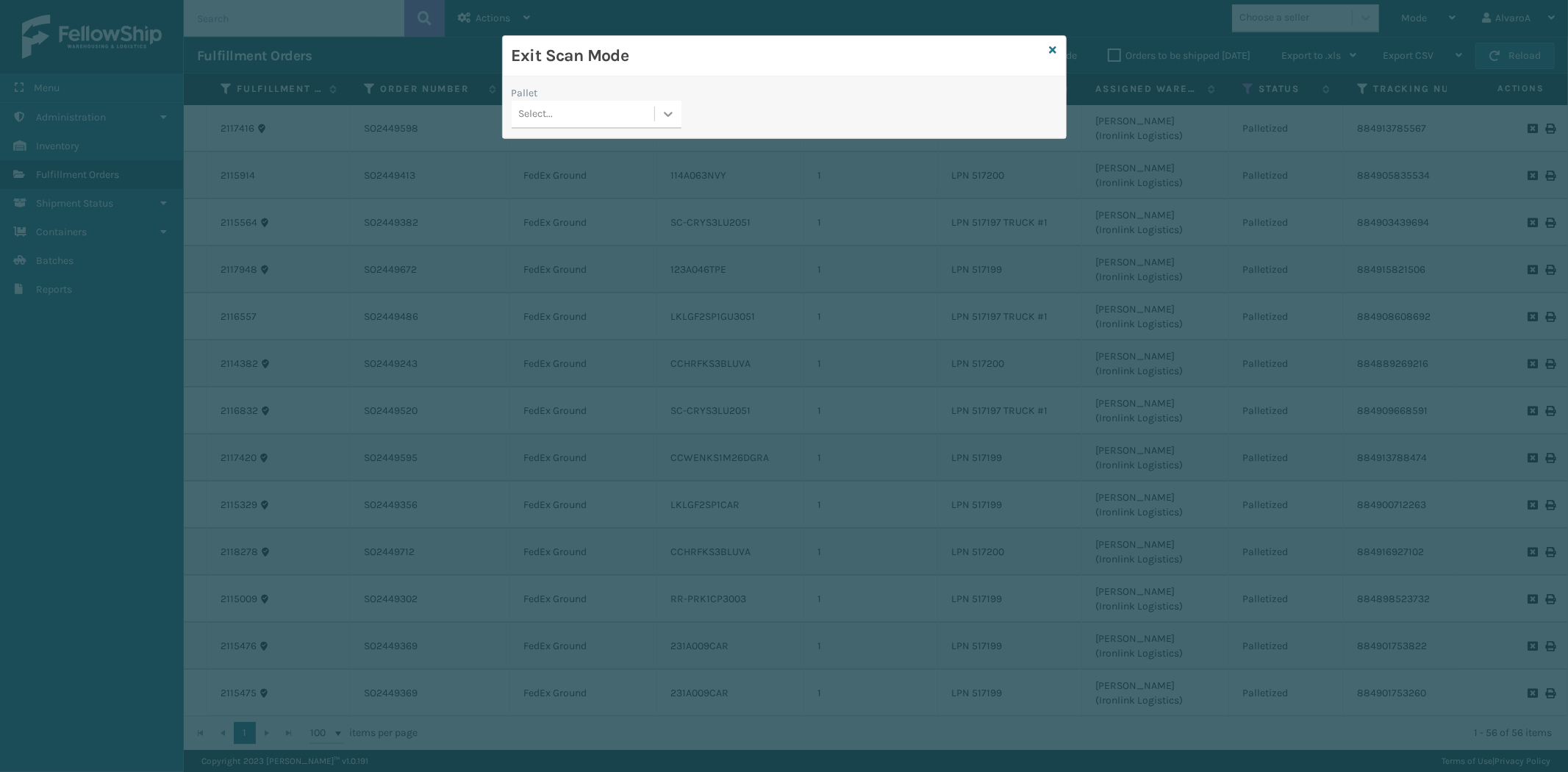
click at [671, 113] on icon at bounding box center [668, 113] width 14 height 14
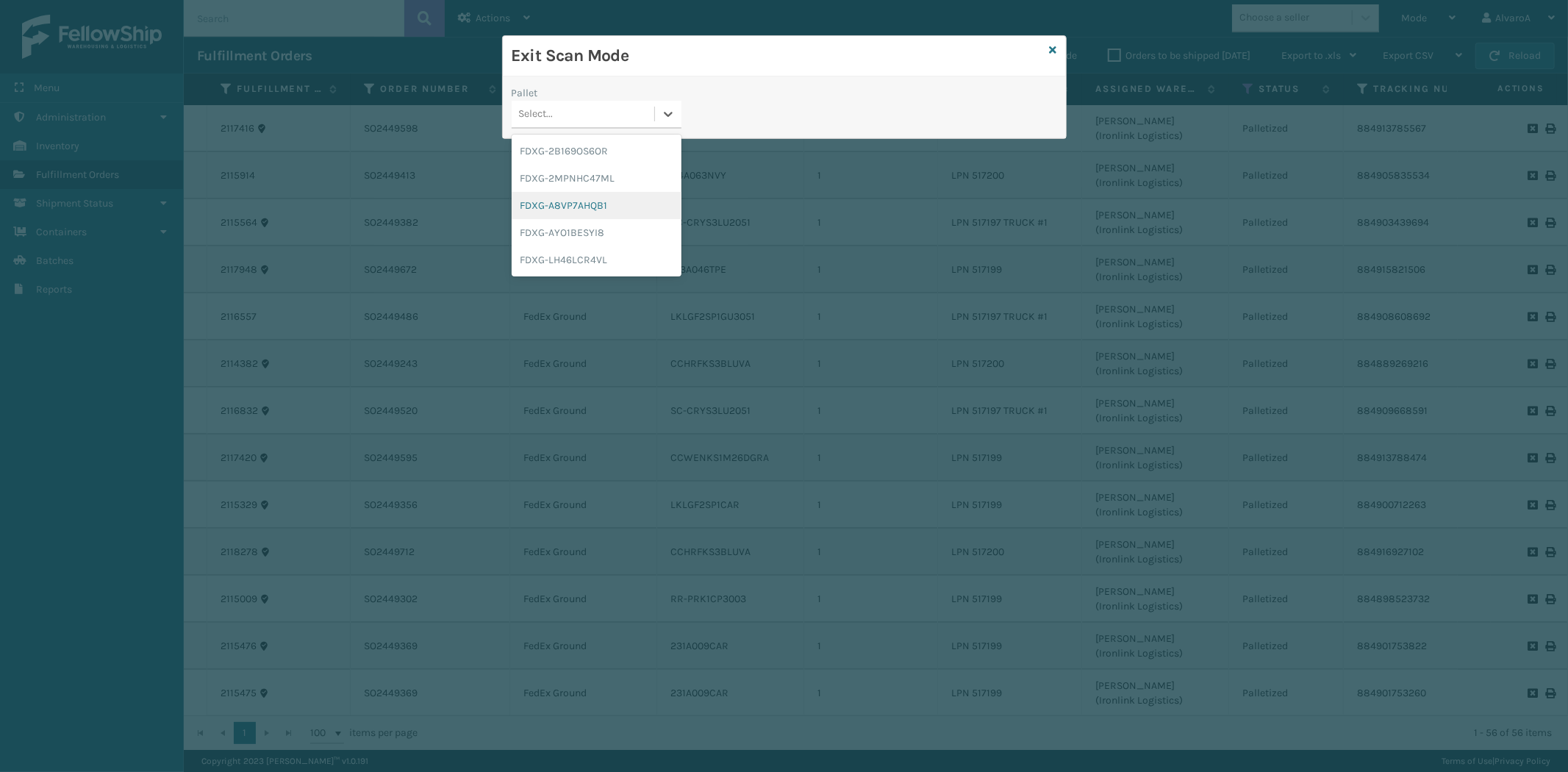
click at [561, 200] on div "FDXG-A8VP7AHQB1" at bounding box center [596, 205] width 170 height 27
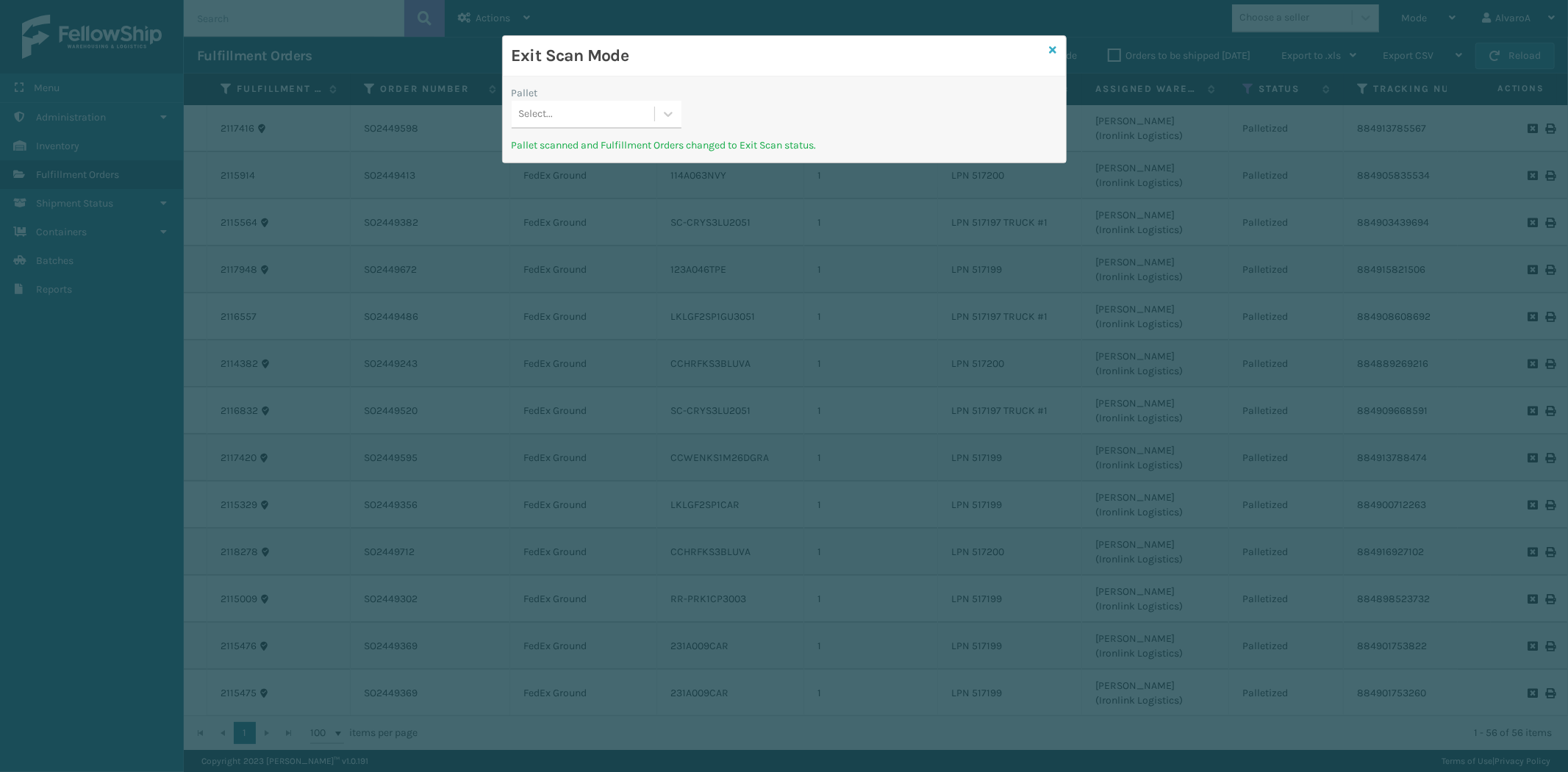
click at [1054, 49] on icon at bounding box center [1054, 50] width 8 height 11
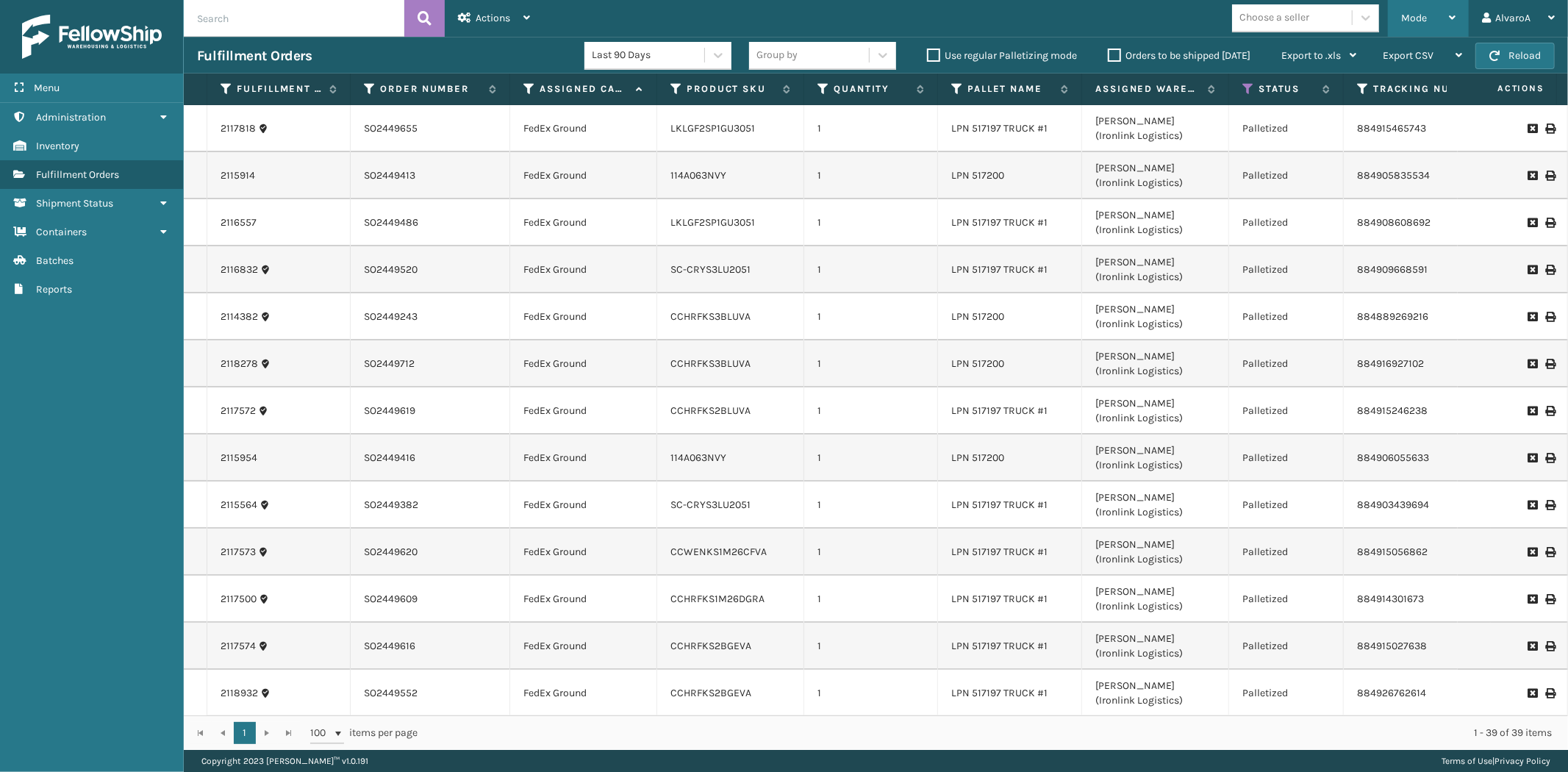
drag, startPoint x: 1424, startPoint y: 25, endPoint x: 1395, endPoint y: 40, distance: 32.6
click at [1424, 25] on div "Mode" at bounding box center [1429, 18] width 55 height 37
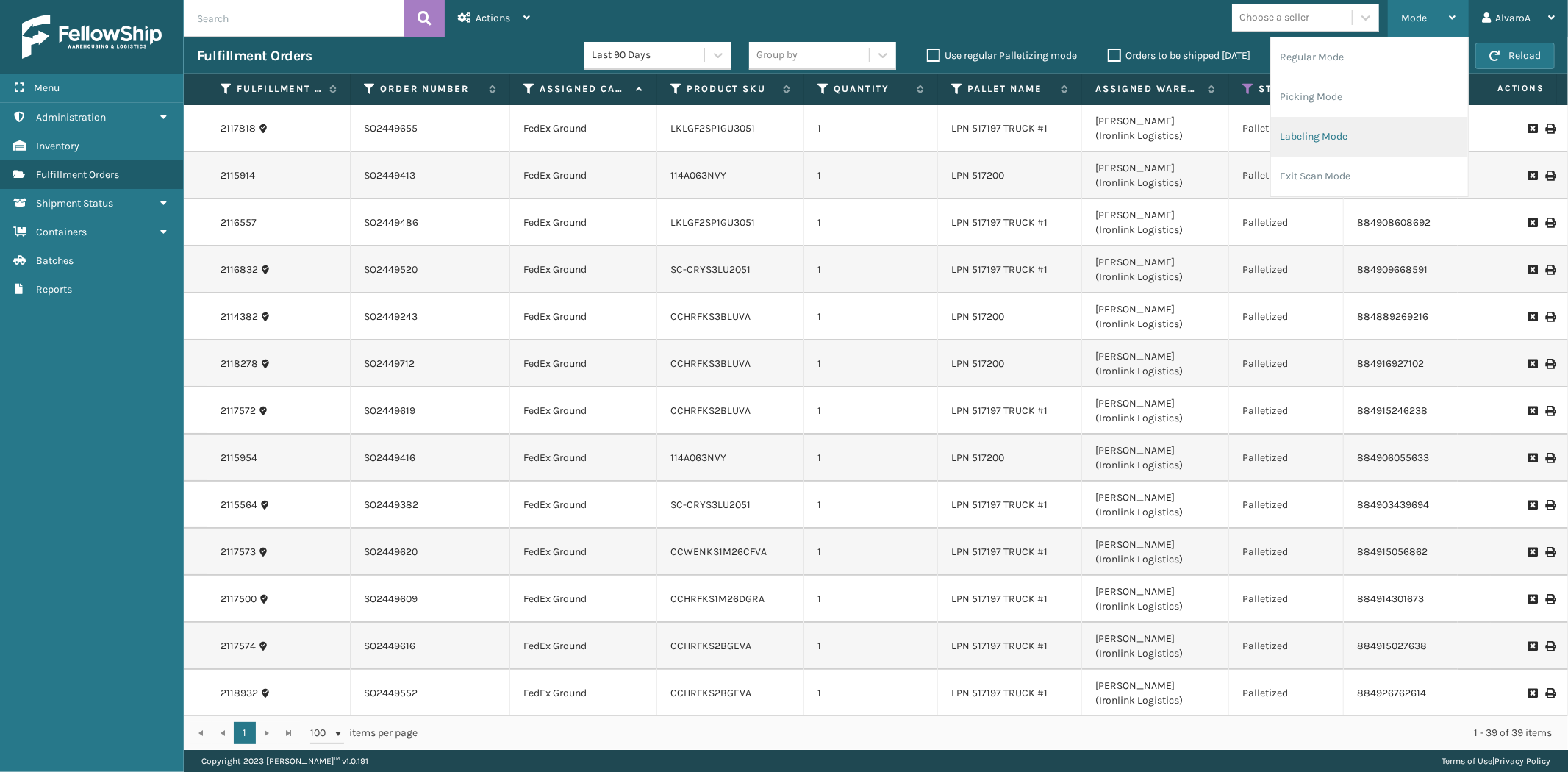
click at [1315, 135] on li "Labeling Mode" at bounding box center [1370, 137] width 197 height 40
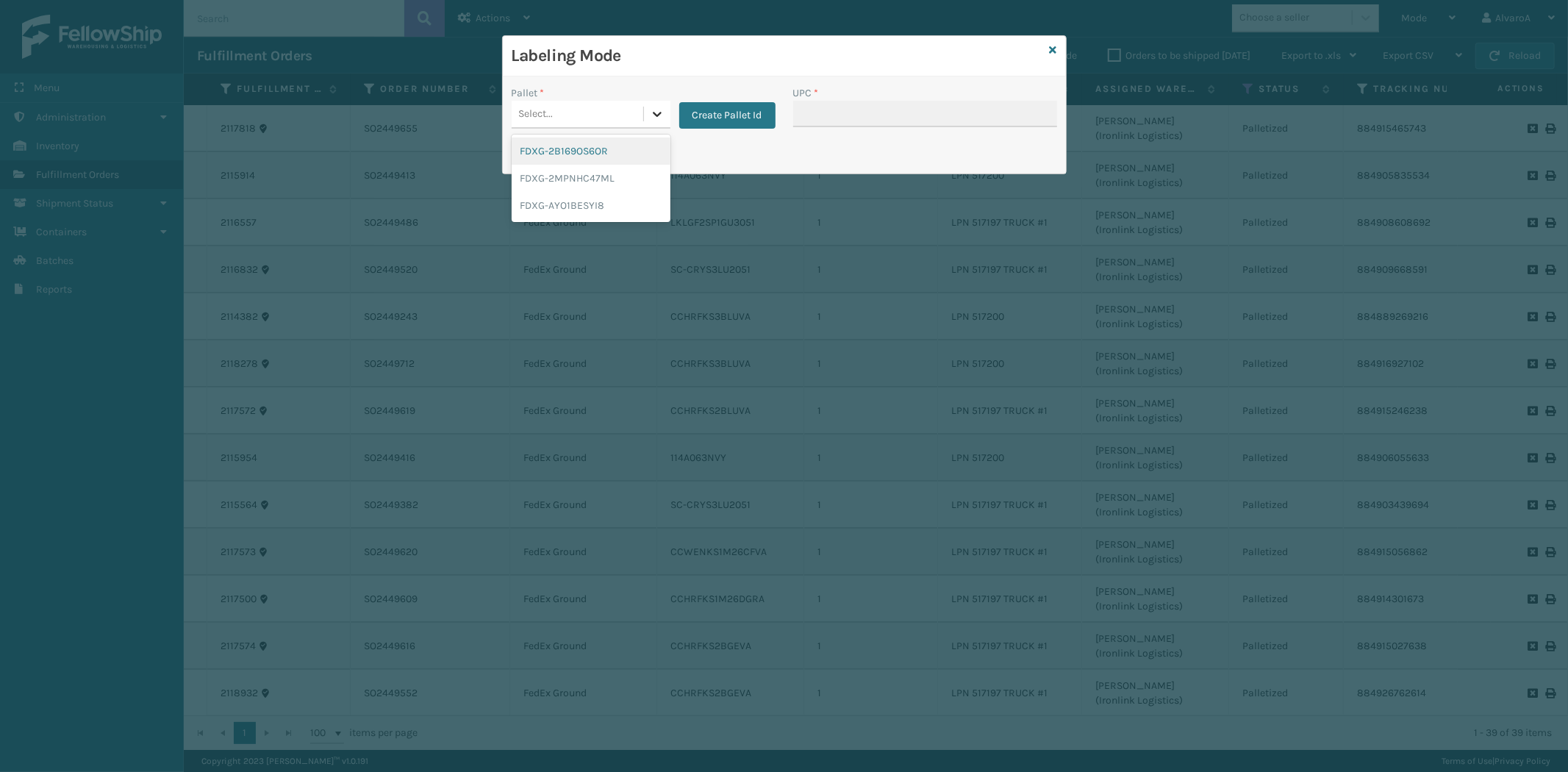
click at [669, 104] on div at bounding box center [657, 113] width 27 height 27
click at [593, 144] on div "FDXG-2B169OS6OR" at bounding box center [591, 151] width 159 height 27
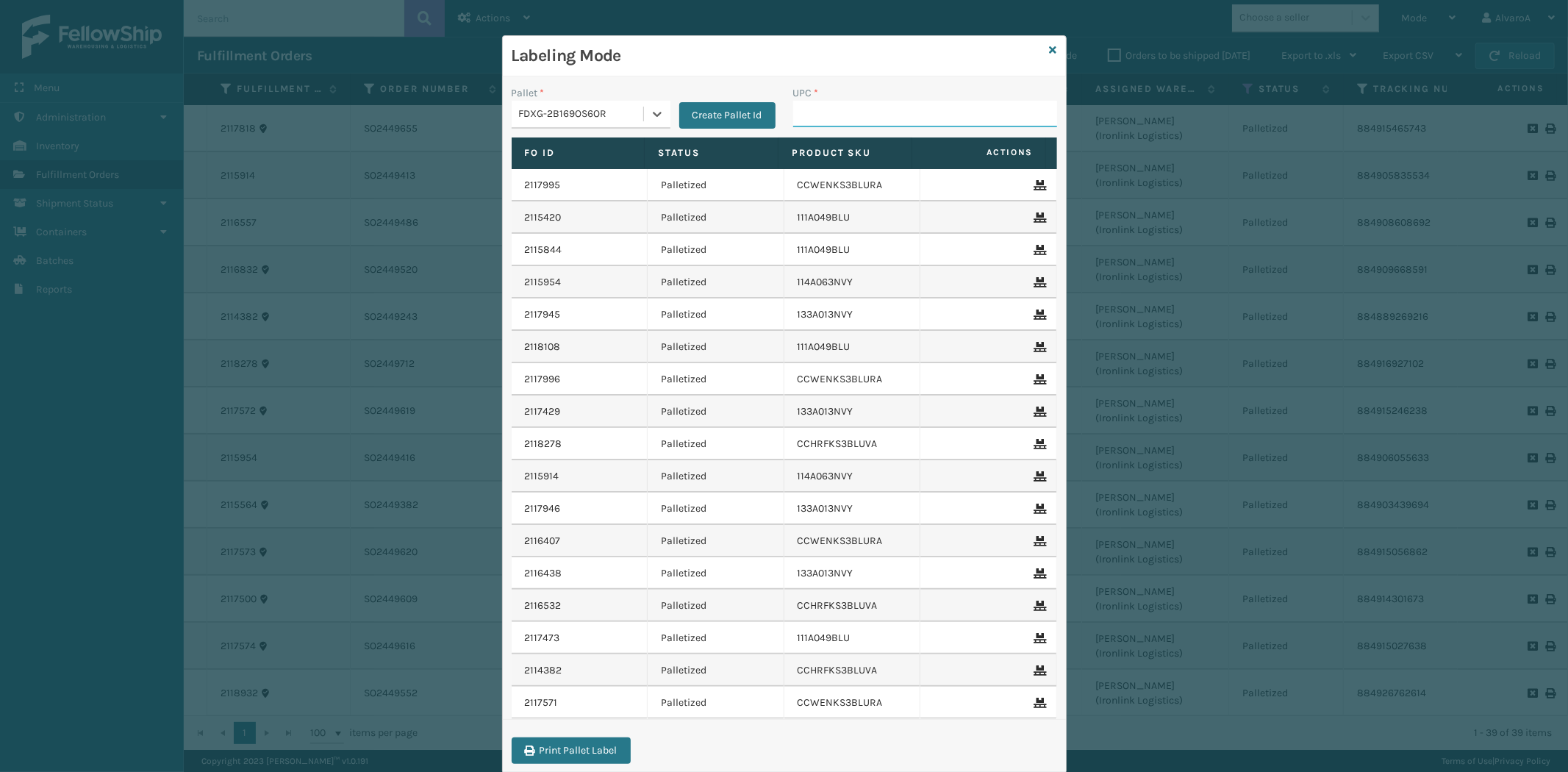
click at [833, 123] on input "UPC *" at bounding box center [925, 113] width 264 height 27
type input "111A007IVO"
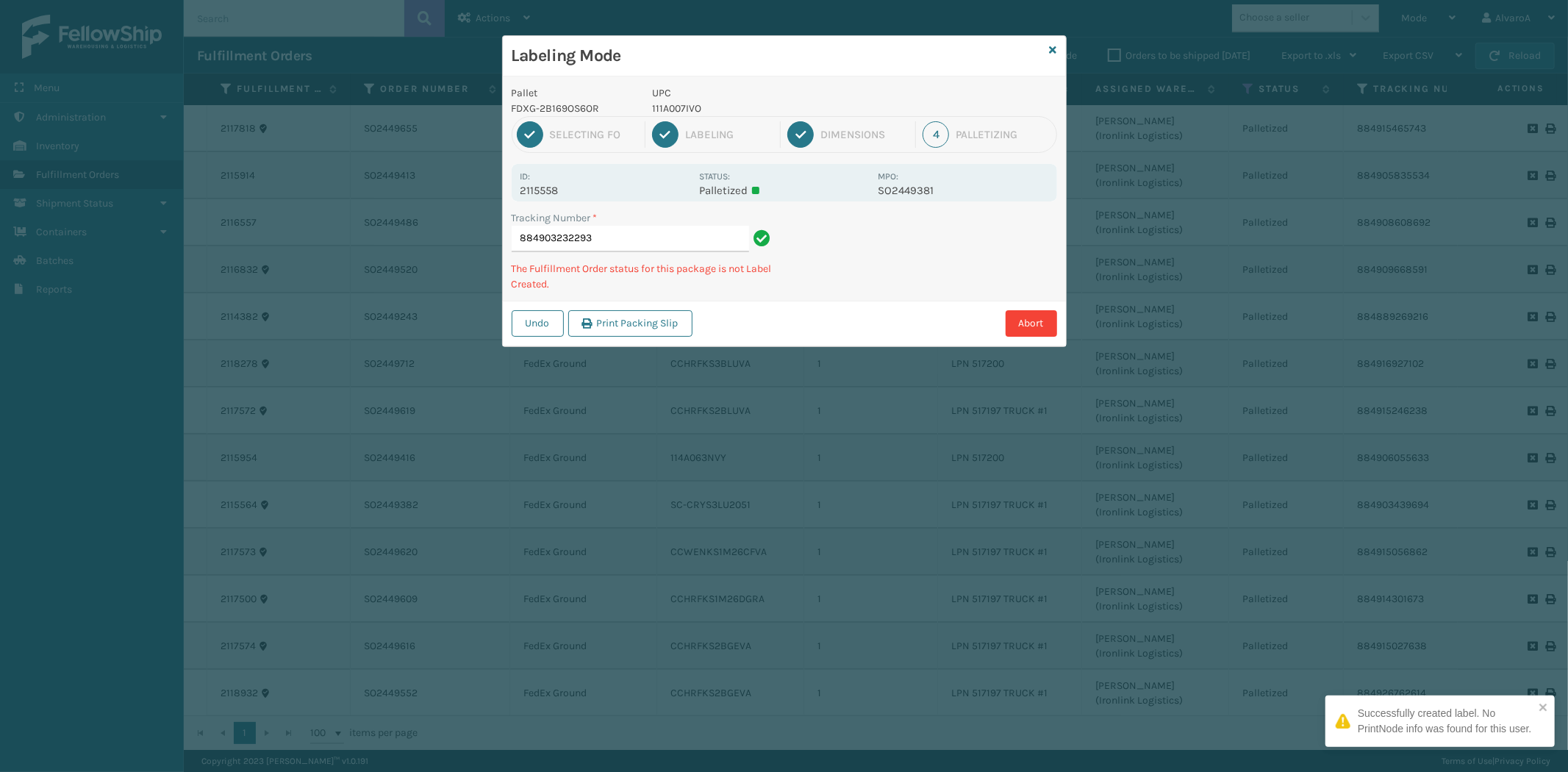
type input "884903232293111A007IVO"
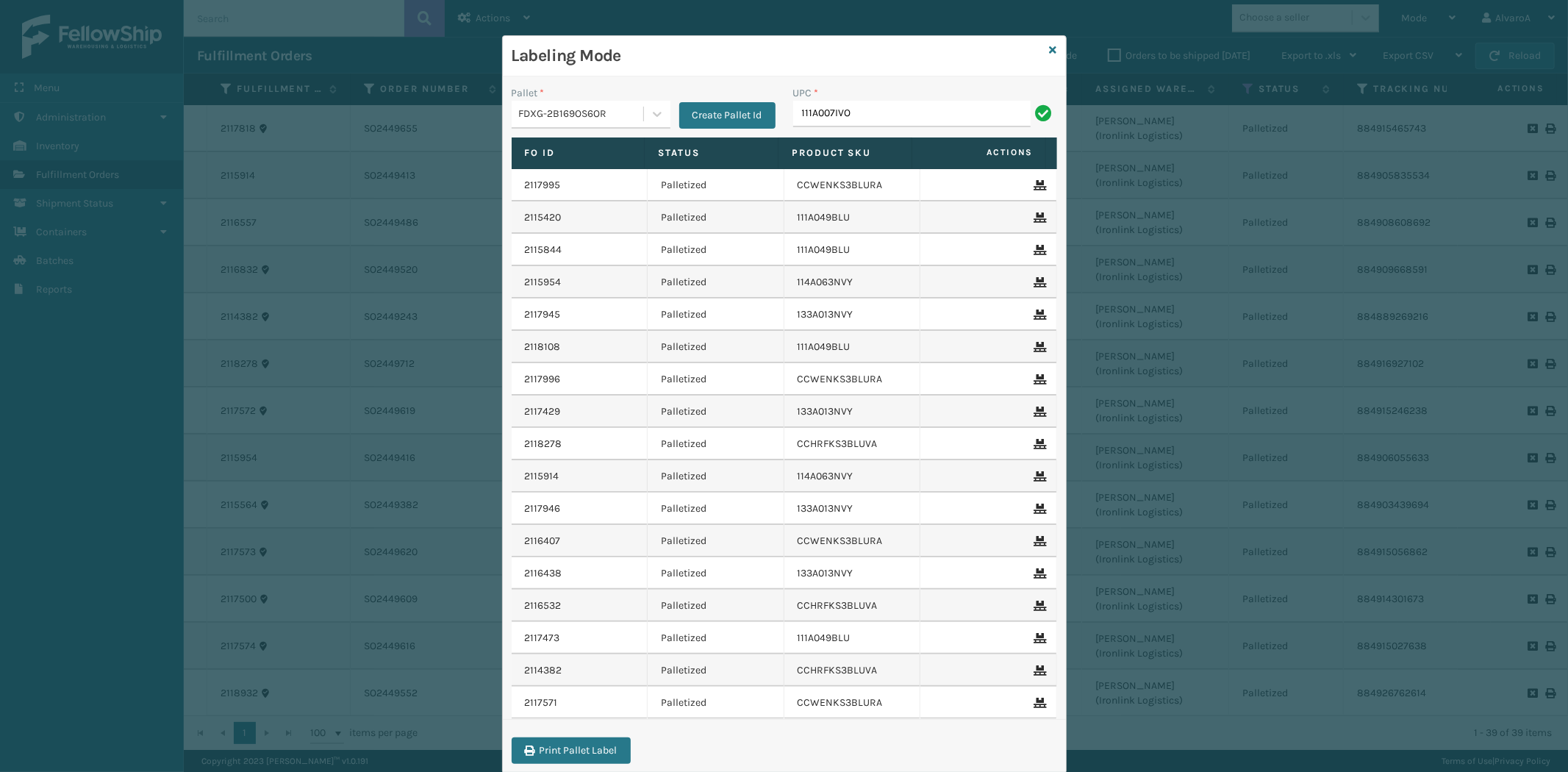
type input "111A007IVO"
click at [848, 105] on input "UPC *" at bounding box center [925, 113] width 264 height 27
paste input "1A007IVO"
type input "111A007IVO"
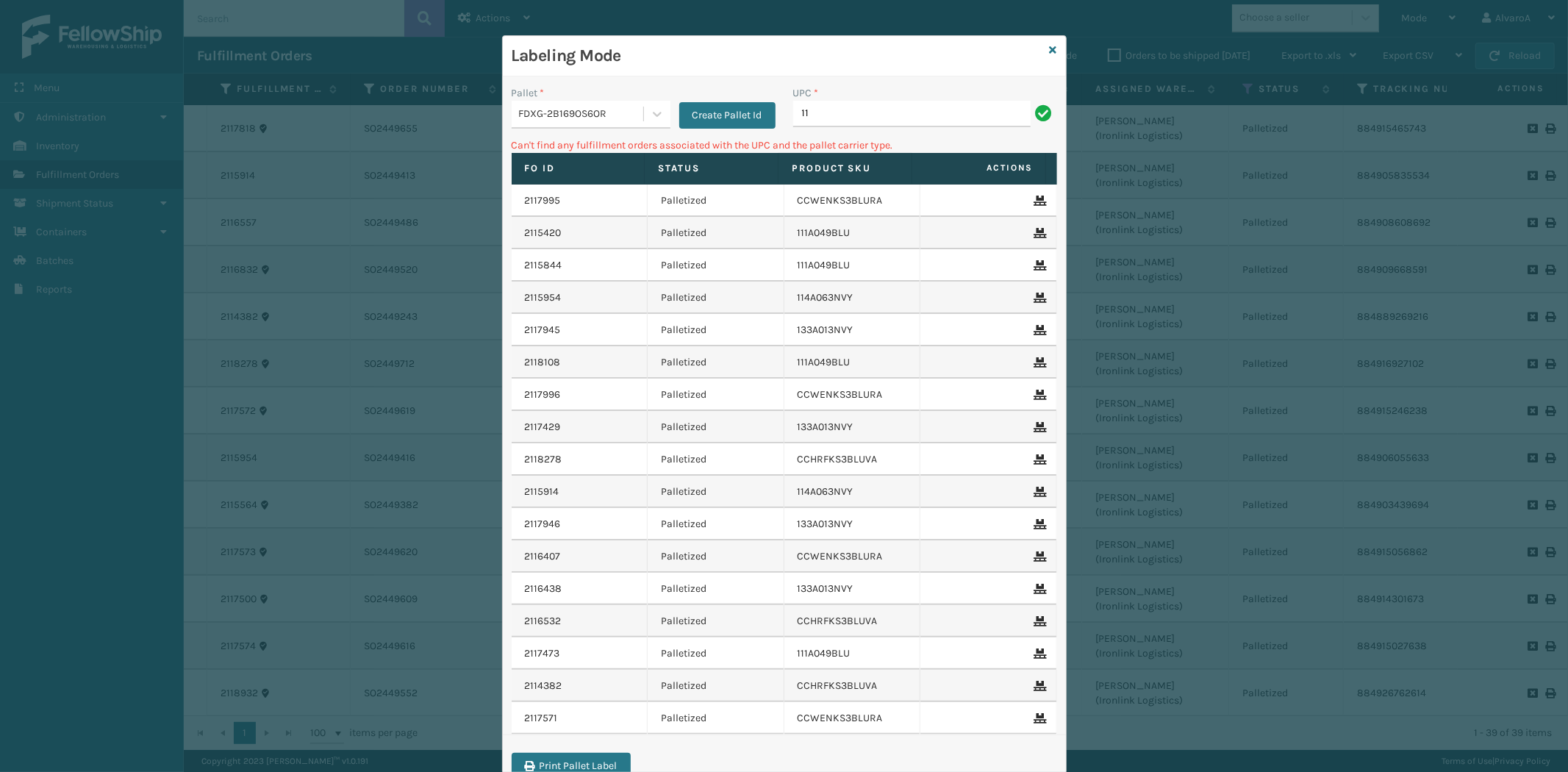
type input "1"
type input "114A063NVY"
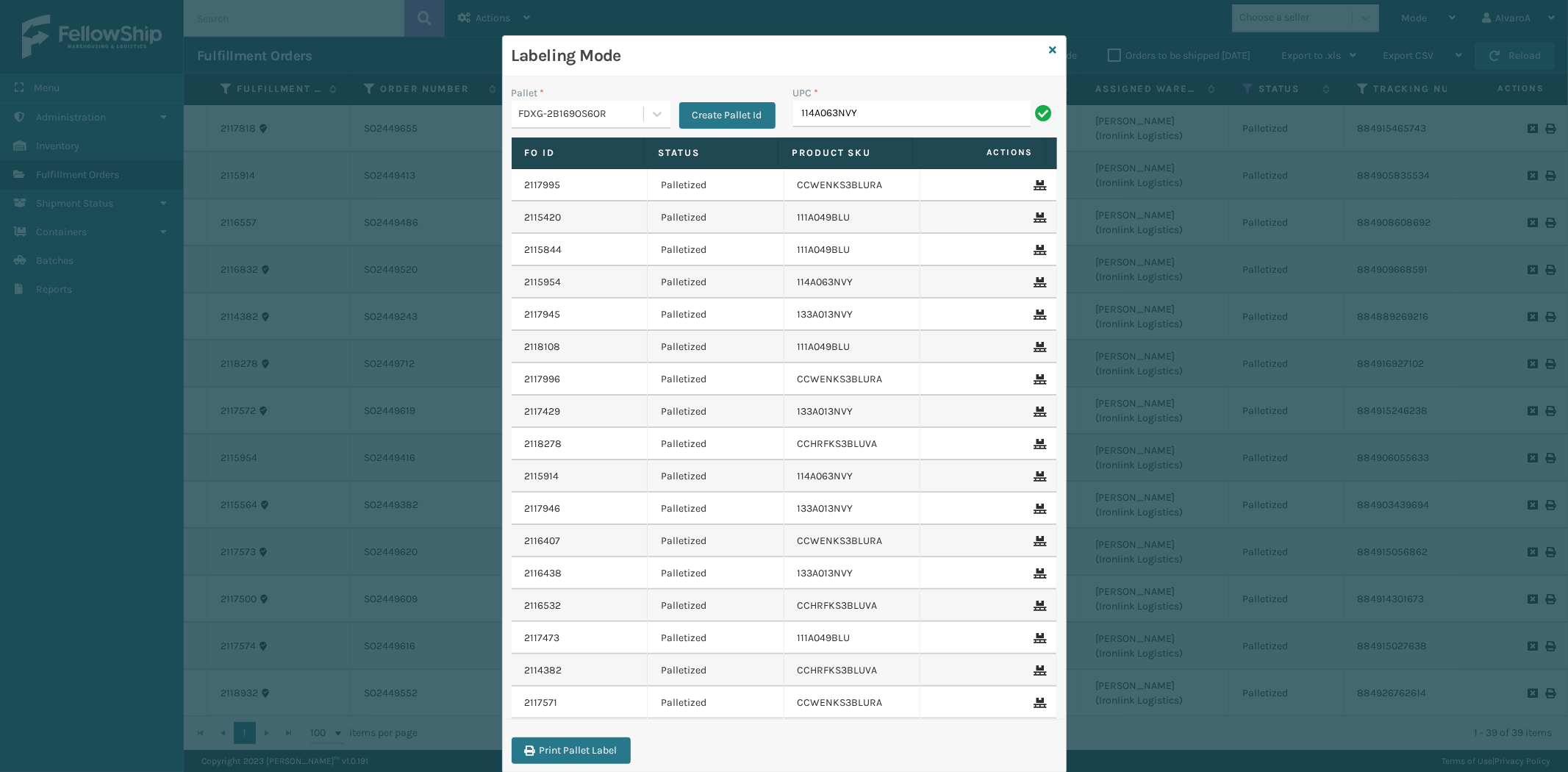
type input "114A063NVY"
click at [1050, 53] on icon at bounding box center [1054, 50] width 8 height 11
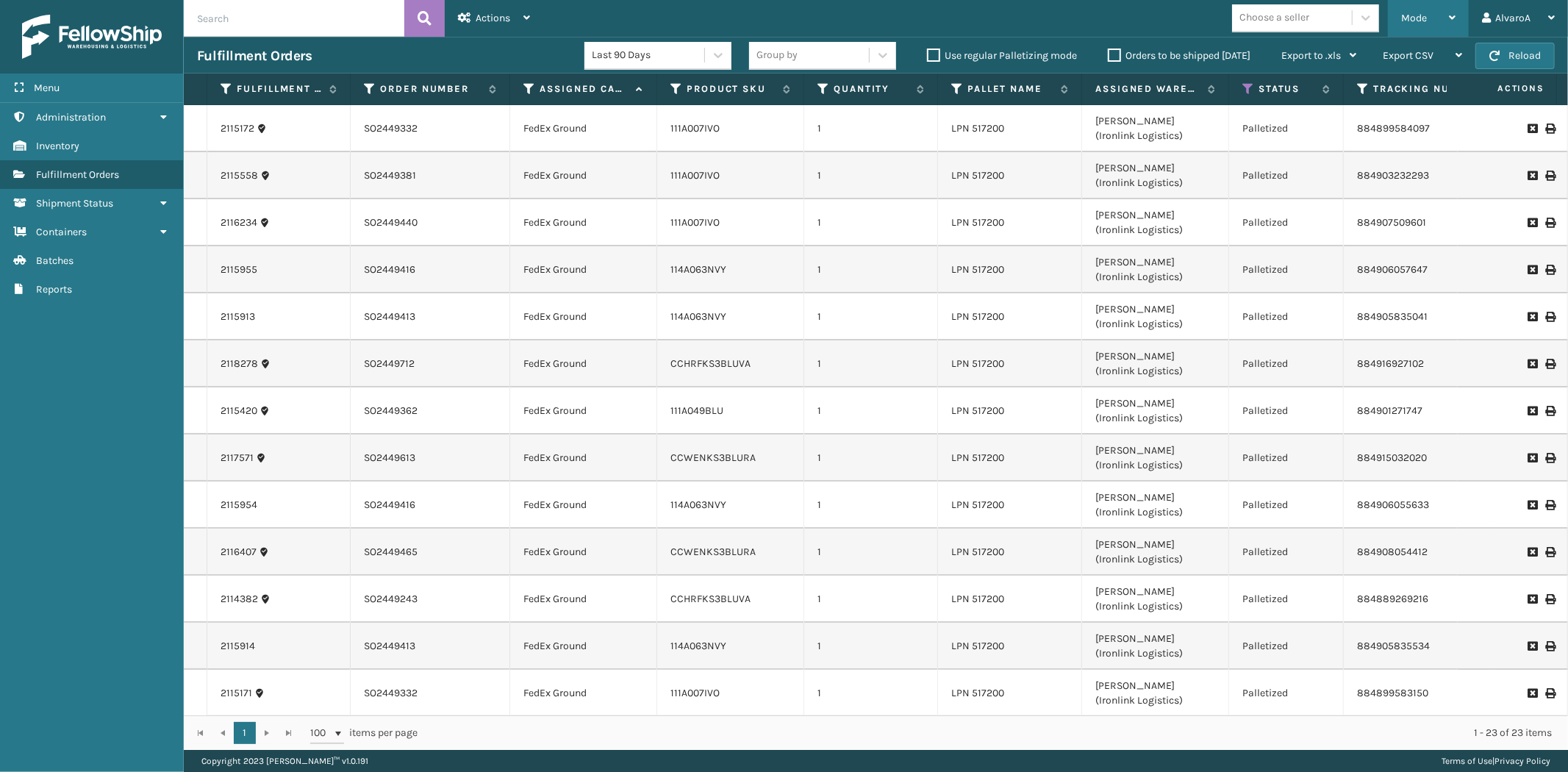
drag, startPoint x: 1417, startPoint y: 11, endPoint x: 1379, endPoint y: 74, distance: 73.6
click at [1417, 11] on div "Mode" at bounding box center [1429, 18] width 55 height 37
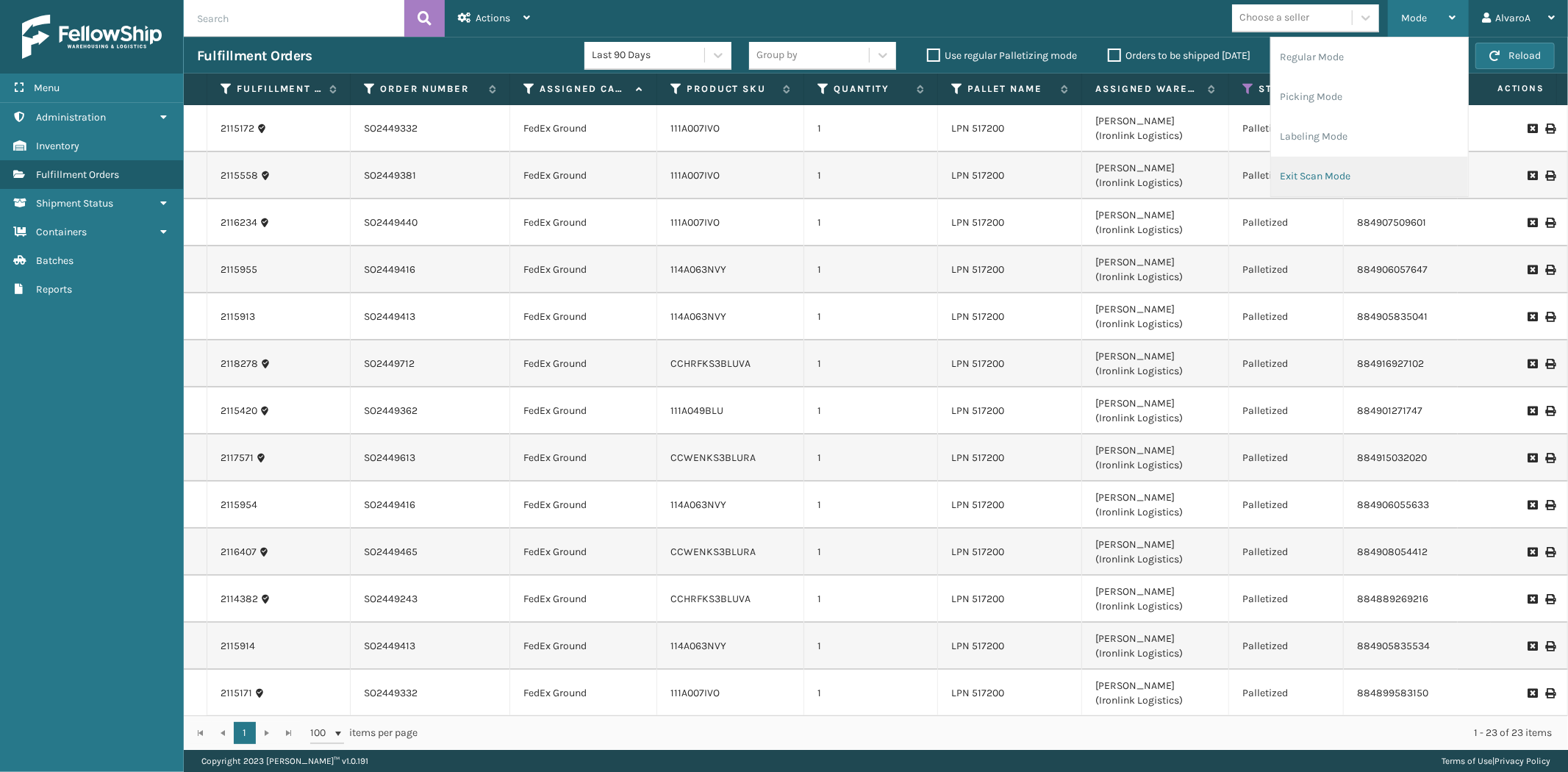
click at [1335, 173] on li "Exit Scan Mode" at bounding box center [1370, 176] width 197 height 40
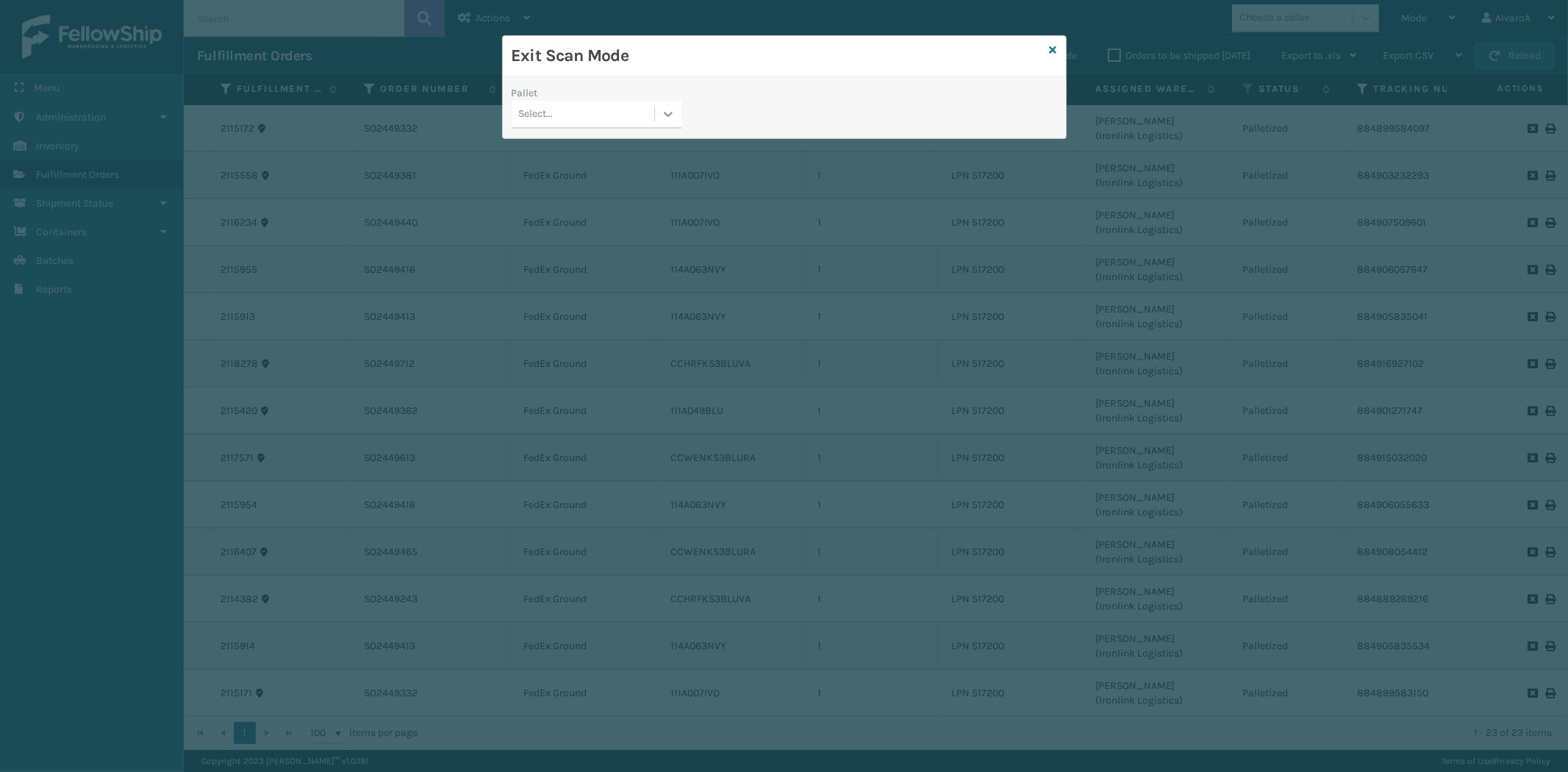
click at [669, 107] on icon at bounding box center [668, 113] width 14 height 14
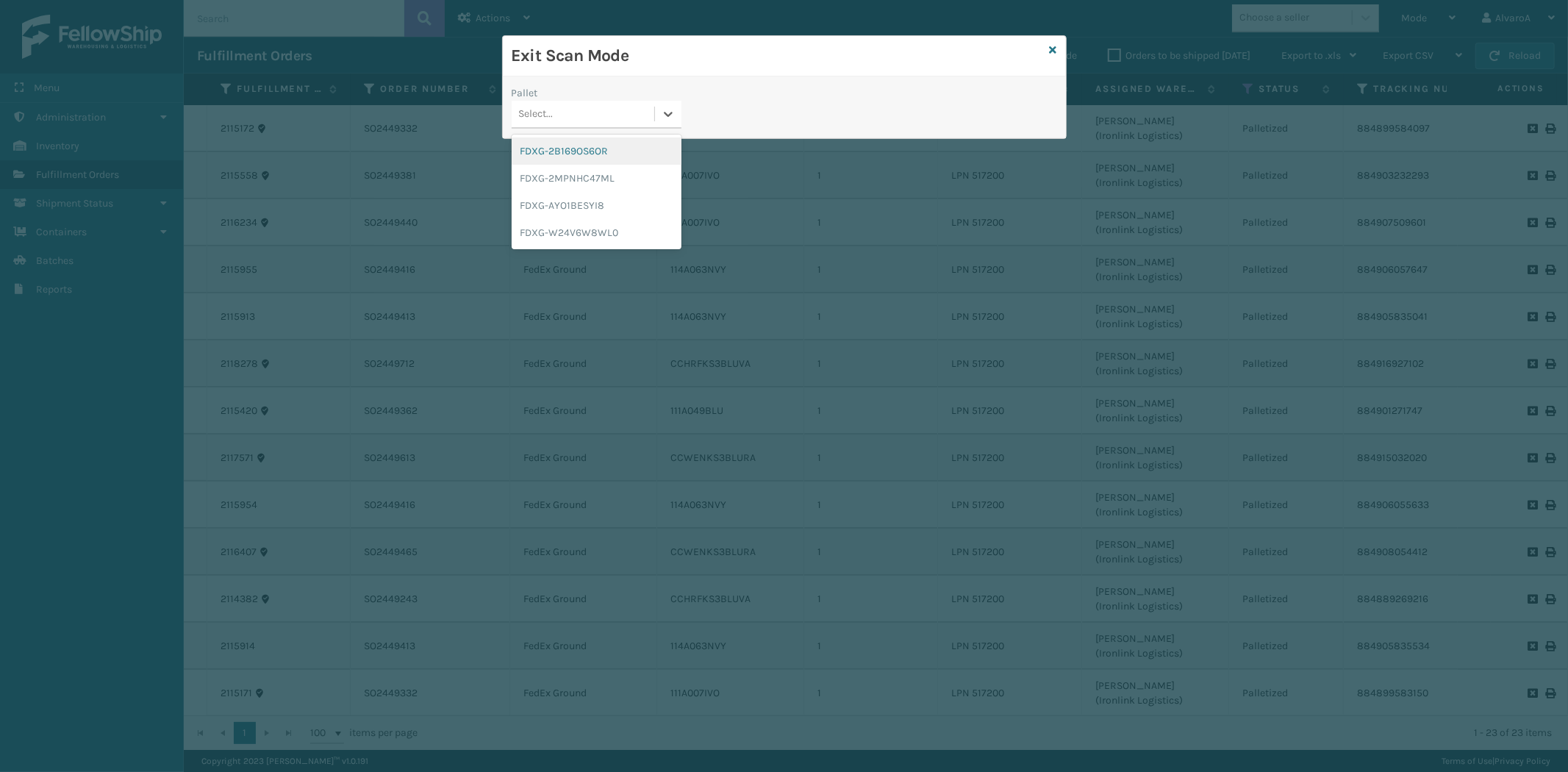
click at [598, 150] on div "FDXG-2B169OS6OR" at bounding box center [596, 151] width 170 height 27
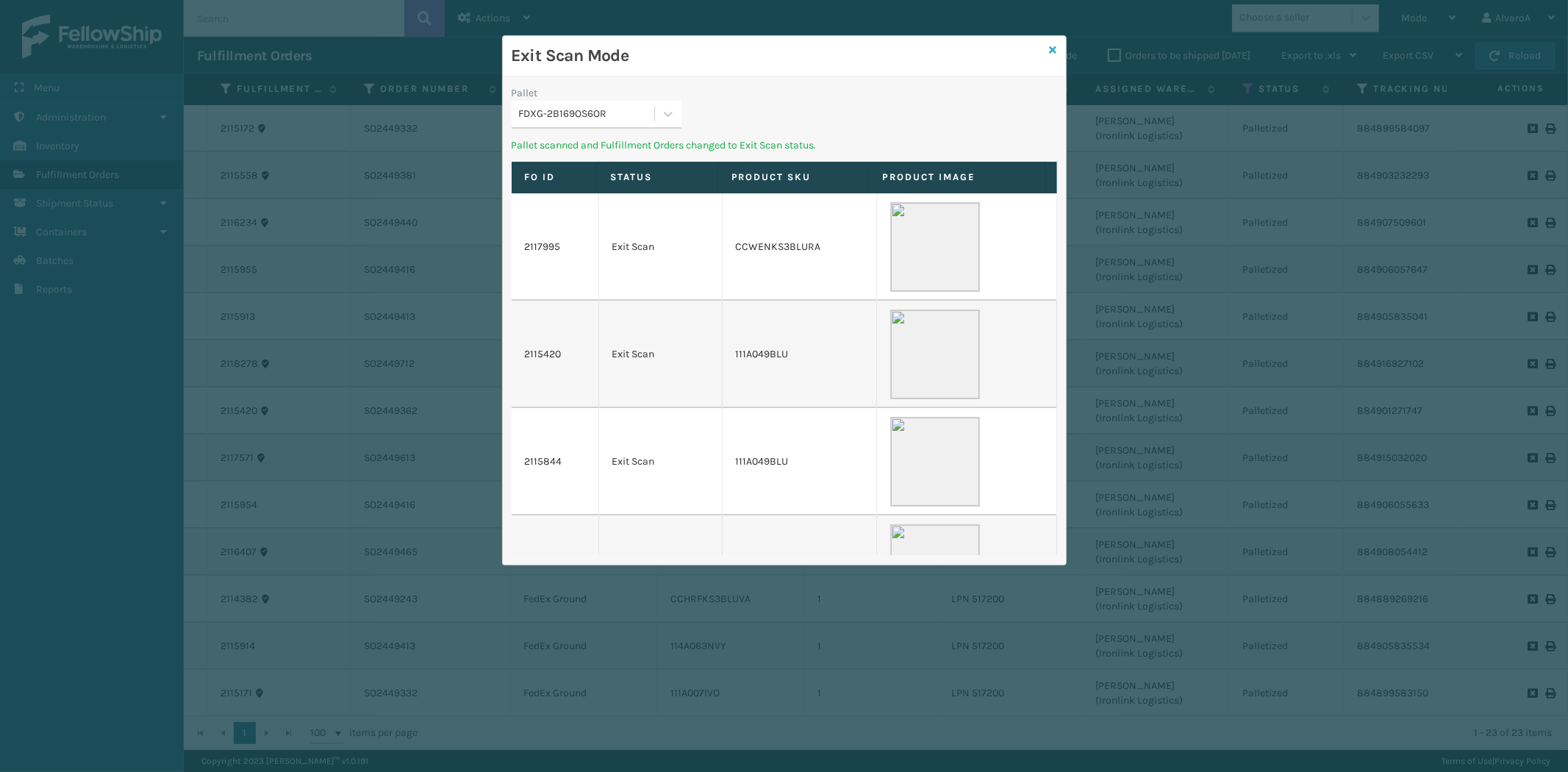
click at [1052, 48] on icon at bounding box center [1054, 50] width 8 height 11
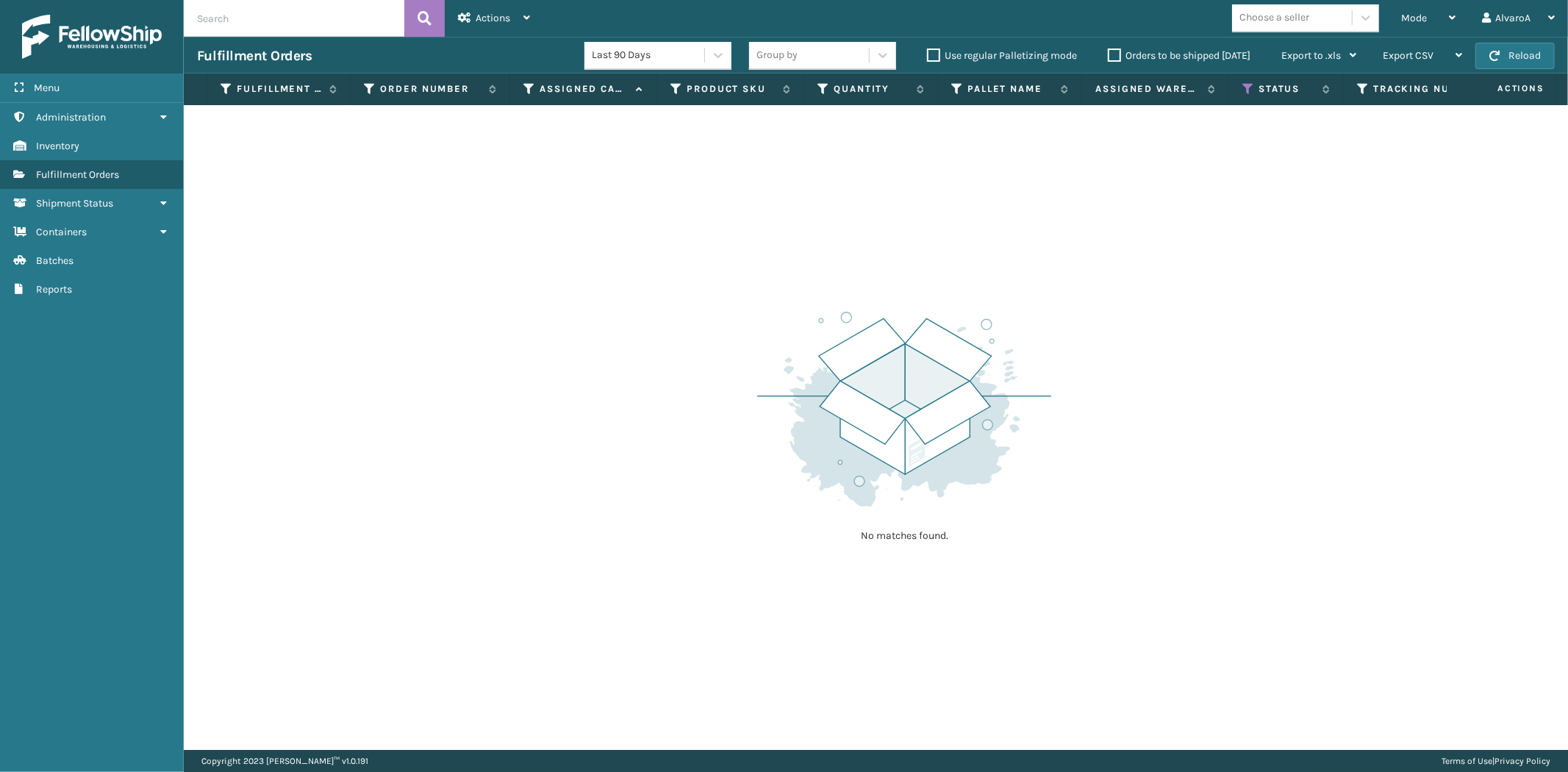
click at [1119, 60] on label "Orders to be shipped [DATE]" at bounding box center [1179, 56] width 143 height 12
click at [1109, 56] on input "Orders to be shipped [DATE]" at bounding box center [1108, 52] width 1 height 10
click at [1119, 60] on label "Orders to be shipped [DATE]" at bounding box center [1179, 56] width 143 height 12
click at [1109, 56] on input "Orders to be shipped [DATE]" at bounding box center [1108, 52] width 1 height 10
click at [1428, 22] on div "Mode" at bounding box center [1429, 18] width 55 height 37
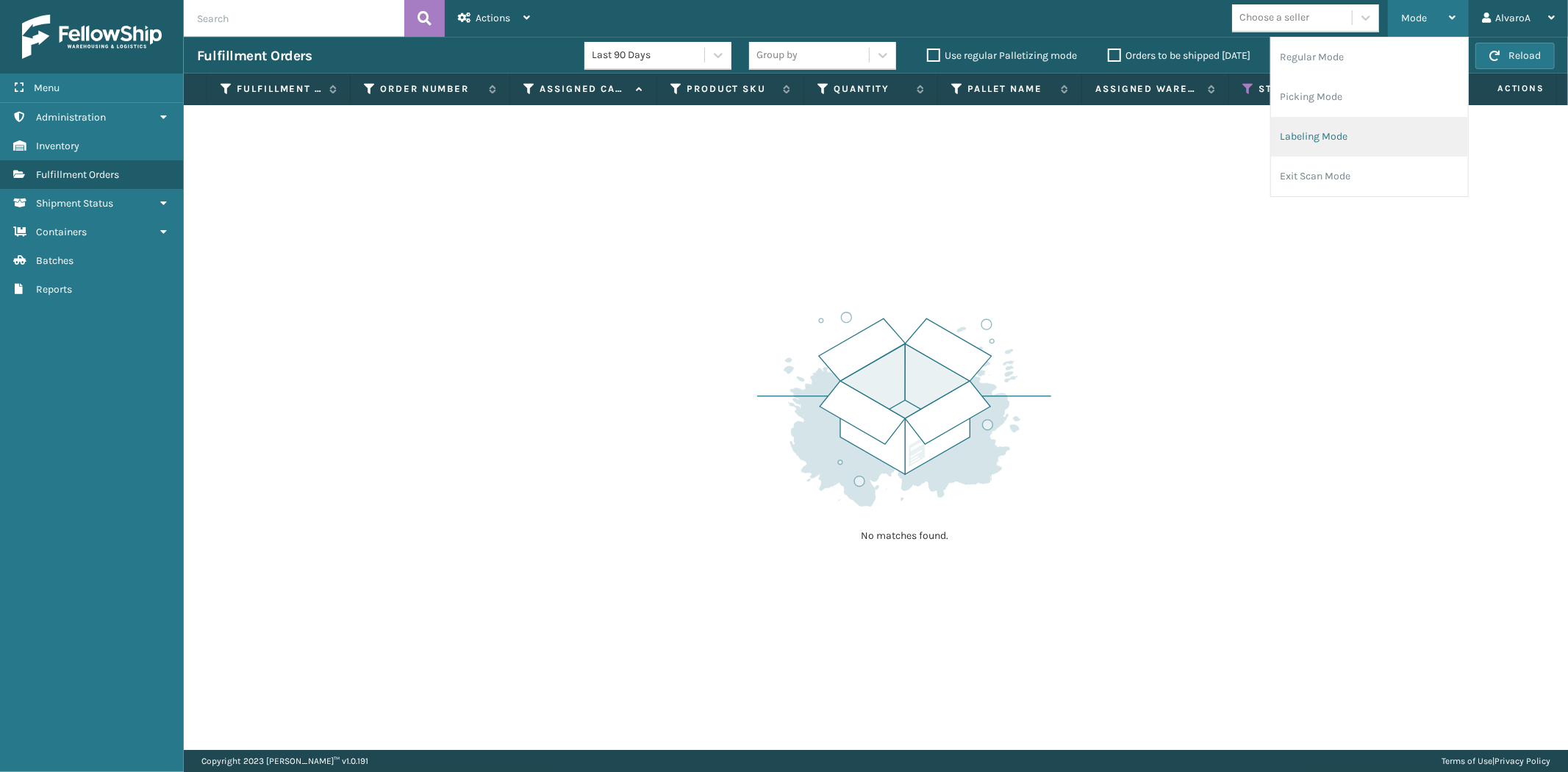
click at [1351, 127] on li "Labeling Mode" at bounding box center [1370, 137] width 197 height 40
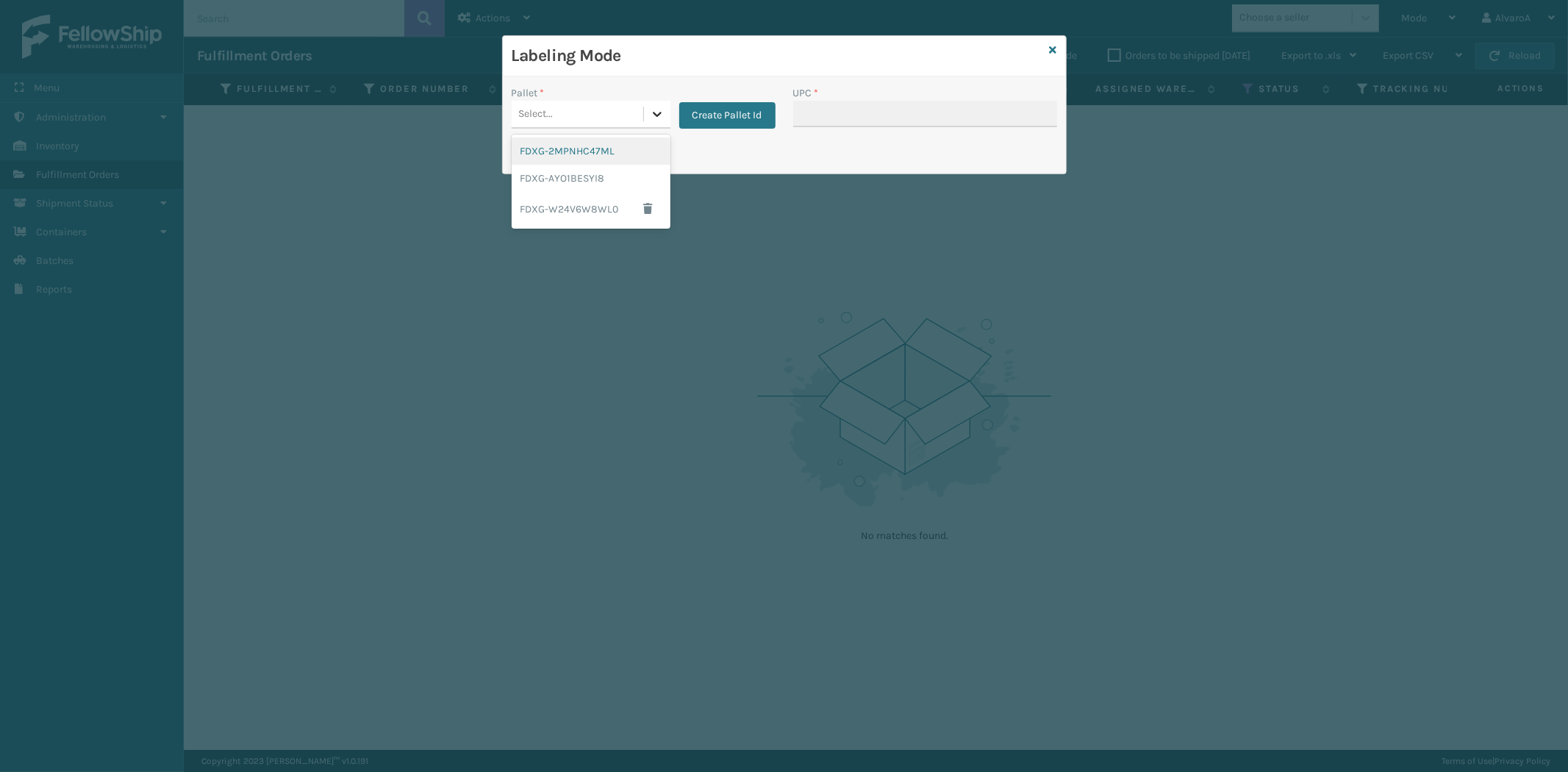
click at [659, 108] on icon at bounding box center [657, 113] width 14 height 14
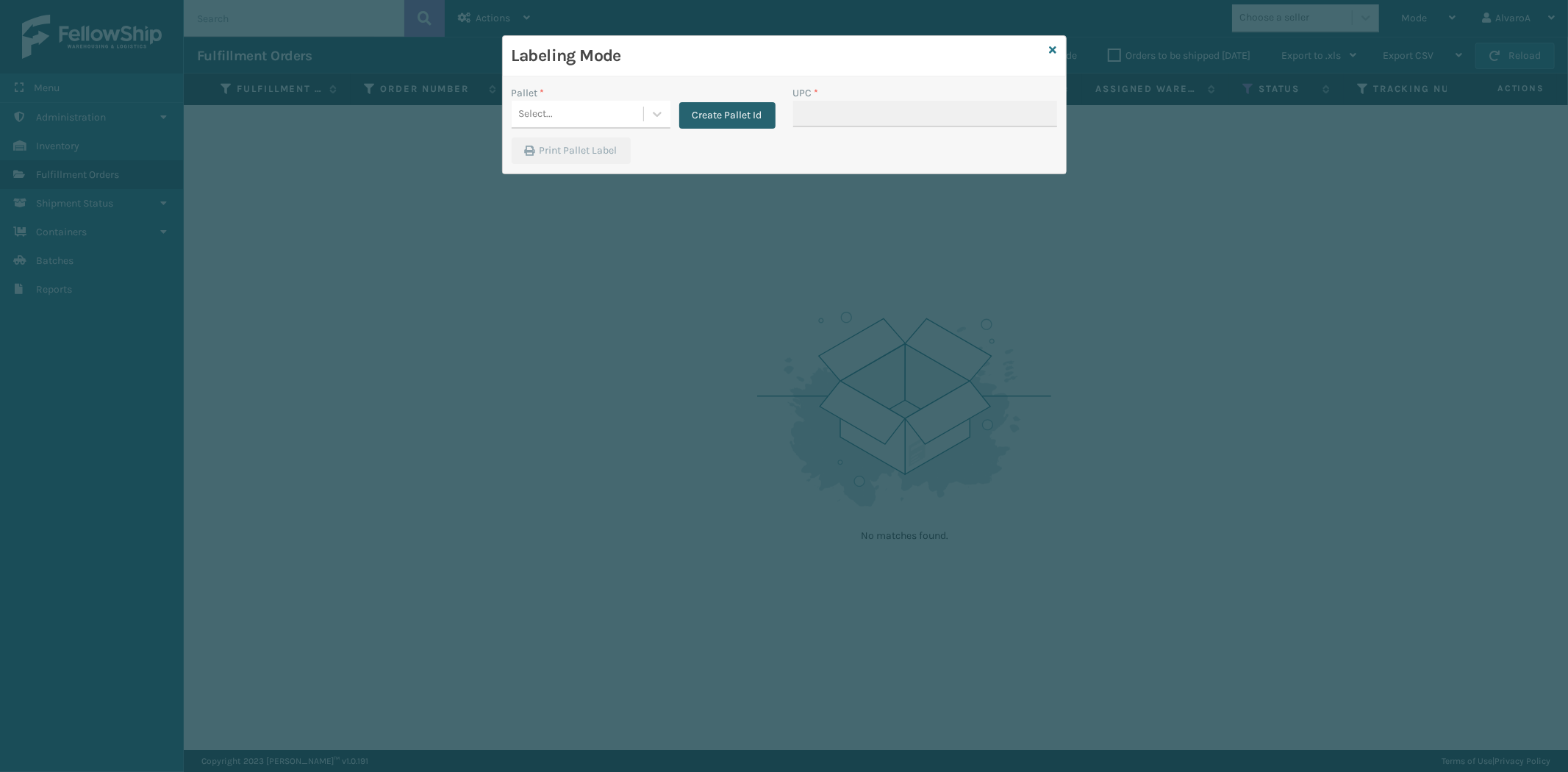
click at [753, 116] on button "Create Pallet Id" at bounding box center [727, 115] width 97 height 27
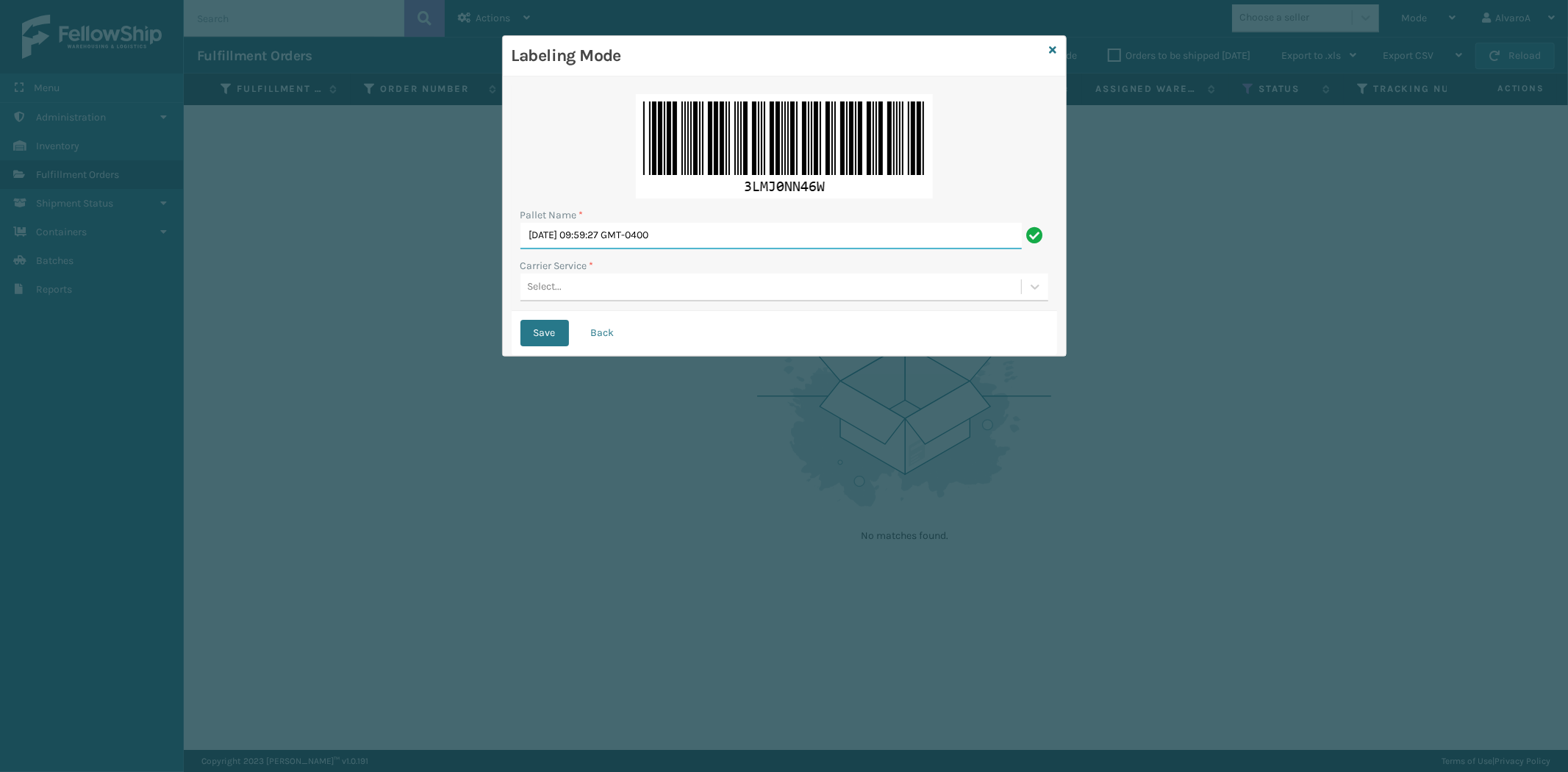
drag, startPoint x: 717, startPoint y: 229, endPoint x: 325, endPoint y: 283, distance: 395.7
click at [325, 283] on div "Labeling Mode Pallet Name * [DATE] 09:59:27 GMT-0400 Carrier Service * Select..…" at bounding box center [784, 386] width 1568 height 772
type input "LPN 517202"
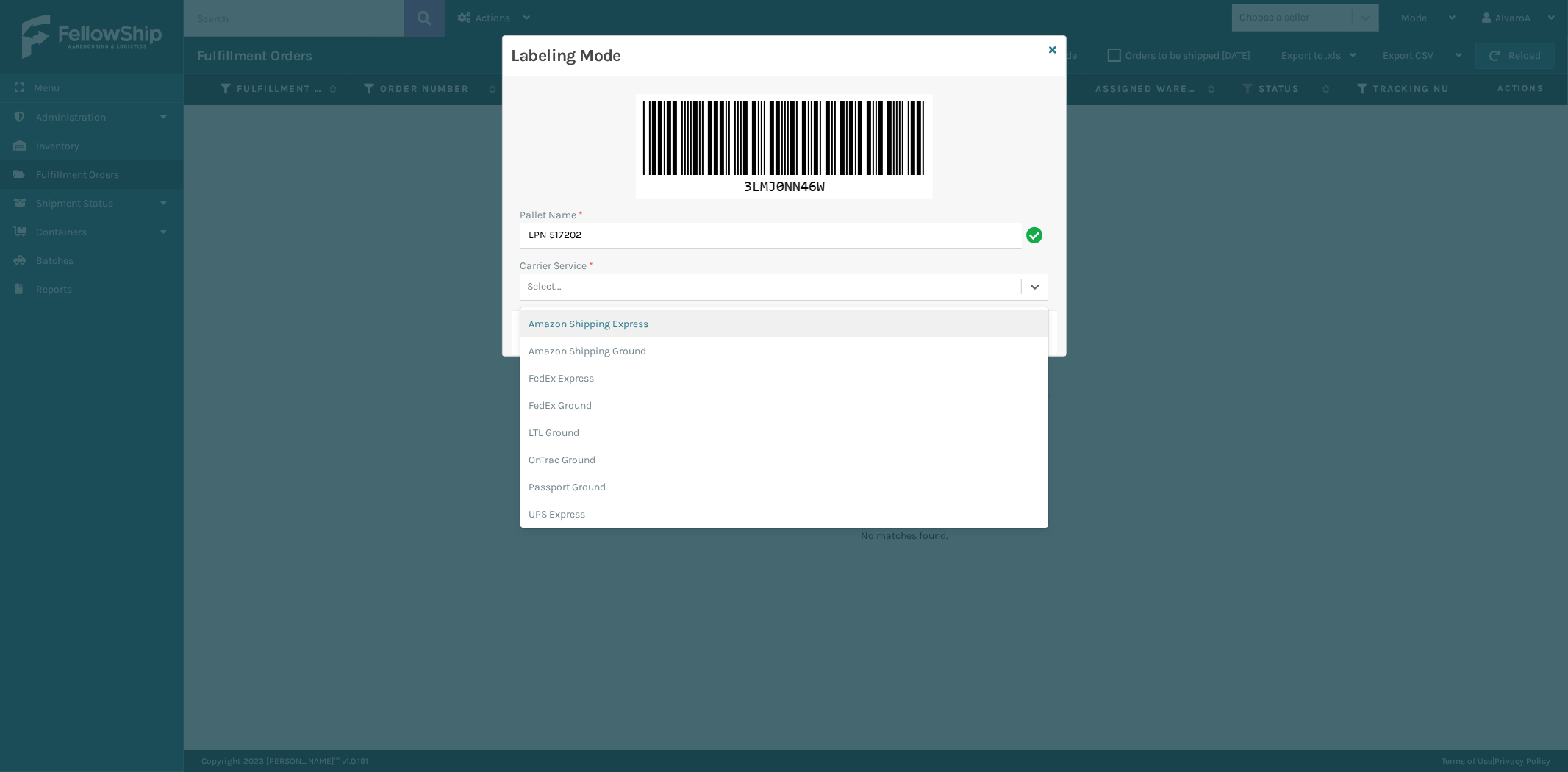
drag, startPoint x: 576, startPoint y: 281, endPoint x: 575, endPoint y: 319, distance: 38.0
click at [576, 282] on div "Select..." at bounding box center [770, 288] width 500 height 24
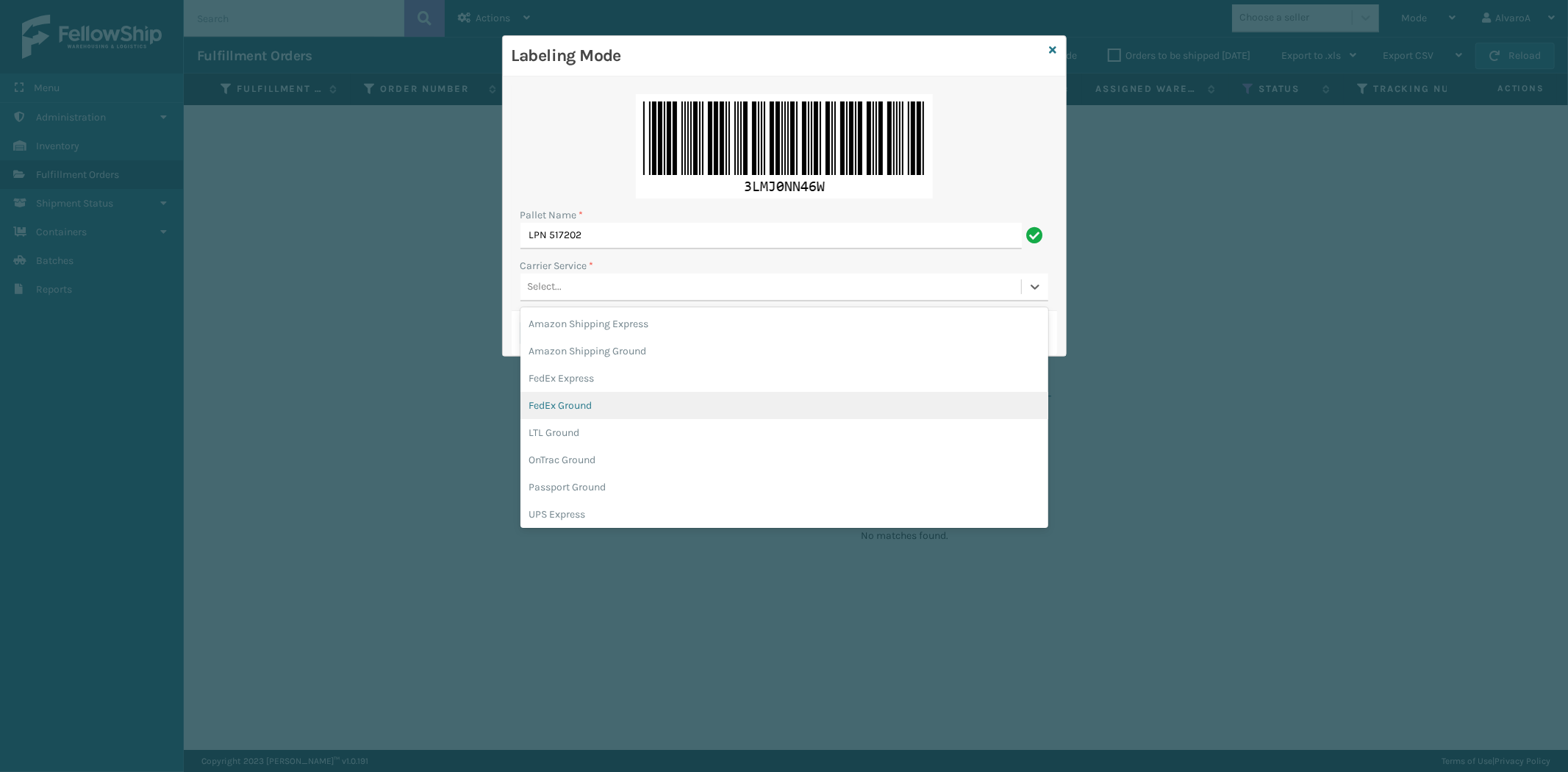
click at [584, 399] on div "FedEx Ground" at bounding box center [784, 405] width 528 height 27
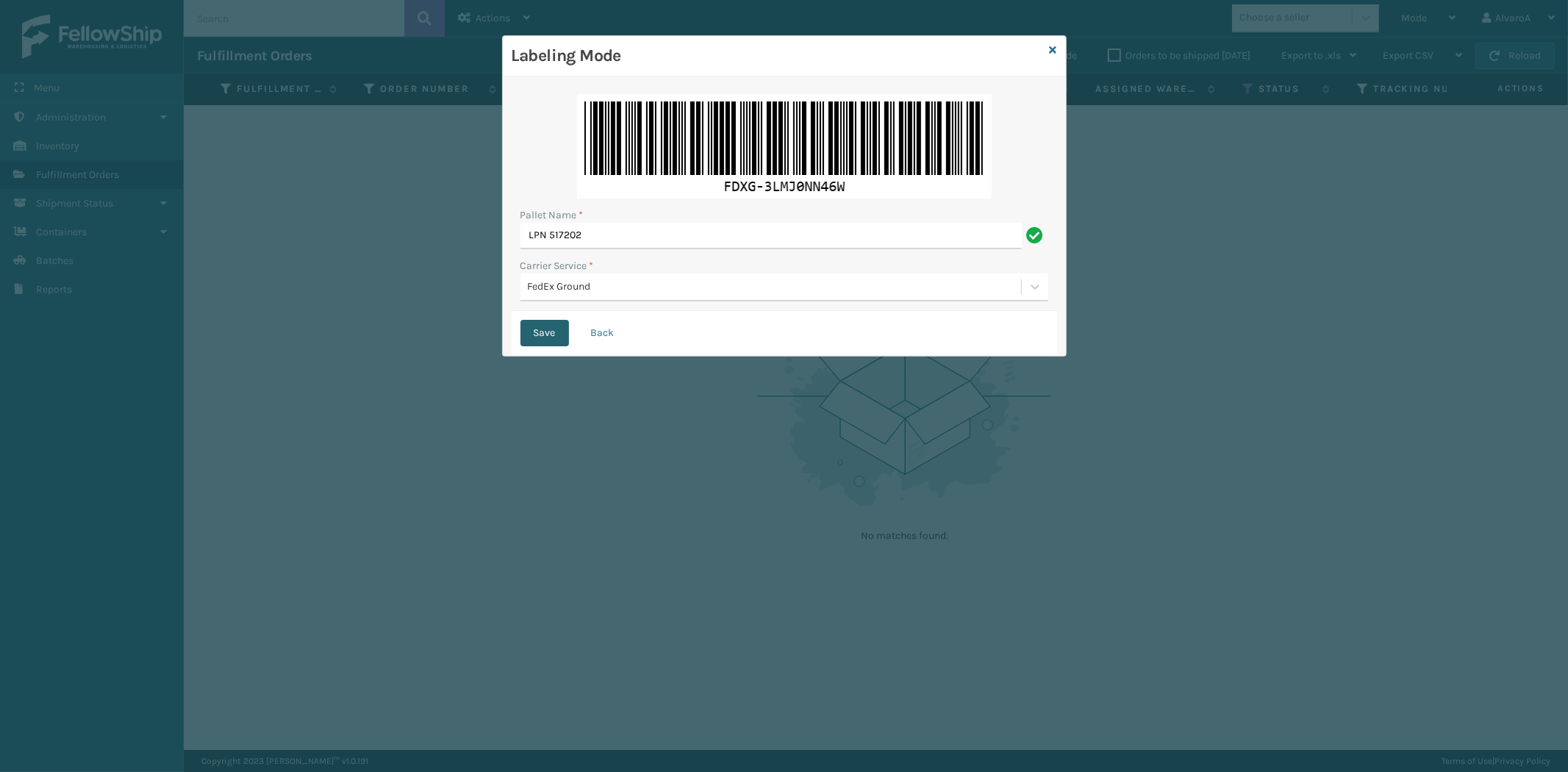
click at [545, 325] on button "Save" at bounding box center [544, 333] width 49 height 27
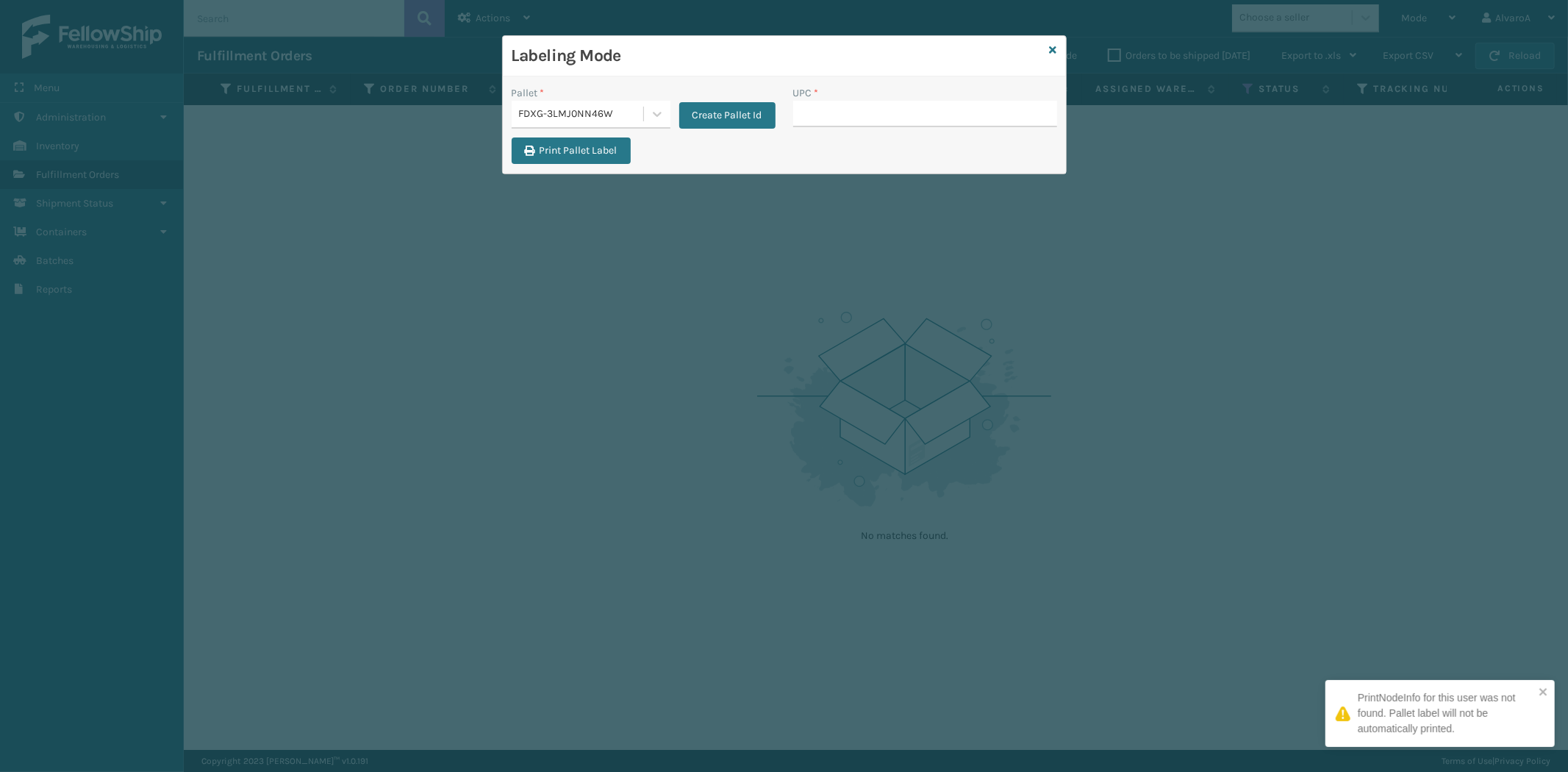
click at [854, 105] on input "UPC *" at bounding box center [925, 113] width 264 height 27
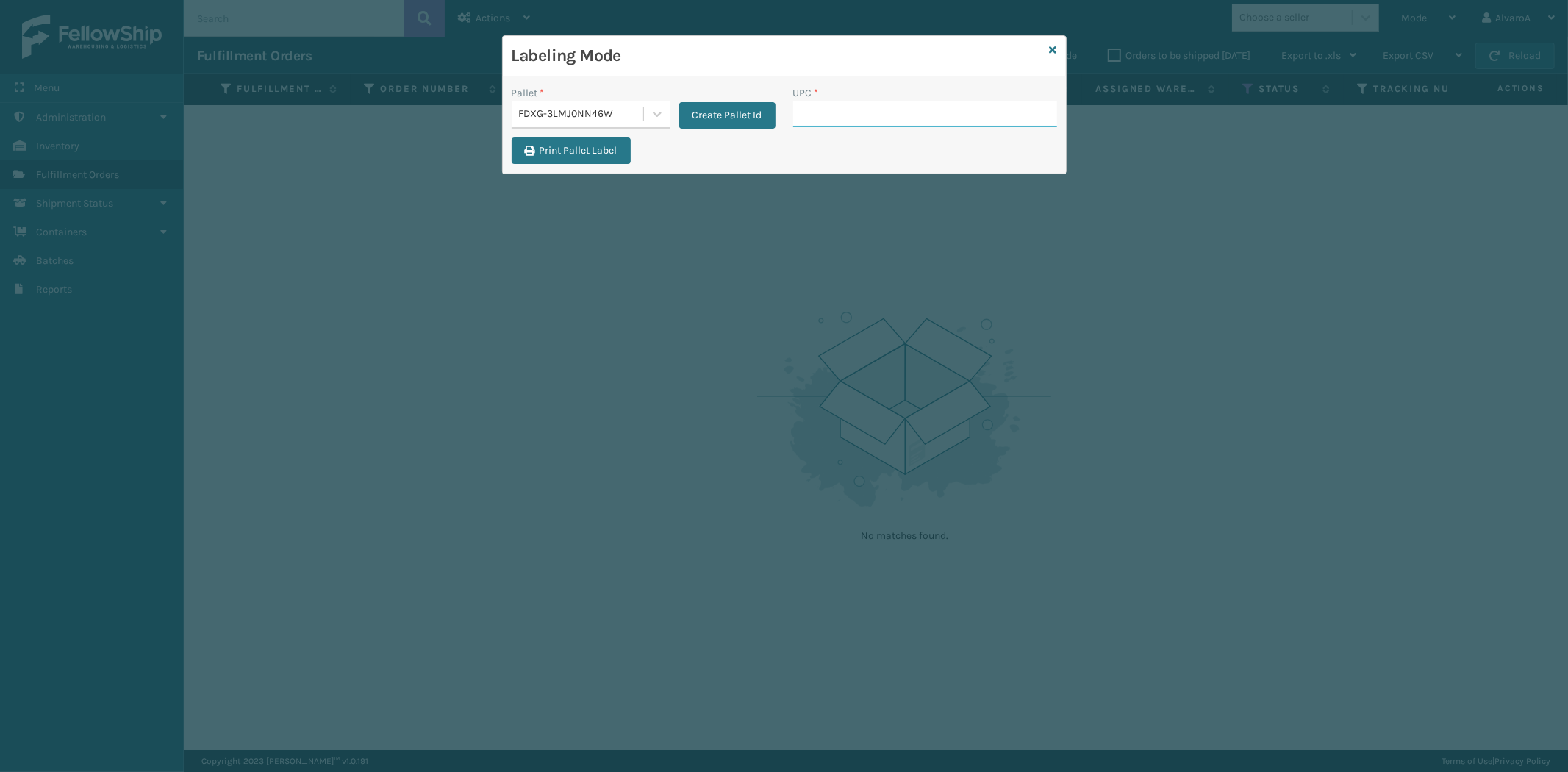
paste input "133A013BRN"
type input "133A013BRN"
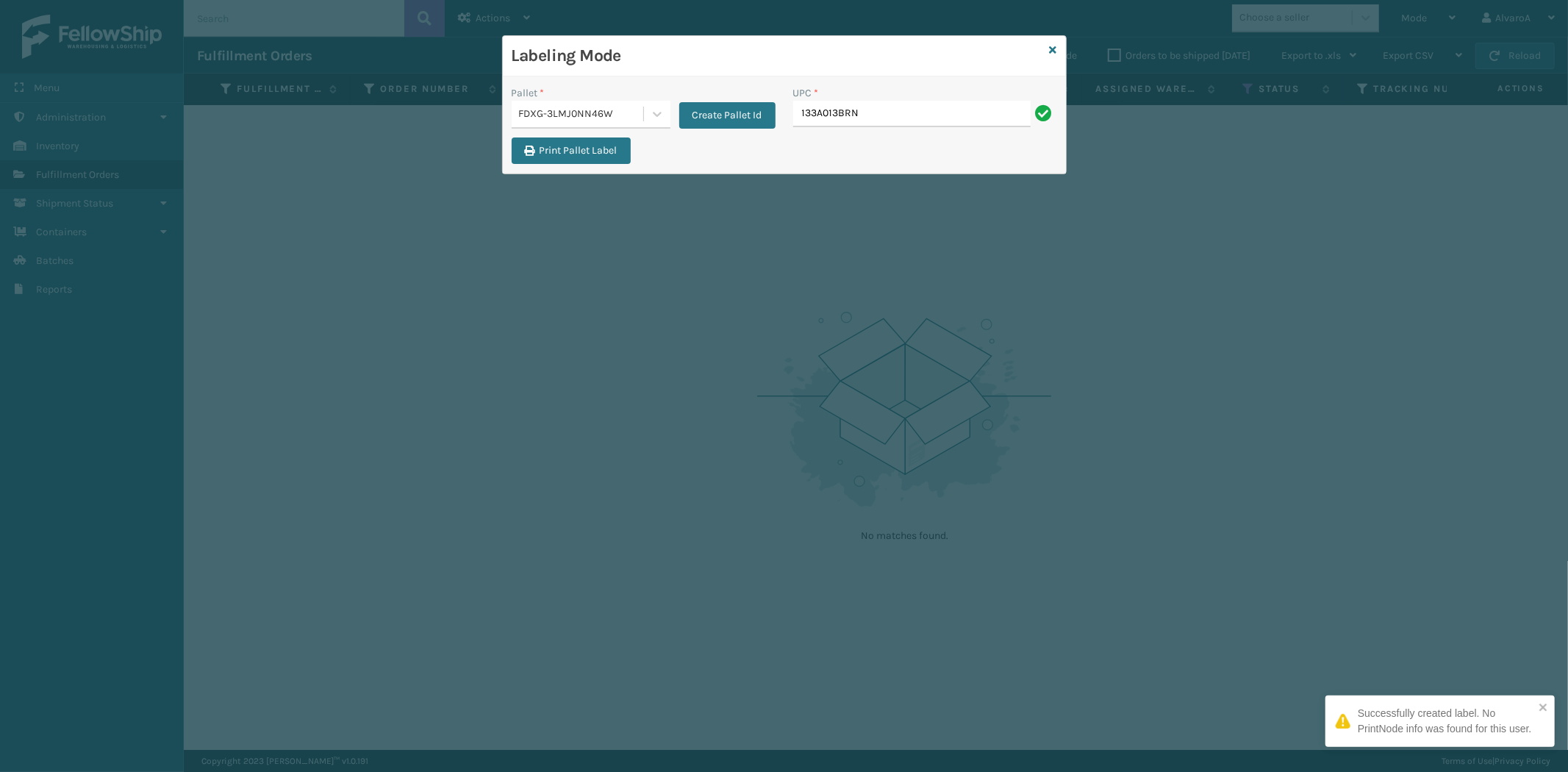
type input "133A013BRN"
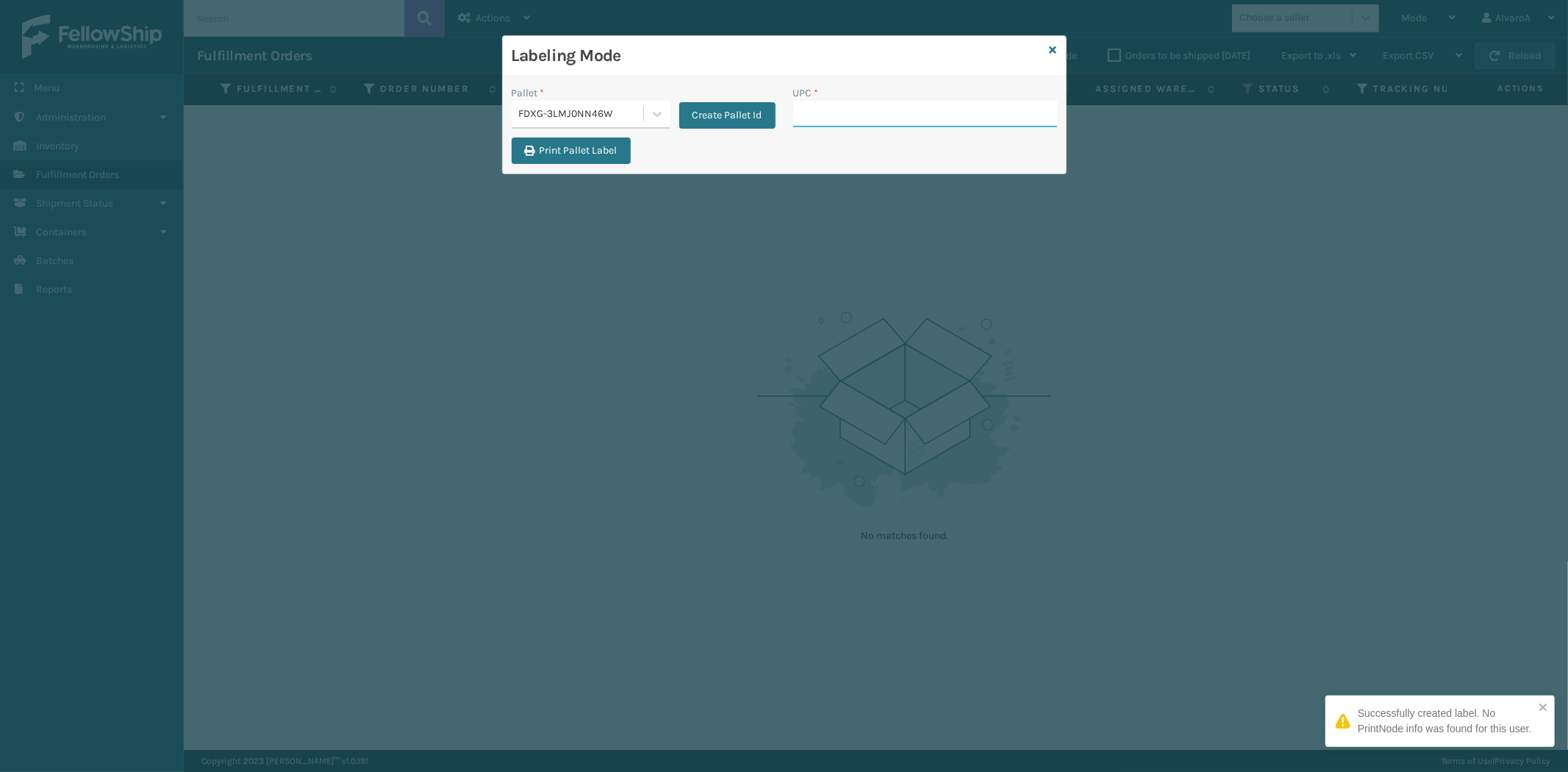
paste input "CCHRFKS3M26BRRA"
type input "CCHRFKS3M26BRRA"
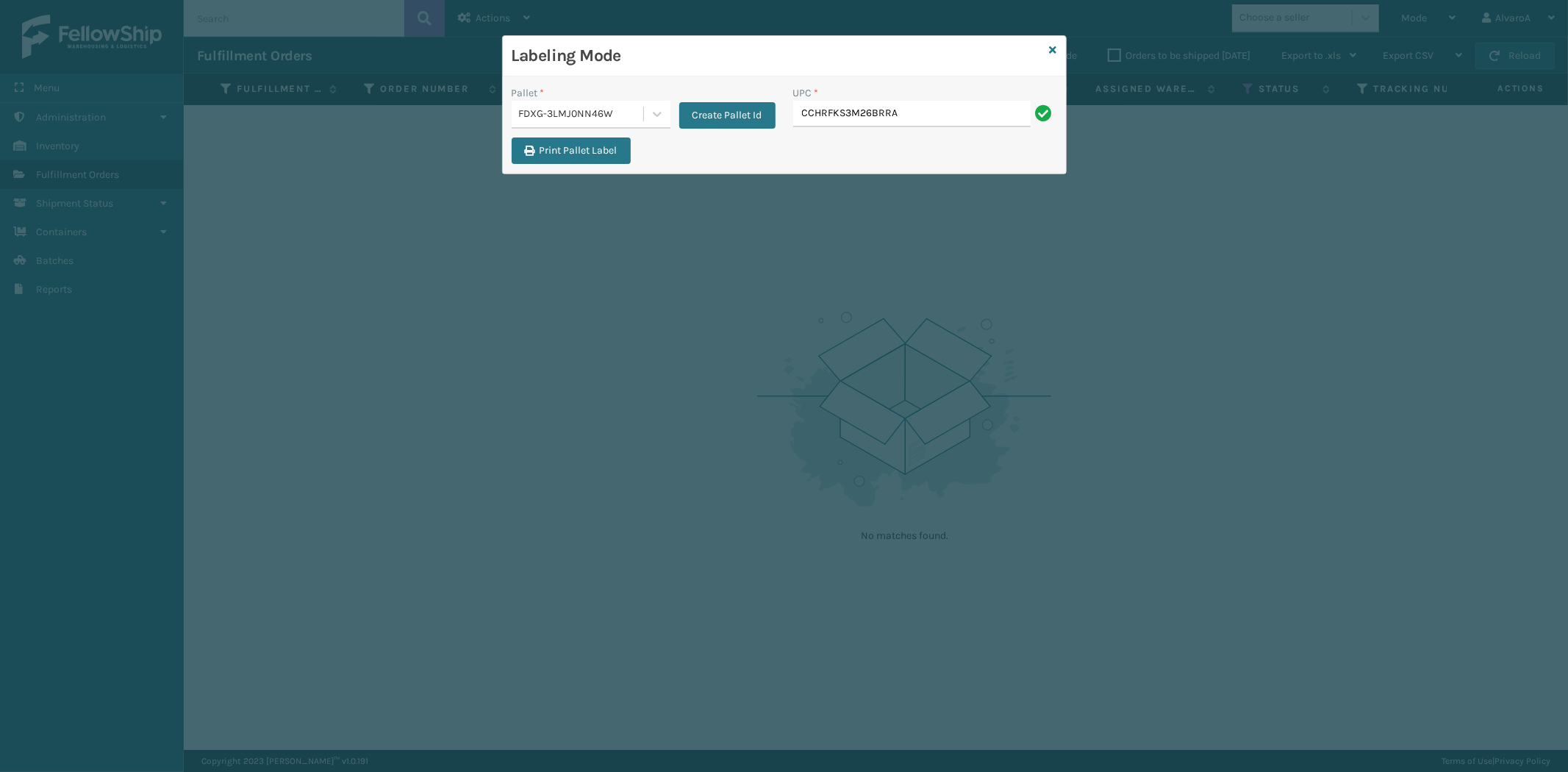
type input "CCHRFKS3M26BRRA"
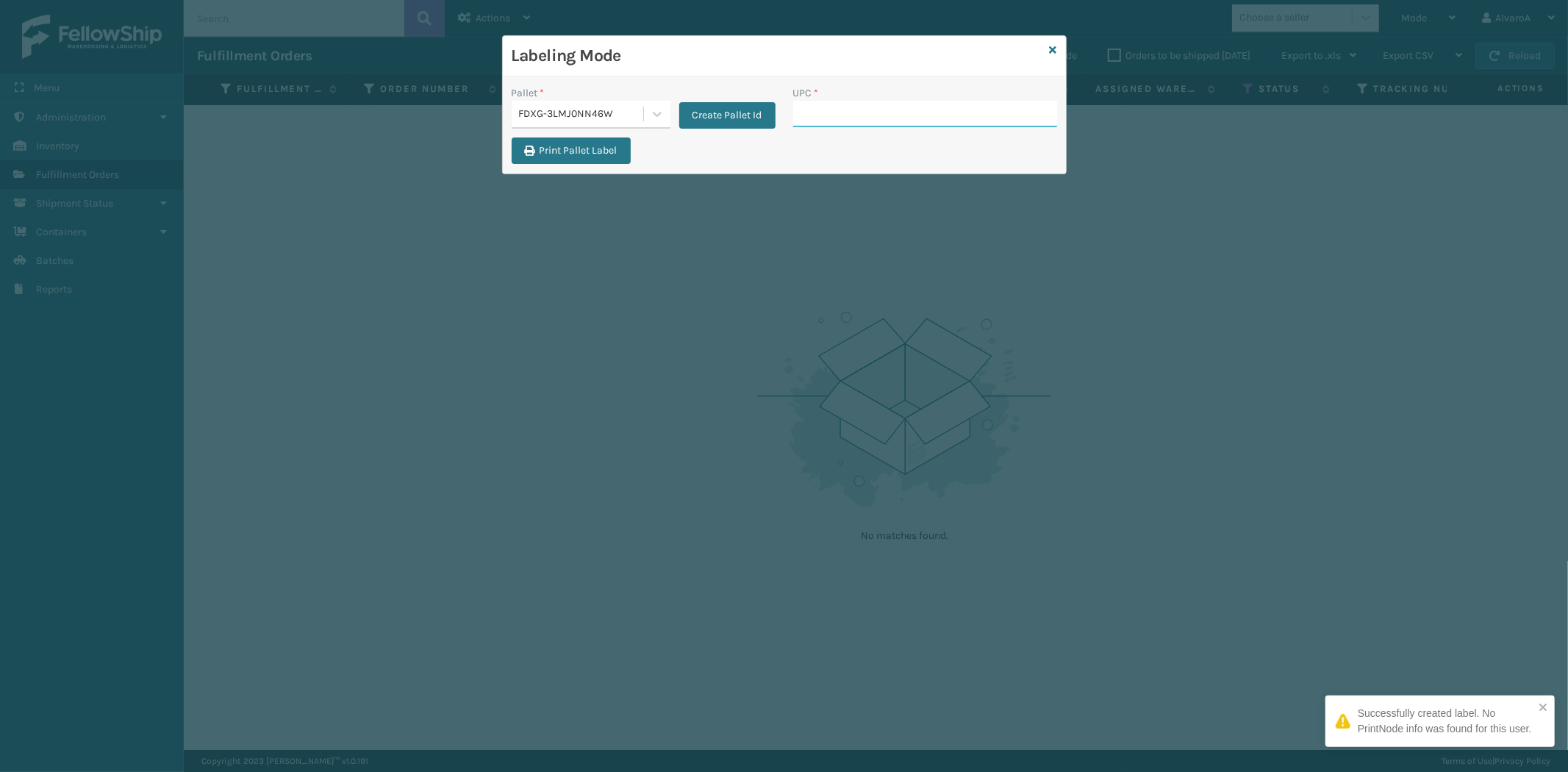
paste input "LKLGF2SP3GU3051"
type input "LKLGF2SP3GU3051"
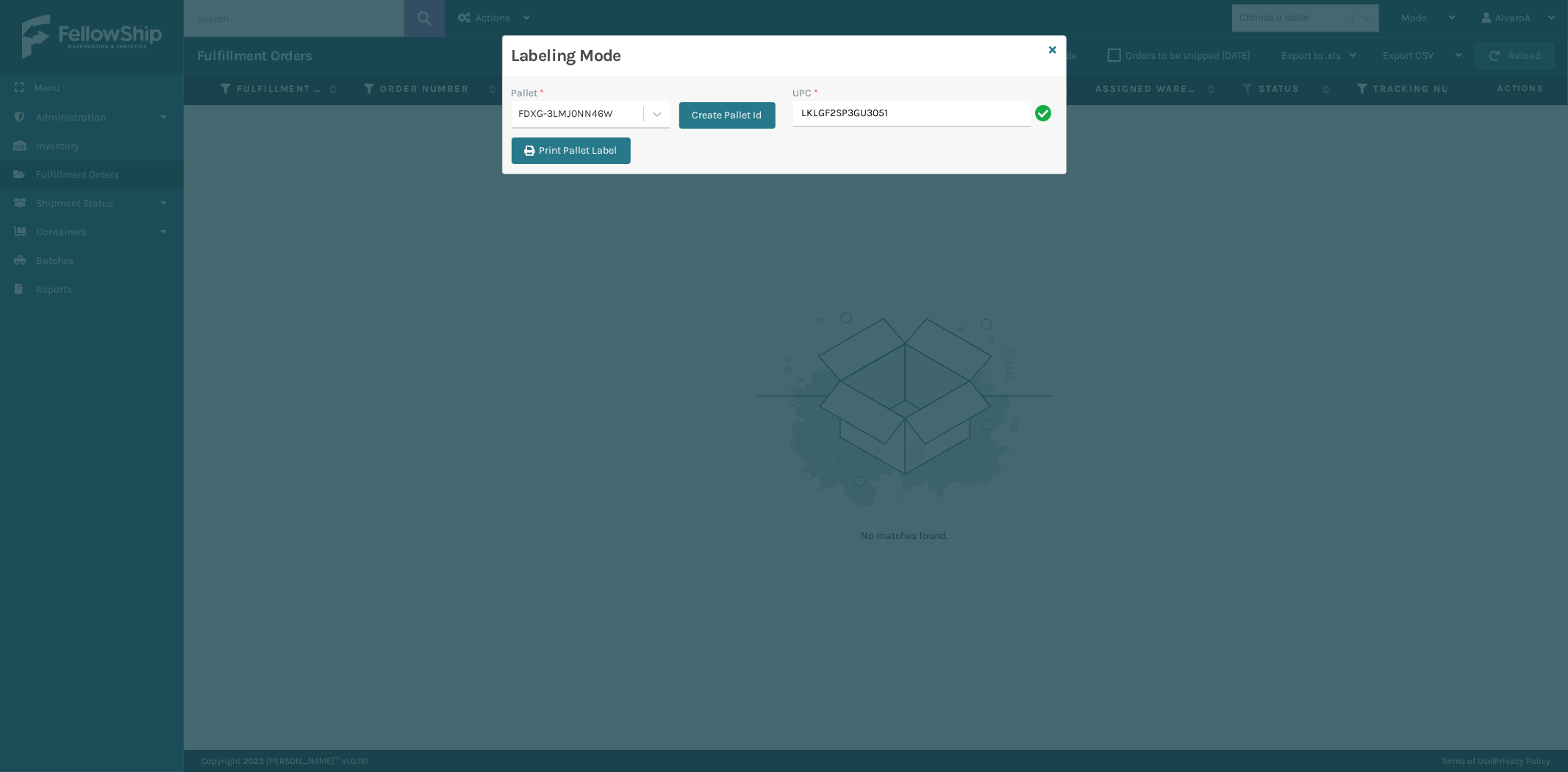
type input "LKLGF2SP3GU3051"
click at [826, 110] on input "UPC *" at bounding box center [925, 113] width 264 height 27
paste input "CCHRFKS3M26BKVA"
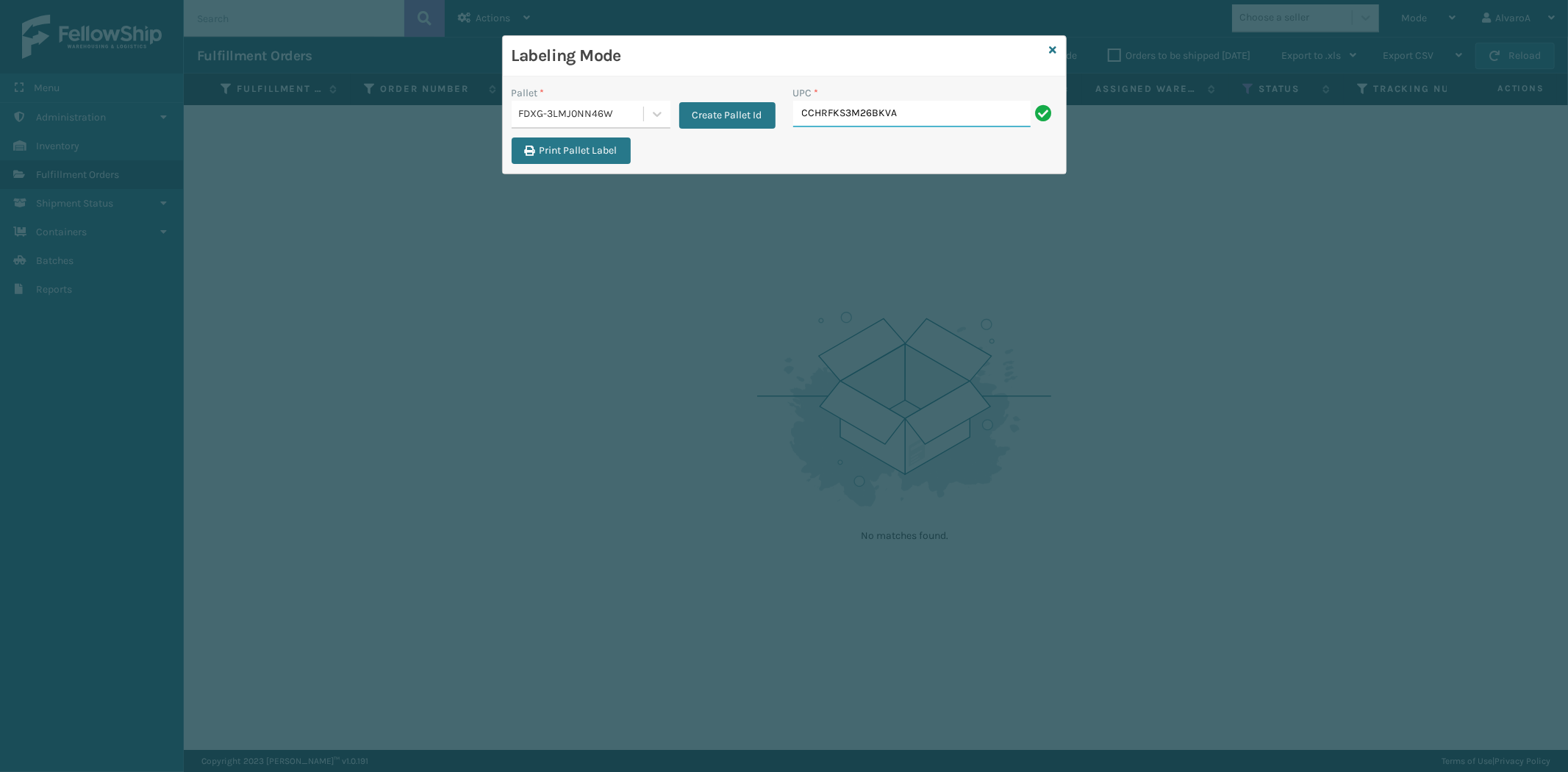
type input "CCHRFKS3M26BKVA"
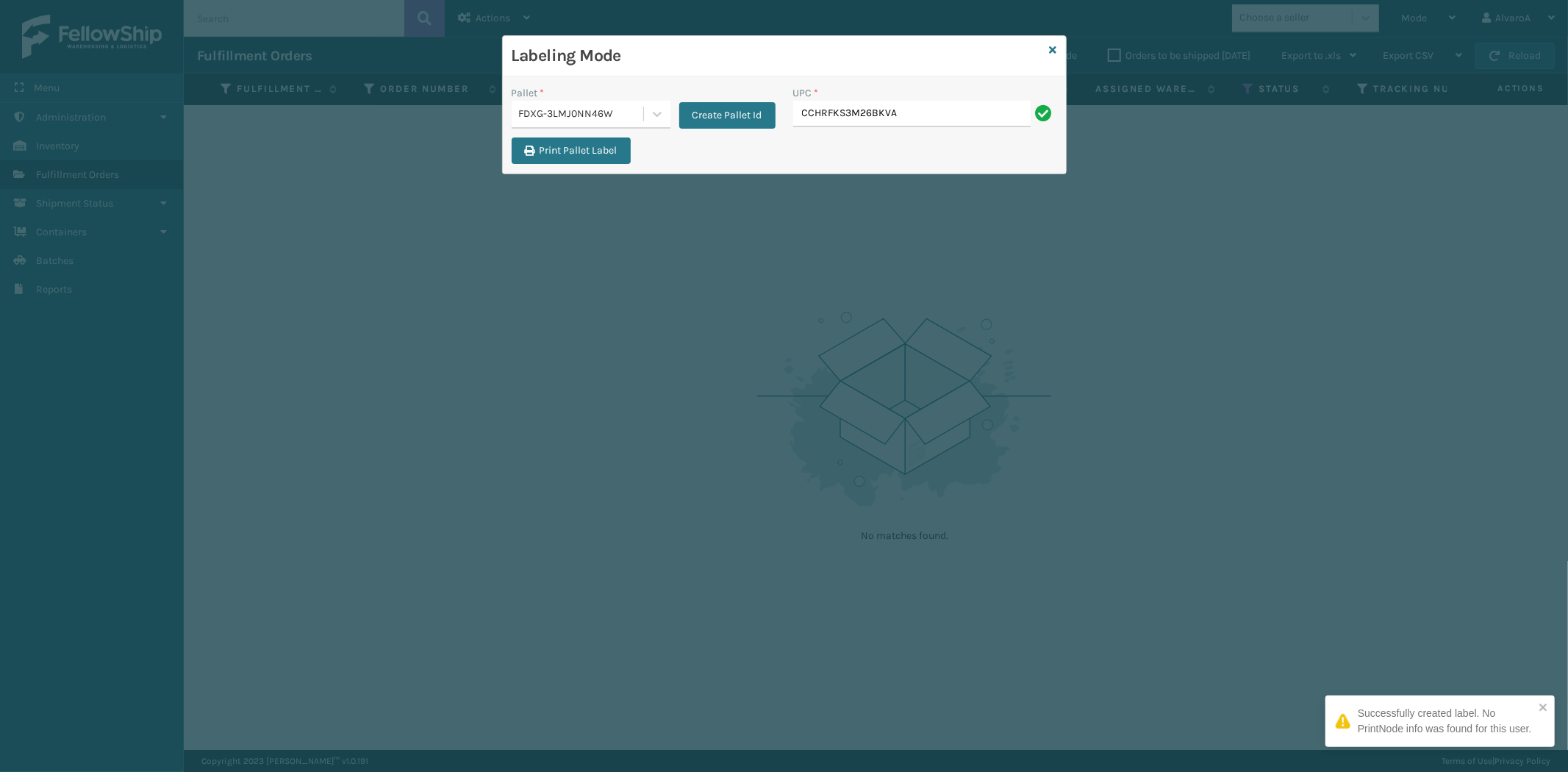
type input "CCHRFKS3M26BKVA"
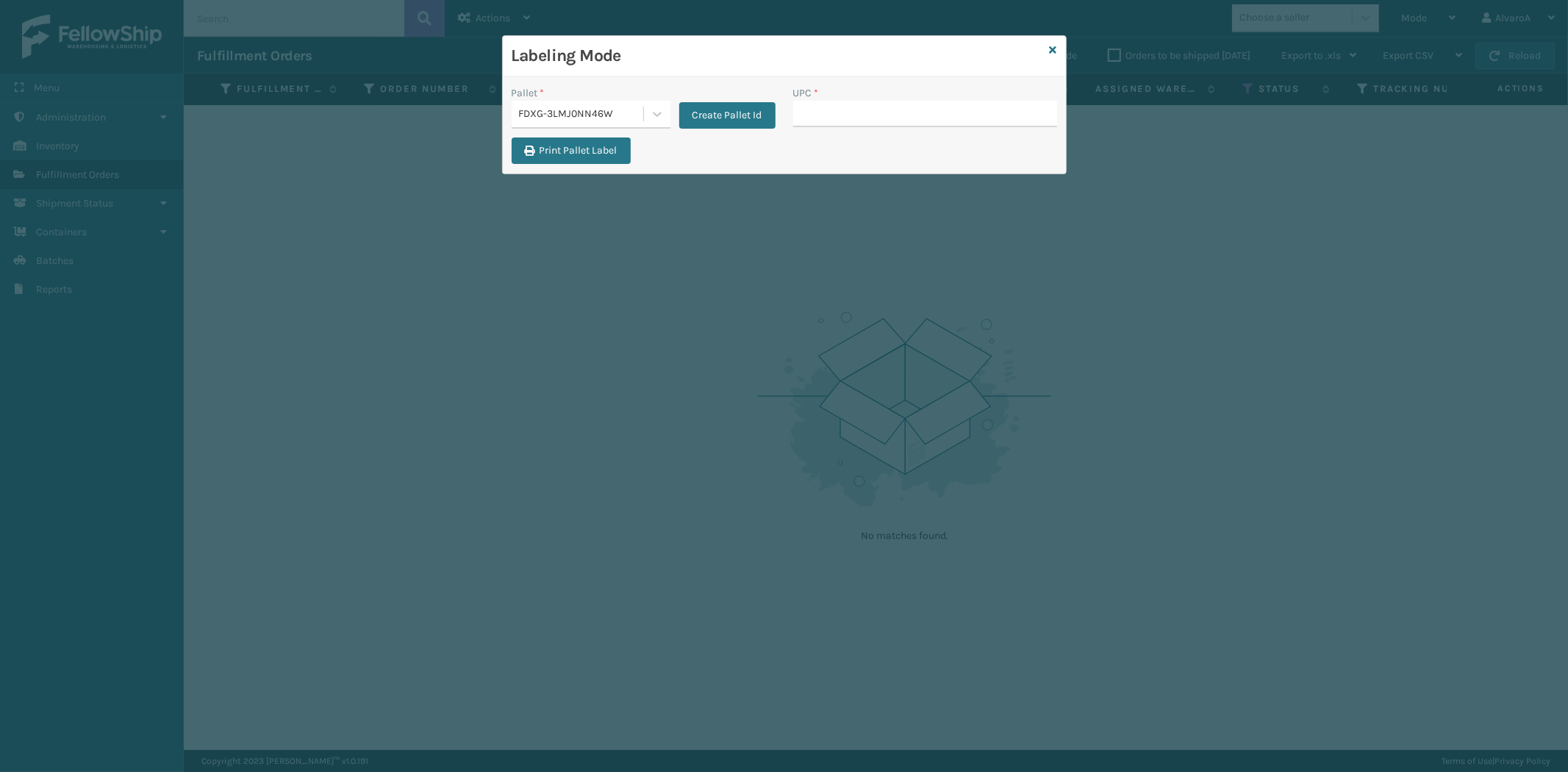
click at [1057, 48] on div "Labeling Mode" at bounding box center [784, 56] width 563 height 40
click at [1052, 49] on icon at bounding box center [1054, 50] width 8 height 11
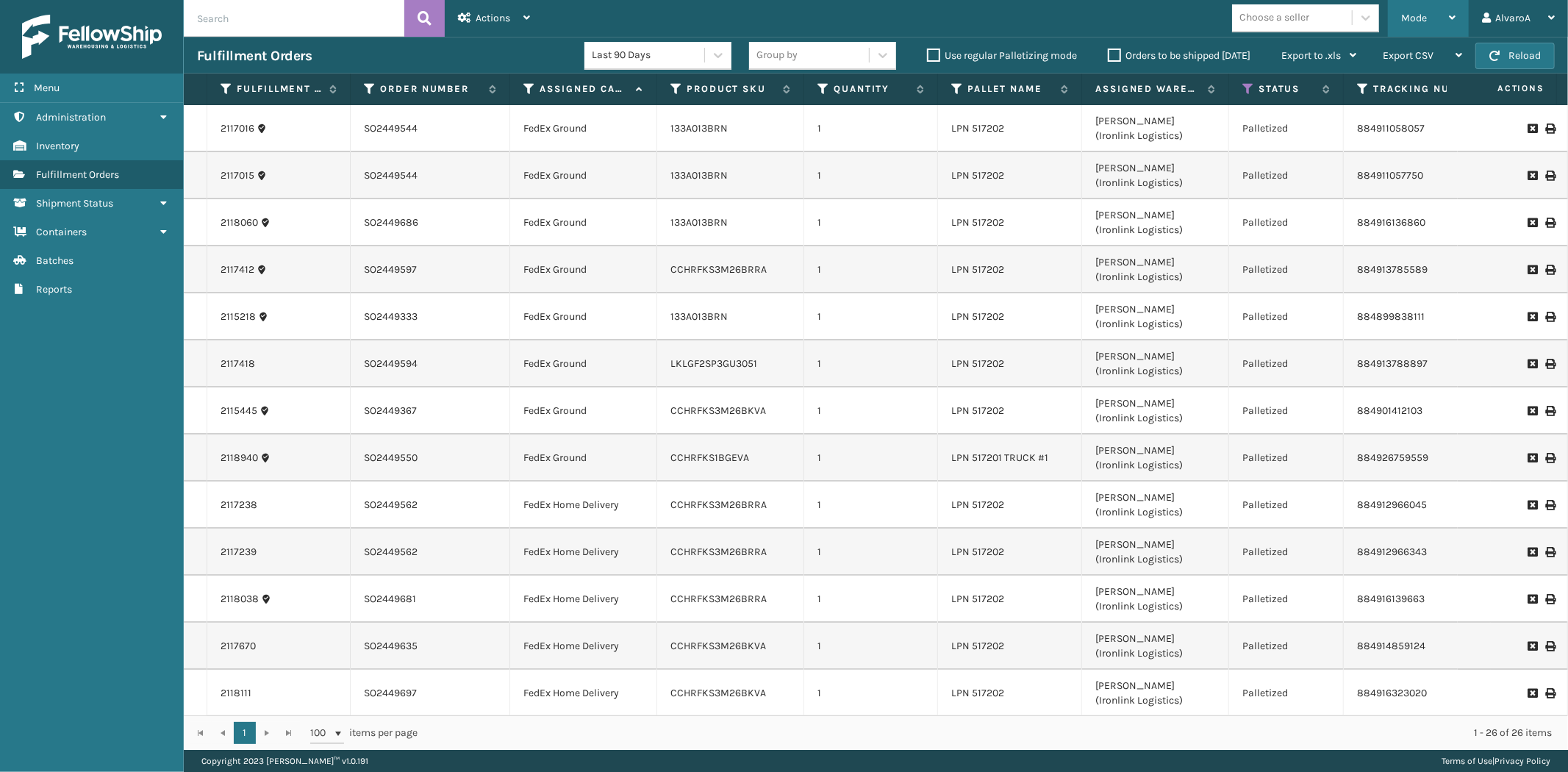
click at [1408, 24] on span "Mode" at bounding box center [1414, 17] width 26 height 12
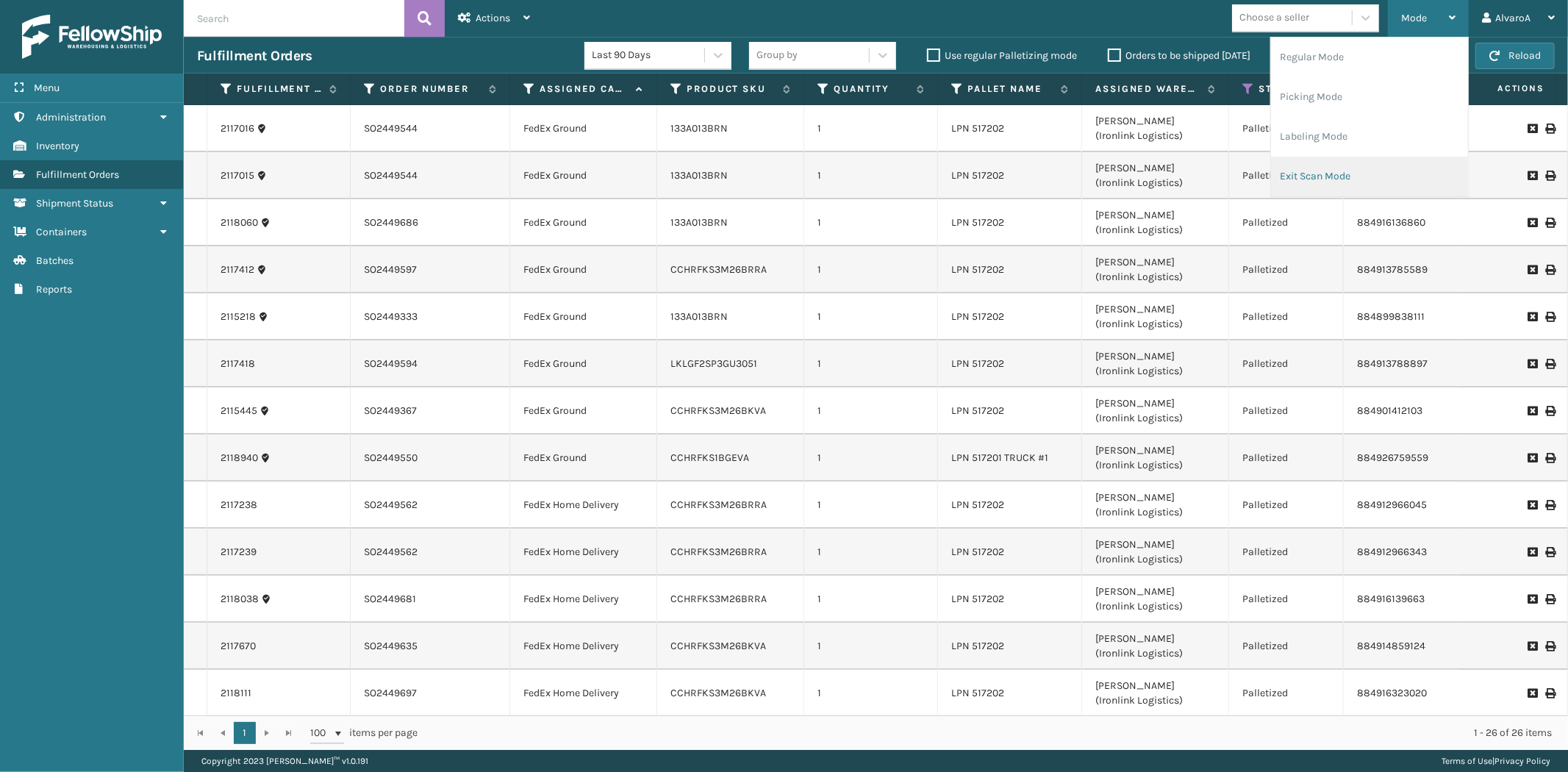
click at [1318, 174] on li "Exit Scan Mode" at bounding box center [1370, 176] width 197 height 40
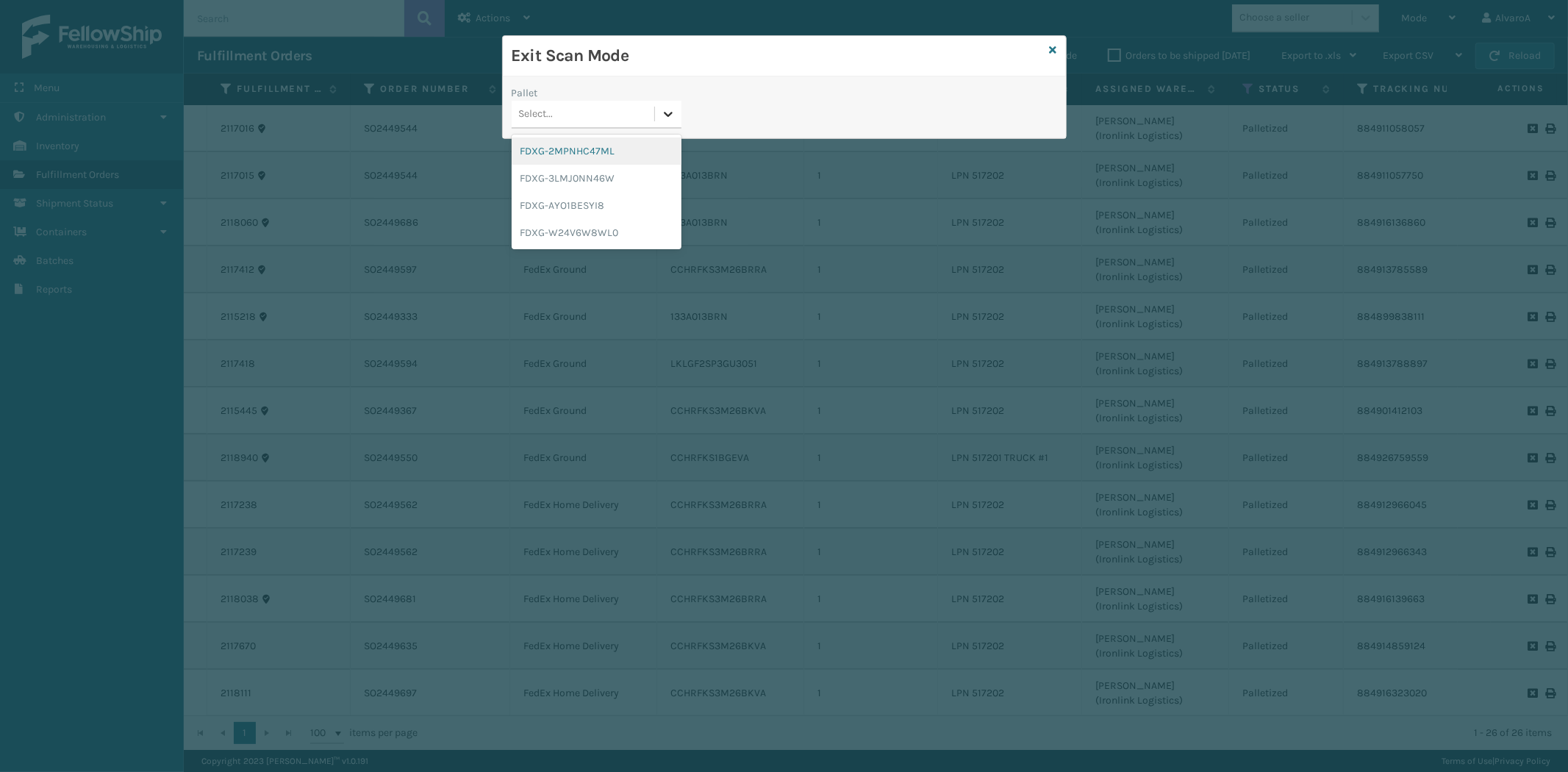
click at [671, 114] on icon at bounding box center [668, 114] width 9 height 5
click at [564, 175] on div "FDXG-3LMJ0NN46W" at bounding box center [596, 179] width 170 height 27
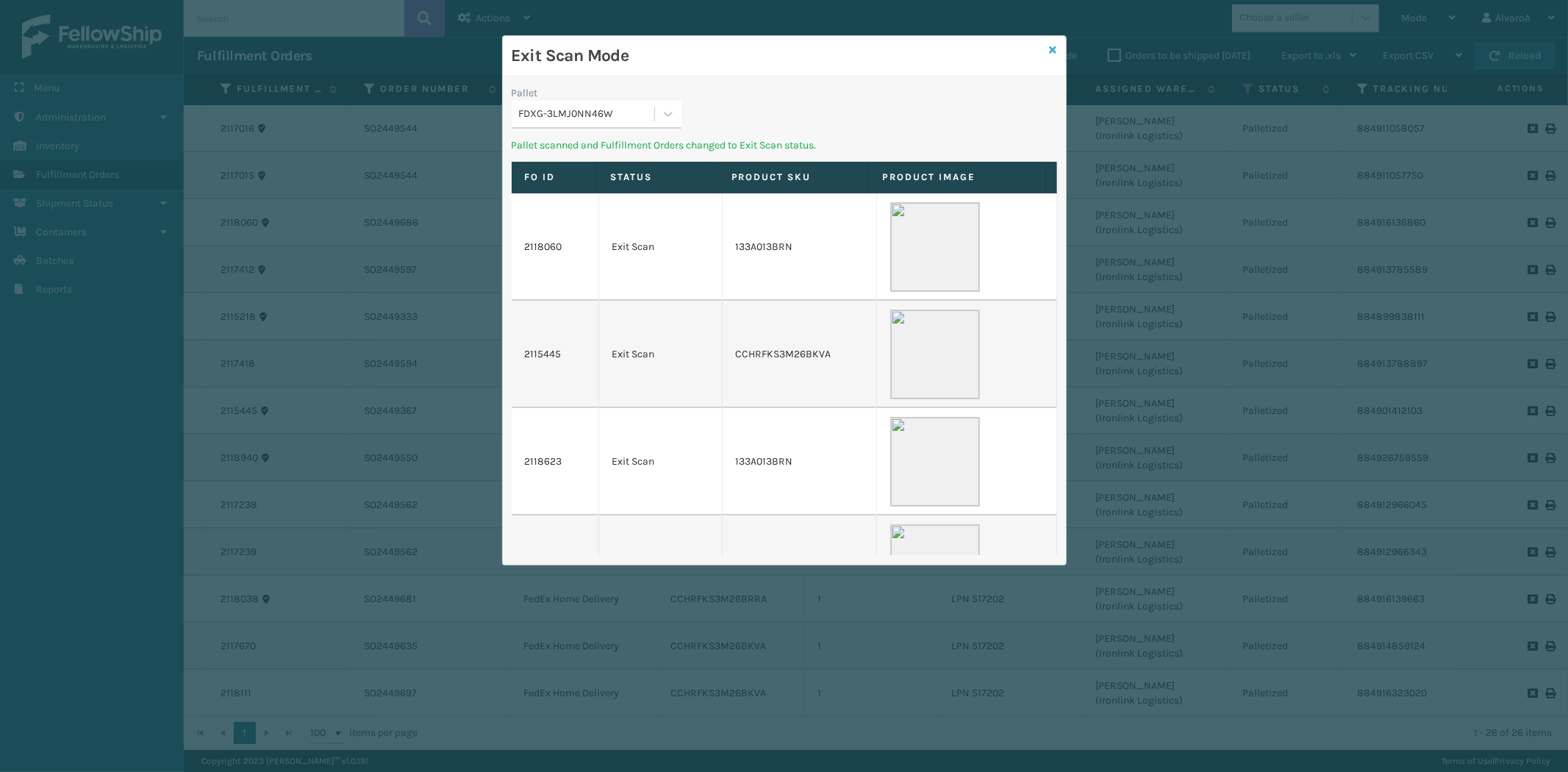
click at [1054, 46] on icon at bounding box center [1054, 50] width 8 height 11
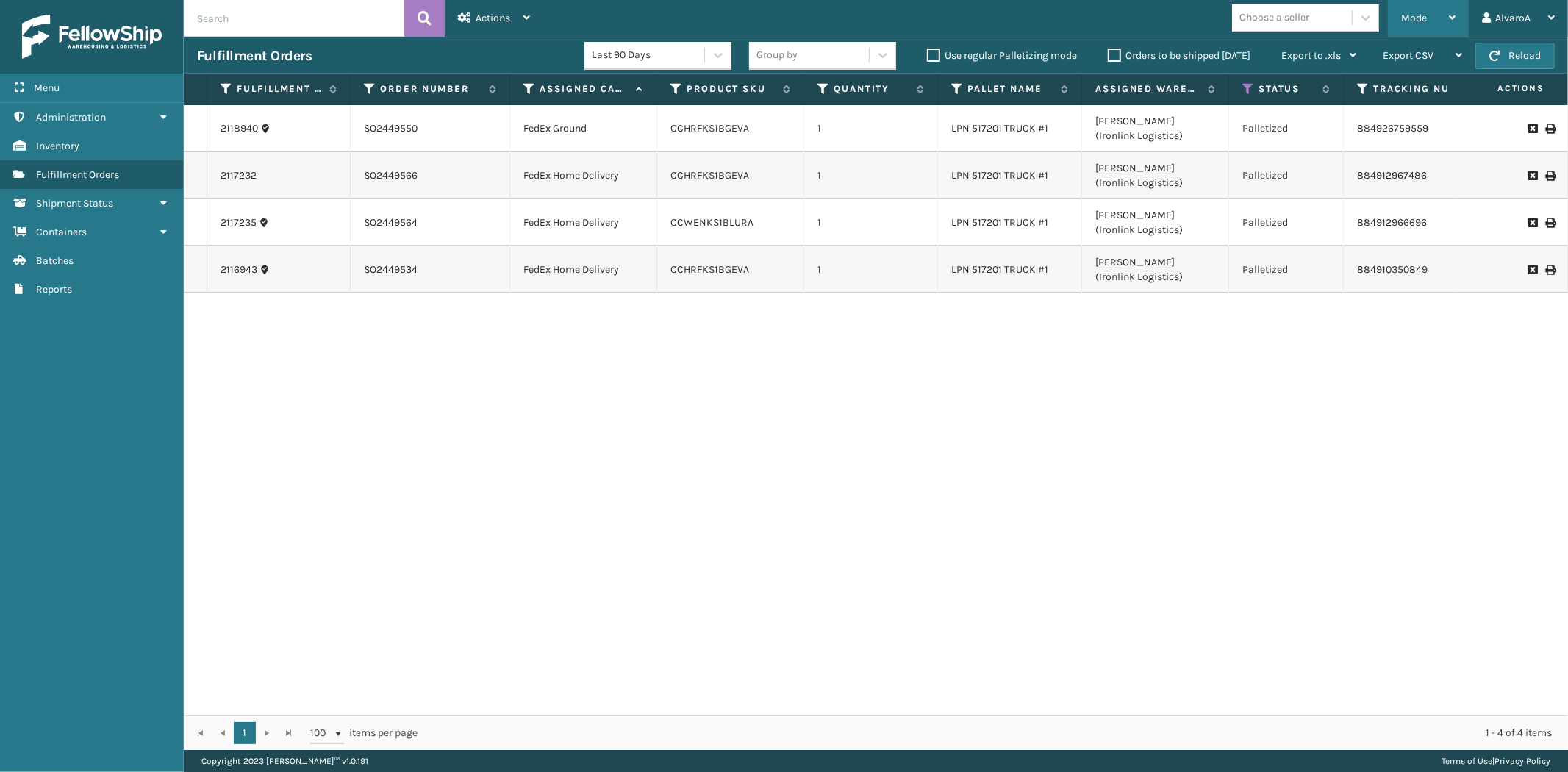
drag, startPoint x: 1415, startPoint y: 19, endPoint x: 1399, endPoint y: 57, distance: 41.2
click at [1416, 19] on span "Mode" at bounding box center [1414, 17] width 26 height 12
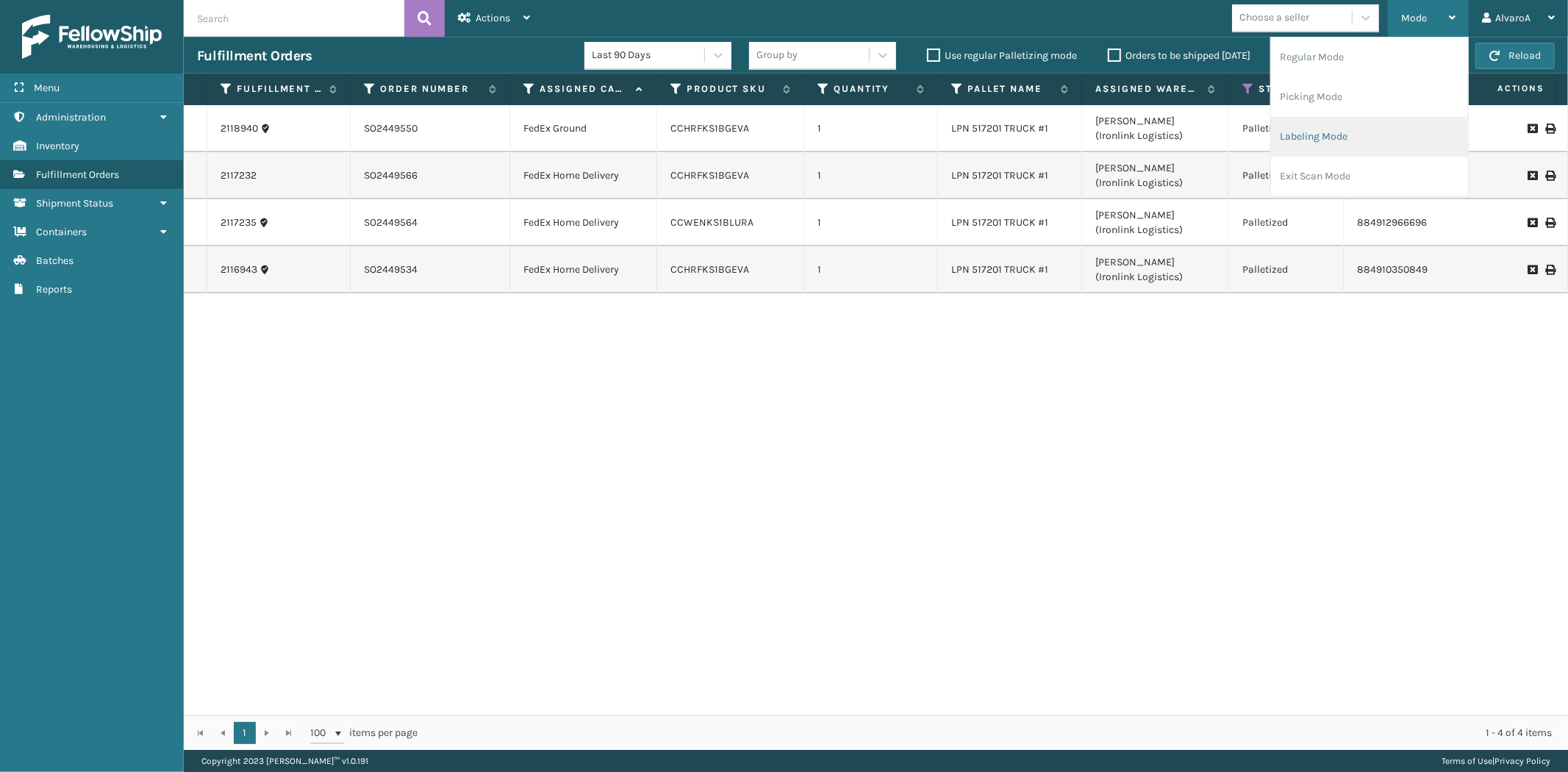
click at [1347, 137] on li "Labeling Mode" at bounding box center [1370, 137] width 197 height 40
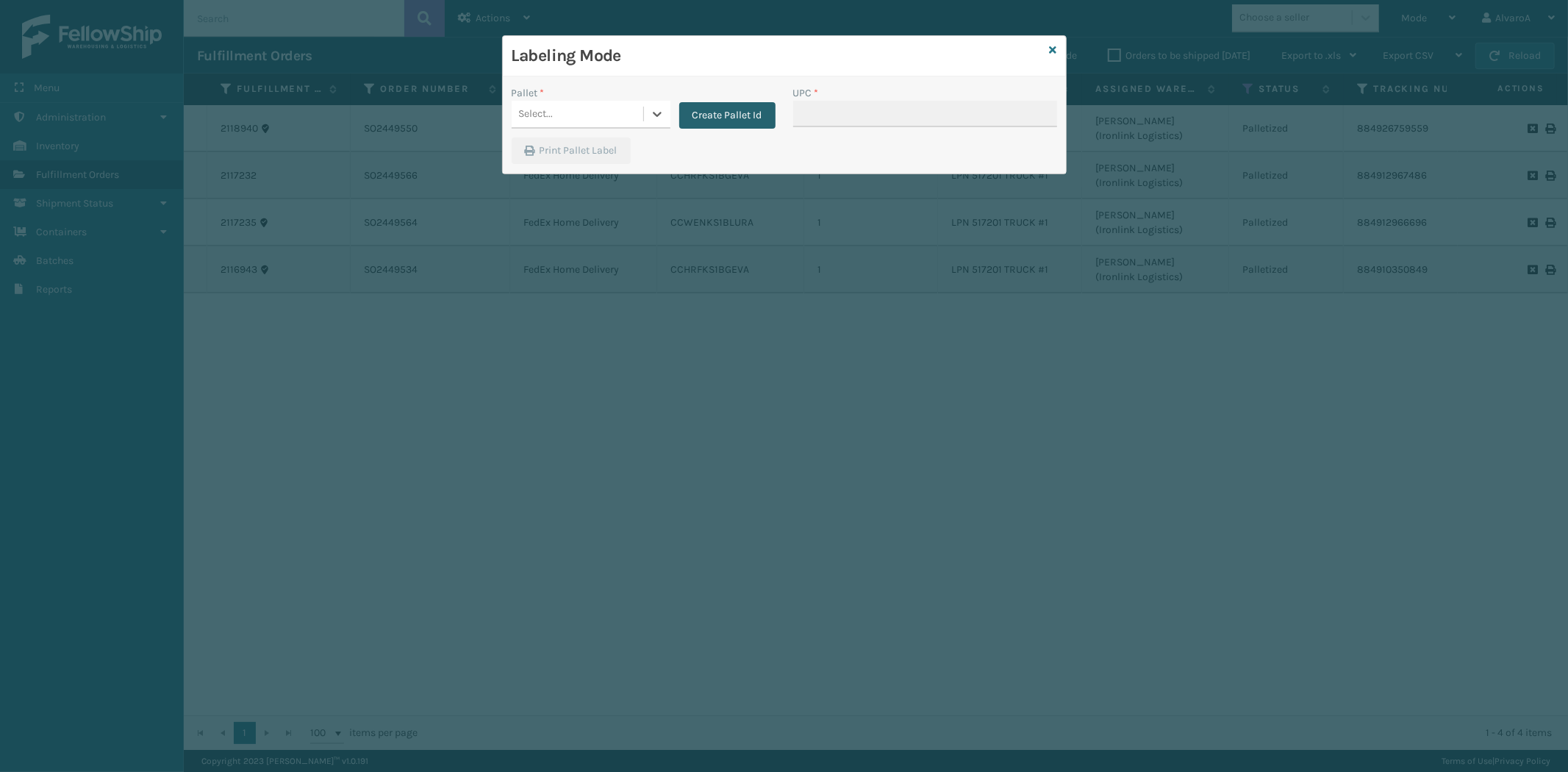
click at [765, 115] on button "Create Pallet Id" at bounding box center [727, 115] width 97 height 27
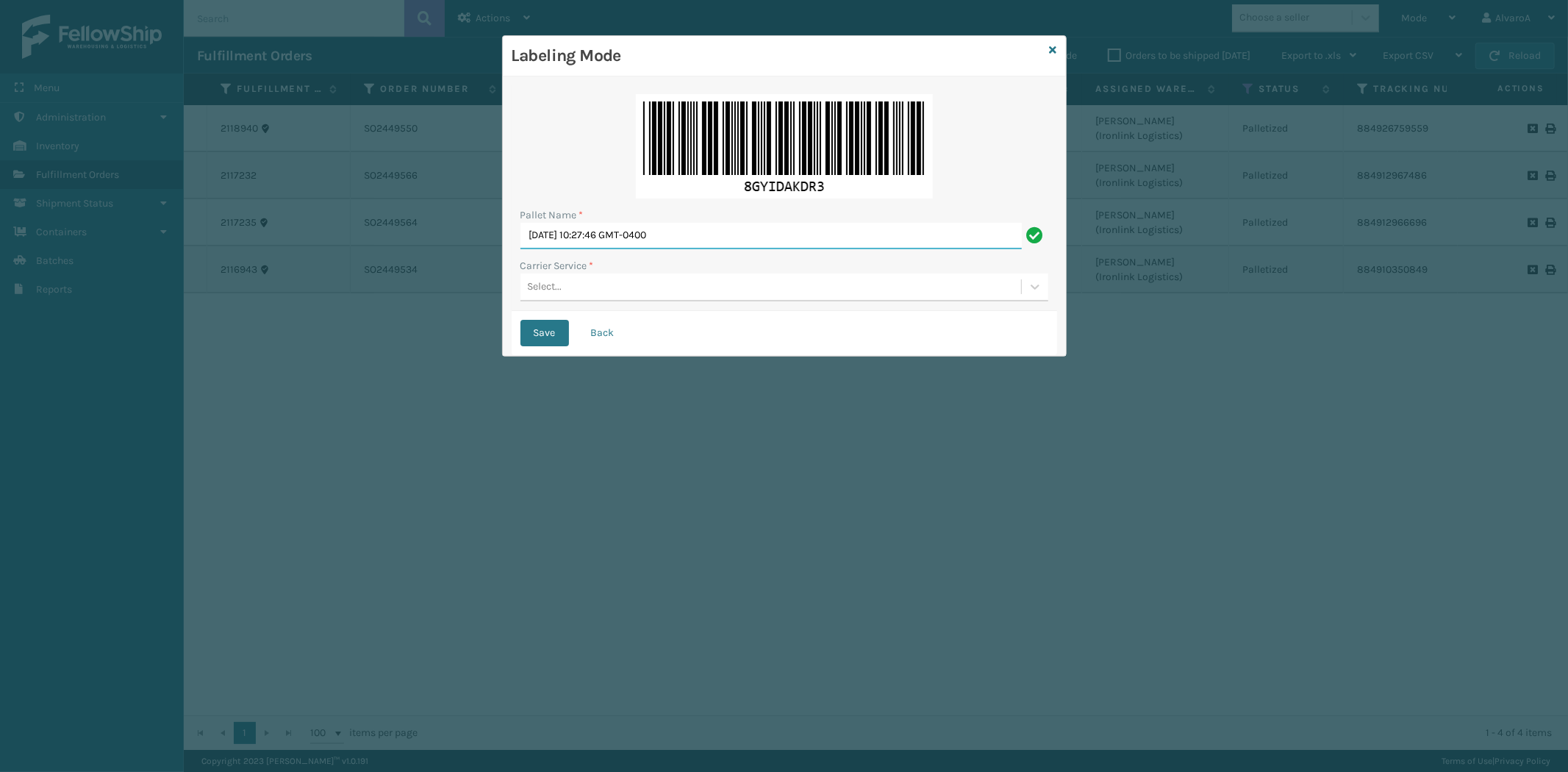
drag, startPoint x: 722, startPoint y: 228, endPoint x: 362, endPoint y: 306, distance: 368.4
click at [362, 306] on div "Labeling Mode Pallet Name * [DATE] 10:27:46 GMT-0400 Carrier Service * Select..…" at bounding box center [784, 386] width 1568 height 772
type input "LPN 517205"
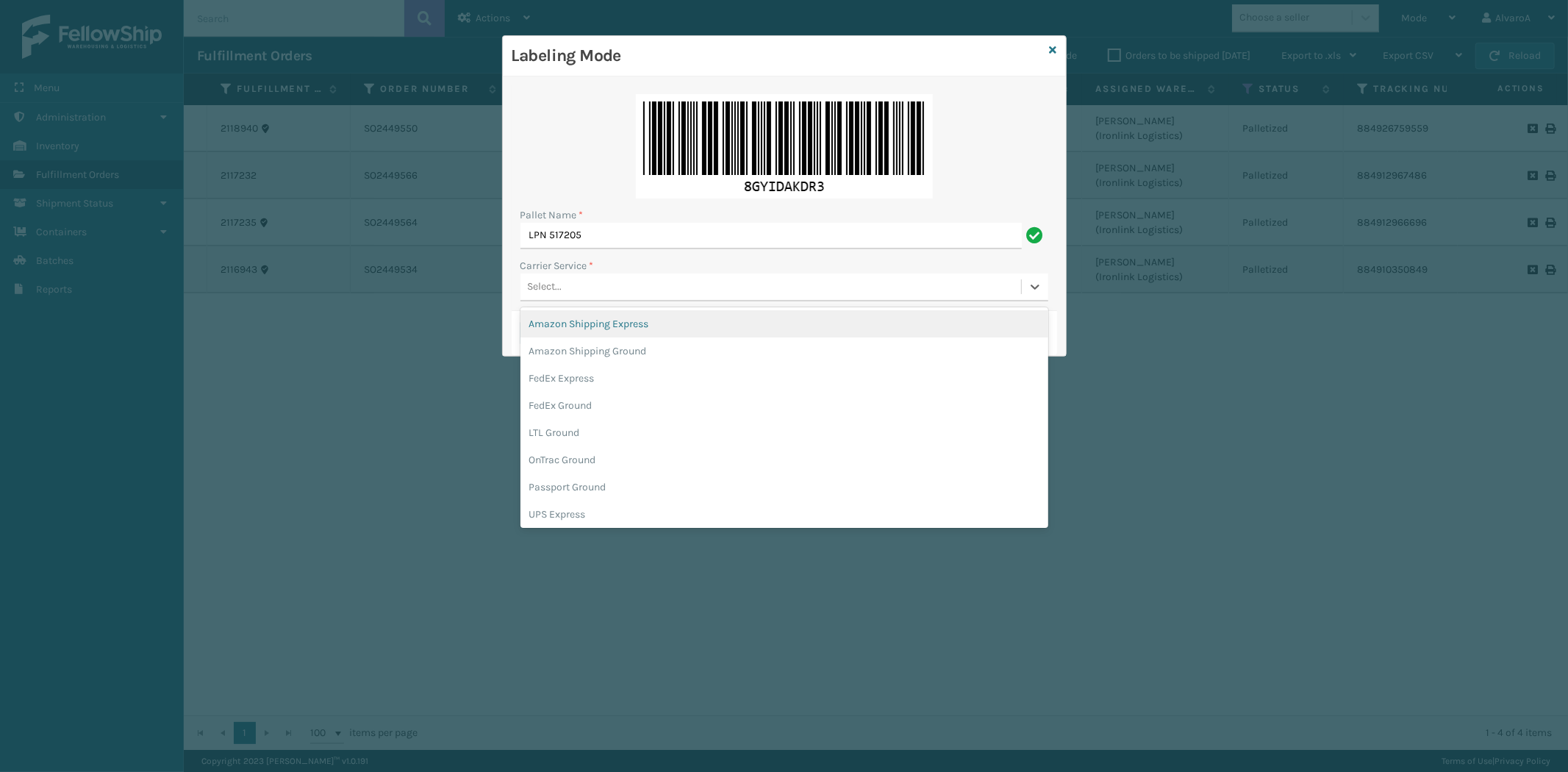
click at [579, 297] on div "Select..." at bounding box center [770, 288] width 500 height 24
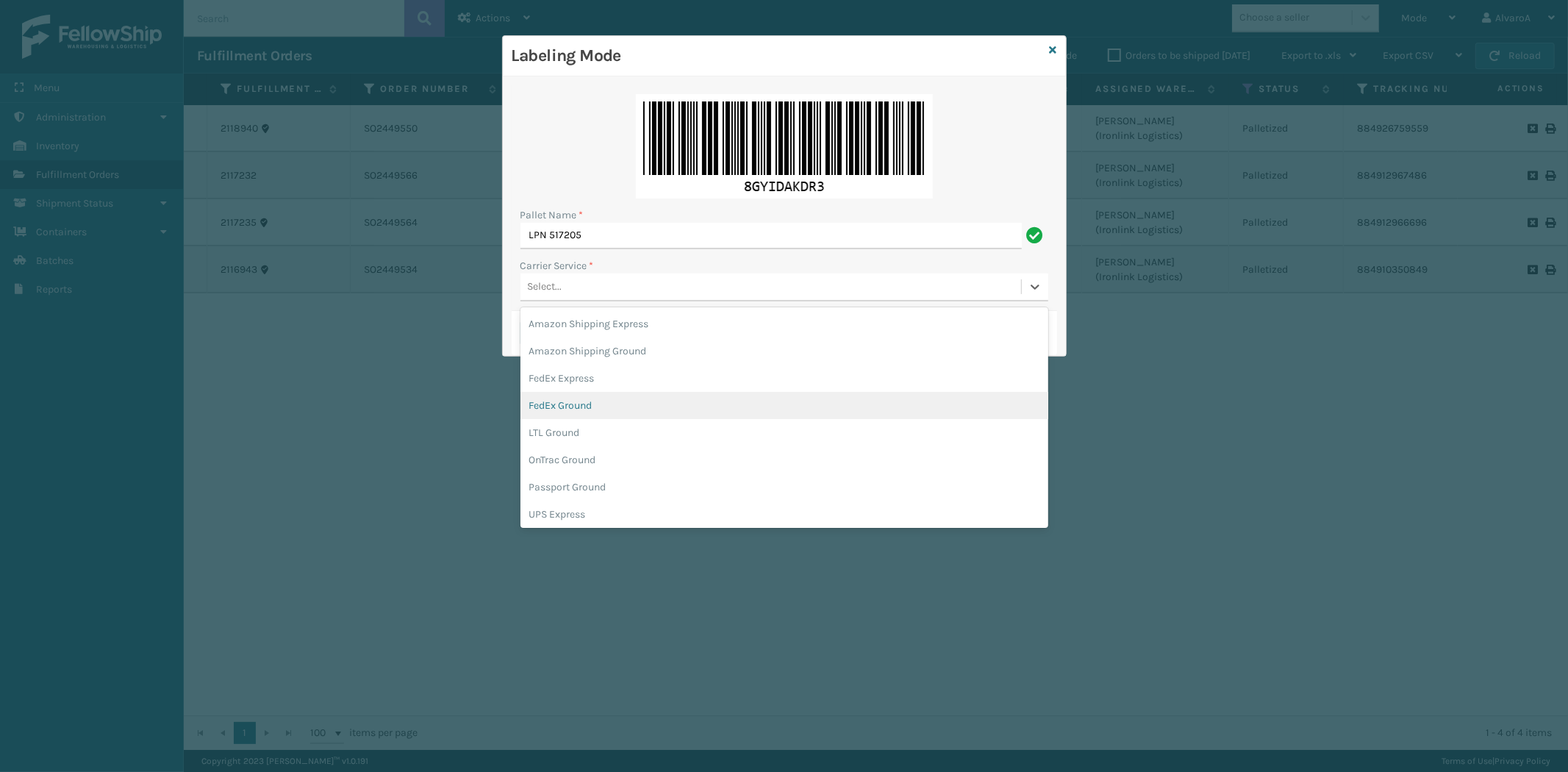
click at [573, 408] on div "FedEx Ground" at bounding box center [784, 405] width 528 height 27
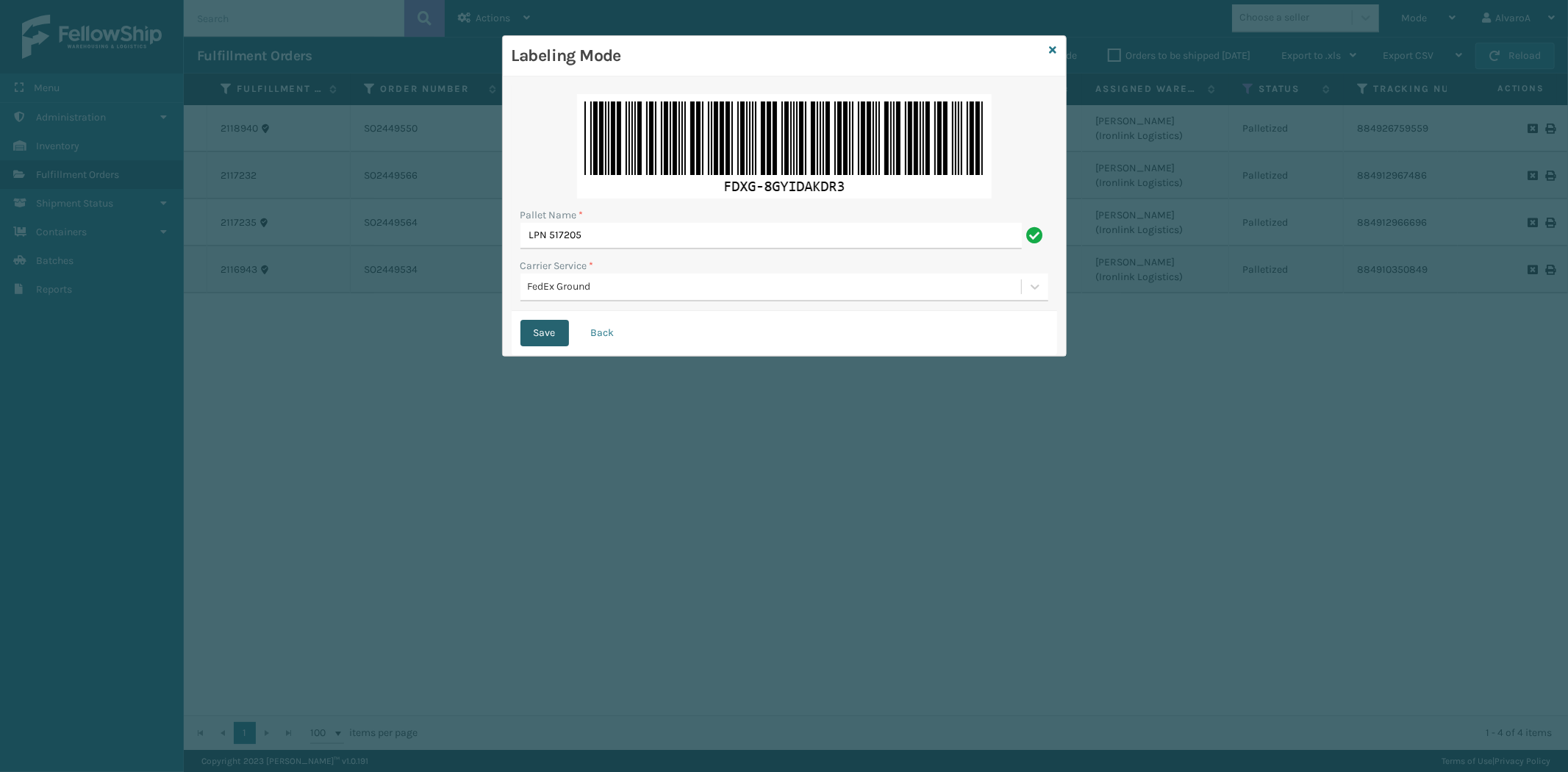
click at [551, 326] on button "Save" at bounding box center [544, 333] width 49 height 27
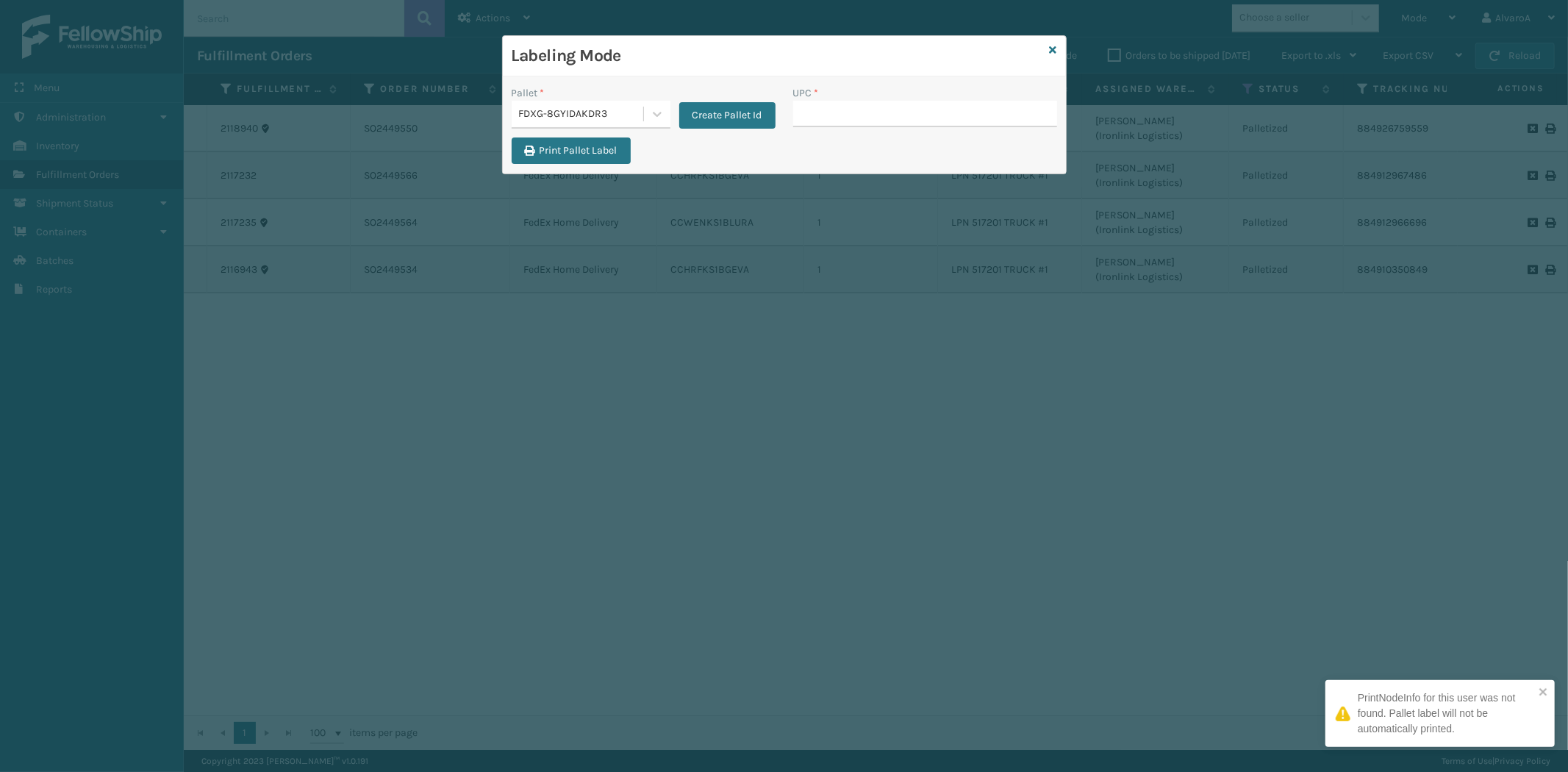
click at [841, 105] on input "UPC *" at bounding box center [925, 113] width 264 height 27
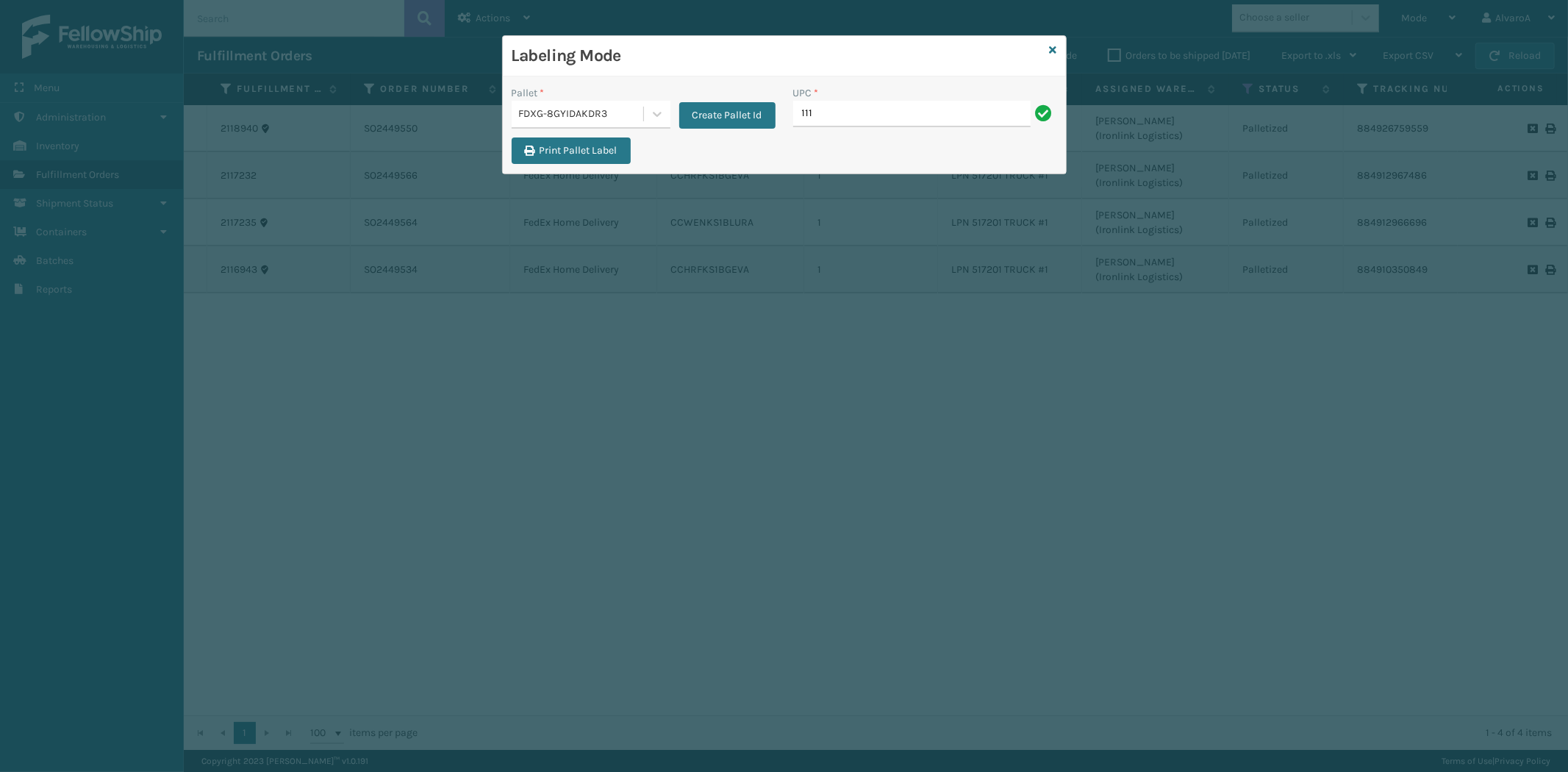
type input "111A049CRM"
type input "LKLGF2SP3GU3051"
click at [1052, 47] on icon at bounding box center [1054, 50] width 8 height 11
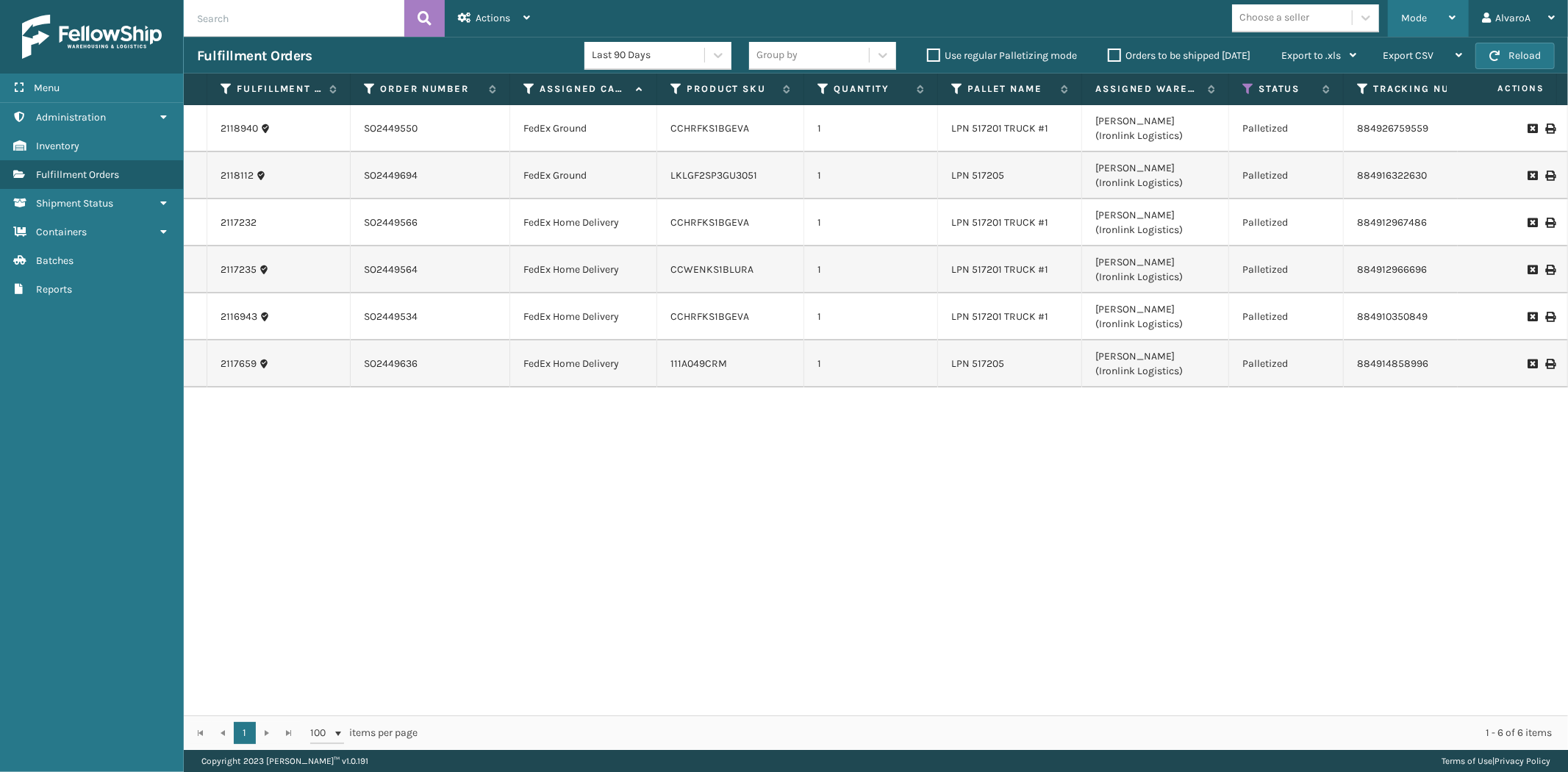
click at [1411, 26] on div "Mode" at bounding box center [1429, 18] width 55 height 37
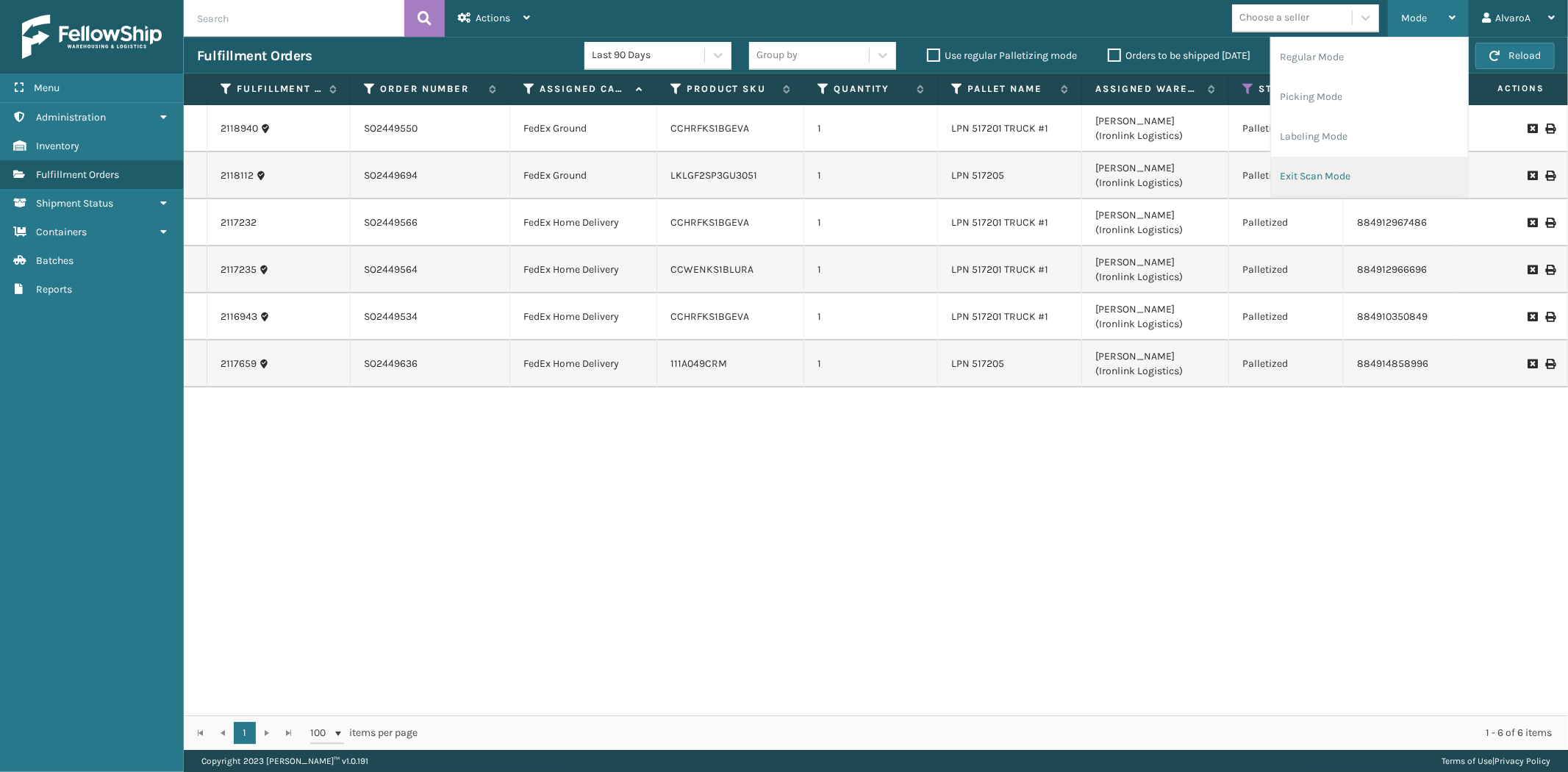
click at [1294, 175] on li "Exit Scan Mode" at bounding box center [1370, 176] width 197 height 40
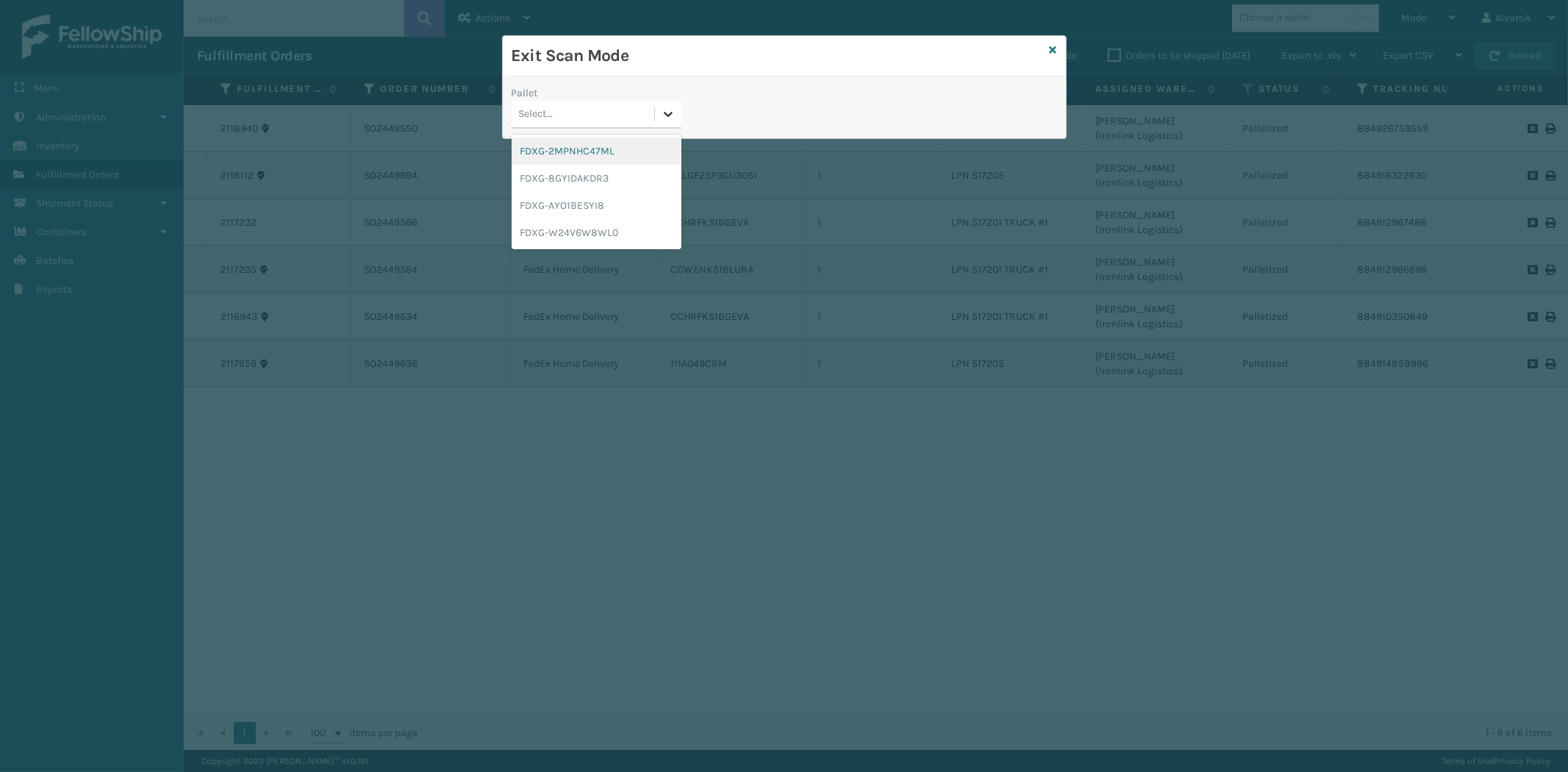
drag, startPoint x: 665, startPoint y: 122, endPoint x: 652, endPoint y: 142, distance: 23.9
click at [665, 122] on div at bounding box center [668, 113] width 27 height 27
click at [588, 180] on div "FDXG-8GYIDAKDR3" at bounding box center [596, 179] width 170 height 27
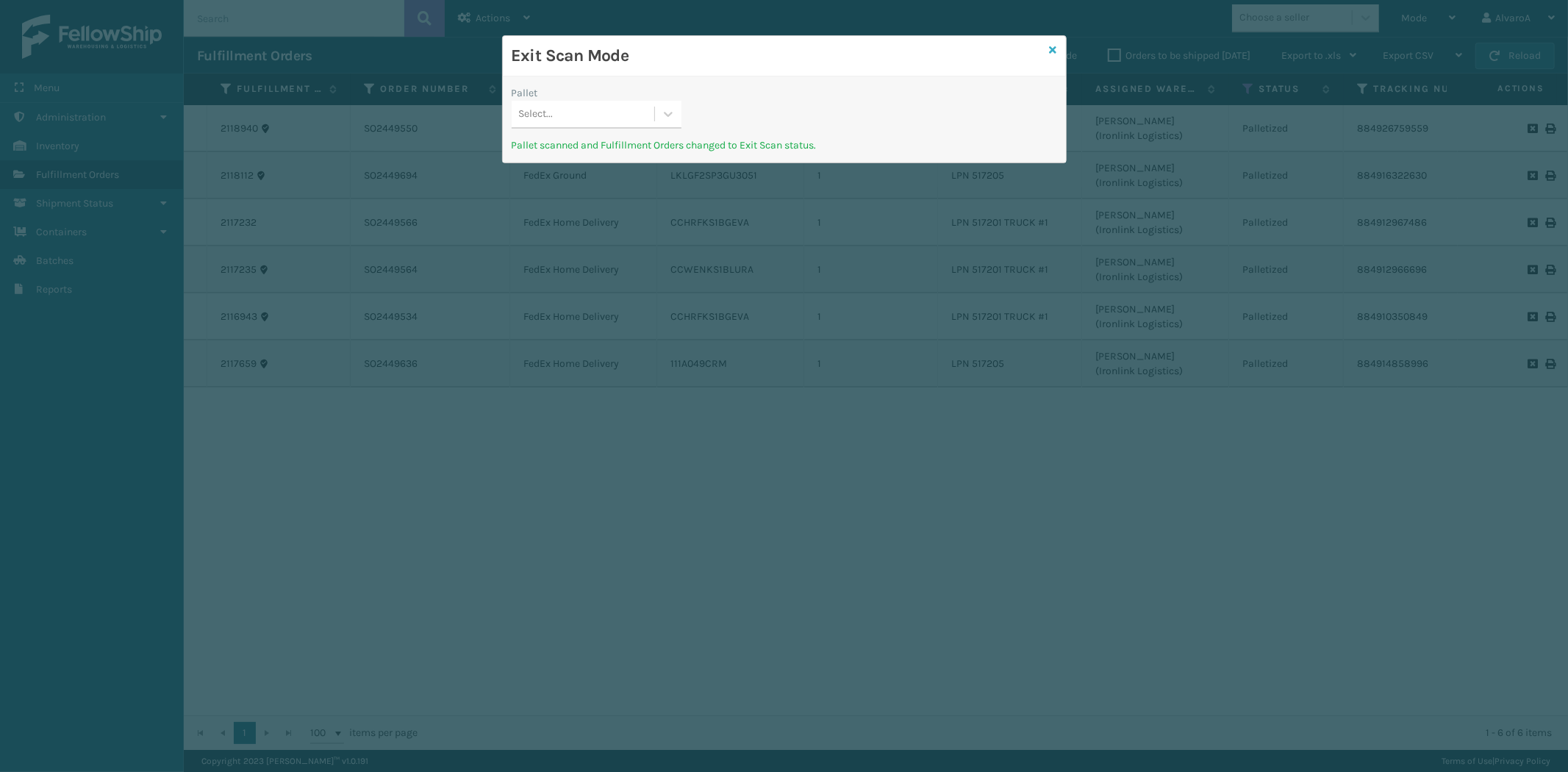
click at [1054, 50] on icon at bounding box center [1054, 50] width 8 height 11
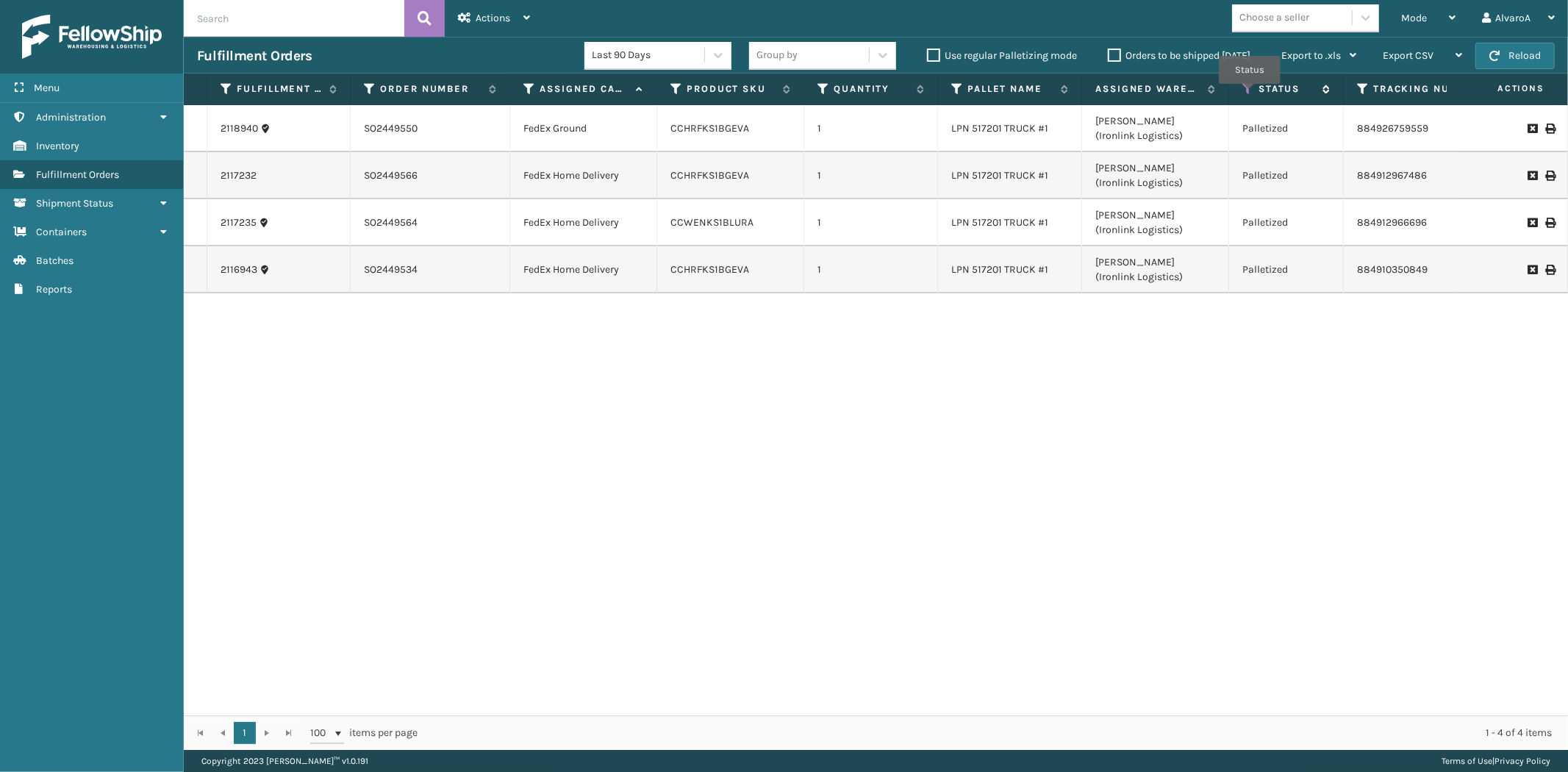
click at [1248, 94] on icon at bounding box center [1248, 88] width 11 height 13
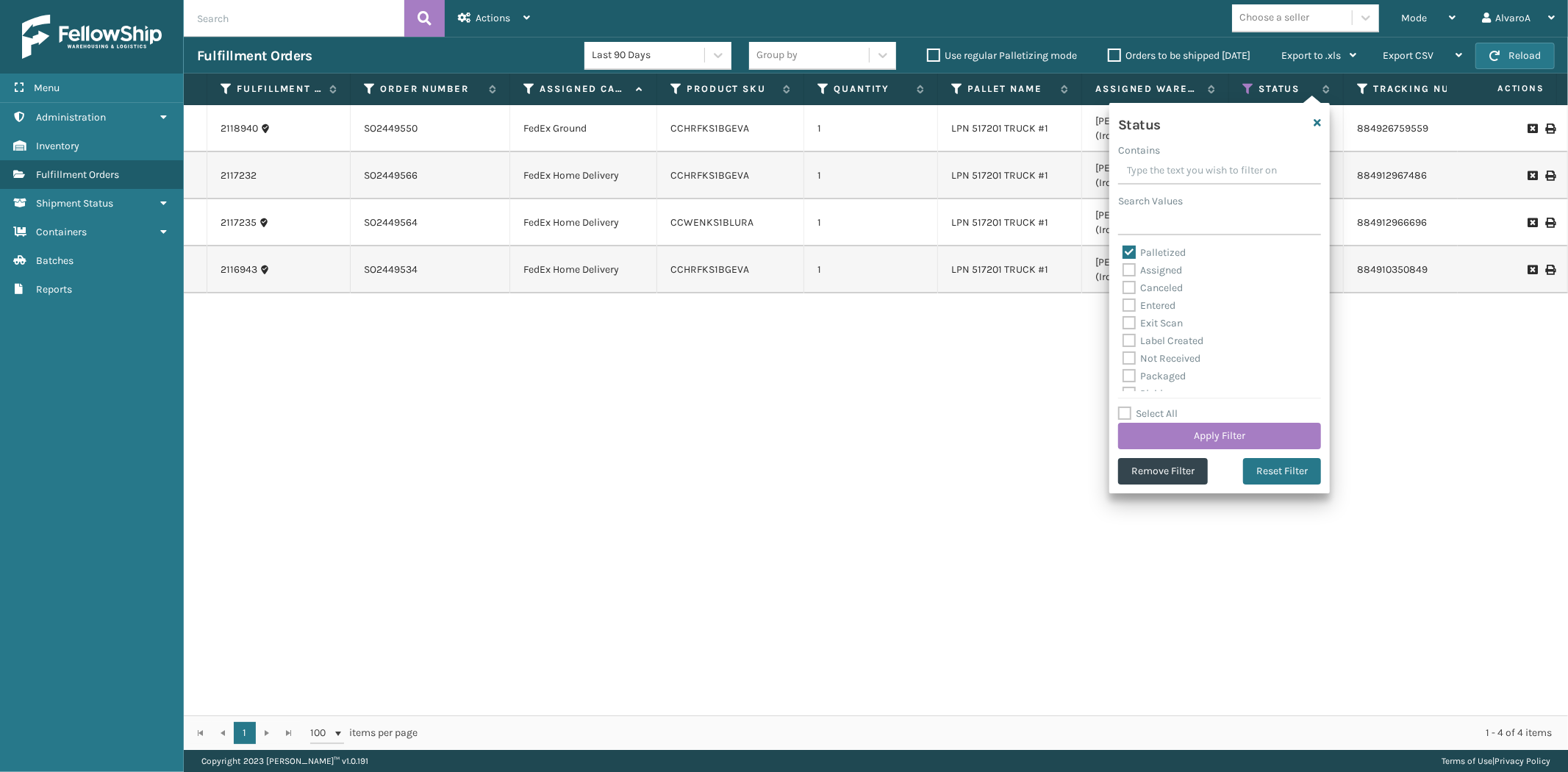
click at [1138, 173] on input "Contains" at bounding box center [1219, 171] width 203 height 27
click at [1130, 269] on label "Assigned" at bounding box center [1152, 270] width 59 height 12
click at [1123, 269] on input "Assigned" at bounding box center [1122, 266] width 1 height 10
checkbox input "true"
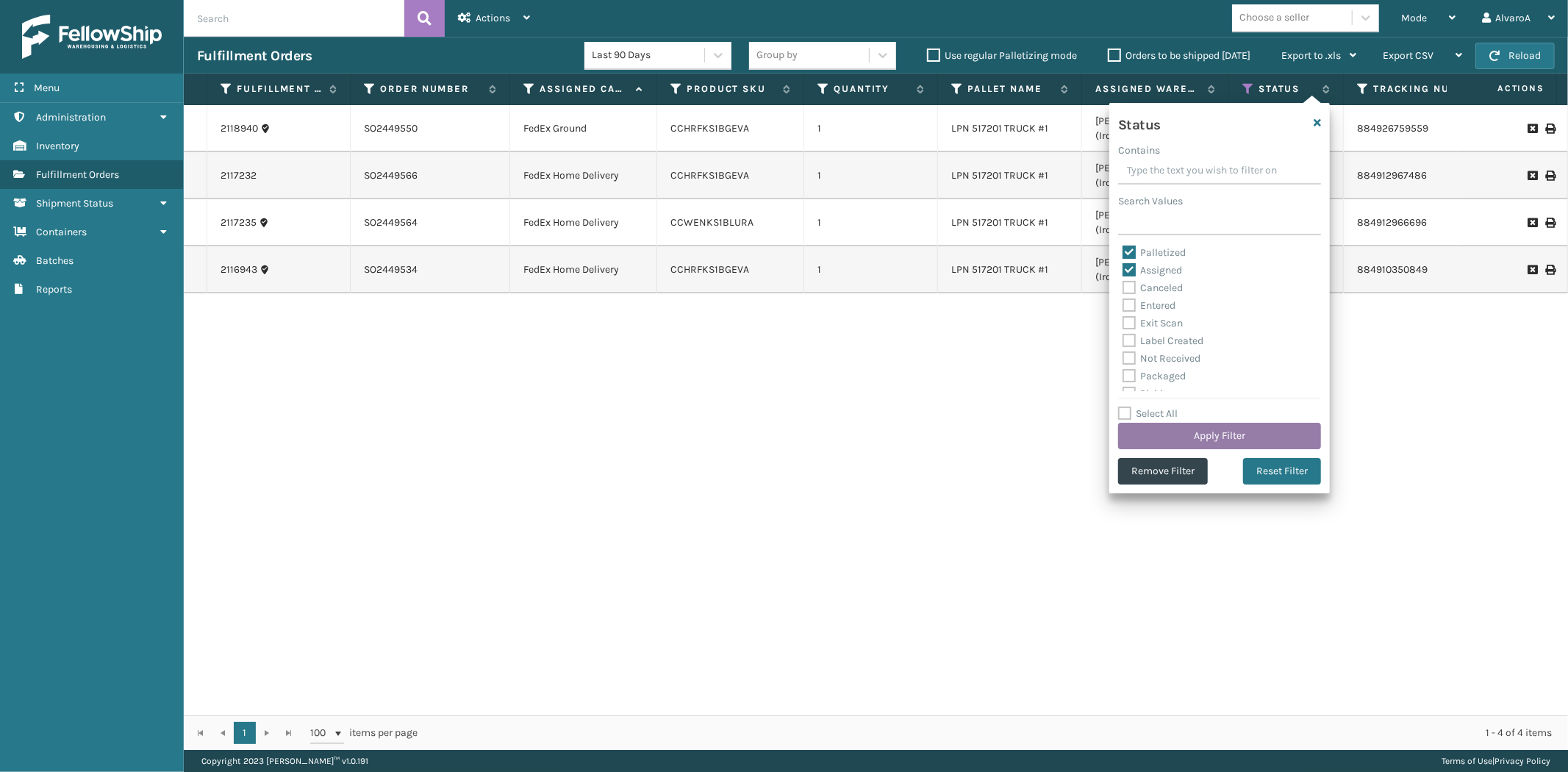
click at [1152, 447] on button "Apply Filter" at bounding box center [1219, 436] width 203 height 27
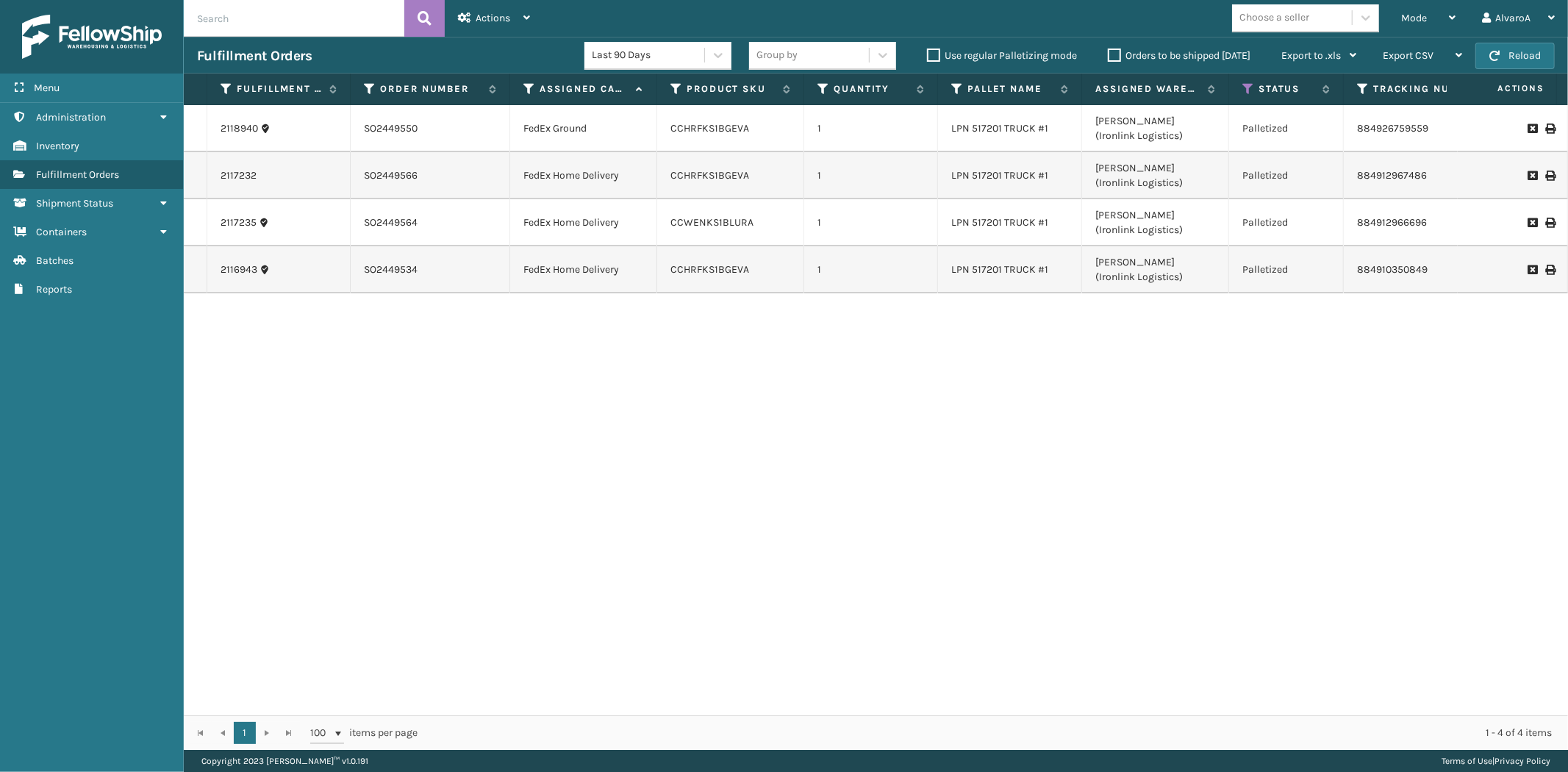
click at [1241, 78] on th "Status" at bounding box center [1286, 90] width 115 height 32
click at [1243, 78] on th "Status" at bounding box center [1286, 90] width 115 height 32
click at [1246, 97] on th "Status" at bounding box center [1286, 90] width 115 height 32
click at [1245, 94] on icon at bounding box center [1248, 88] width 11 height 13
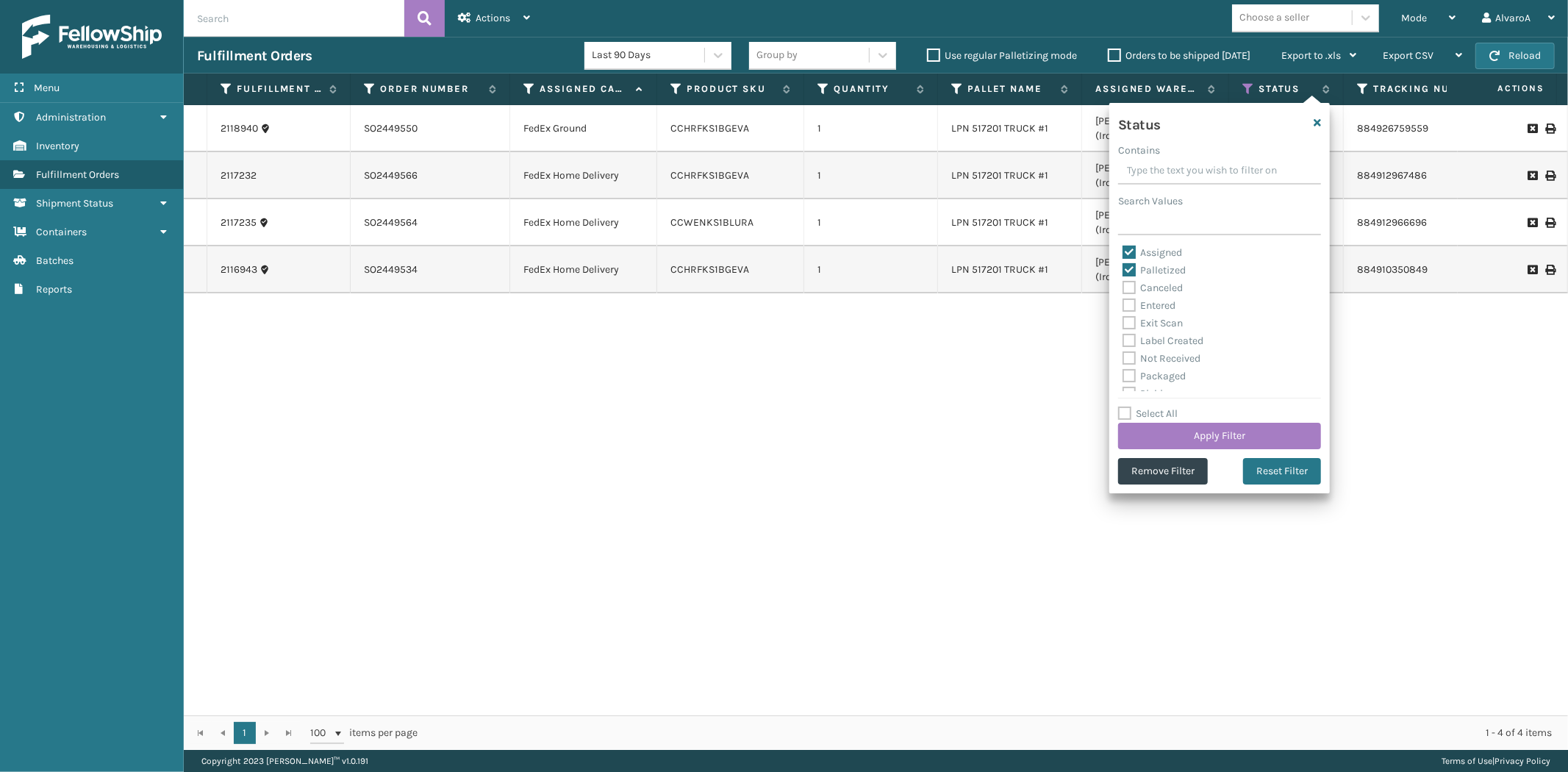
click at [1132, 252] on label "Assigned" at bounding box center [1152, 253] width 59 height 12
click at [1123, 252] on input "Assigned" at bounding box center [1122, 249] width 1 height 10
checkbox input "false"
click at [1128, 310] on label "Picking" at bounding box center [1148, 312] width 52 height 12
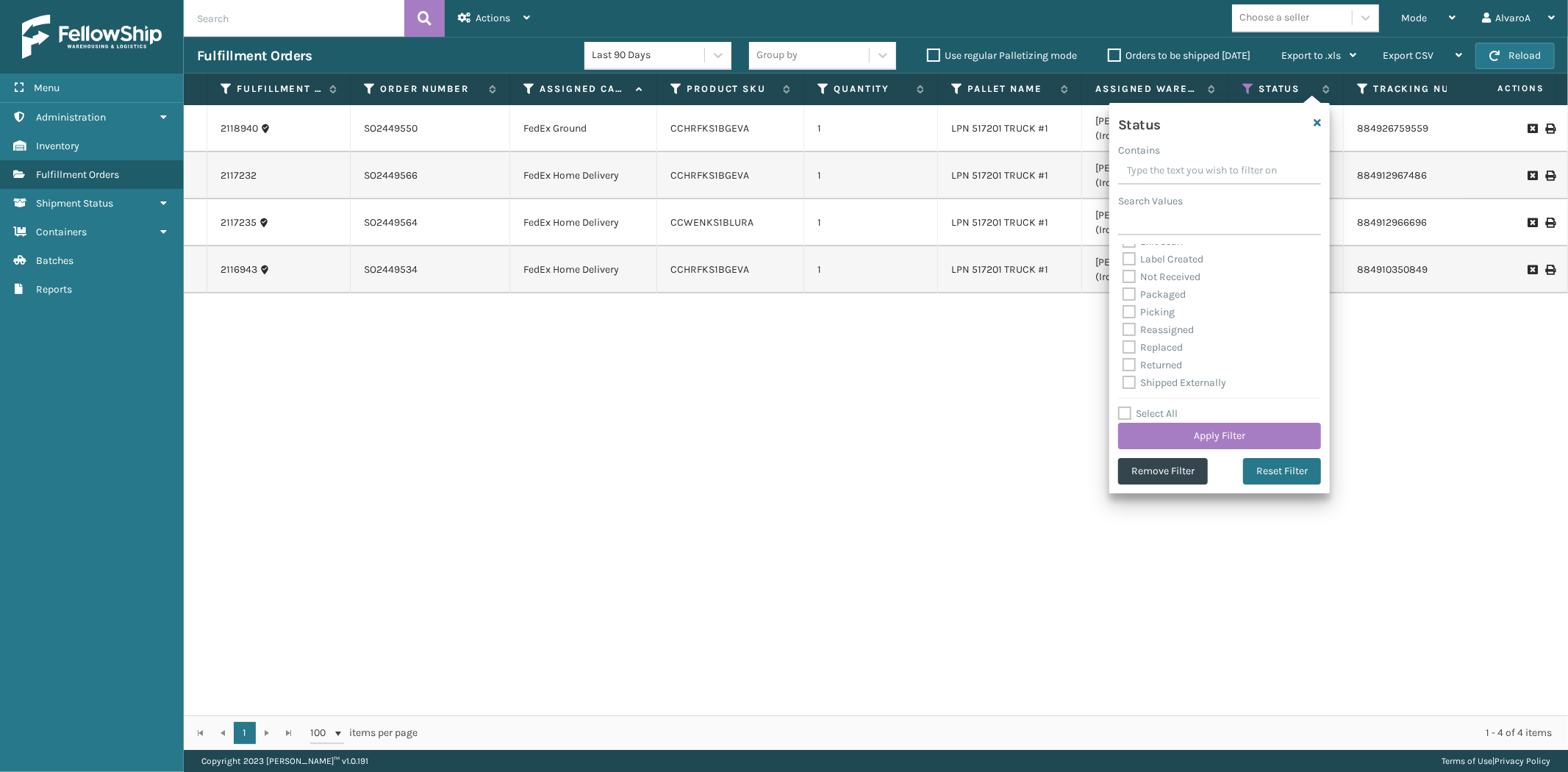
click at [1123, 310] on input "Picking" at bounding box center [1122, 308] width 1 height 10
checkbox input "true"
click at [1201, 437] on button "Apply Filter" at bounding box center [1219, 436] width 203 height 27
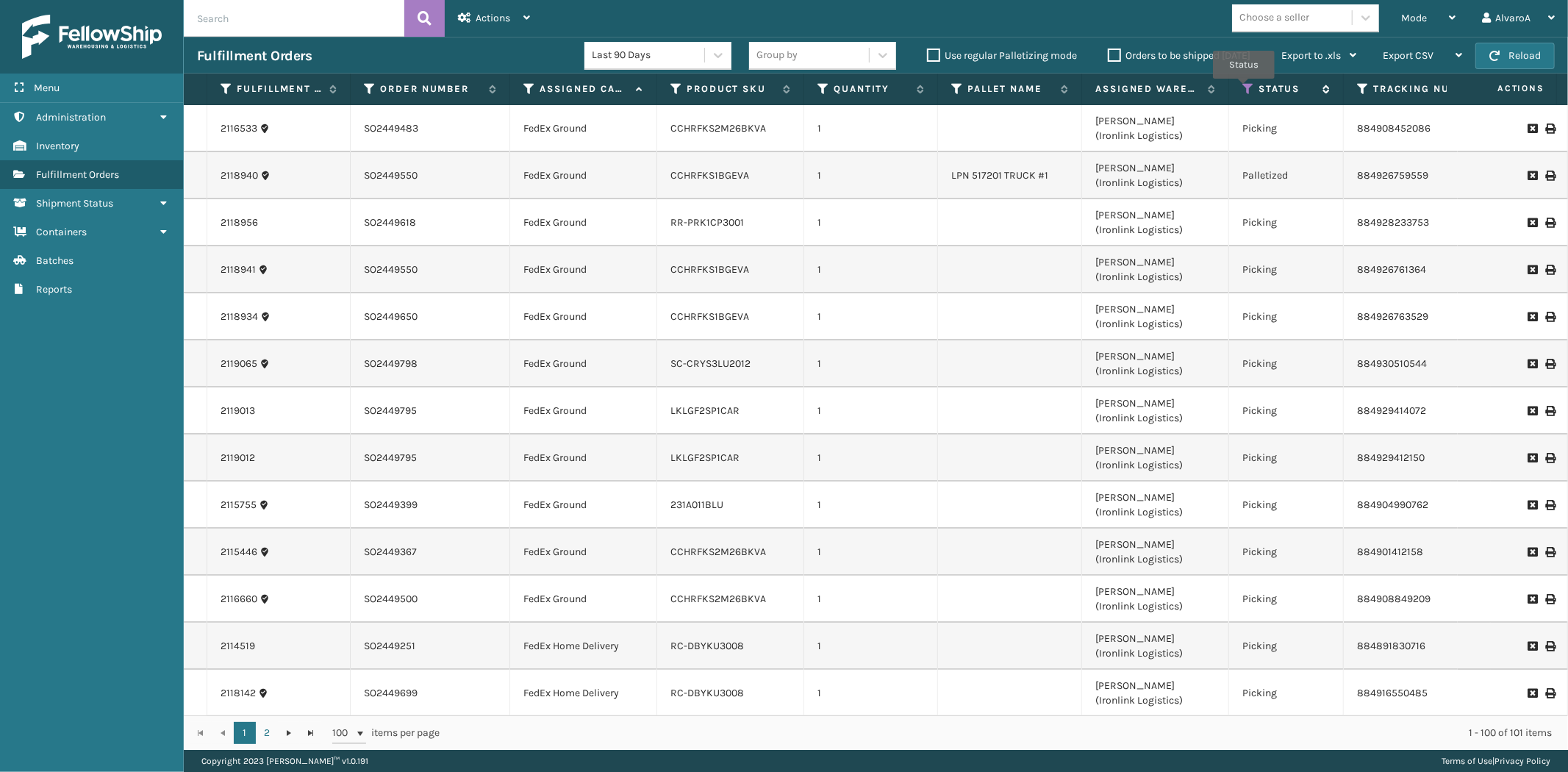
click at [1244, 90] on icon at bounding box center [1248, 88] width 11 height 13
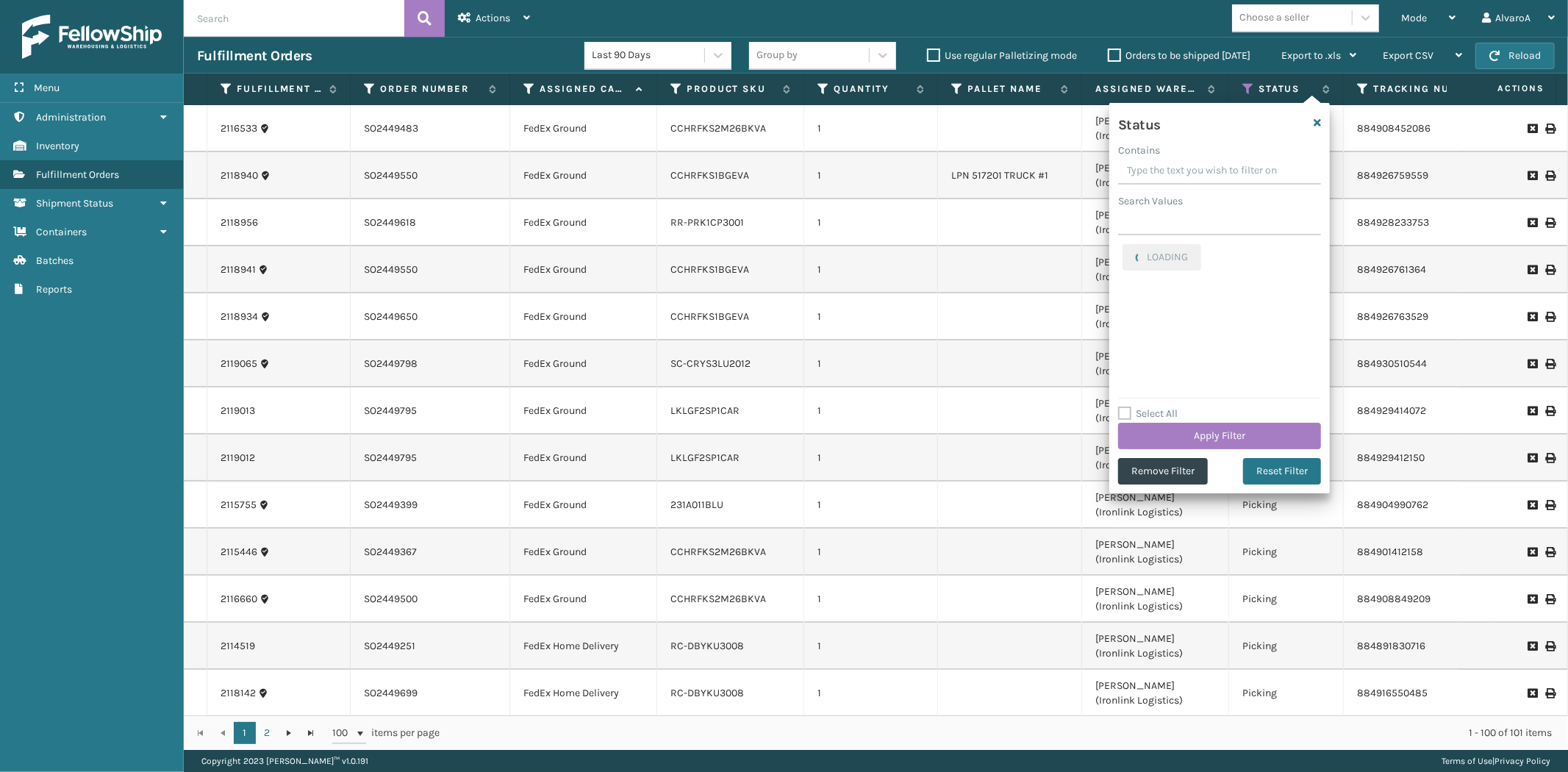
click at [1165, 172] on input "Contains" at bounding box center [1219, 171] width 203 height 27
click at [1132, 249] on label "Palletized" at bounding box center [1154, 253] width 63 height 12
click at [1123, 249] on input "Palletized" at bounding box center [1122, 249] width 1 height 10
checkbox input "false"
click at [1174, 427] on button "Apply Filter" at bounding box center [1219, 436] width 203 height 27
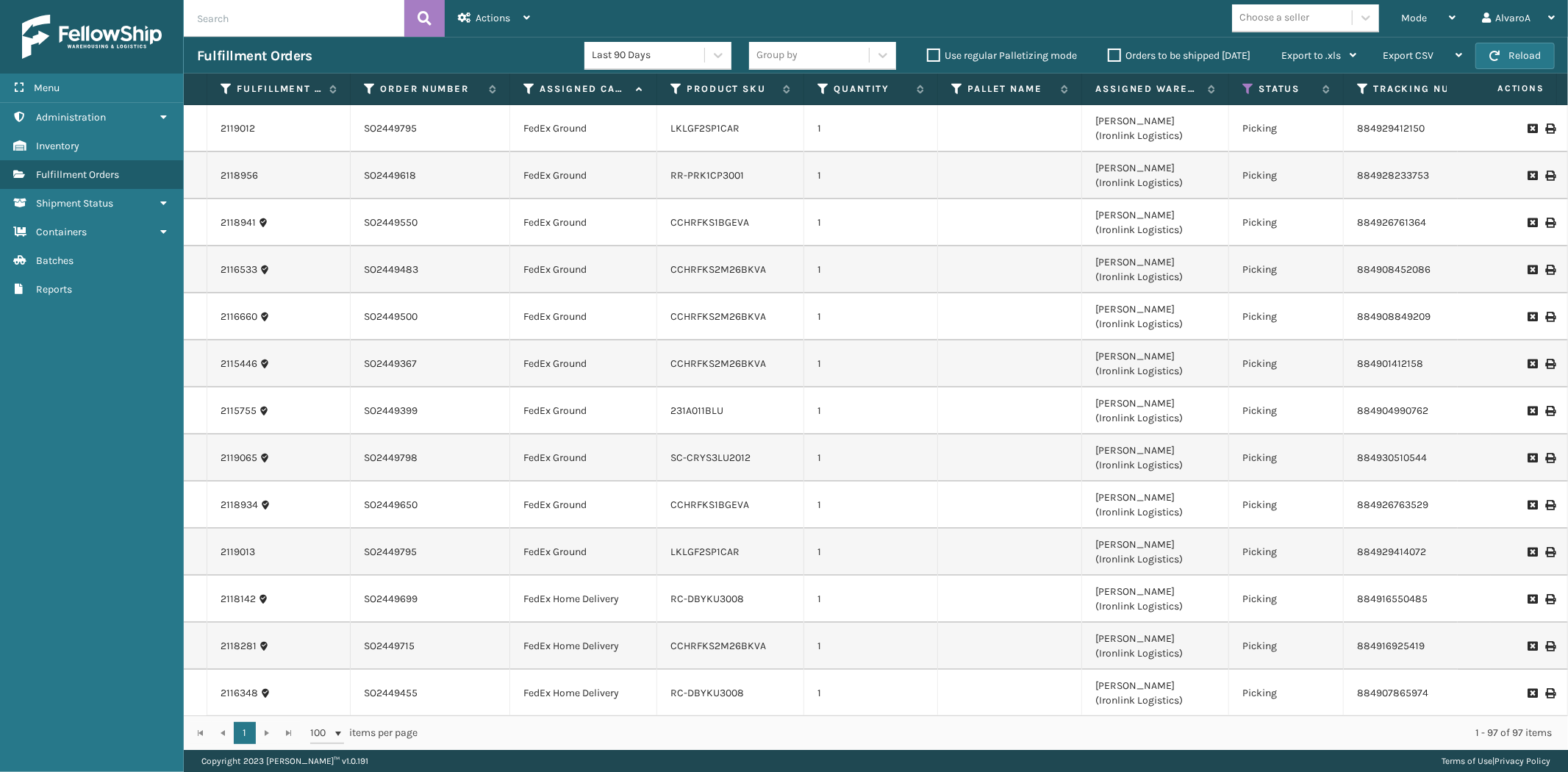
click at [1115, 56] on label "Orders to be shipped [DATE]" at bounding box center [1179, 56] width 143 height 12
click at [1109, 56] on input "Orders to be shipped [DATE]" at bounding box center [1108, 52] width 1 height 10
click at [1115, 56] on label "Orders to be shipped [DATE]" at bounding box center [1179, 56] width 143 height 12
click at [1109, 56] on input "Orders to be shipped [DATE]" at bounding box center [1108, 52] width 1 height 10
click at [627, 100] on th "Assigned Carrier Service" at bounding box center [583, 90] width 147 height 32
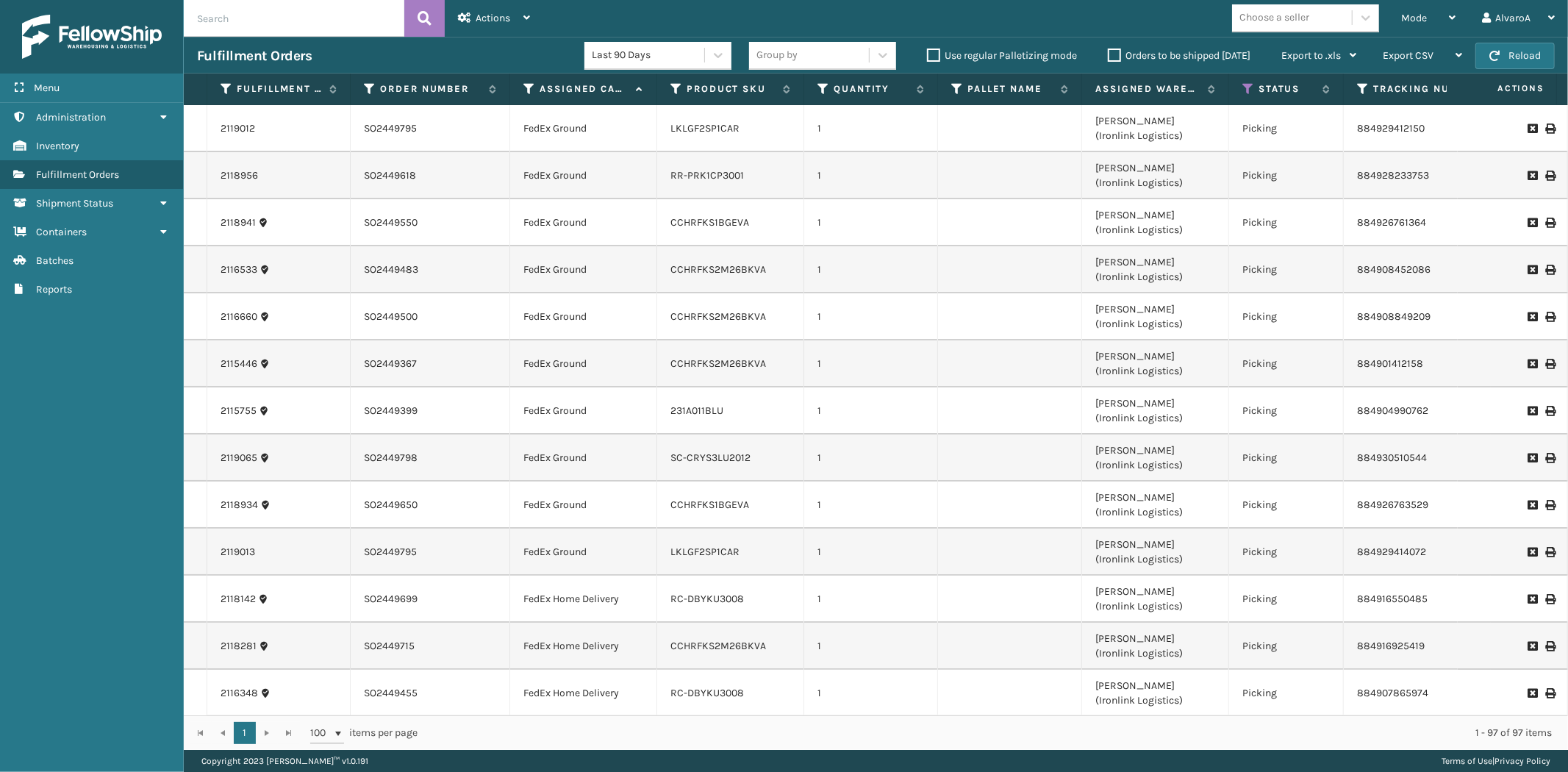
click at [627, 98] on th "Assigned Carrier Service" at bounding box center [583, 90] width 147 height 32
click at [625, 94] on label "Assigned Carrier Service" at bounding box center [584, 88] width 89 height 13
click at [626, 100] on th "Assigned Carrier Service" at bounding box center [583, 90] width 147 height 32
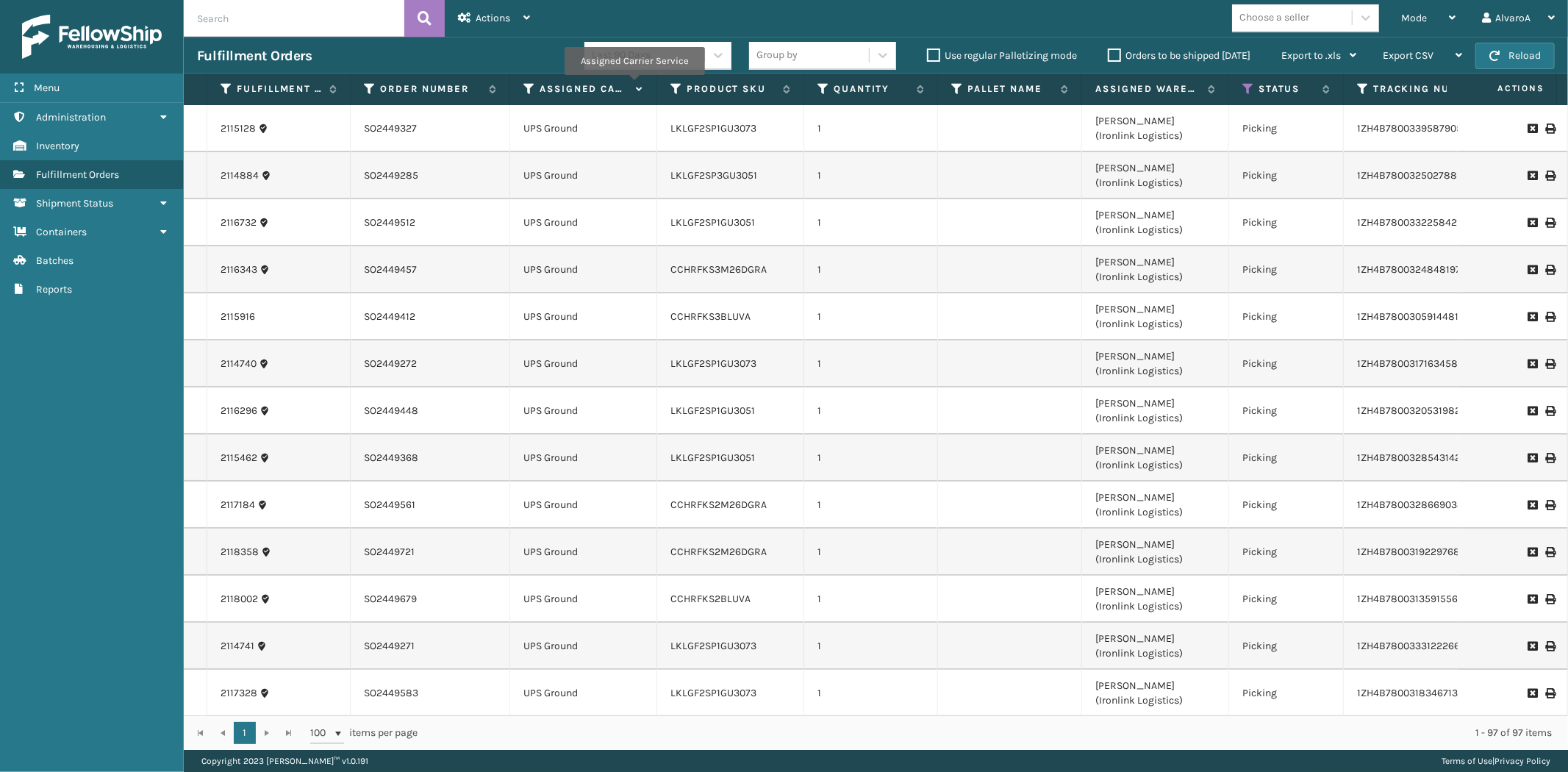
click at [633, 85] on icon at bounding box center [636, 89] width 11 height 10
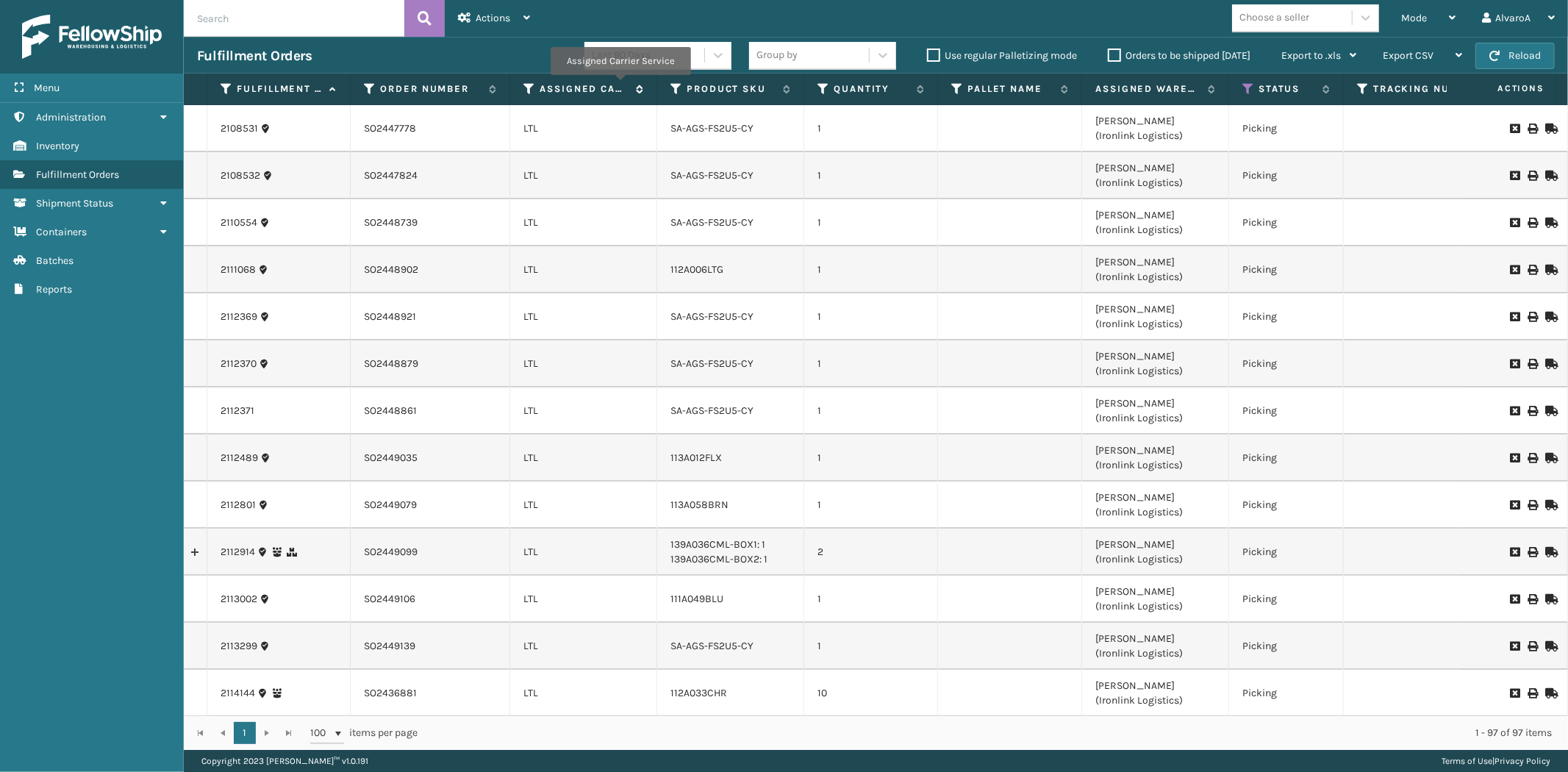
click at [620, 85] on label "Assigned Carrier Service" at bounding box center [584, 88] width 89 height 13
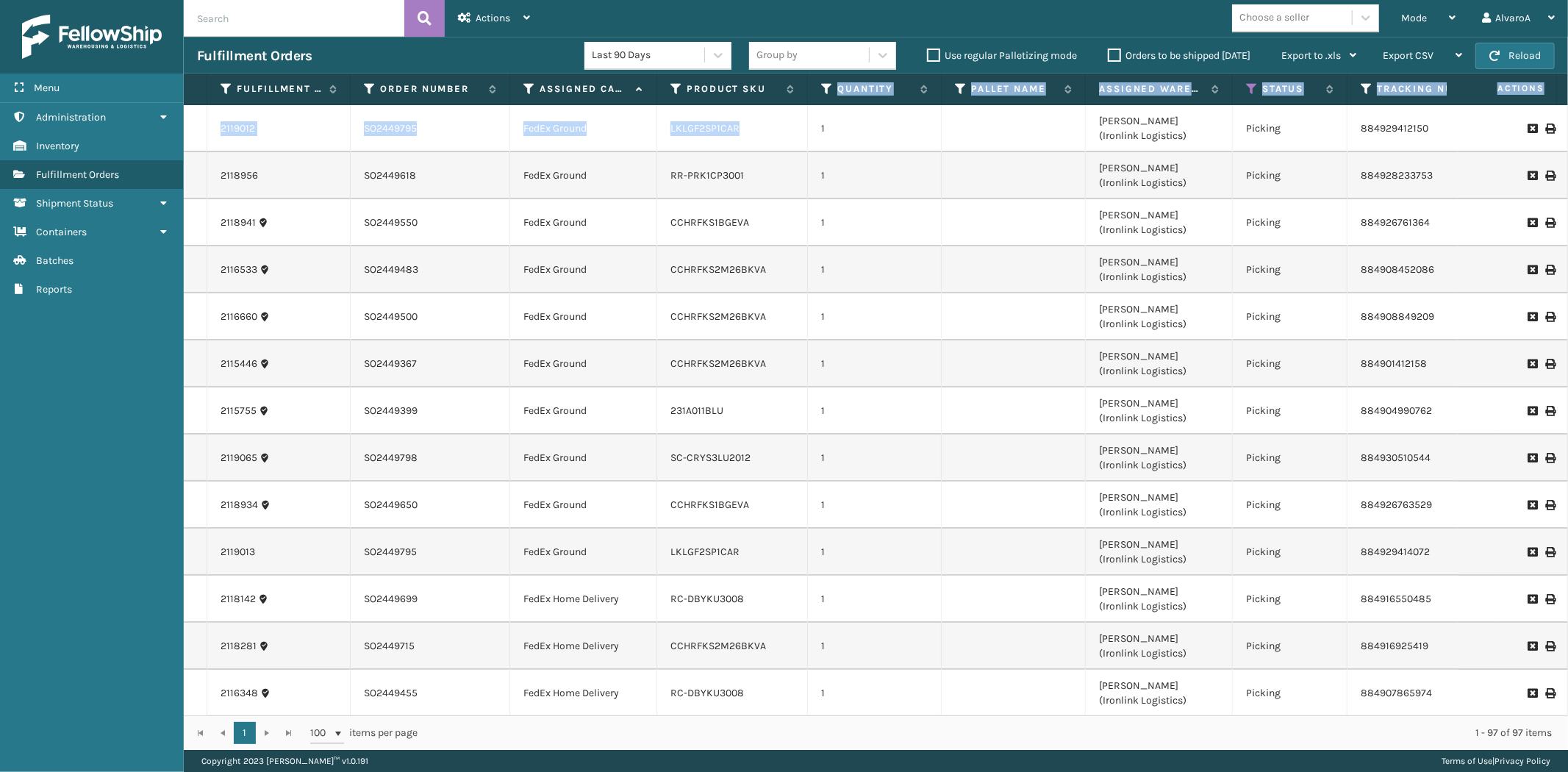
drag, startPoint x: 800, startPoint y: 97, endPoint x: 804, endPoint y: 106, distance: 9.8
click at [804, 106] on div "Fulfillment Order Id Order Number Assigned Carrier Service Product SKU Quantity…" at bounding box center [876, 411] width 1384 height 676
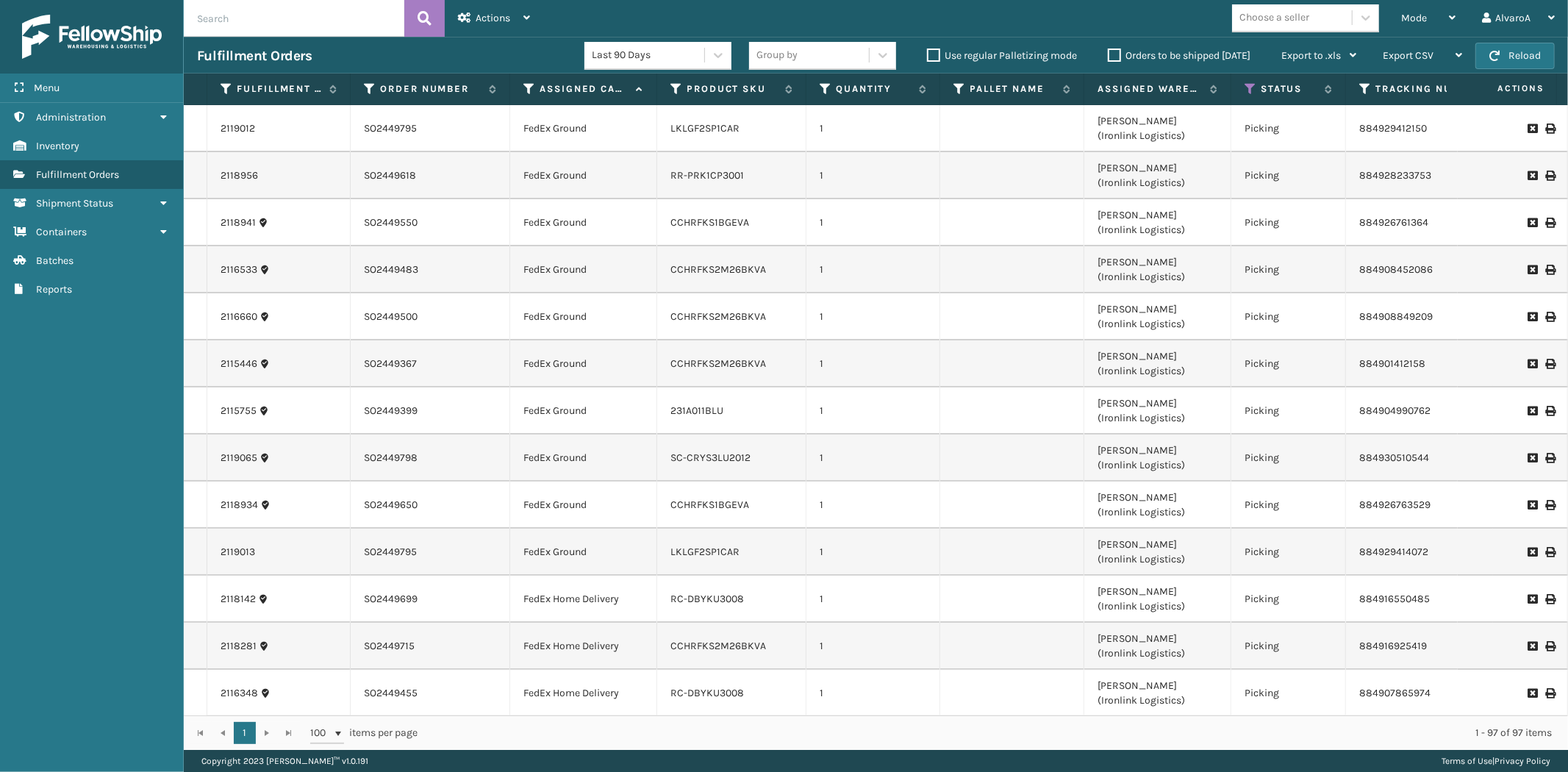
click at [839, 127] on td "1" at bounding box center [874, 129] width 134 height 47
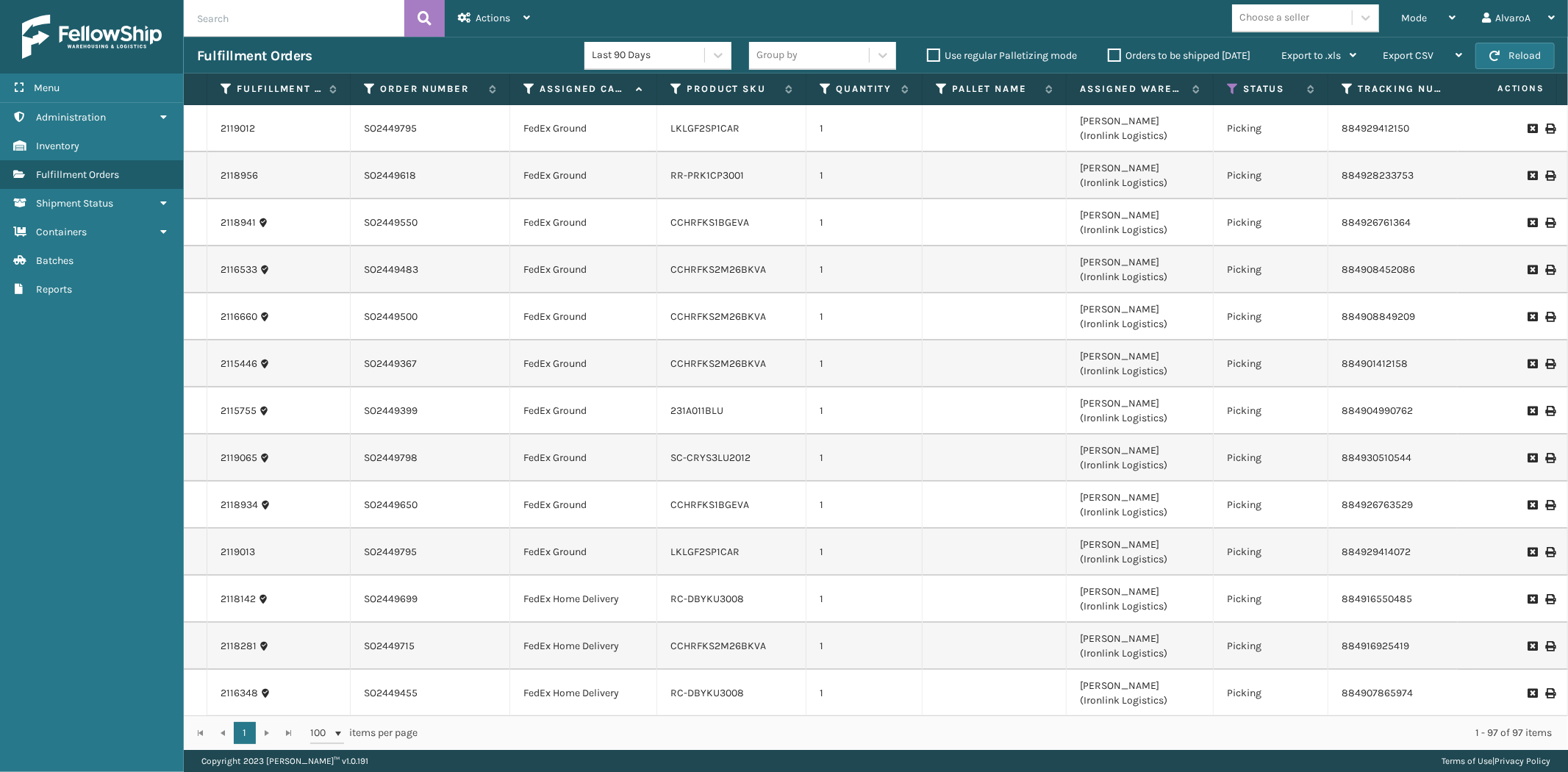
drag, startPoint x: 935, startPoint y: 88, endPoint x: 919, endPoint y: 89, distance: 16.0
click at [919, 89] on span at bounding box center [920, 228] width 5 height 309
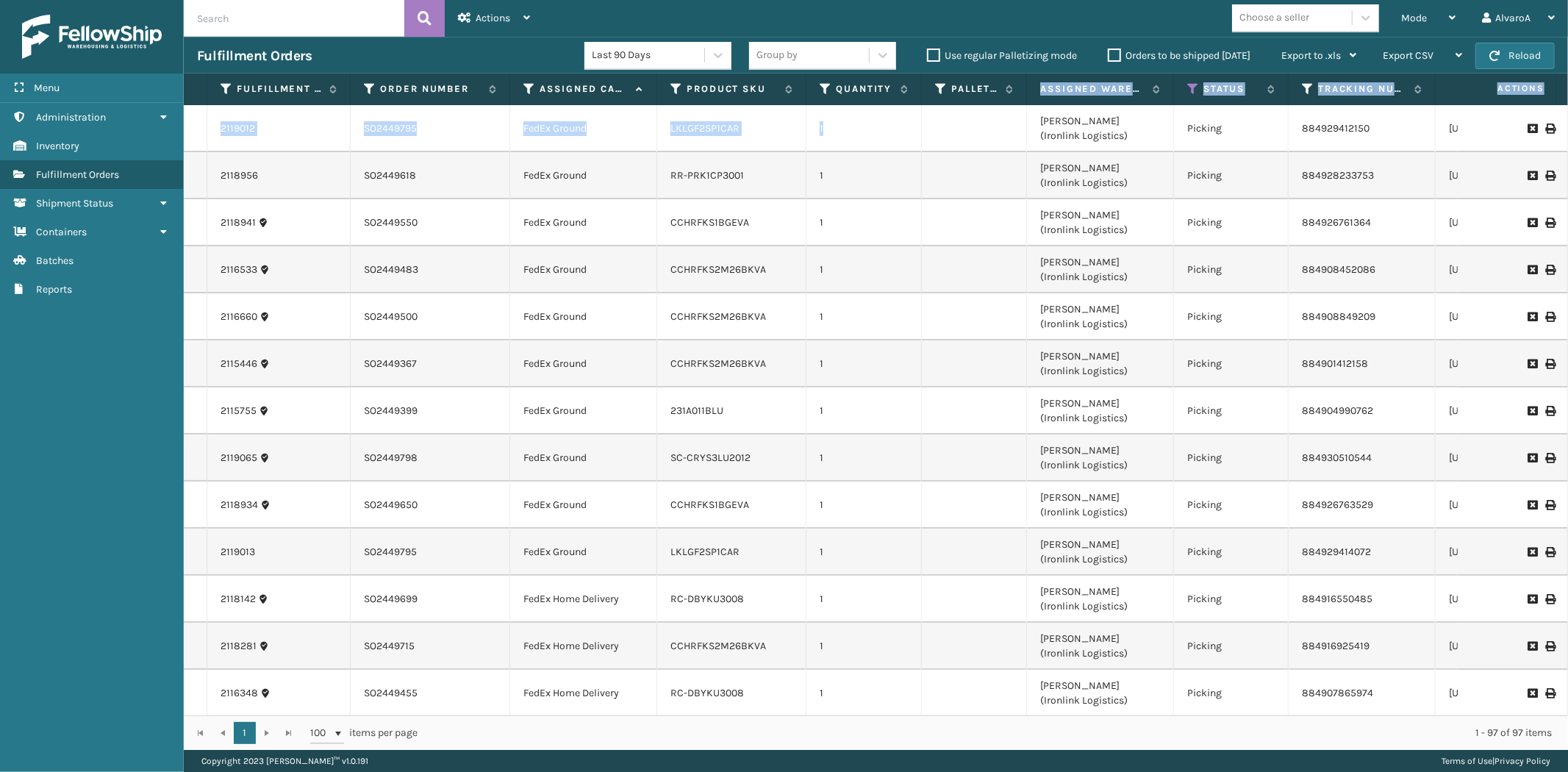
drag, startPoint x: 1062, startPoint y: 99, endPoint x: 1024, endPoint y: 114, distance: 40.9
click at [1024, 114] on div "Fulfillment Order Id Order Number Assigned Carrier Service Product SKU Quantity…" at bounding box center [876, 411] width 1384 height 676
click at [719, 177] on link "RR-PRK1CP3001" at bounding box center [707, 175] width 74 height 12
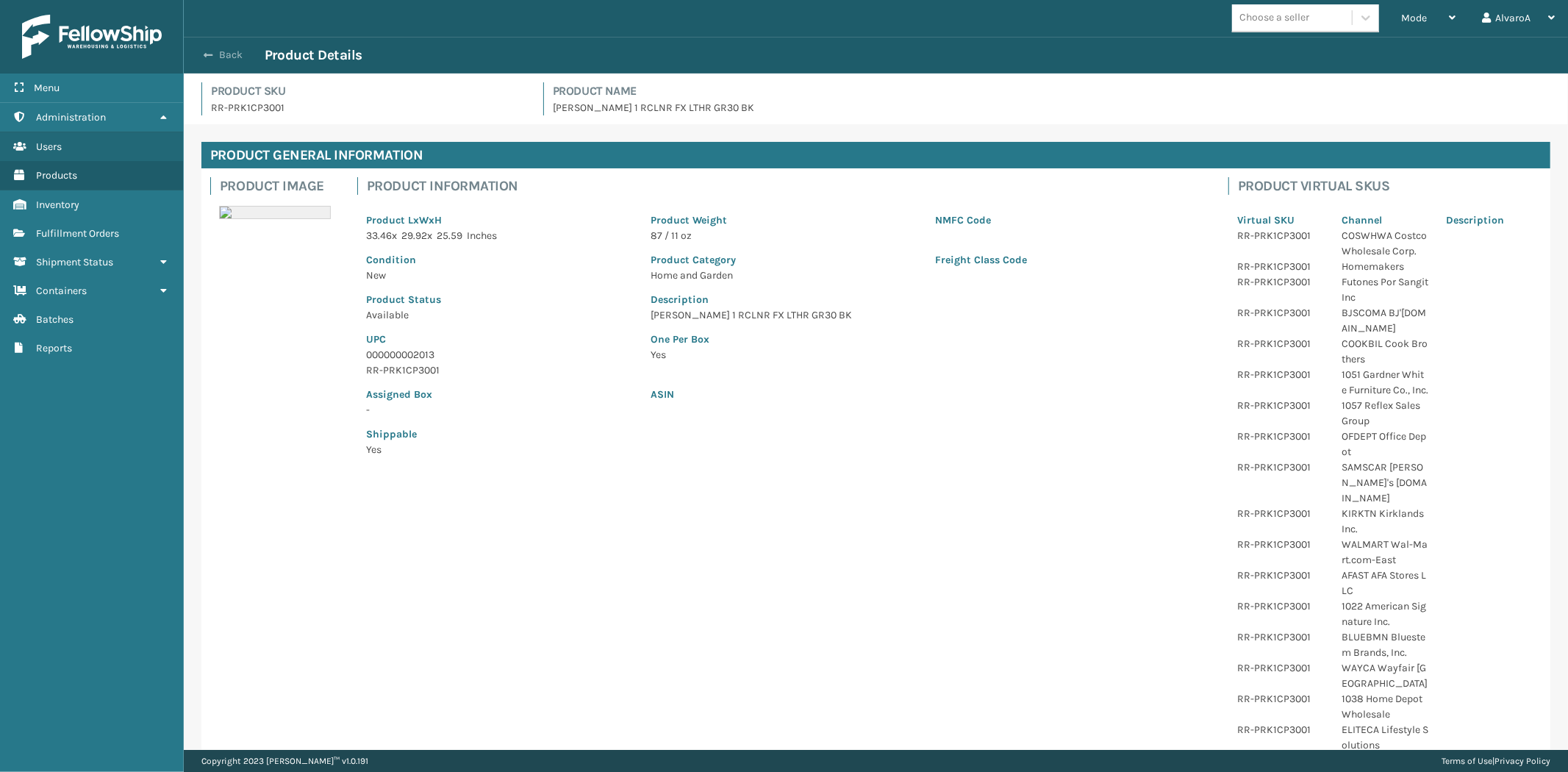
click at [227, 57] on button "Back" at bounding box center [230, 55] width 68 height 13
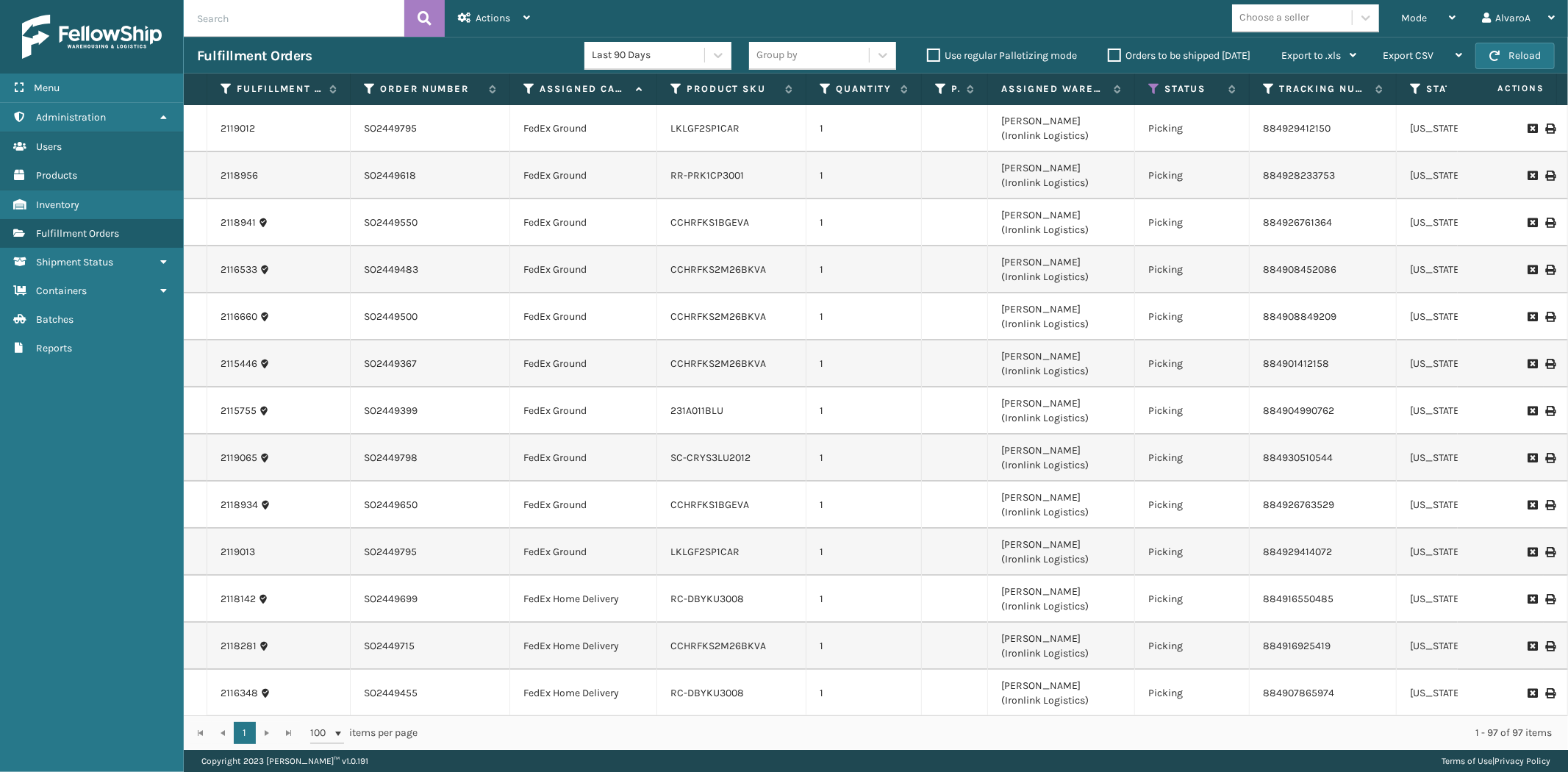
drag, startPoint x: 1023, startPoint y: 87, endPoint x: 981, endPoint y: 98, distance: 43.4
click at [983, 98] on span at bounding box center [986, 228] width 5 height 309
click at [919, 87] on tr "Fulfillment Order Id Order Number Assigned Carrier Service Product SKU Quantity…" at bounding box center [1211, 90] width 2054 height 32
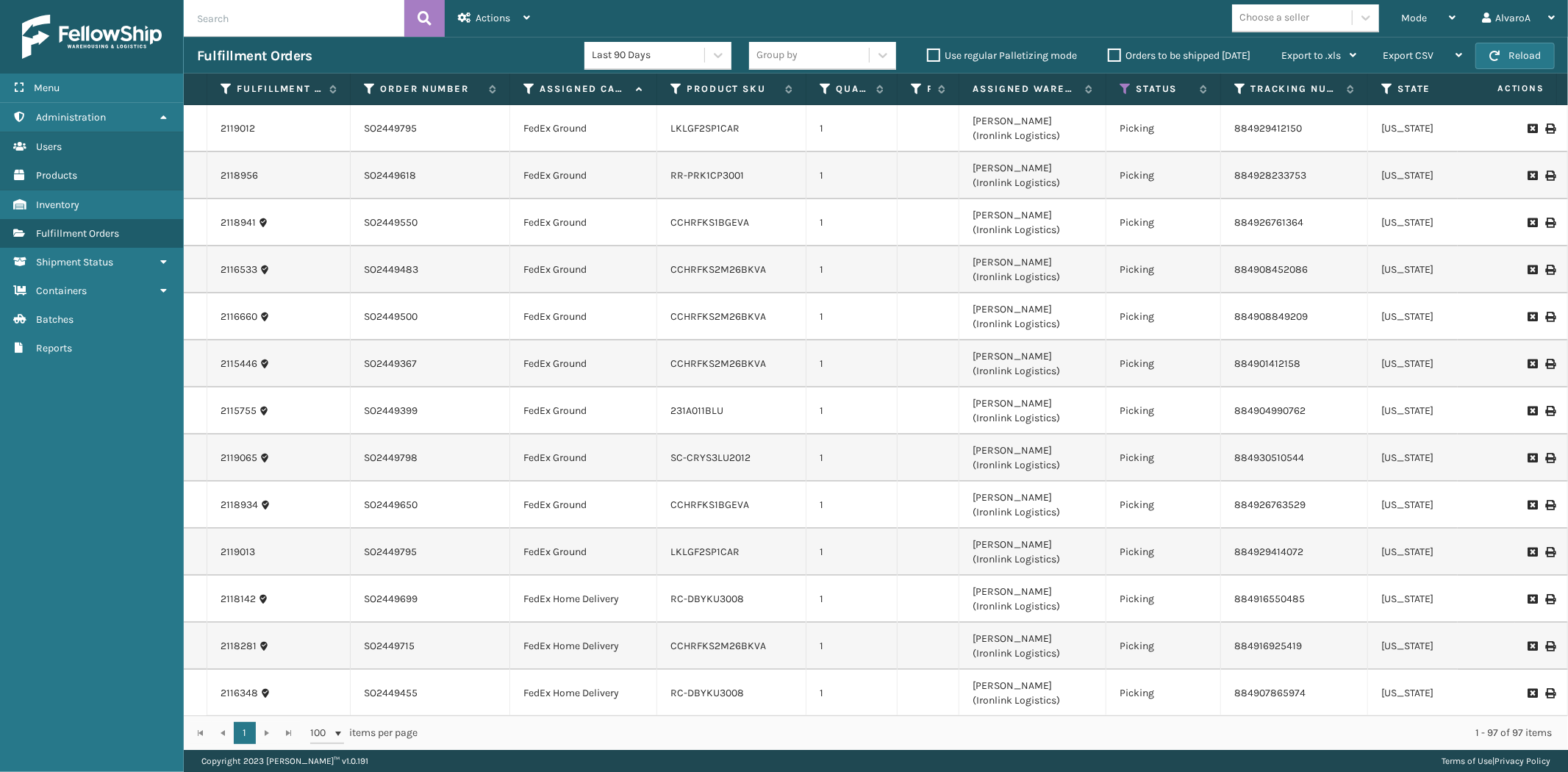
drag, startPoint x: 810, startPoint y: 91, endPoint x: 894, endPoint y: 109, distance: 85.9
click at [894, 109] on div "Fulfillment Order Id Order Number Assigned Carrier Service Product SKU Quantity…" at bounding box center [876, 411] width 1384 height 676
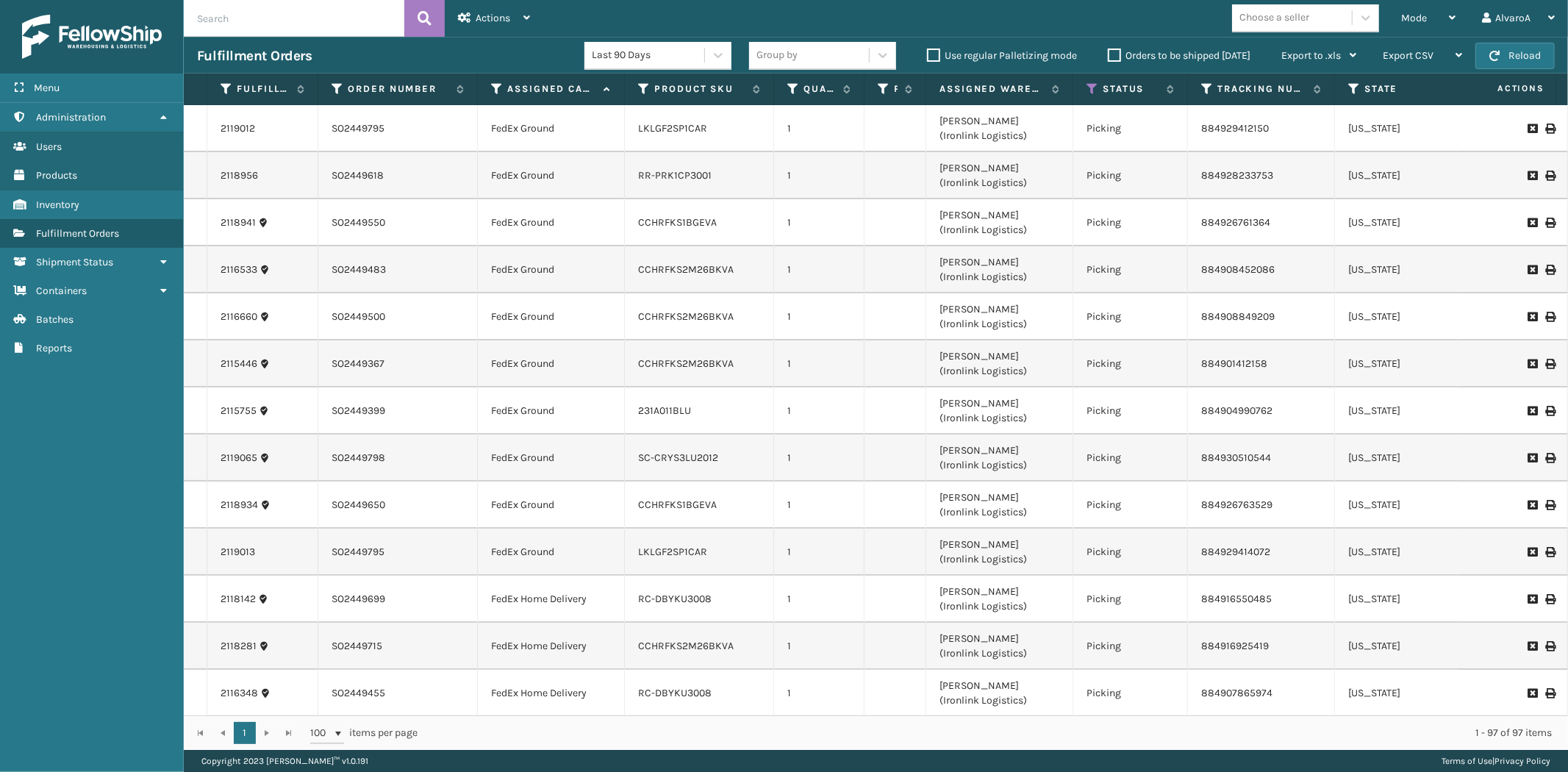
drag, startPoint x: 346, startPoint y: 92, endPoint x: 315, endPoint y: 106, distance: 34.0
click at [315, 106] on div "Fulfillment Order Id Order Number Assigned Carrier Service Product SKU Quantity…" at bounding box center [876, 411] width 1384 height 676
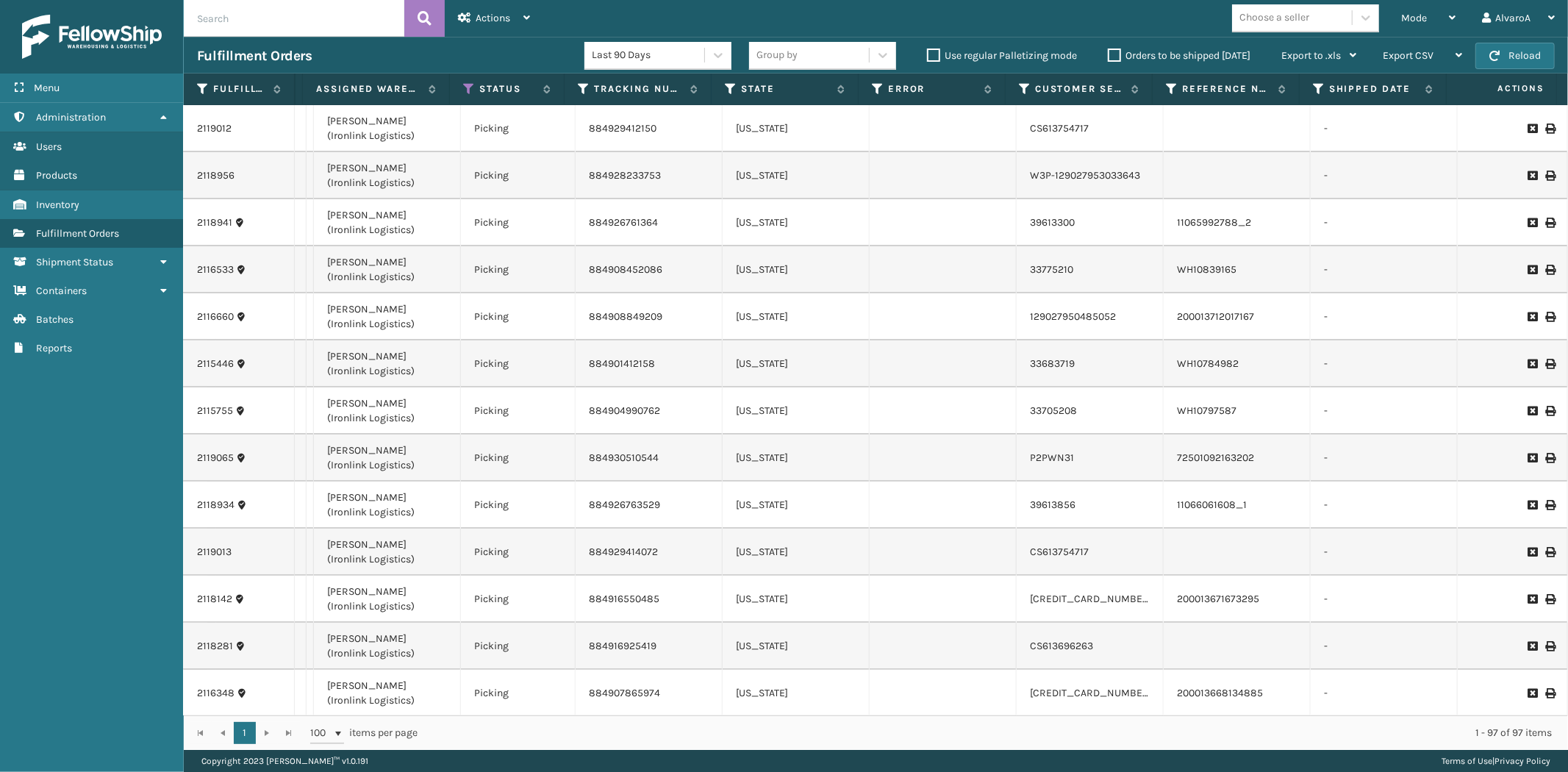
scroll to position [0, 568]
drag, startPoint x: 299, startPoint y: 93, endPoint x: 287, endPoint y: 96, distance: 12.4
click at [287, 96] on tr "Fulfillment Order Id Order Number Assigned Carrier Service Product SKU Quantity…" at bounding box center [586, 90] width 1942 height 32
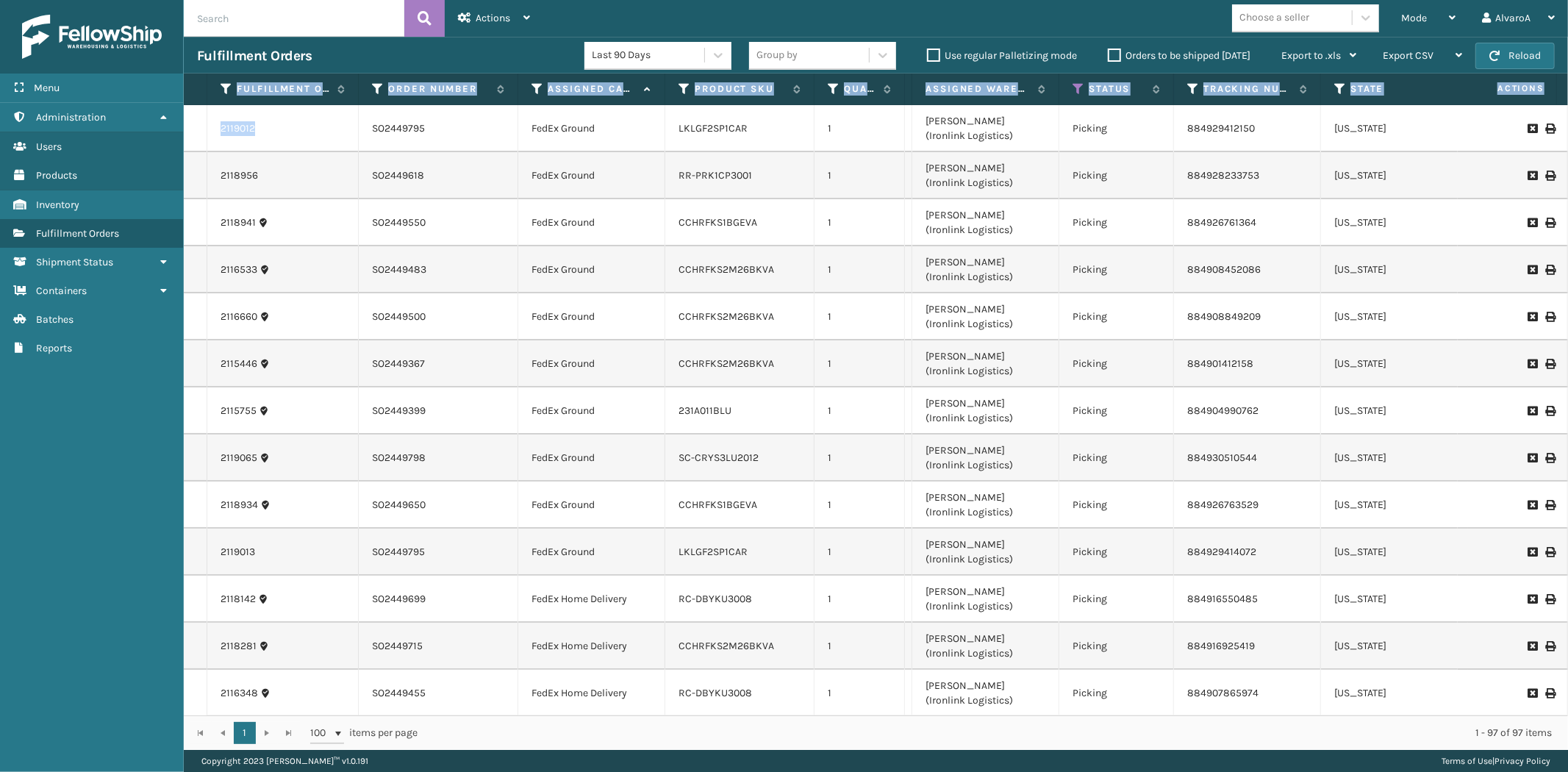
drag, startPoint x: 213, startPoint y: 90, endPoint x: 357, endPoint y: 148, distance: 155.2
click at [357, 148] on div "Fulfillment Order Id Order Number Assigned Carrier Service Product SKU Quantity…" at bounding box center [876, 411] width 1384 height 676
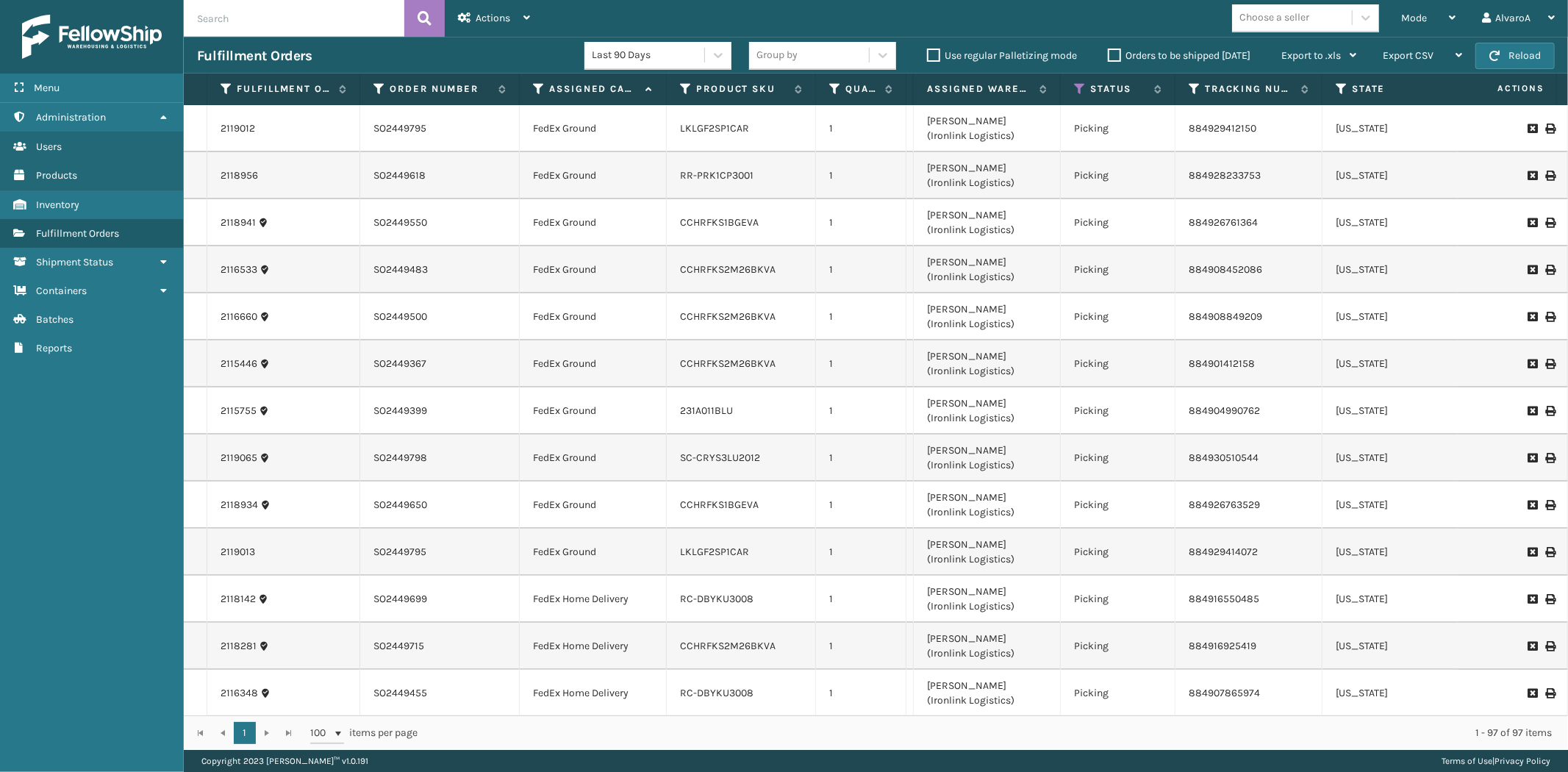
click at [299, 155] on td "2118956" at bounding box center [284, 176] width 153 height 47
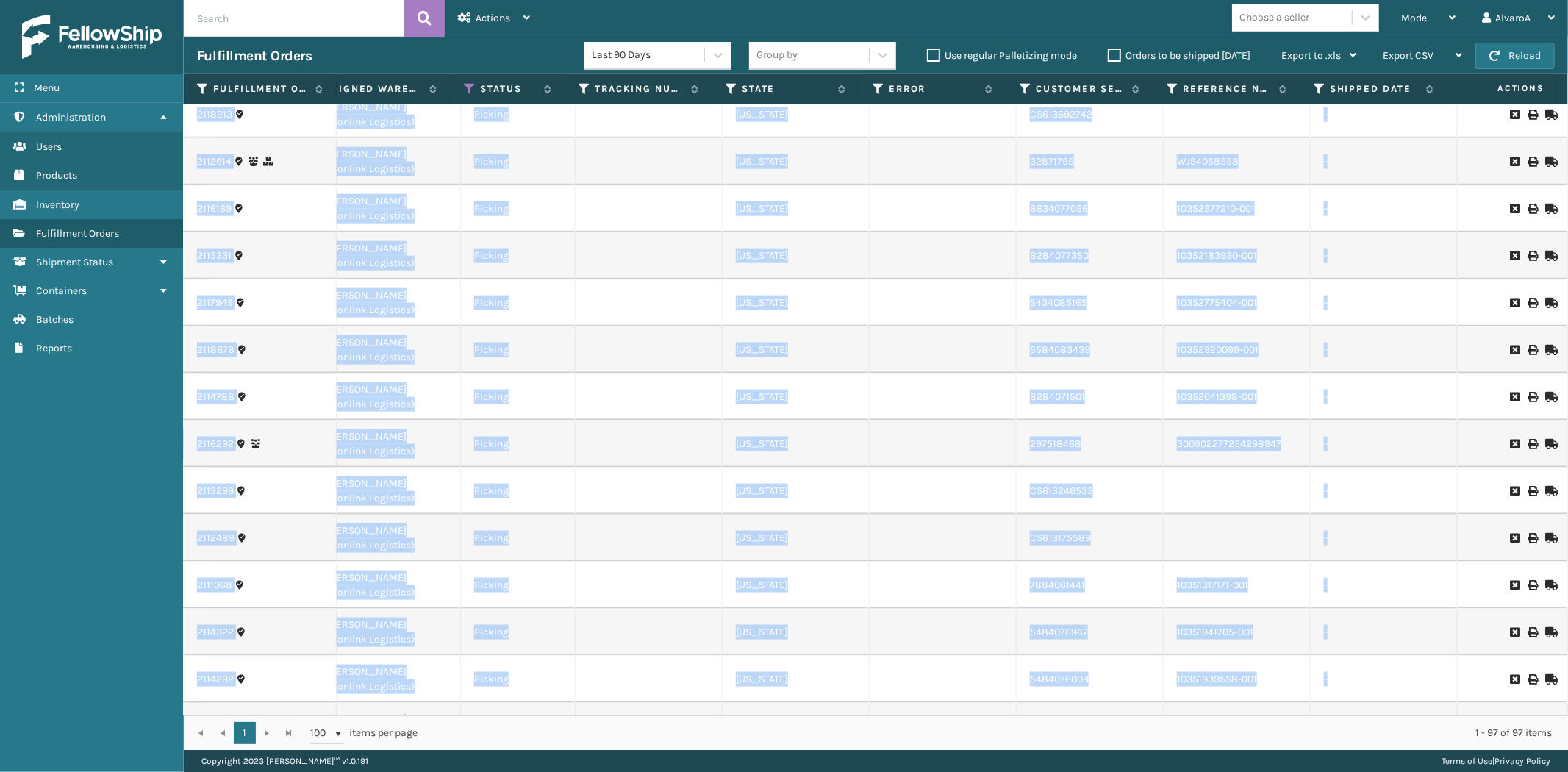
drag, startPoint x: 210, startPoint y: 129, endPoint x: 1357, endPoint y: 662, distance: 1264.8
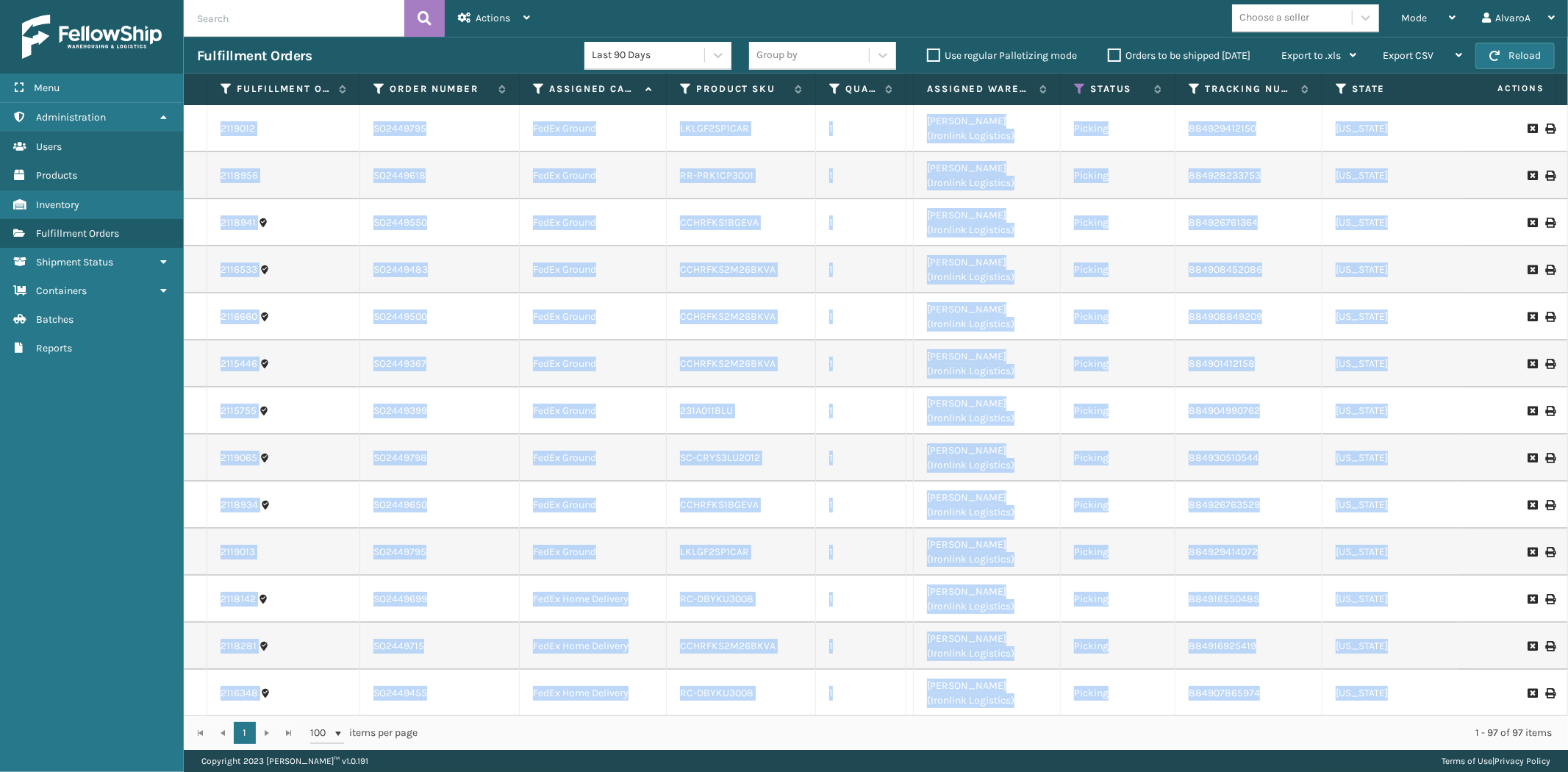
click at [462, 133] on td "SO2449795" at bounding box center [440, 129] width 160 height 47
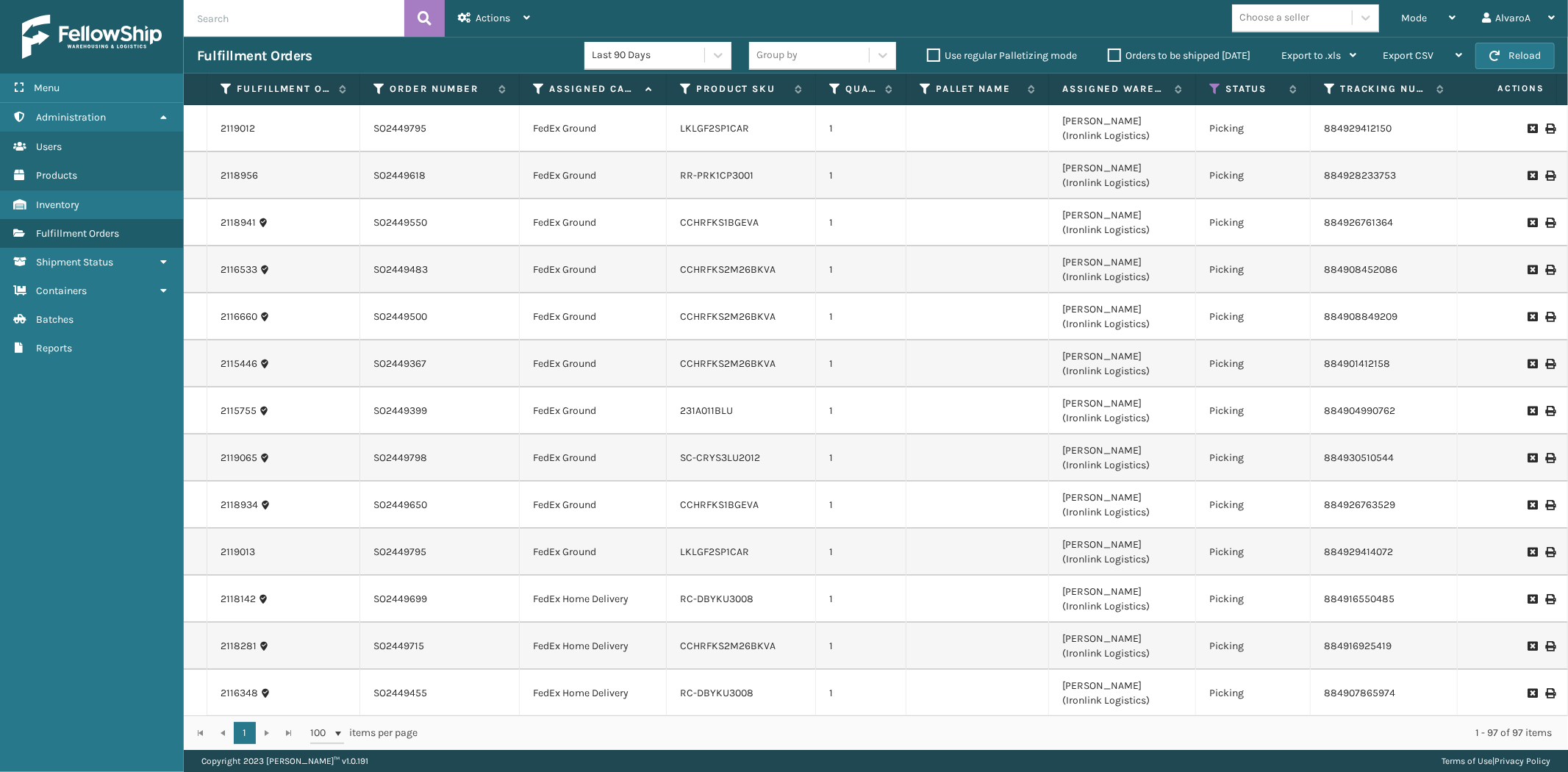
drag, startPoint x: 910, startPoint y: 91, endPoint x: 1046, endPoint y: 169, distance: 156.8
click at [1046, 169] on div "Fulfillment Order Id Order Number Assigned Carrier Service Product SKU Quantity…" at bounding box center [876, 411] width 1384 height 676
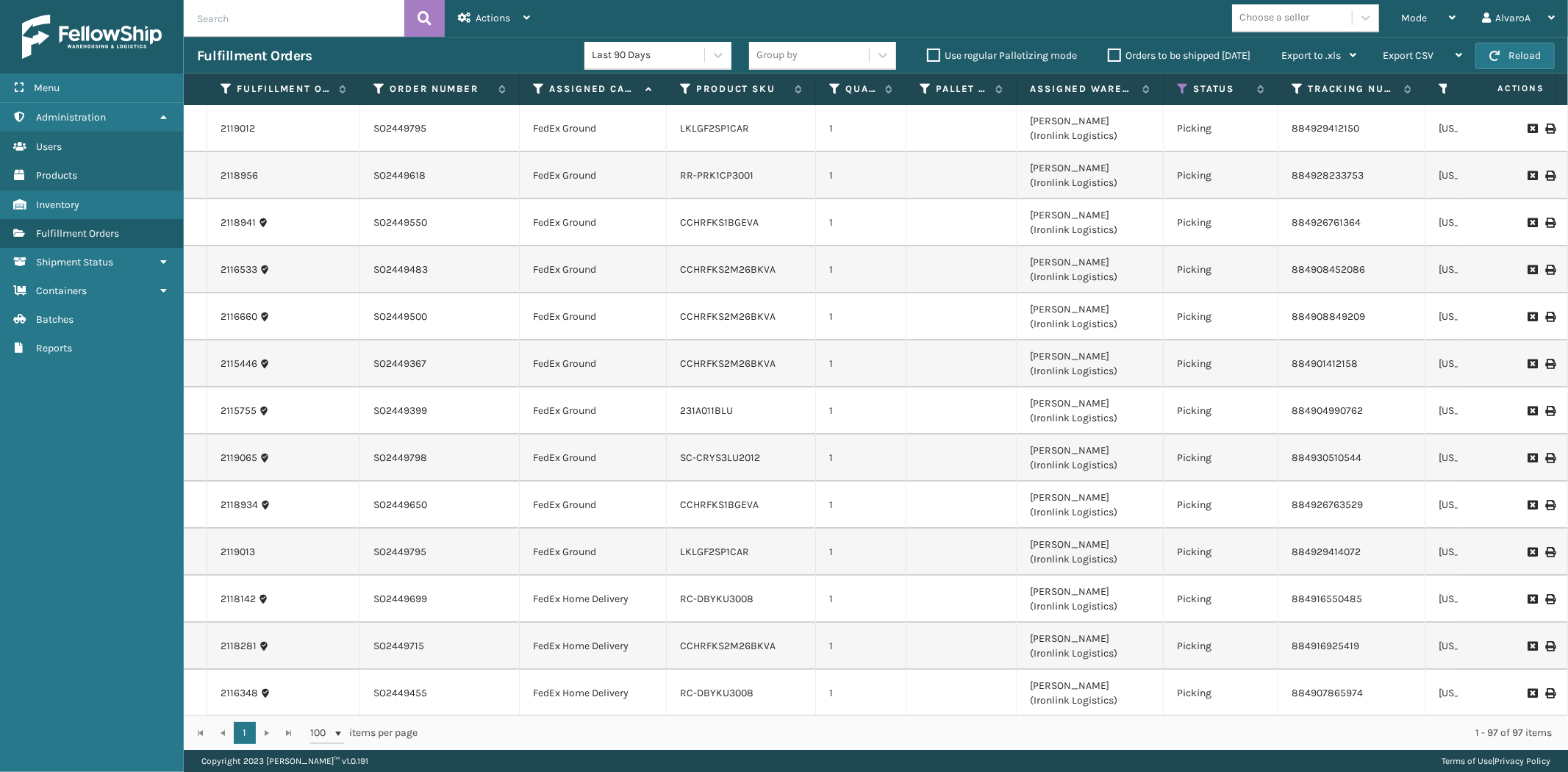
drag, startPoint x: 1046, startPoint y: 89, endPoint x: 1013, endPoint y: 94, distance: 33.4
click at [1013, 94] on span at bounding box center [1014, 228] width 5 height 309
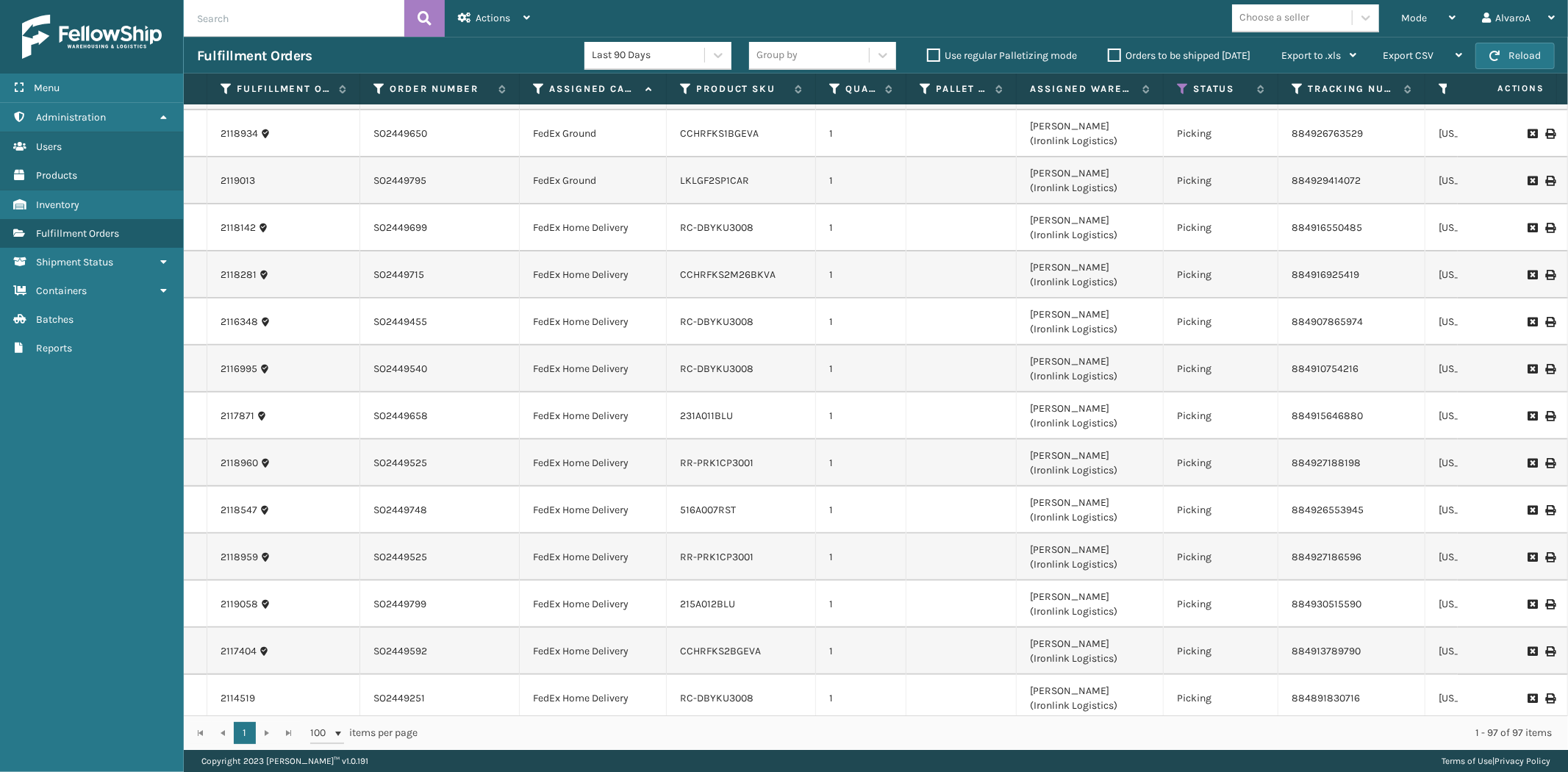
scroll to position [408, 0]
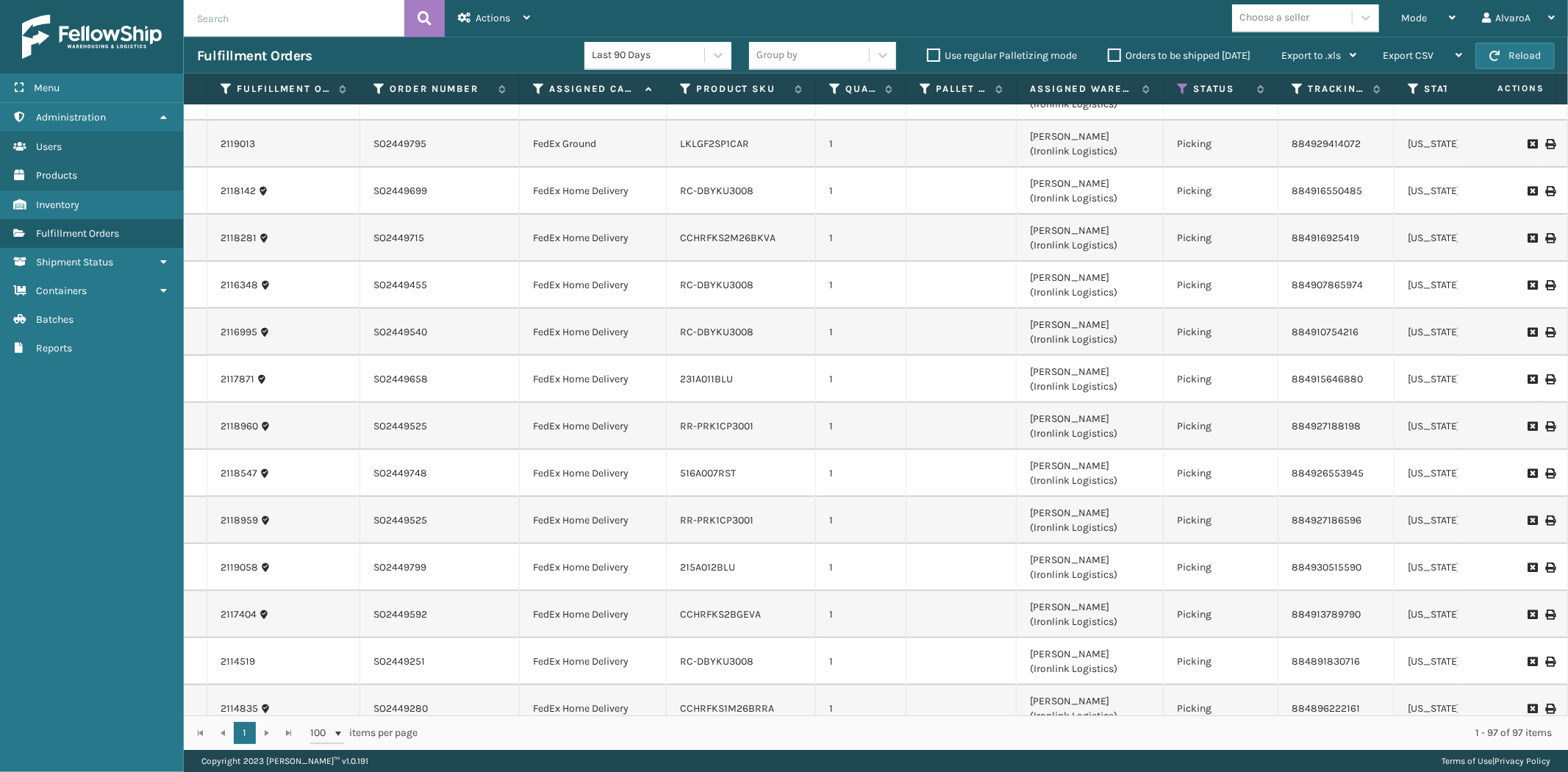
drag, startPoint x: 1423, startPoint y: 94, endPoint x: 1382, endPoint y: 104, distance: 42.2
click at [1390, 104] on div "Fulfillment Order Id Order Number Assigned Carrier Service Product SKU Quantity…" at bounding box center [876, 411] width 1384 height 676
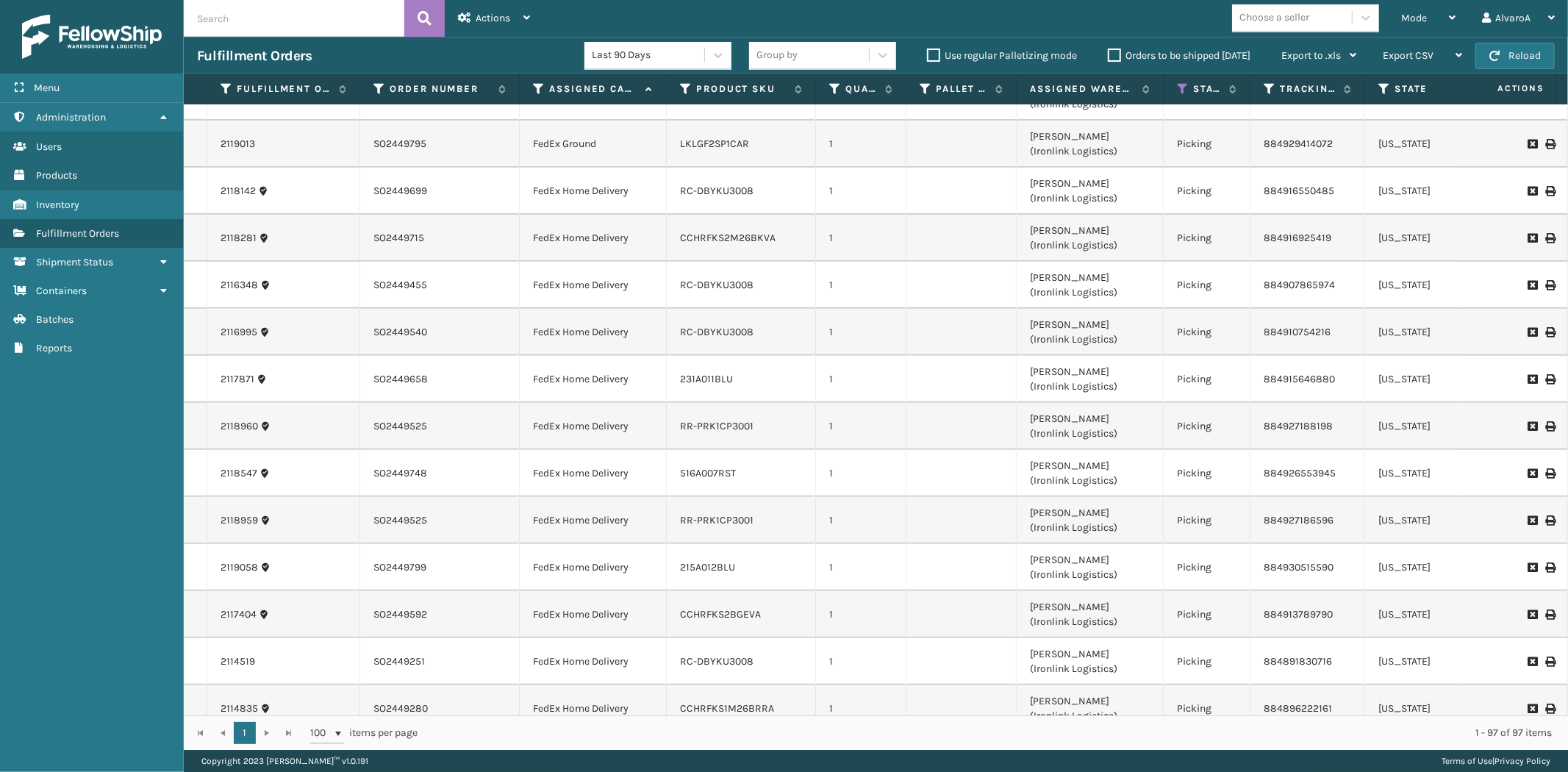
drag, startPoint x: 1274, startPoint y: 93, endPoint x: 1247, endPoint y: 99, distance: 27.7
click at [1247, 99] on span at bounding box center [1248, 228] width 5 height 309
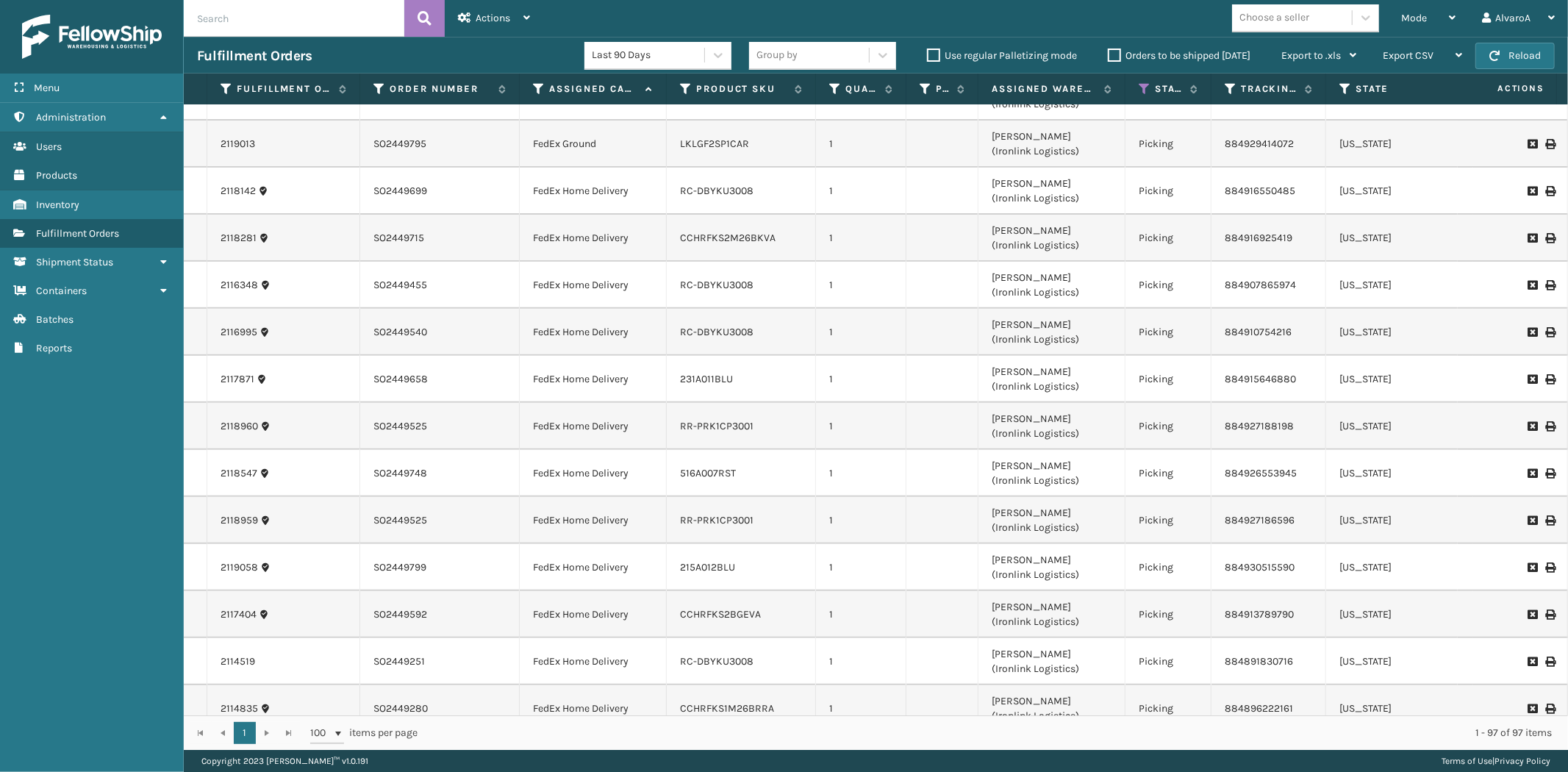
drag, startPoint x: 1012, startPoint y: 94, endPoint x: 975, endPoint y: 98, distance: 37.2
click at [975, 98] on span at bounding box center [976, 228] width 5 height 309
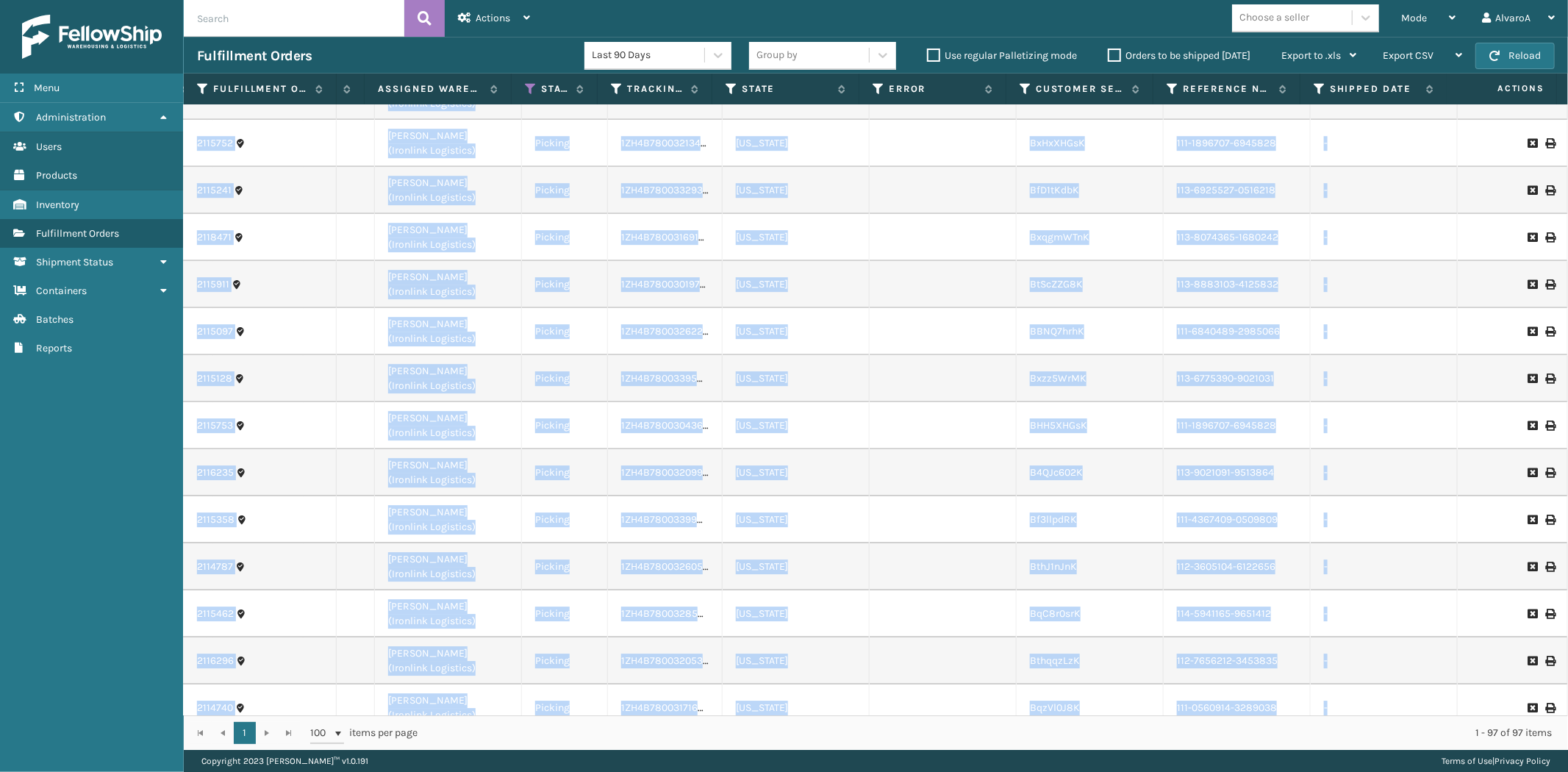
scroll to position [3963, 614]
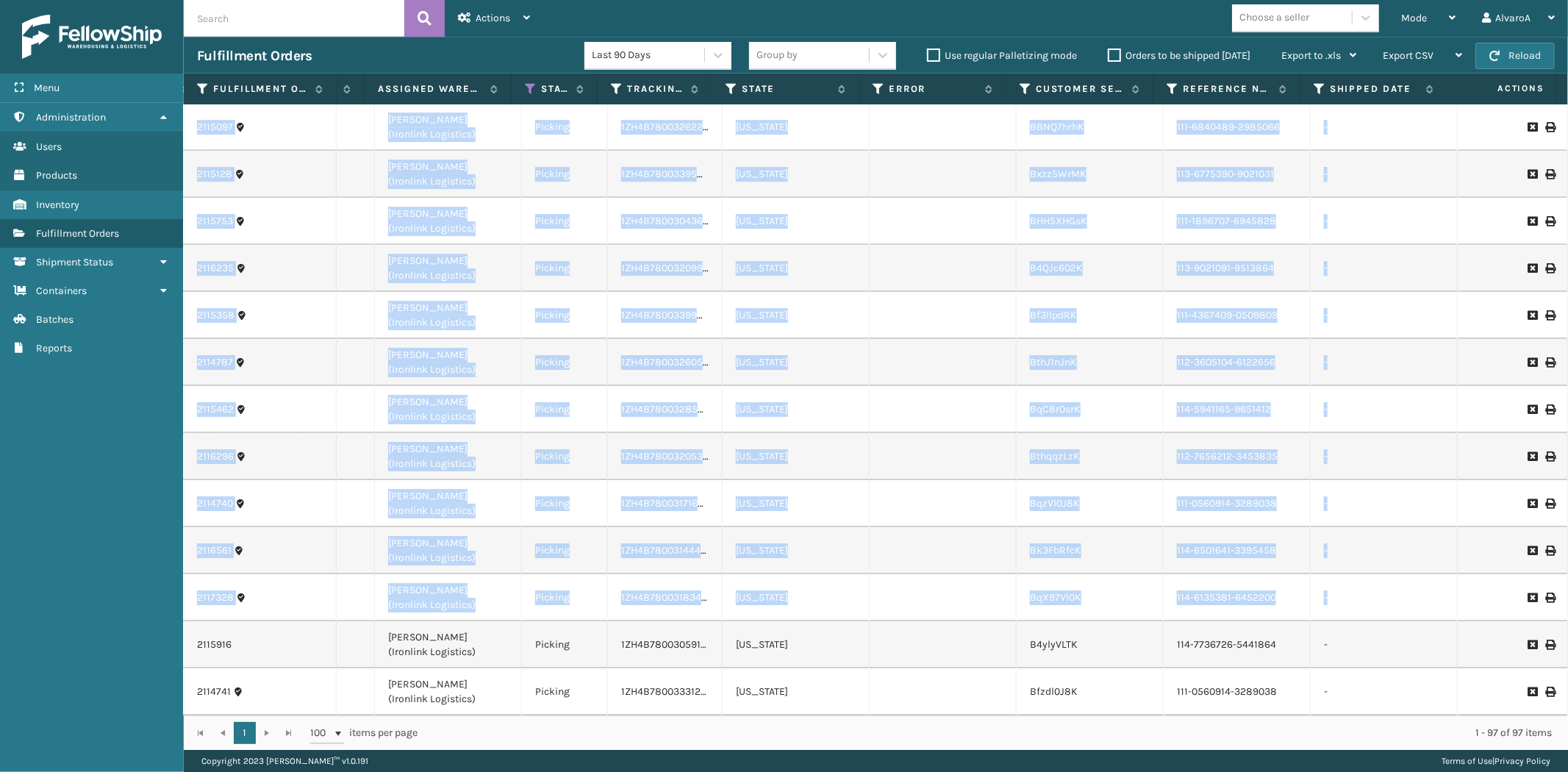
drag, startPoint x: 213, startPoint y: 133, endPoint x: 1326, endPoint y: 581, distance: 1199.8
click at [870, 340] on td at bounding box center [943, 363] width 147 height 47
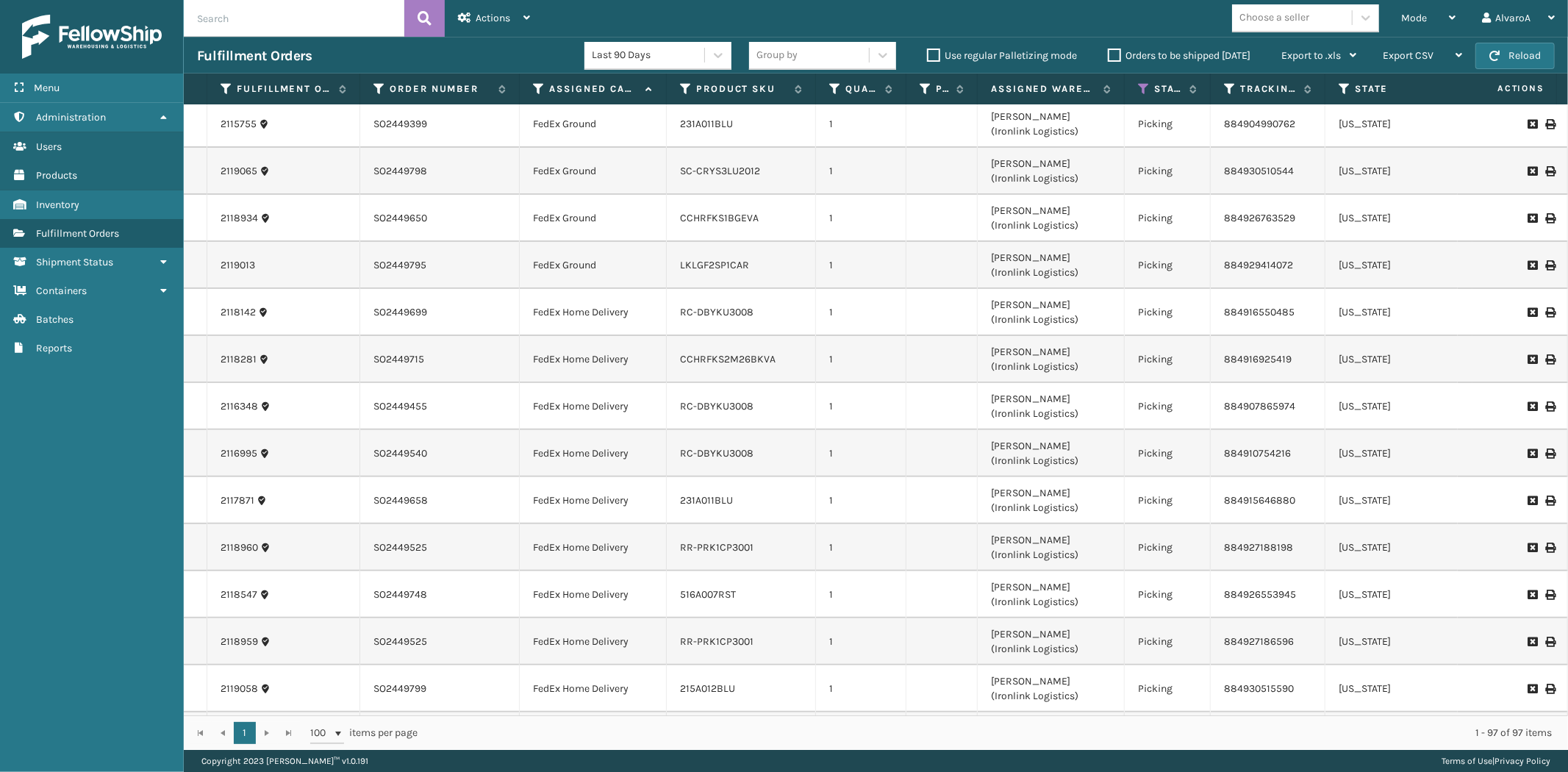
scroll to position [0, 0]
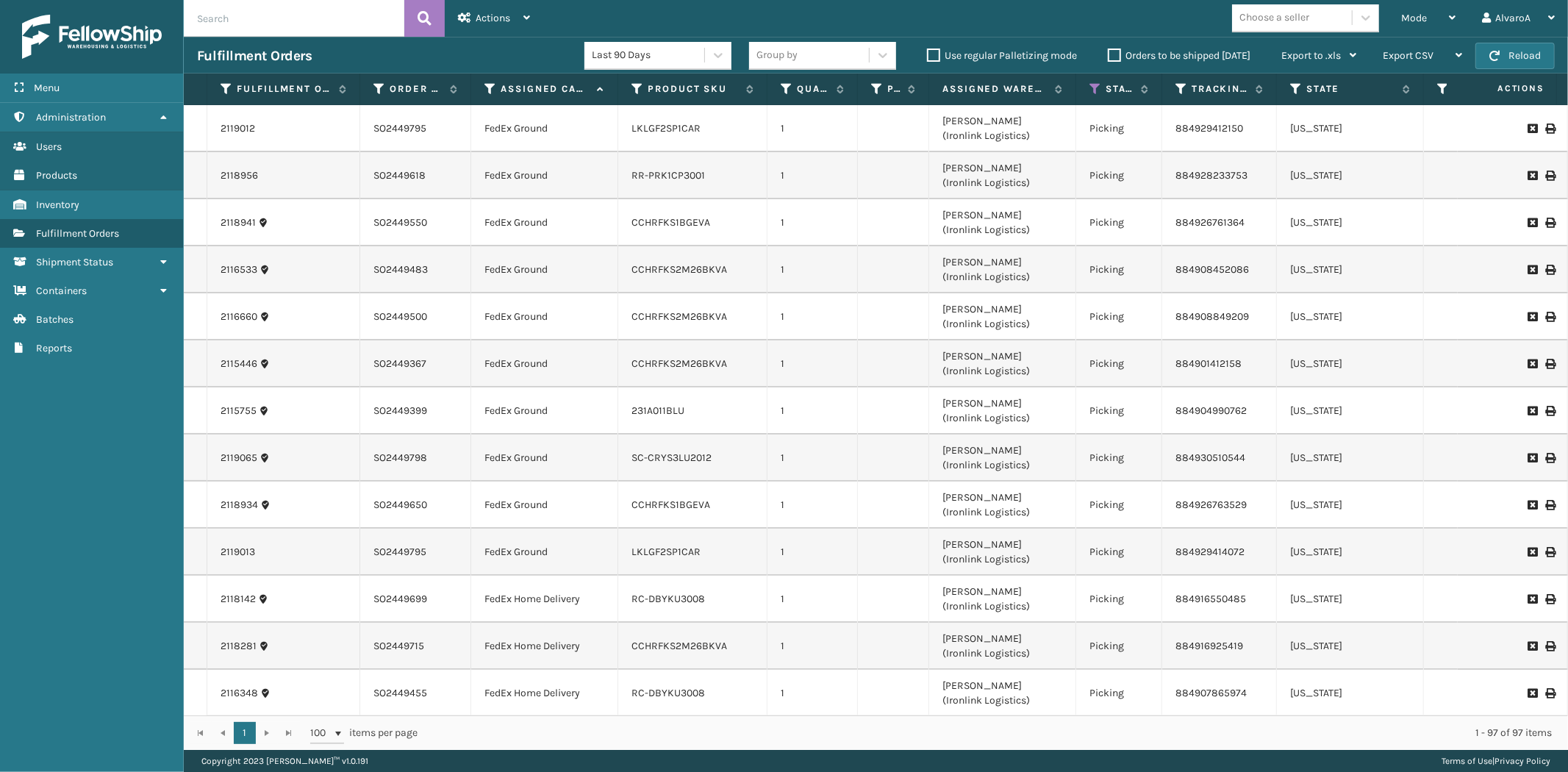
drag, startPoint x: 517, startPoint y: 86, endPoint x: 471, endPoint y: 100, distance: 48.1
click at [471, 100] on span at bounding box center [468, 228] width 5 height 309
drag, startPoint x: 1422, startPoint y: 90, endPoint x: 1387, endPoint y: 100, distance: 36.4
click at [1387, 100] on span at bounding box center [1387, 228] width 5 height 309
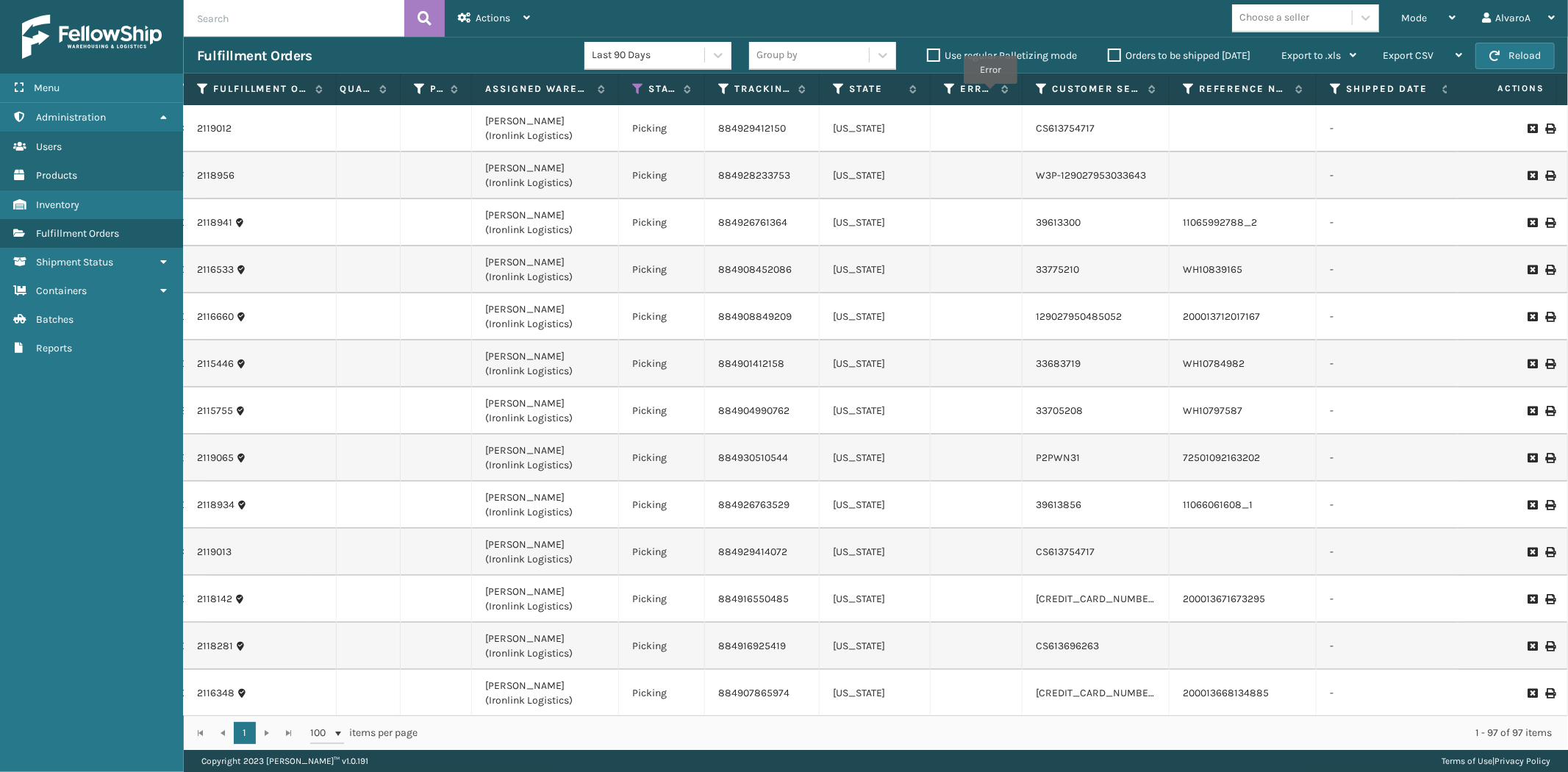
scroll to position [0, 391]
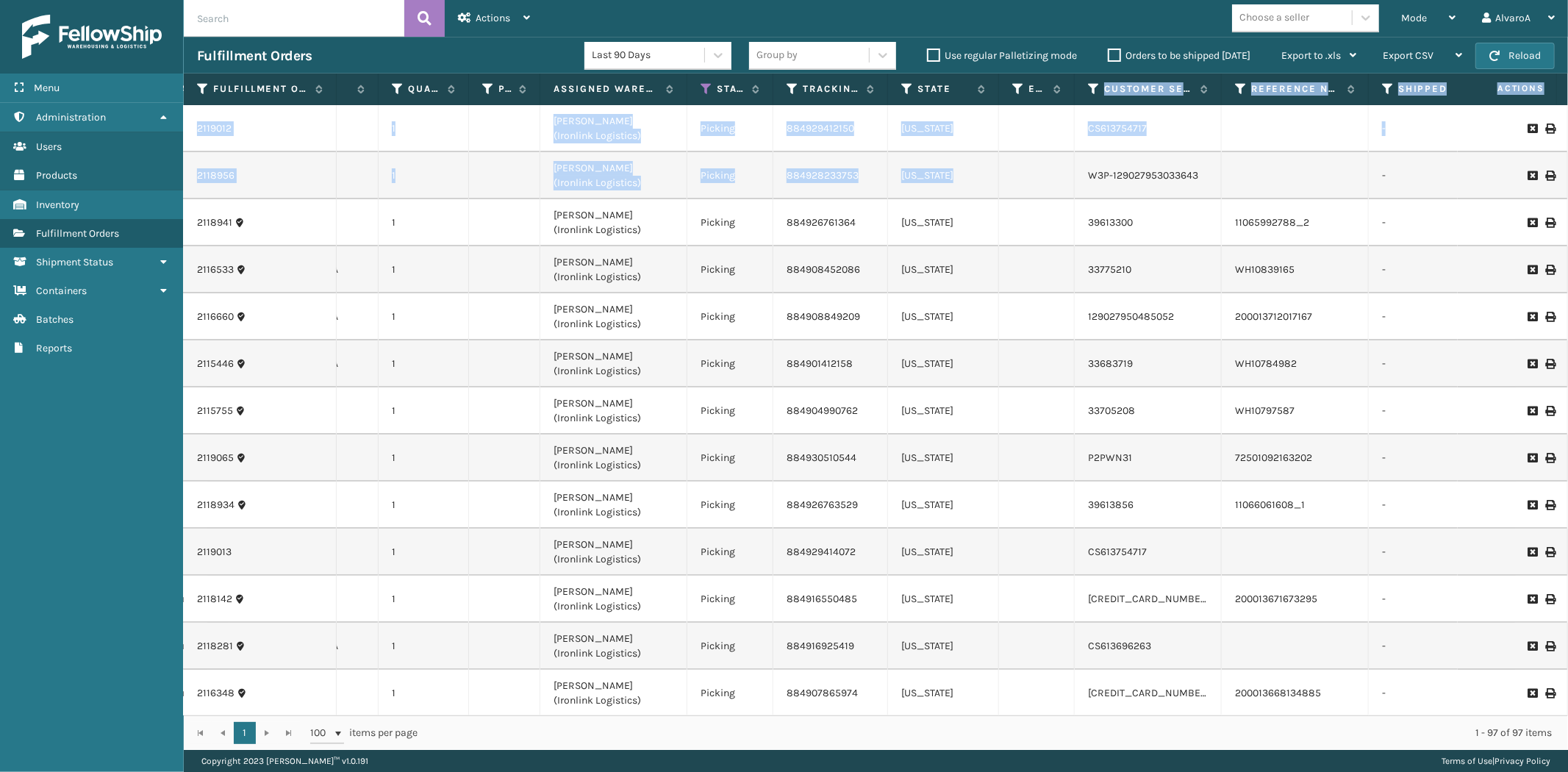
drag, startPoint x: 1002, startPoint y: 92, endPoint x: 1072, endPoint y: 169, distance: 104.1
click at [1072, 169] on div "Fulfillment Order Id Order Number Assigned Carrier Service Product SKU Quantity…" at bounding box center [876, 411] width 1384 height 676
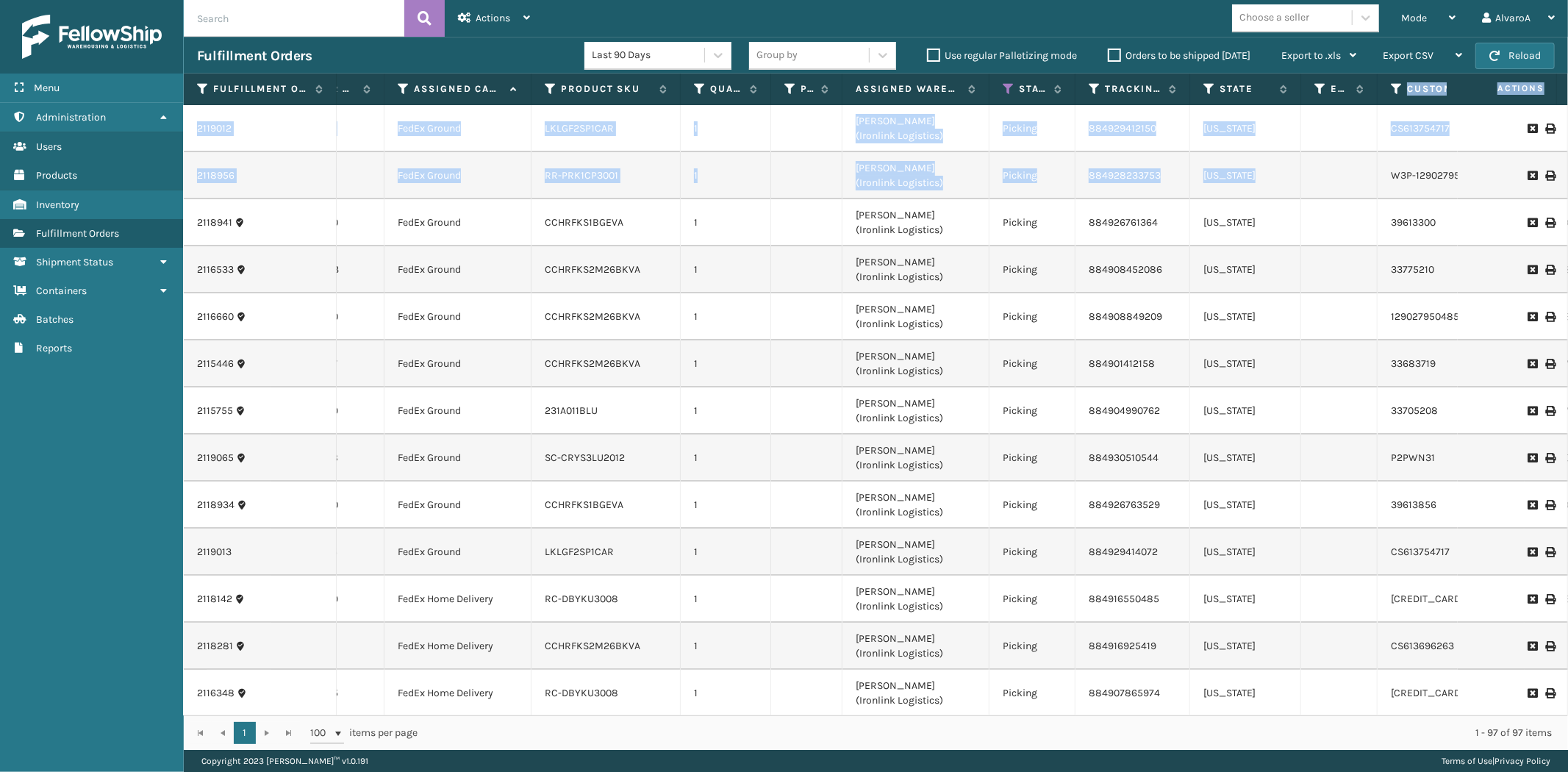
scroll to position [0, 0]
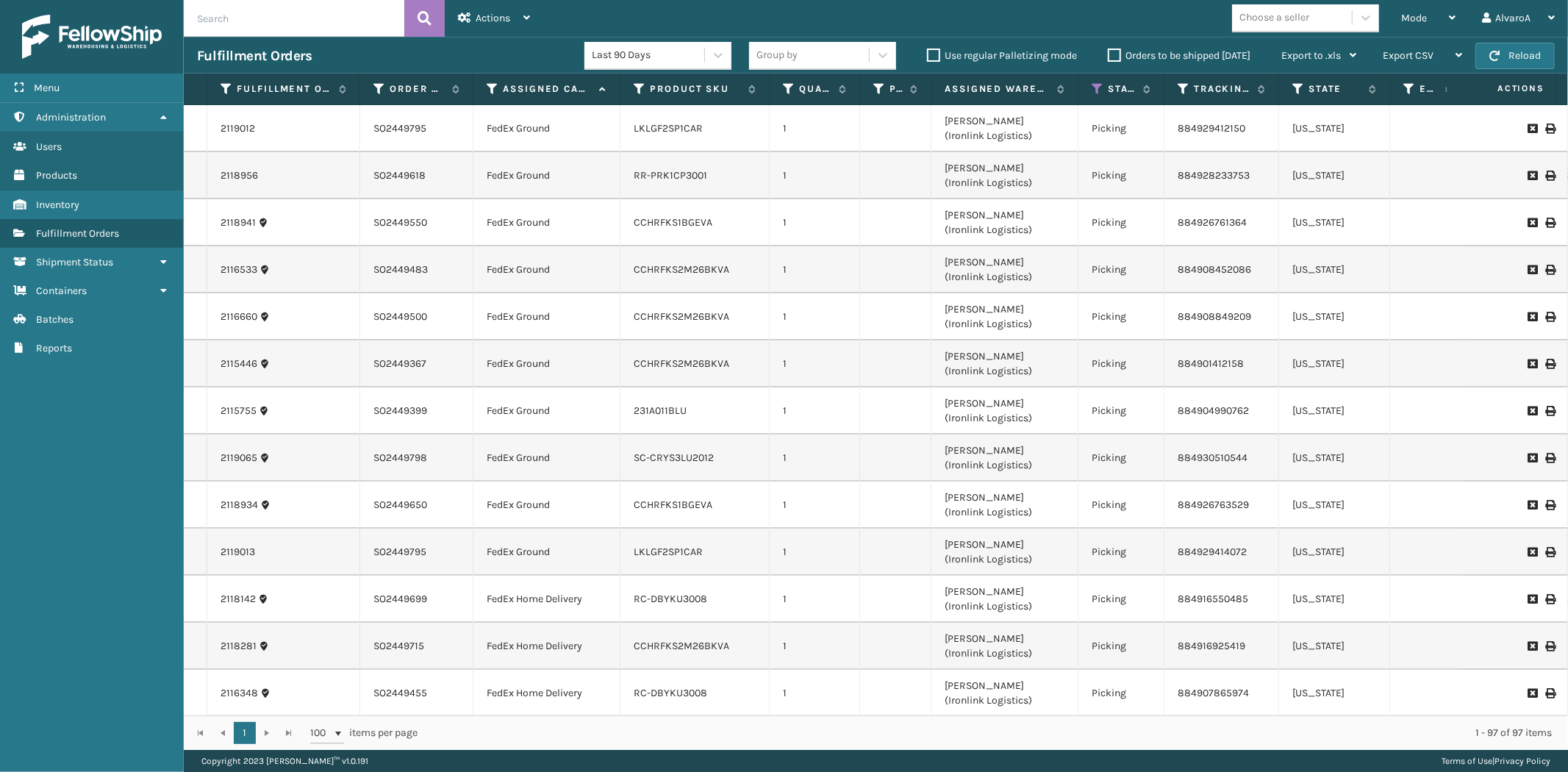
click at [819, 237] on td "1" at bounding box center [814, 223] width 90 height 47
drag, startPoint x: 614, startPoint y: 89, endPoint x: 615, endPoint y: 99, distance: 10.0
click at [615, 99] on span at bounding box center [616, 228] width 5 height 309
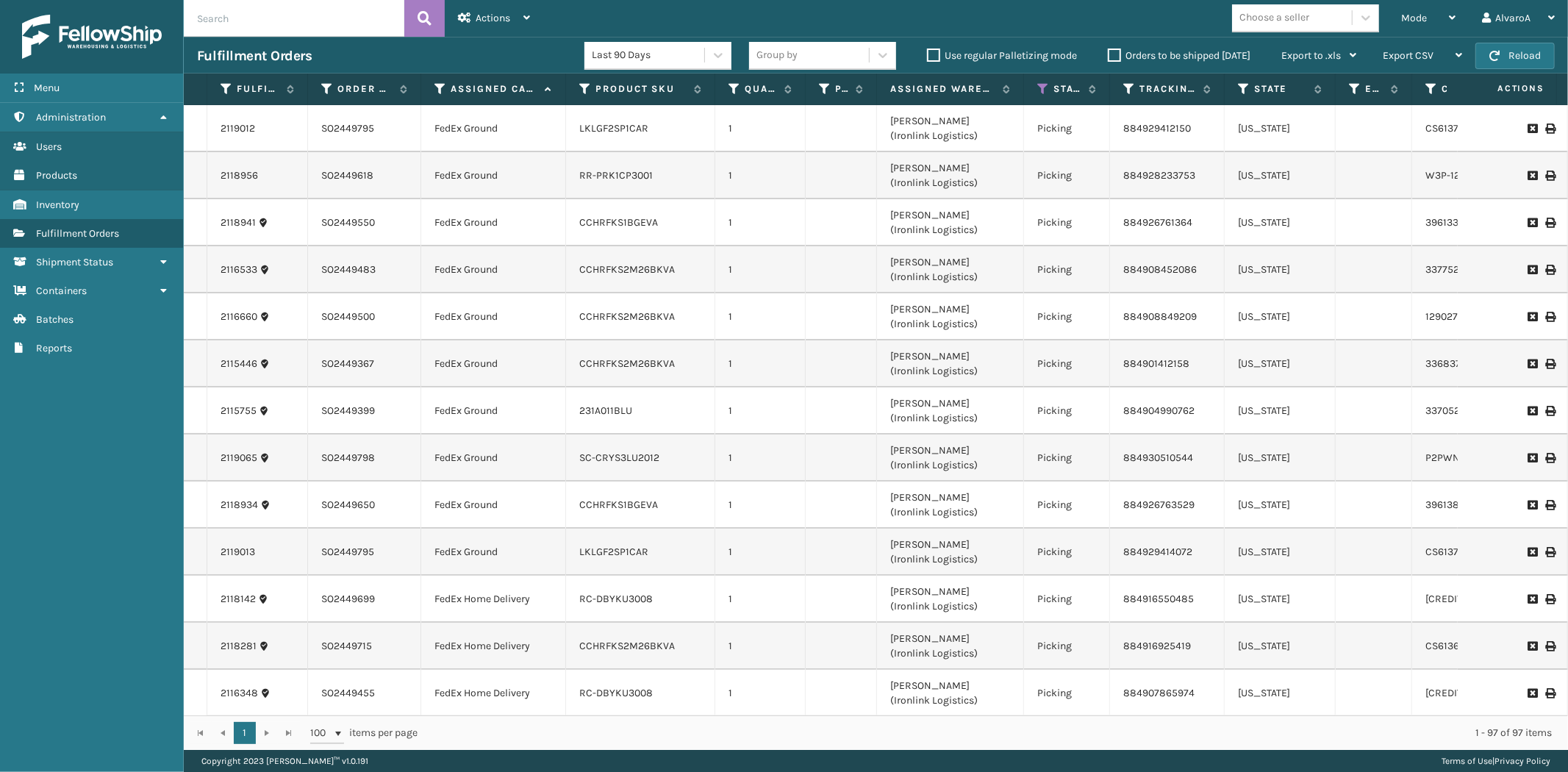
drag, startPoint x: 357, startPoint y: 81, endPoint x: 304, endPoint y: 108, distance: 59.5
click at [304, 108] on div "Fulfillment Order Id Order Number Assigned Carrier Service Product SKU Quantity…" at bounding box center [876, 411] width 1384 height 676
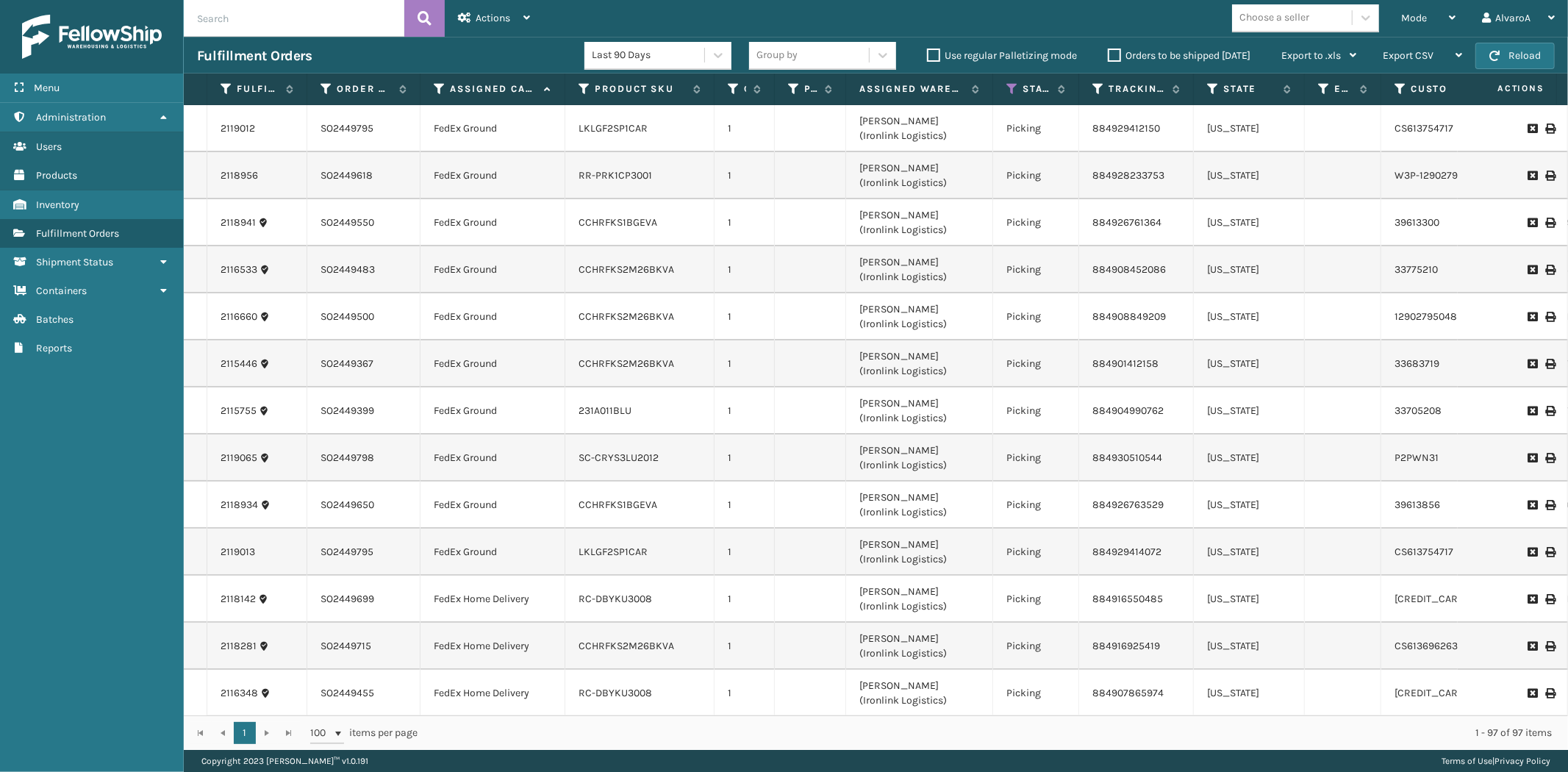
drag, startPoint x: 801, startPoint y: 91, endPoint x: 770, endPoint y: 99, distance: 32.0
click at [770, 99] on span at bounding box center [772, 228] width 5 height 309
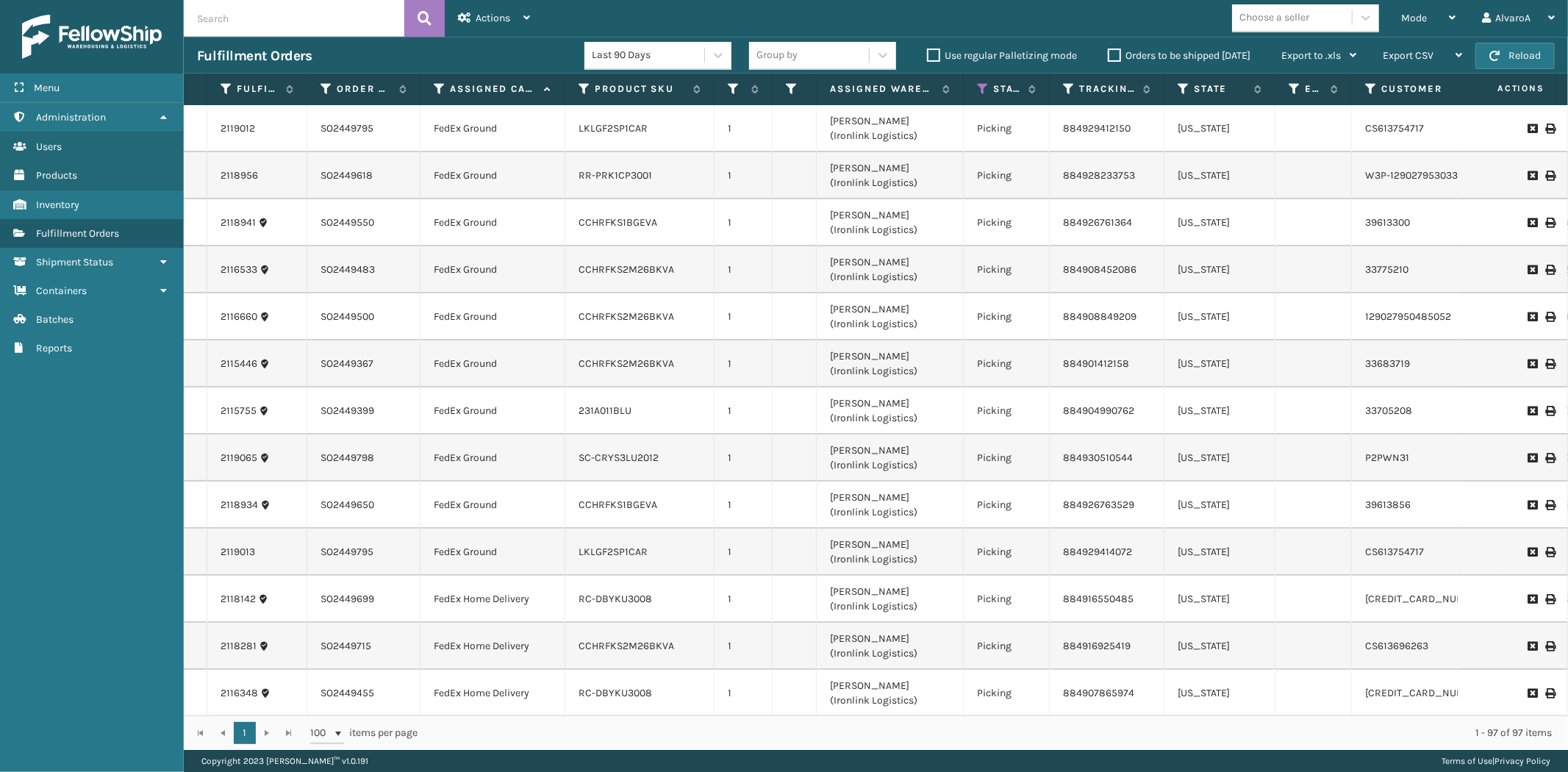
drag, startPoint x: 839, startPoint y: 92, endPoint x: 813, endPoint y: 100, distance: 27.2
click at [813, 100] on span at bounding box center [814, 228] width 5 height 309
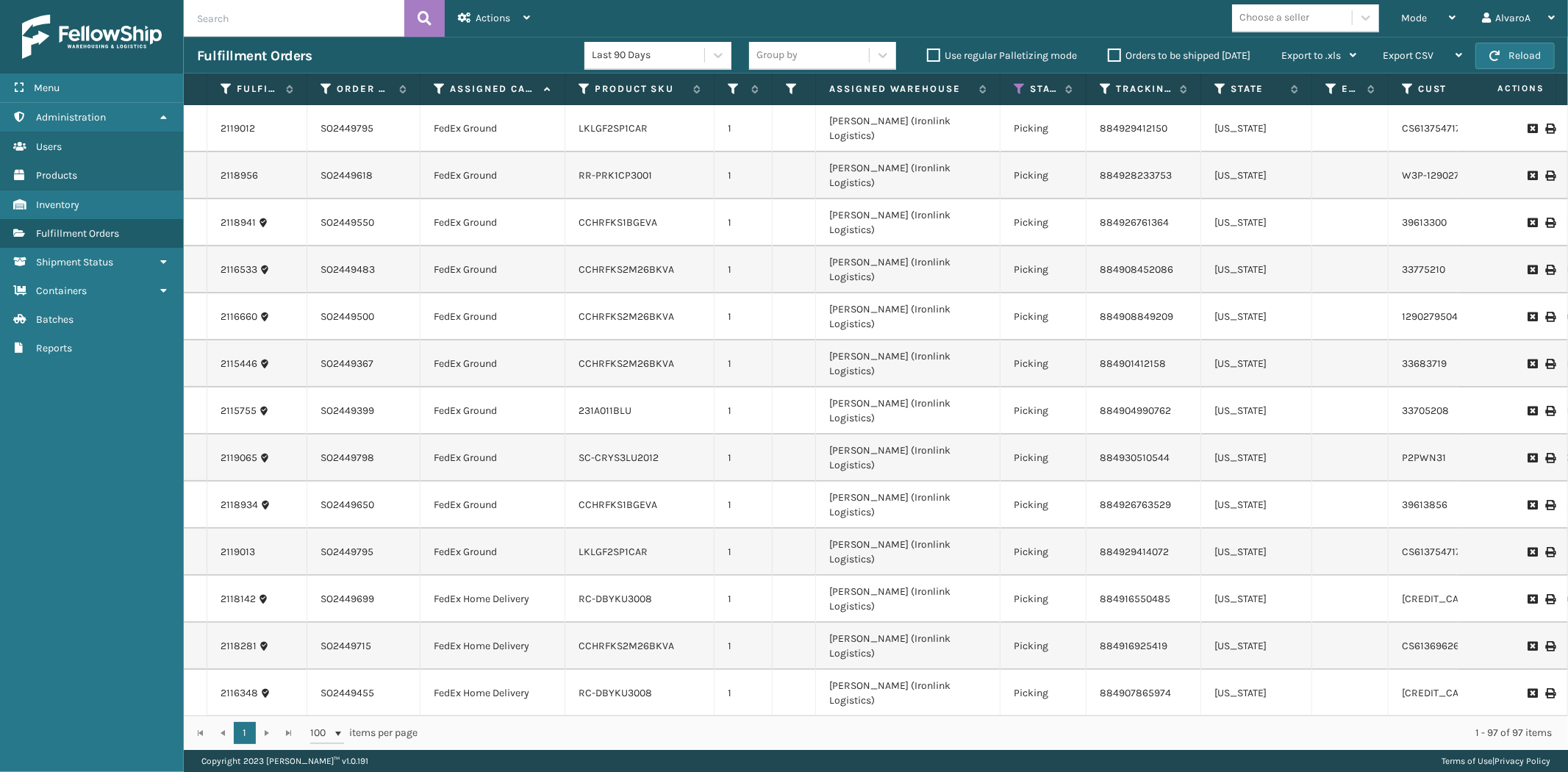
drag, startPoint x: 958, startPoint y: 90, endPoint x: 998, endPoint y: 112, distance: 45.7
click at [998, 112] on div "Fulfillment Order Id Order Number Assigned Carrier Service Product SKU Quantity…" at bounding box center [876, 411] width 1384 height 676
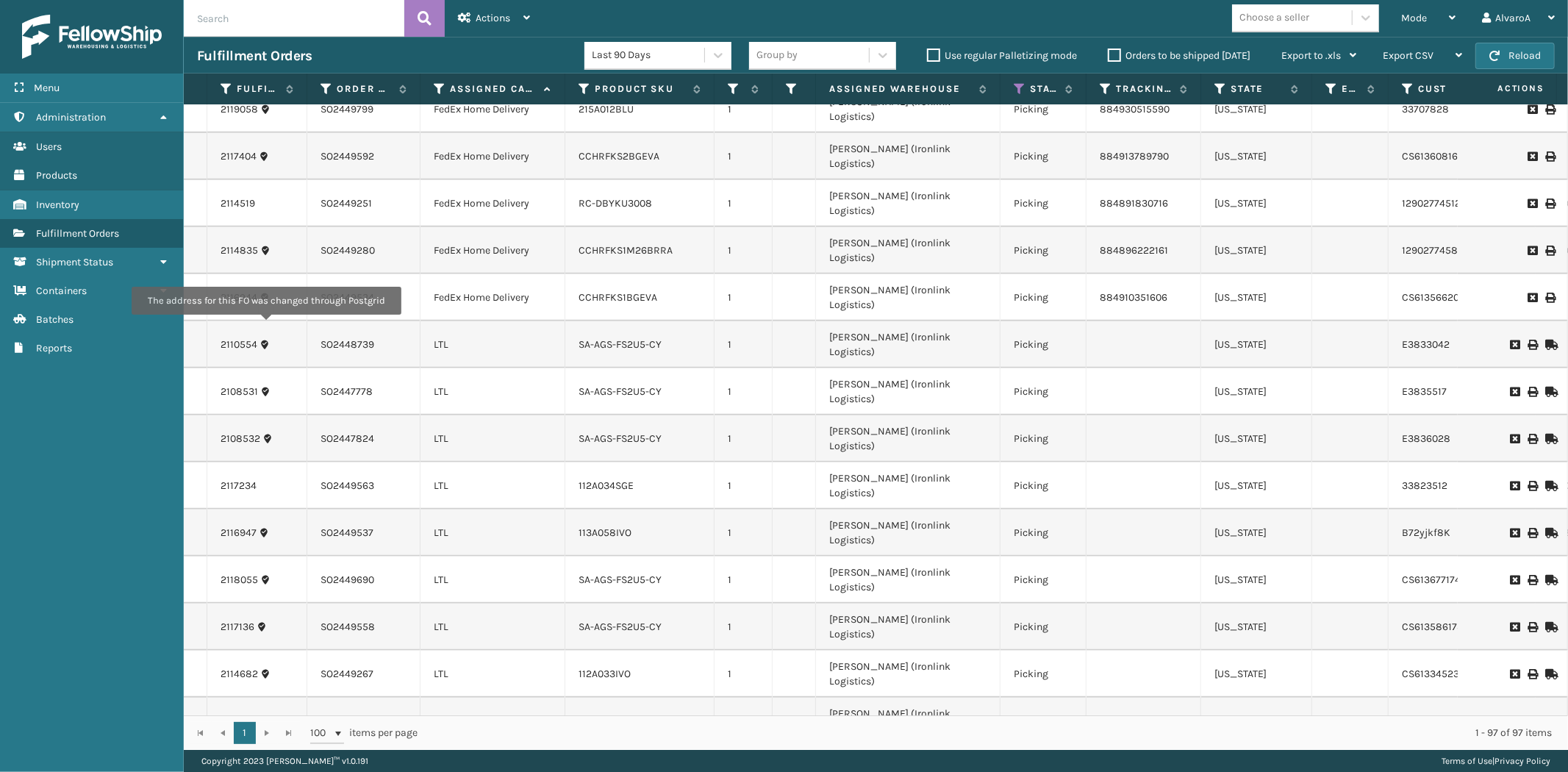
drag, startPoint x: 219, startPoint y: 325, endPoint x: 265, endPoint y: 325, distance: 46.0
drag, startPoint x: 582, startPoint y: 319, endPoint x: 585, endPoint y: 342, distance: 23.2
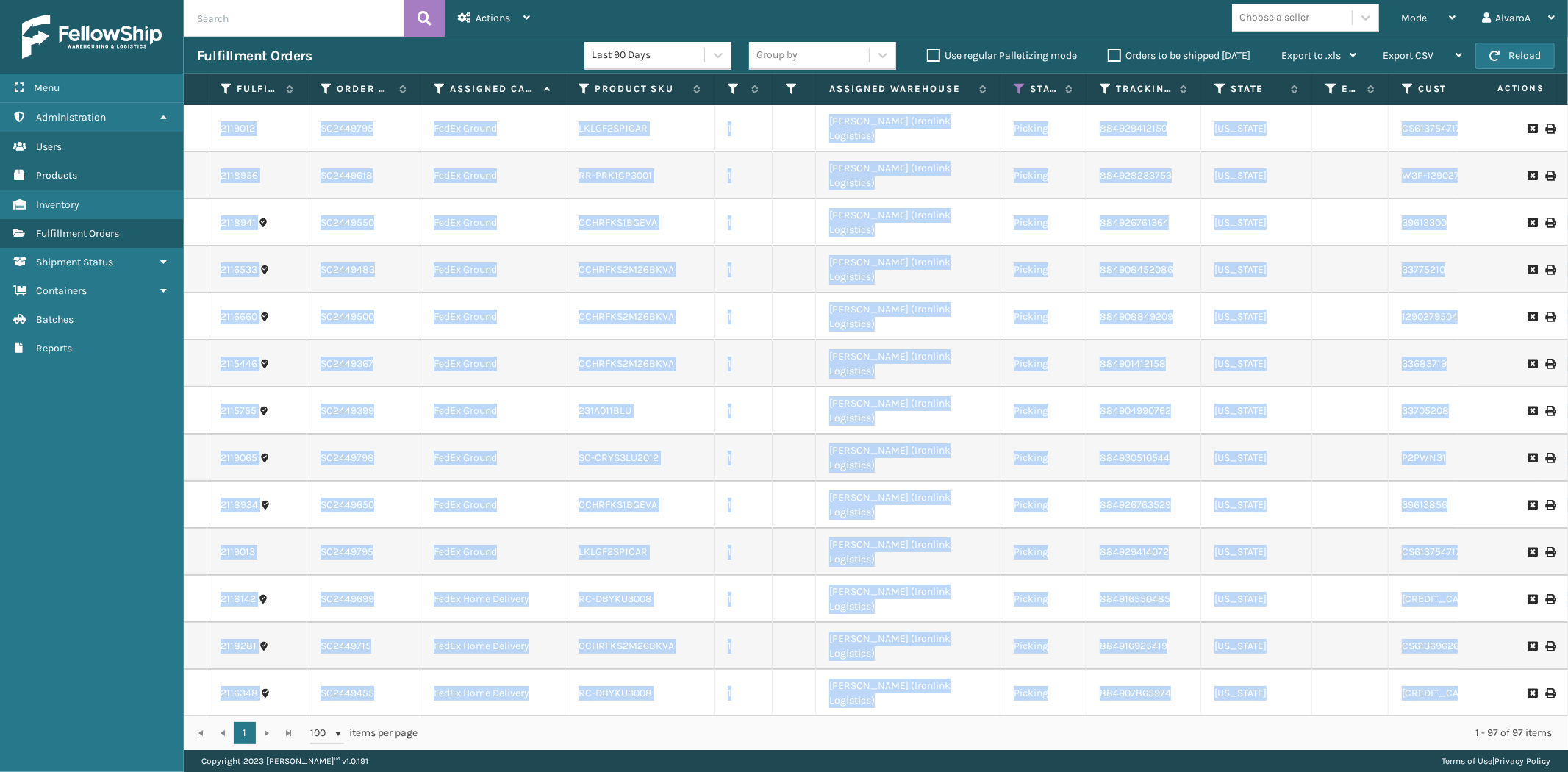
drag, startPoint x: 575, startPoint y: 322, endPoint x: 230, endPoint y: 160, distance: 381.1
click at [770, 157] on td "1" at bounding box center [744, 176] width 58 height 47
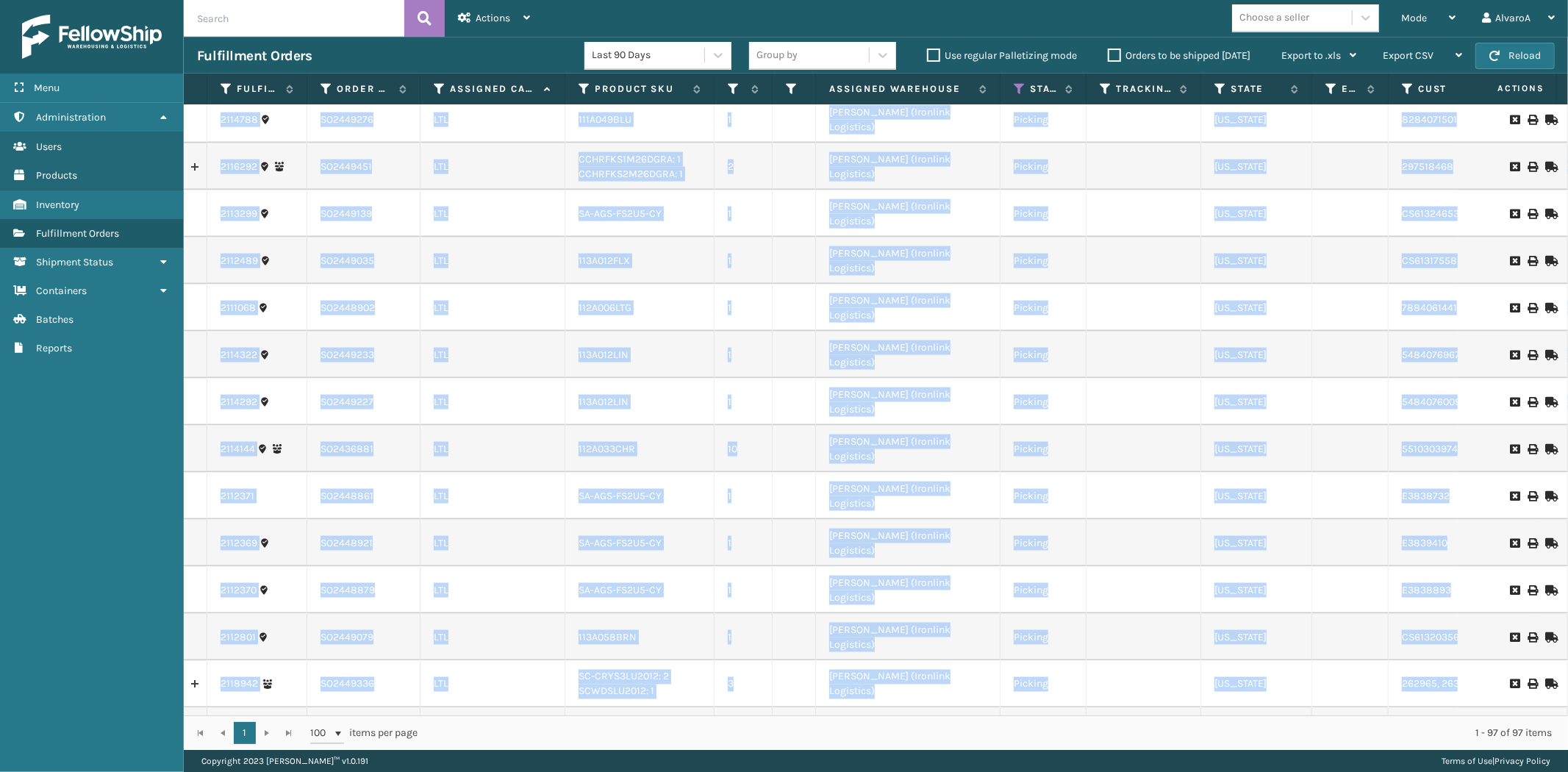
scroll to position [1715, 0]
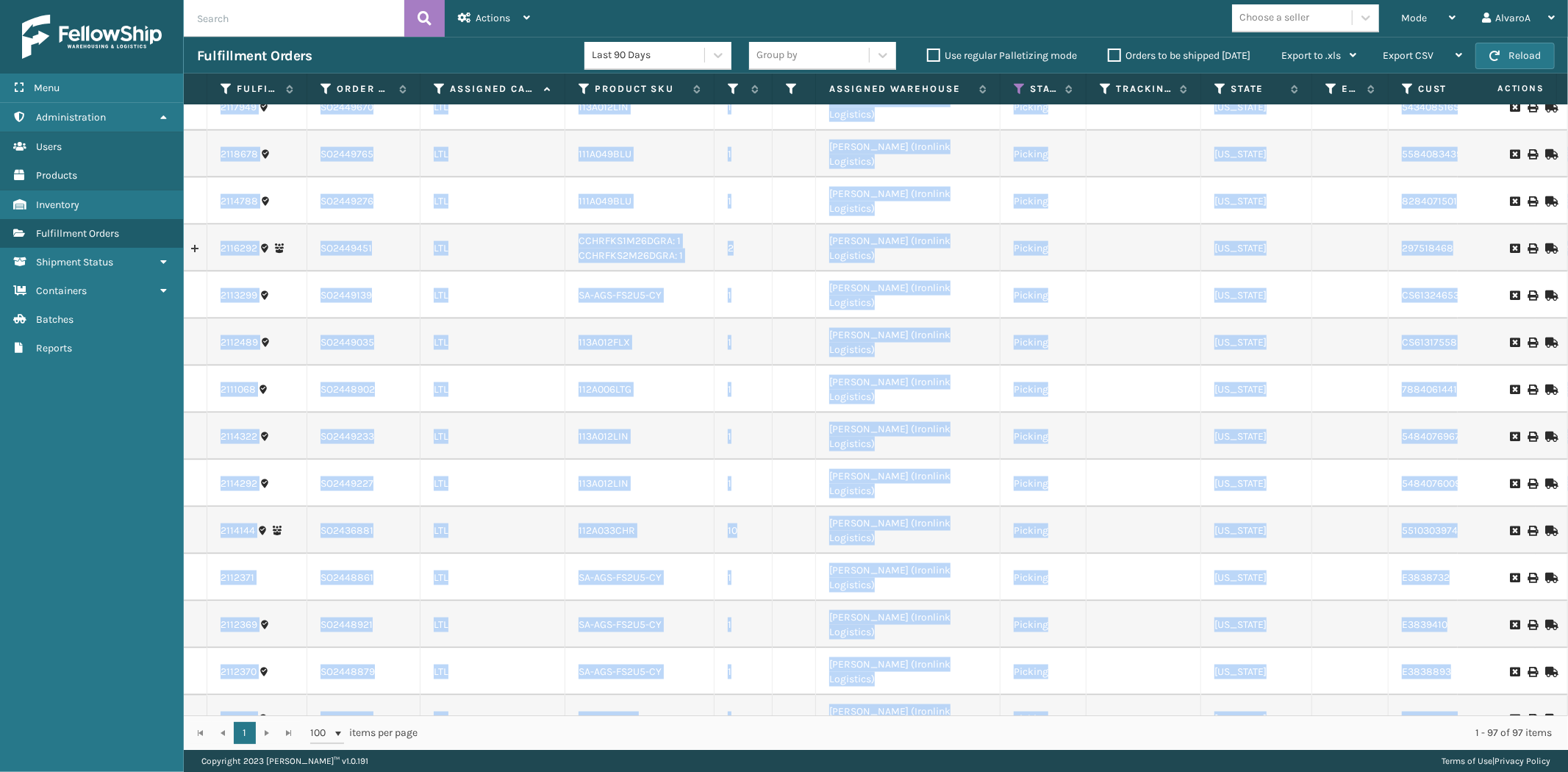
drag, startPoint x: 214, startPoint y: 131, endPoint x: 1512, endPoint y: 349, distance: 1316.2
click at [1512, 346] on tbody "2119012 SO2449795 FedEx Ground LKLGF2SP1CAR 1 [PERSON_NAME] (Ironlink Logistics…" at bounding box center [992, 672] width 1617 height 4565
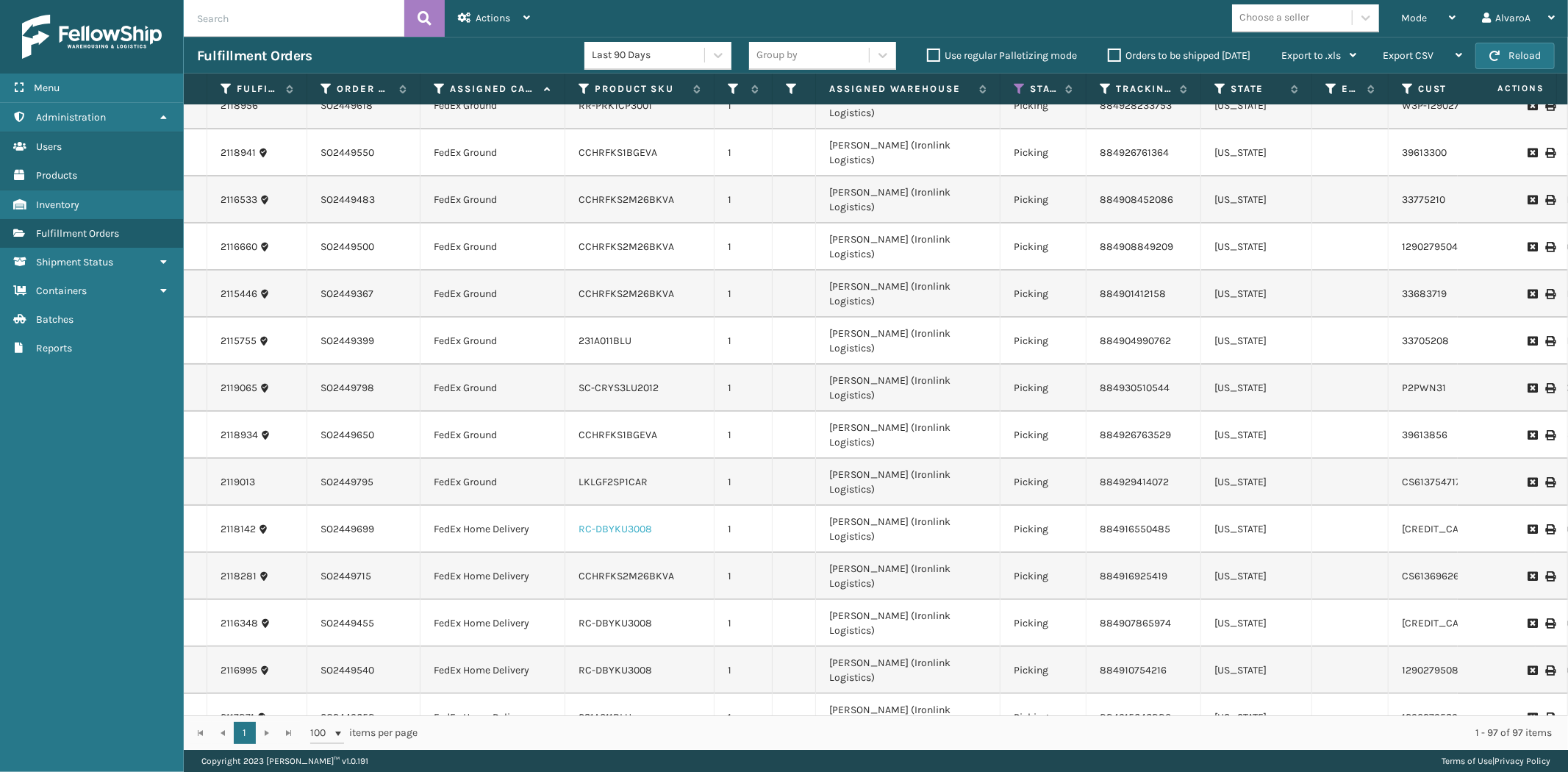
scroll to position [0, 0]
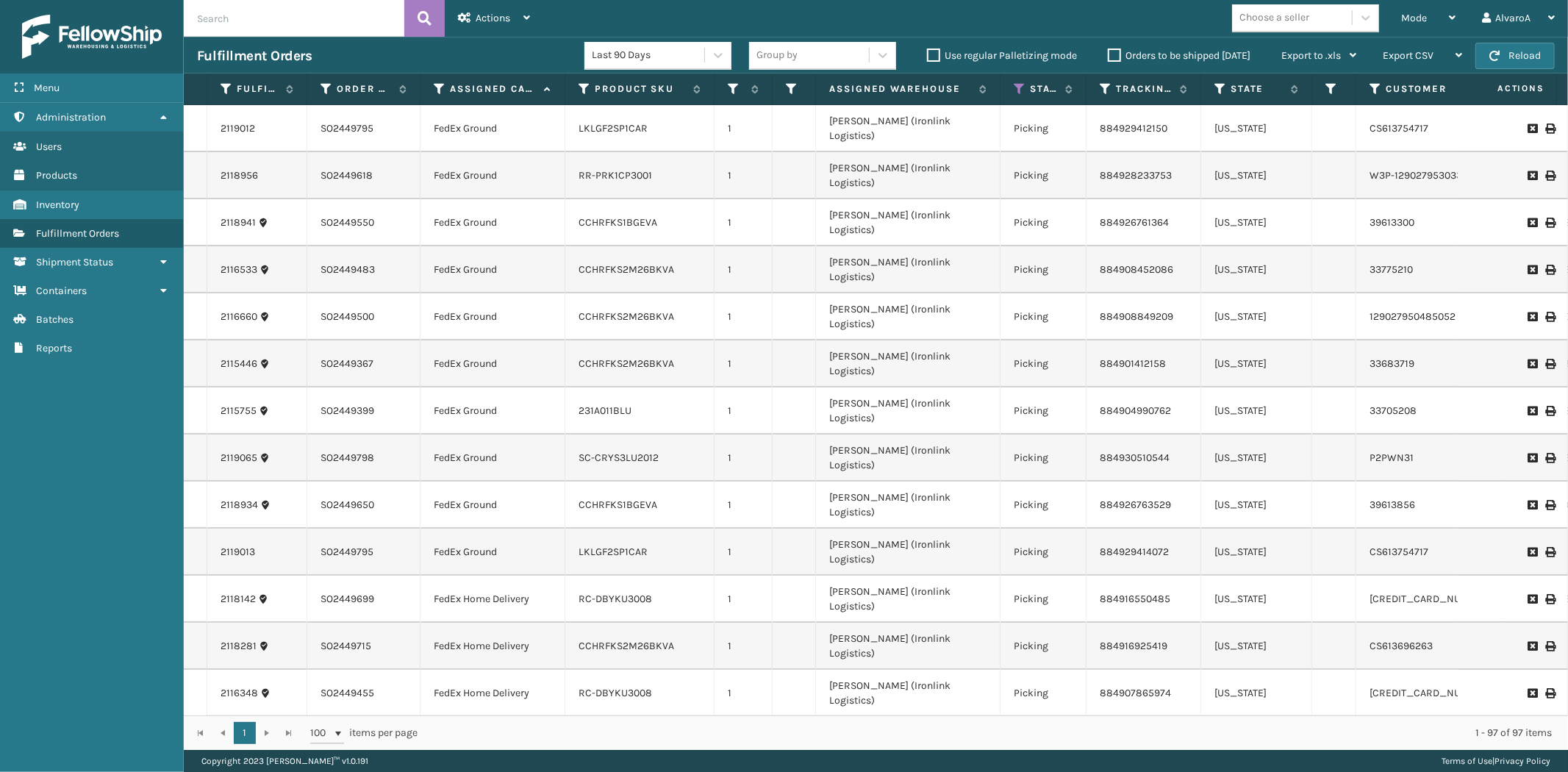
drag, startPoint x: 1385, startPoint y: 90, endPoint x: 1353, endPoint y: 135, distance: 55.2
click at [1353, 135] on div "Fulfillment Order Id Order Number Assigned Carrier Service Product SKU Quantity…" at bounding box center [876, 411] width 1384 height 676
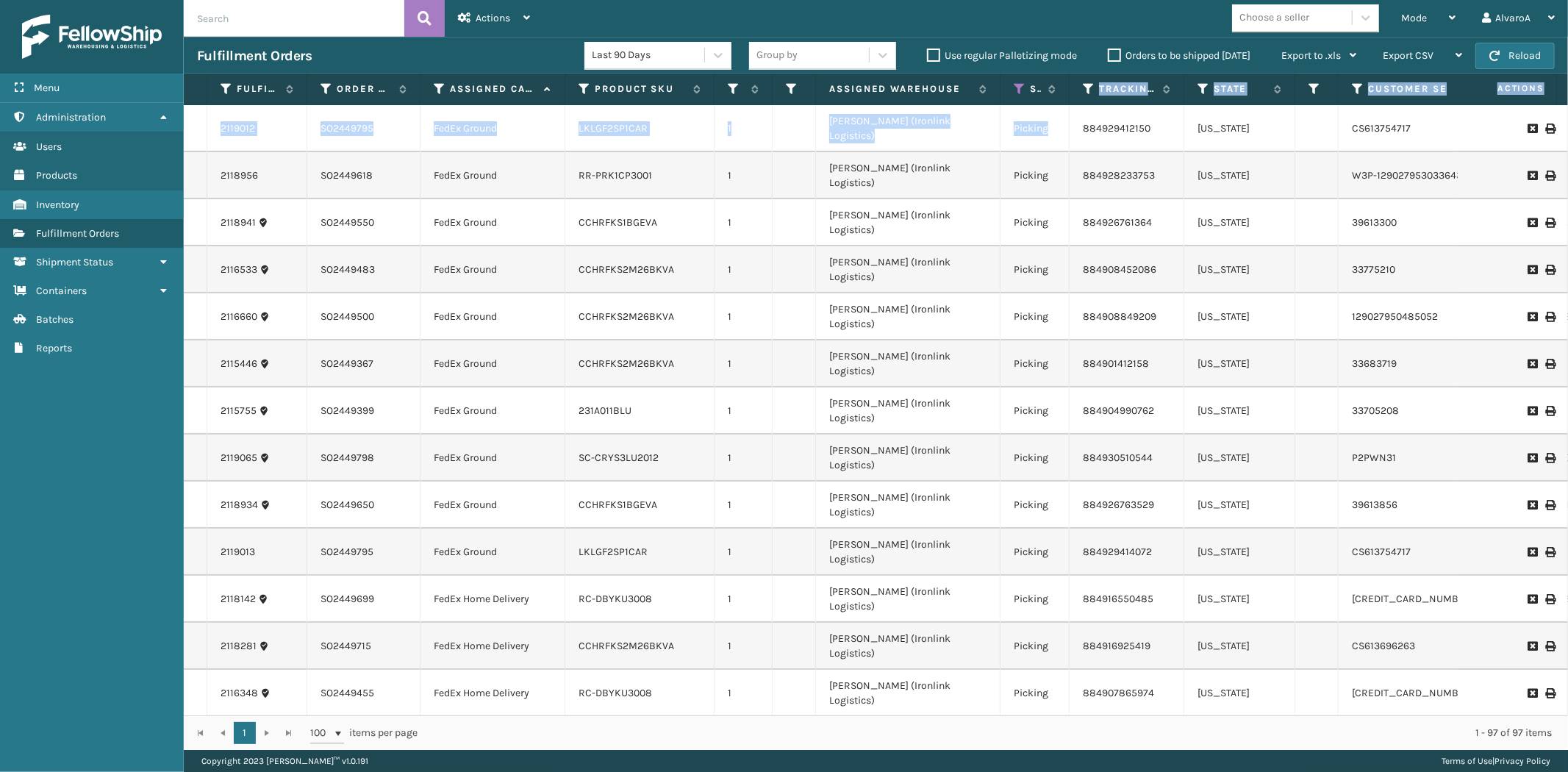
drag, startPoint x: 1082, startPoint y: 90, endPoint x: 1067, endPoint y: 116, distance: 30.0
click at [1067, 116] on div "Fulfillment Order Id Order Number Assigned Carrier Service Product SKU Quantity…" at bounding box center [876, 411] width 1384 height 676
click at [1046, 166] on td "Picking" at bounding box center [1035, 176] width 69 height 47
drag, startPoint x: 812, startPoint y: 99, endPoint x: 808, endPoint y: 111, distance: 12.6
click at [808, 111] on div "Fulfillment Order Id Order Number Assigned Carrier Service Product SKU Quantity…" at bounding box center [876, 411] width 1384 height 676
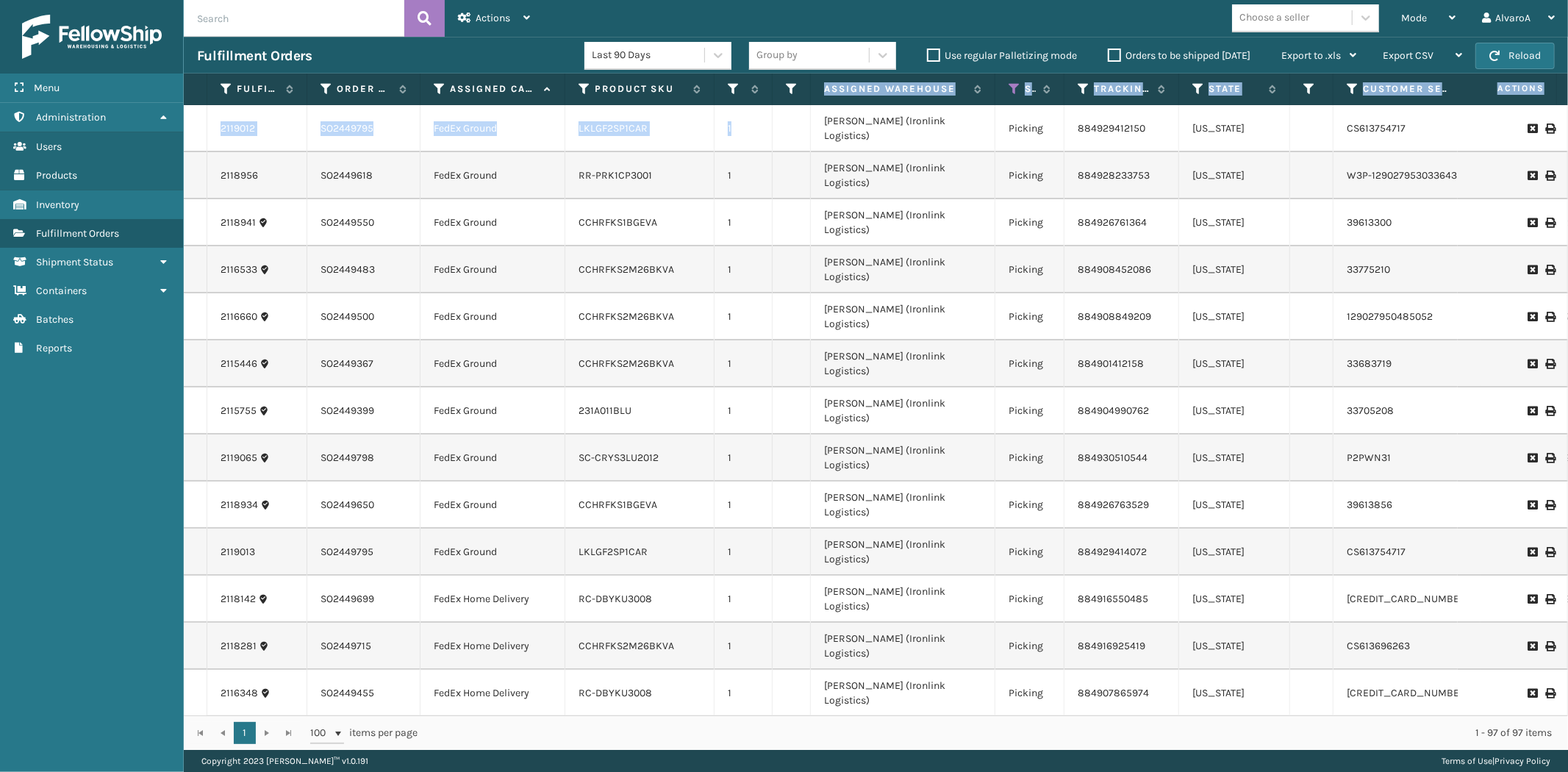
click at [786, 122] on td at bounding box center [792, 129] width 38 height 47
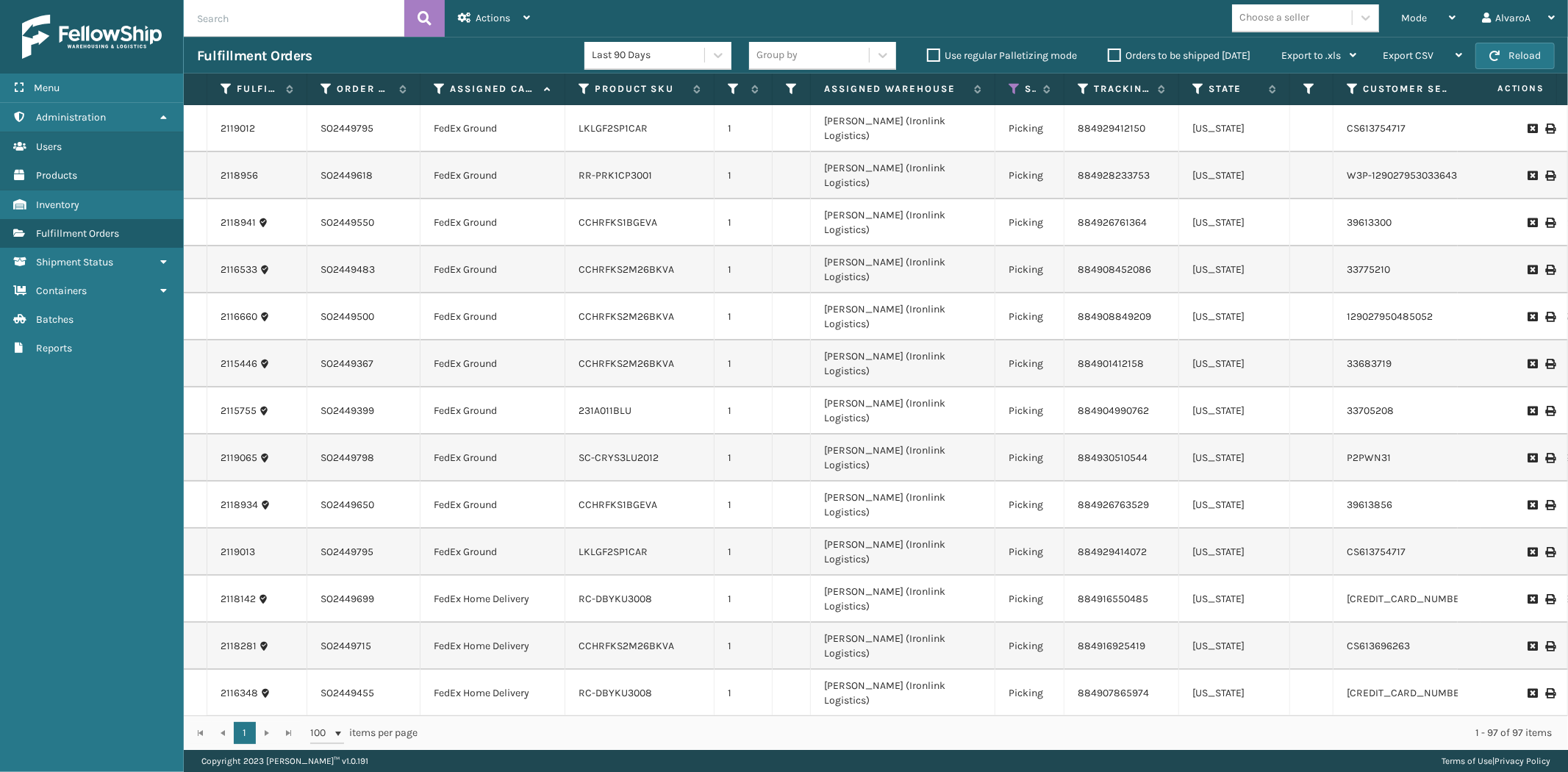
click at [682, 166] on td "RR-PRK1CP3001" at bounding box center [640, 176] width 149 height 47
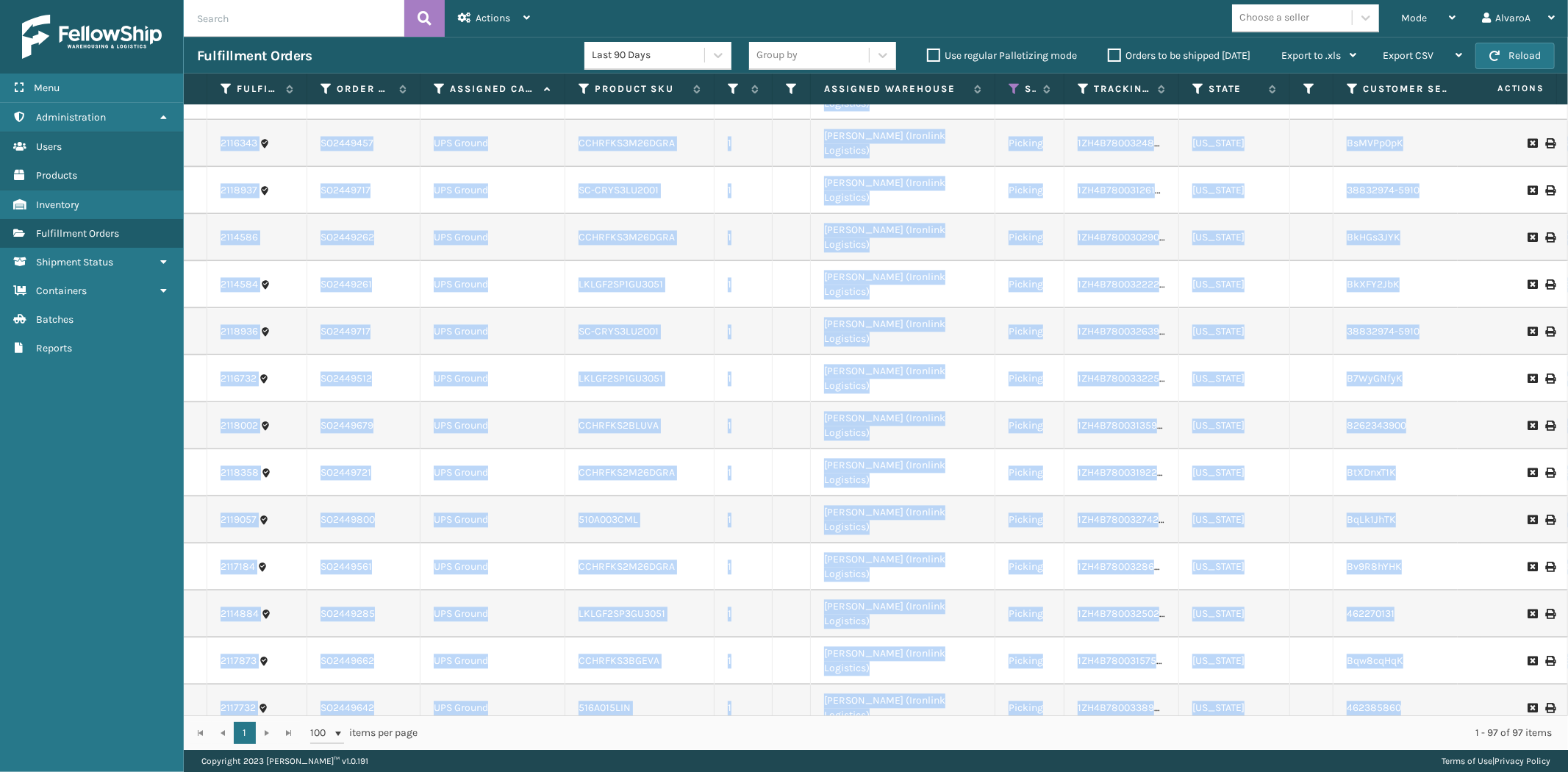
scroll to position [2582, 0]
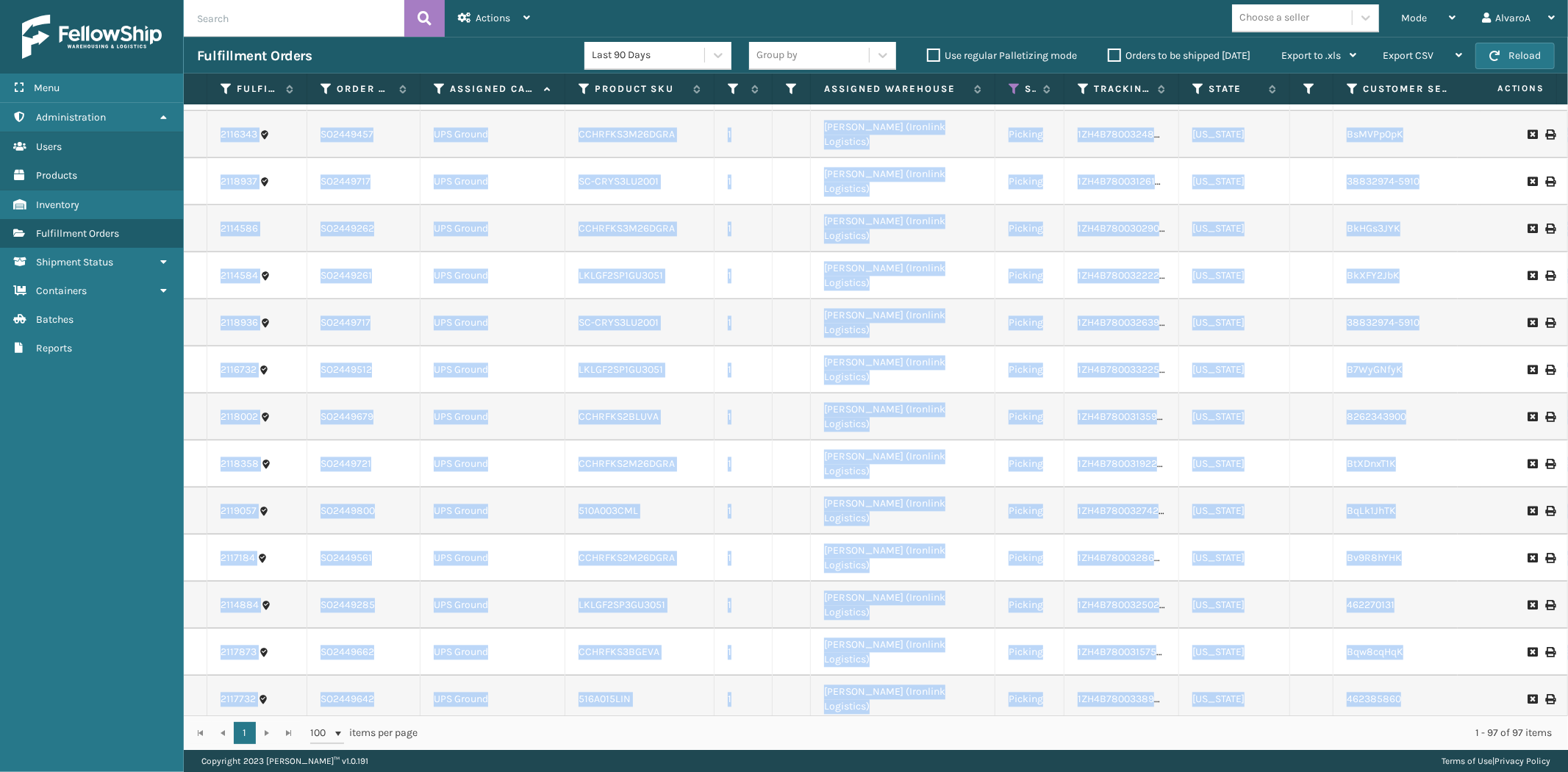
drag, startPoint x: 215, startPoint y: 122, endPoint x: 1410, endPoint y: 685, distance: 1321.0
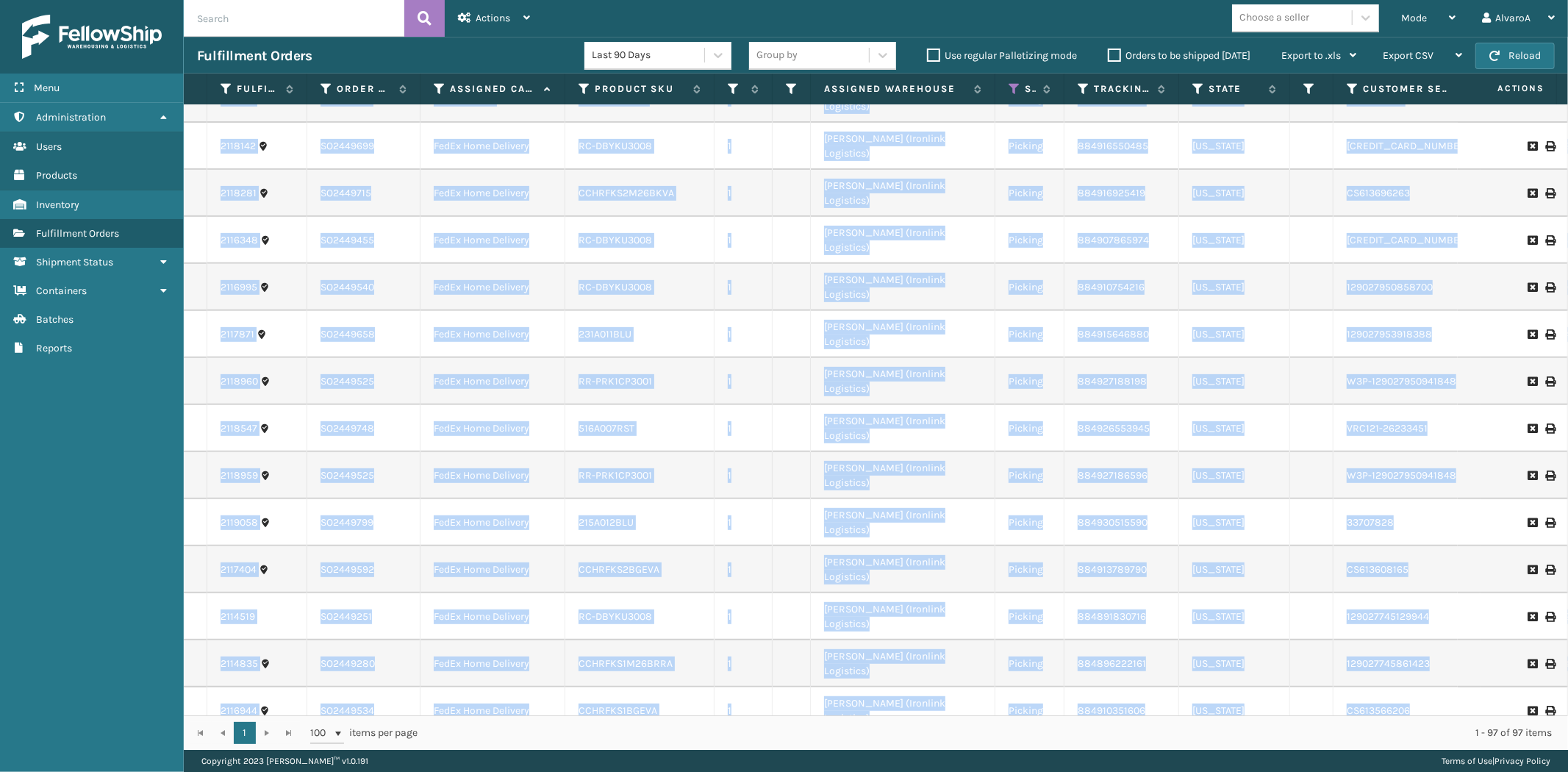
scroll to position [376, 0]
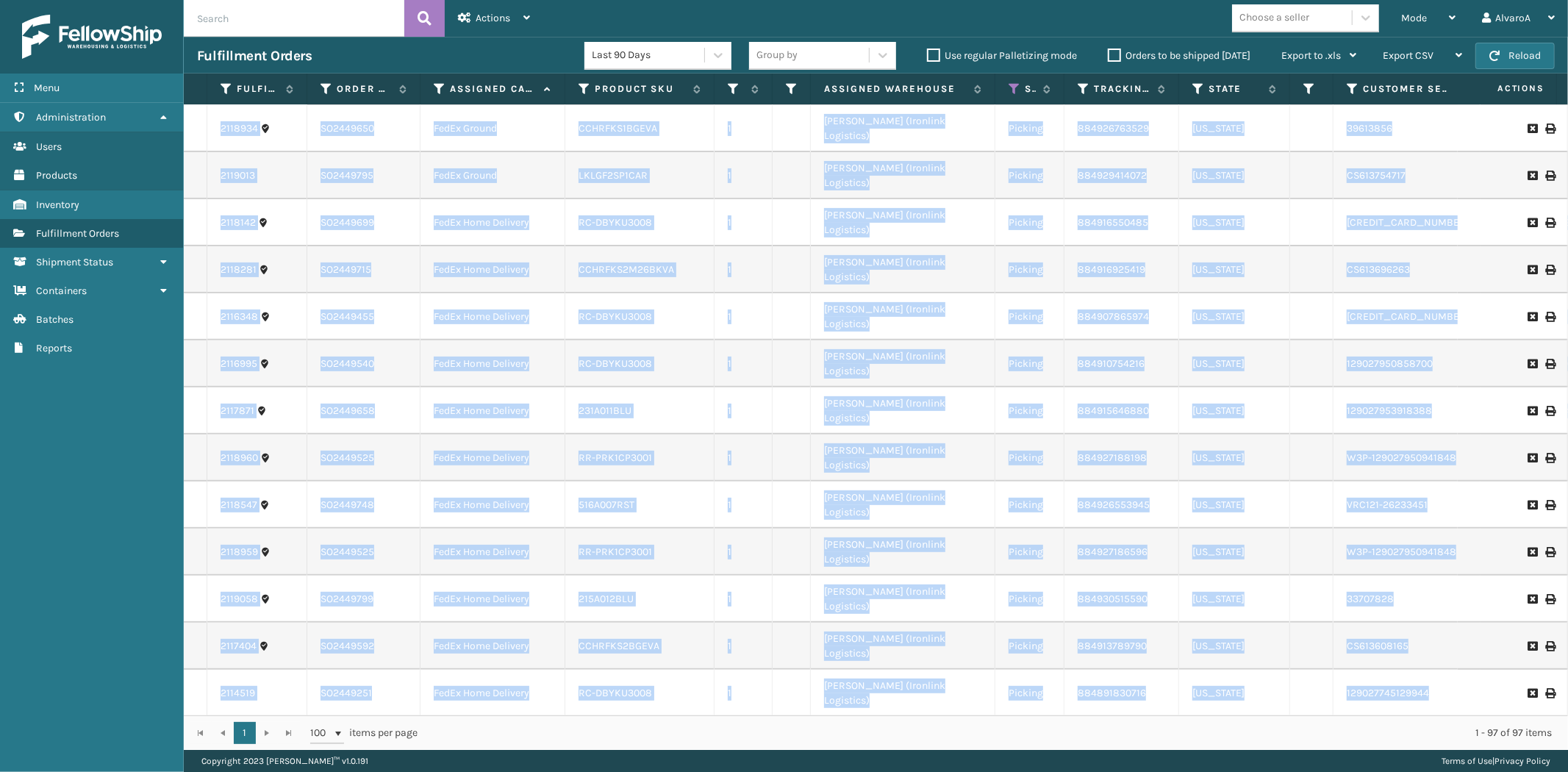
click at [780, 764] on td at bounding box center [792, 787] width 38 height 47
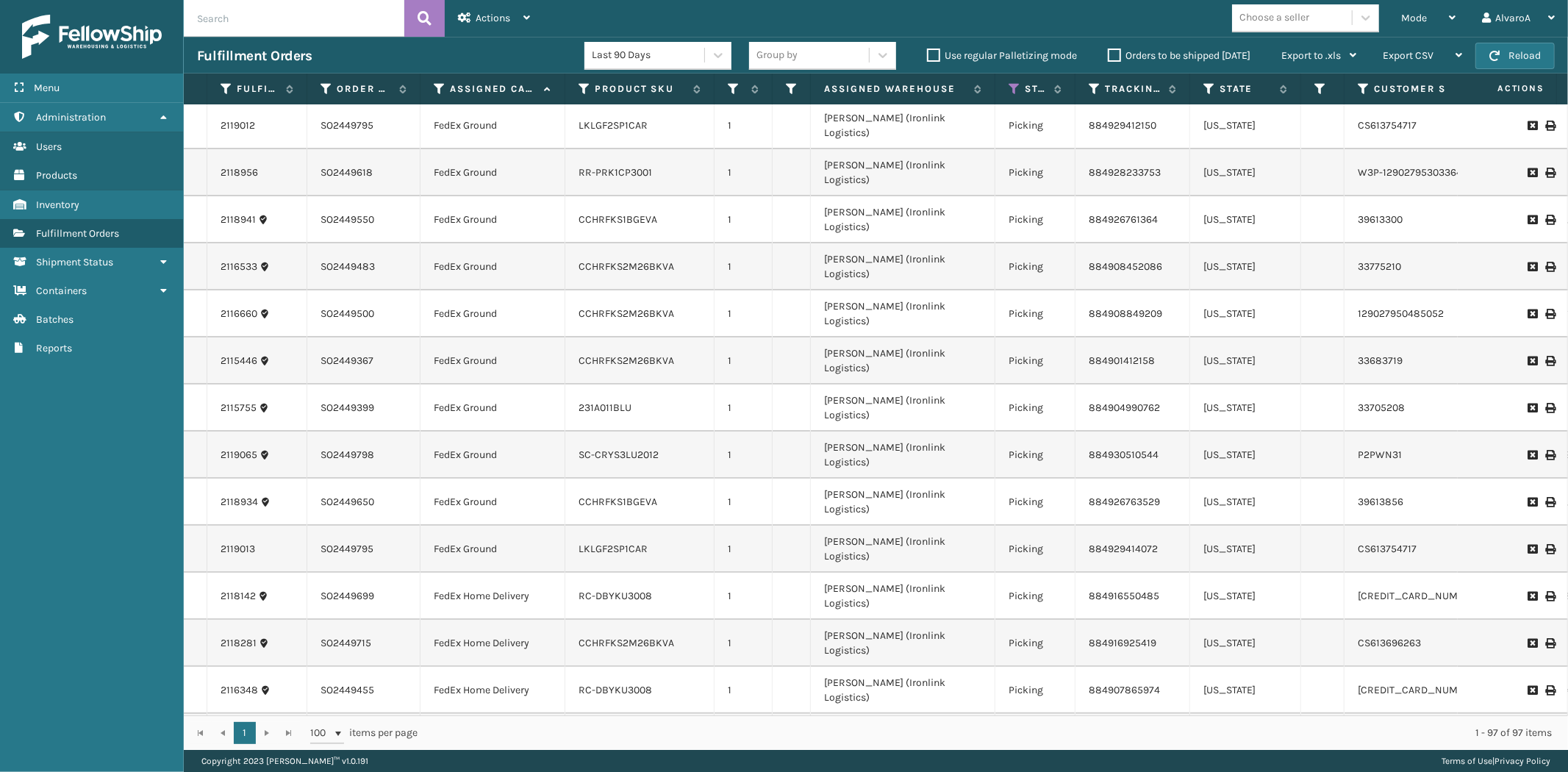
scroll to position [0, 0]
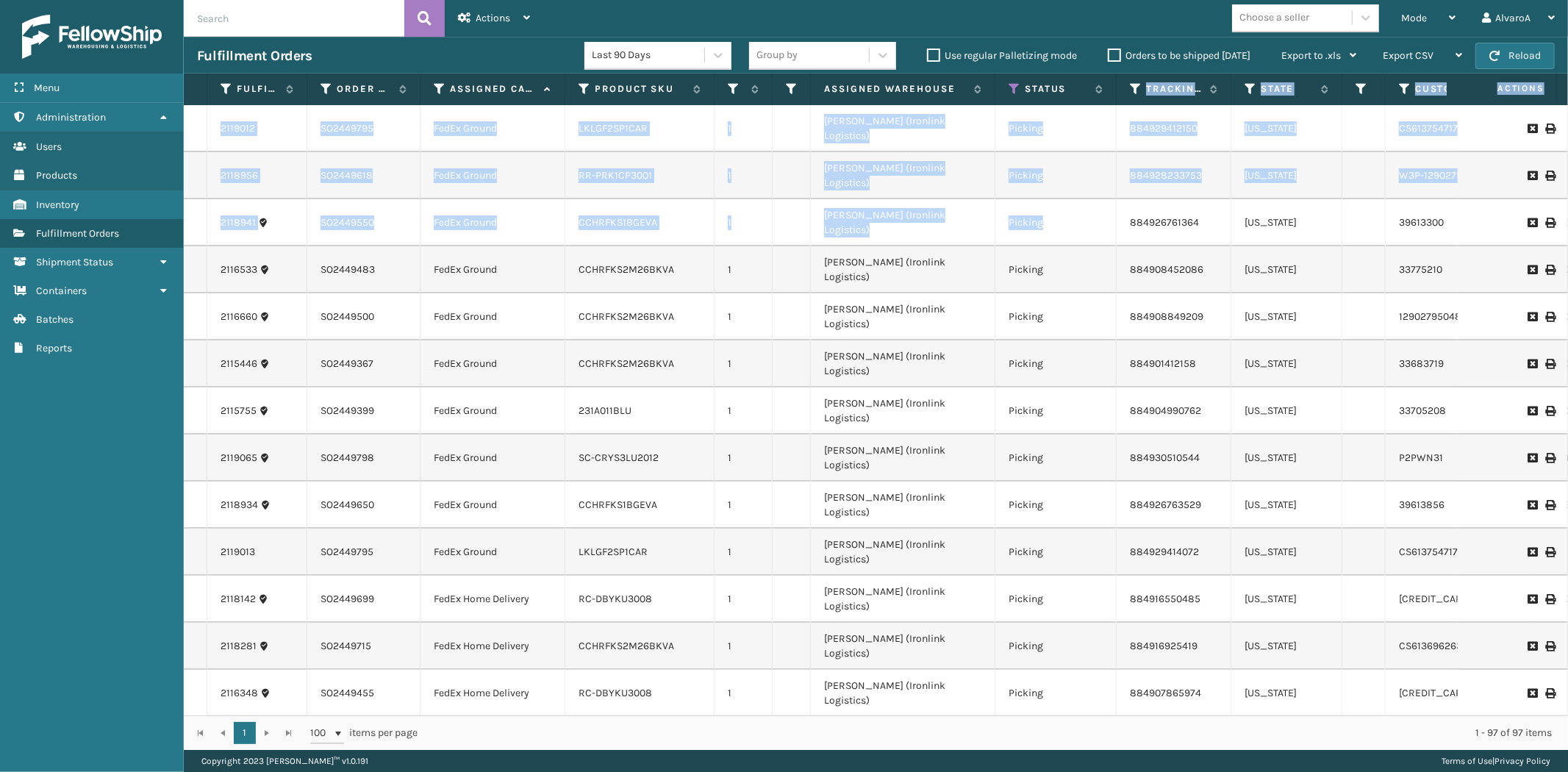
drag, startPoint x: 1062, startPoint y: 92, endPoint x: 1114, endPoint y: 192, distance: 112.7
click at [1114, 192] on div "Fulfillment Order Id Order Number Assigned Carrier Service Product SKU Quantity…" at bounding box center [876, 411] width 1384 height 676
click at [1088, 128] on td "Picking" at bounding box center [1056, 129] width 122 height 47
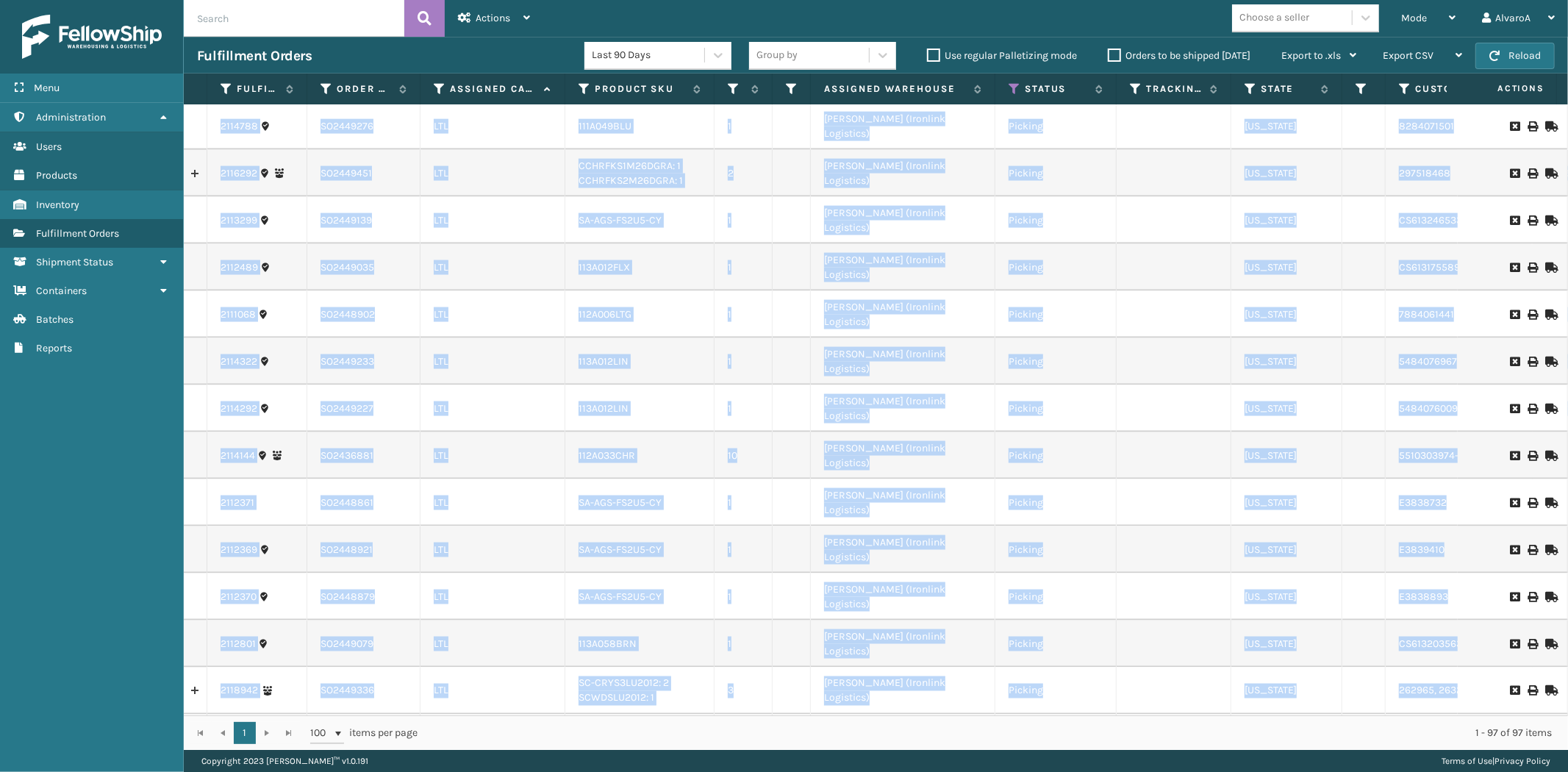
scroll to position [1797, 0]
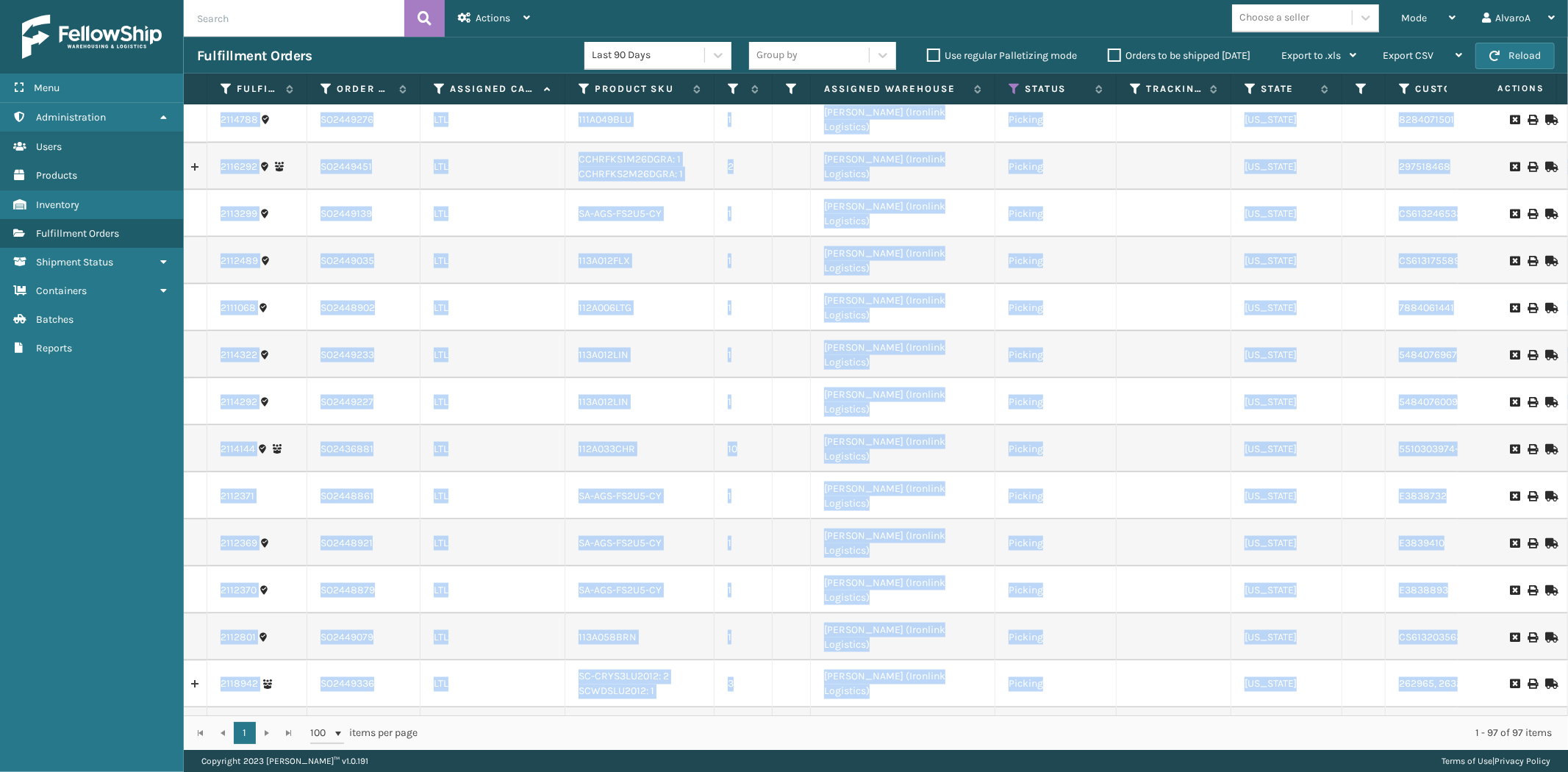
drag, startPoint x: 211, startPoint y: 122, endPoint x: 1421, endPoint y: 436, distance: 1250.1
click at [1421, 436] on tbody "2119012 SO2449795 FedEx Ground LKLGF2SP1CAR 1 [PERSON_NAME] (Ironlink Logistics…" at bounding box center [991, 590] width 1614 height 4565
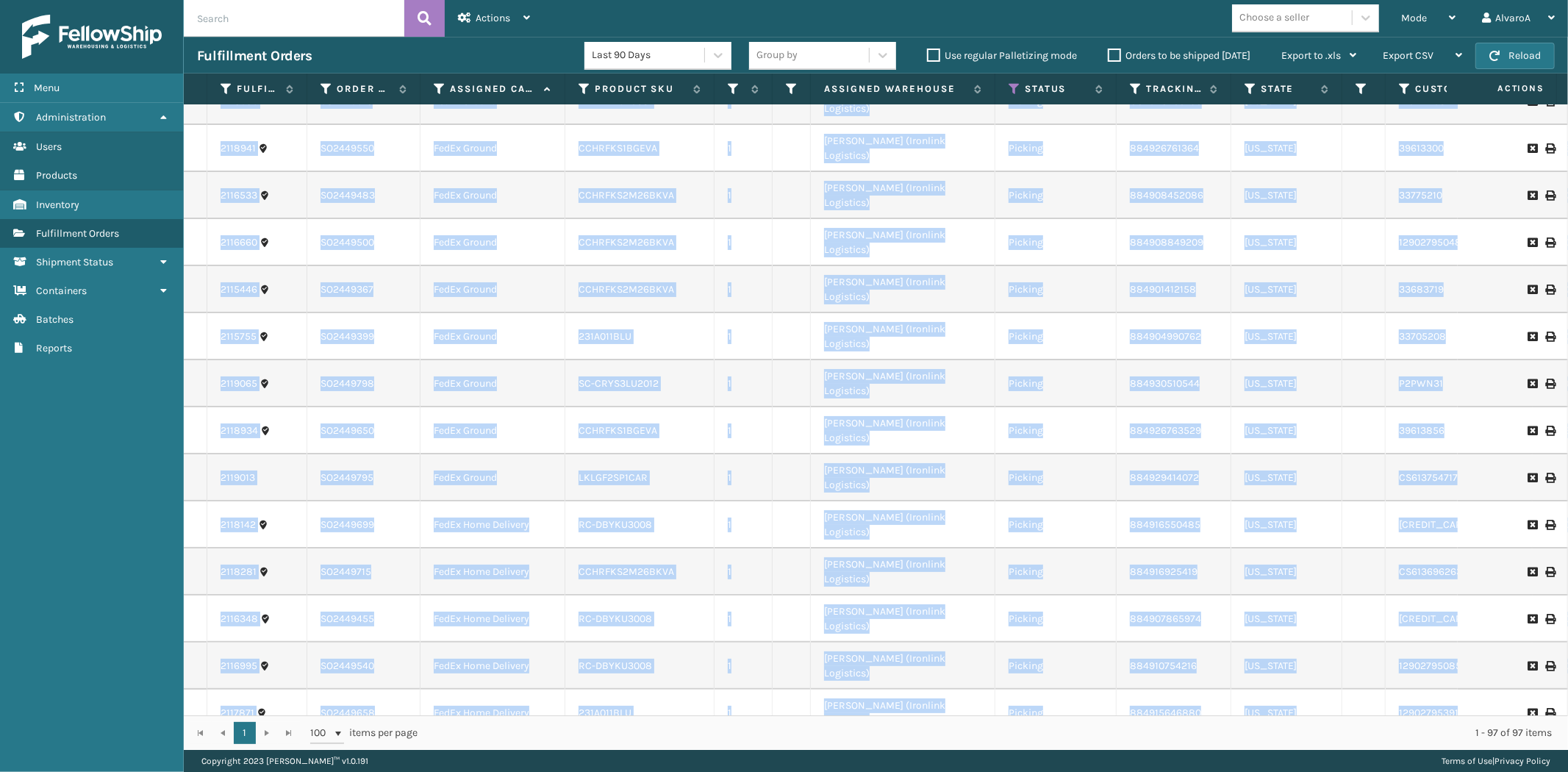
scroll to position [0, 0]
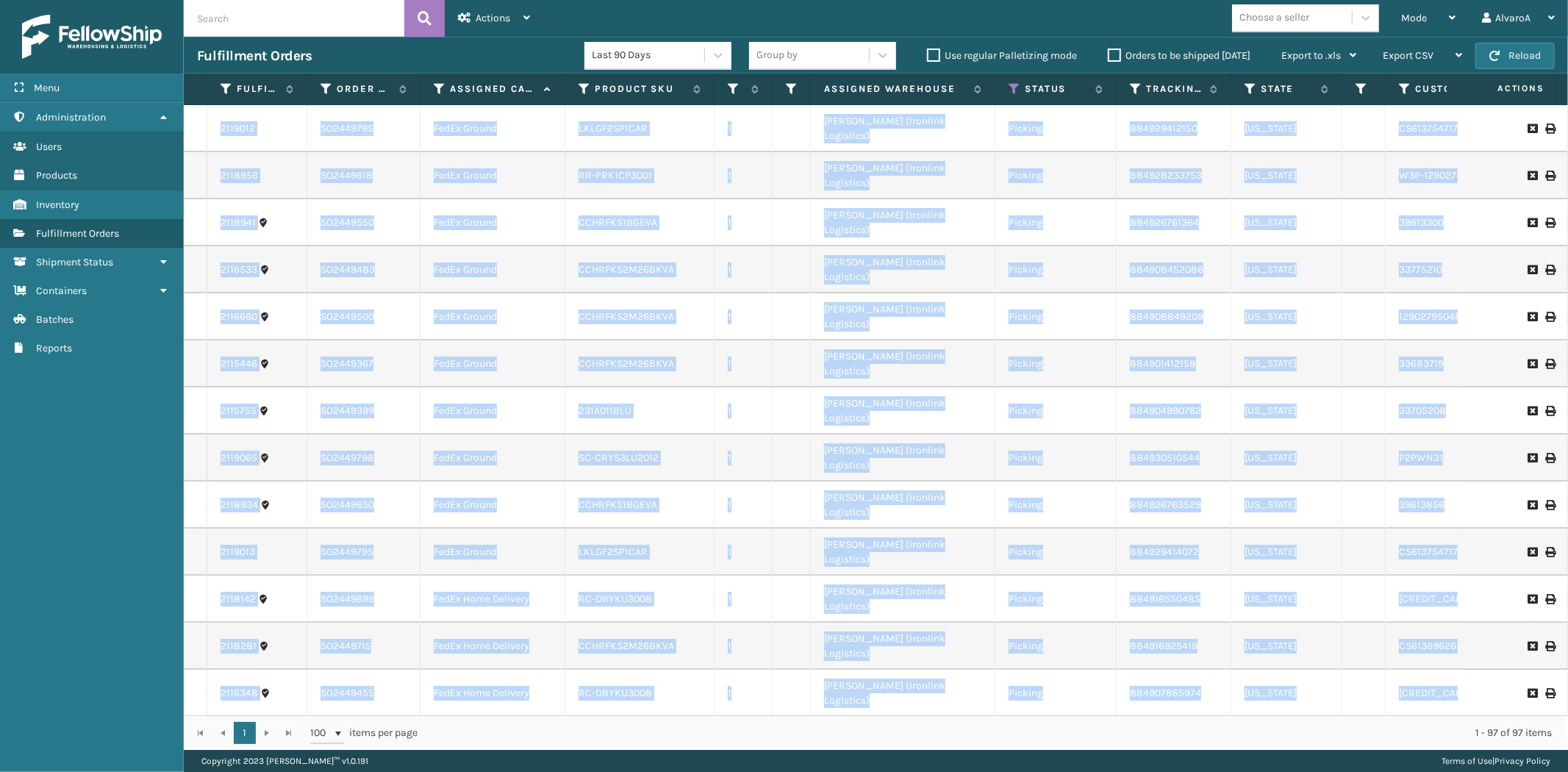
click at [760, 246] on td "1" at bounding box center [744, 270] width 58 height 47
